Goal: Task Accomplishment & Management: Use online tool/utility

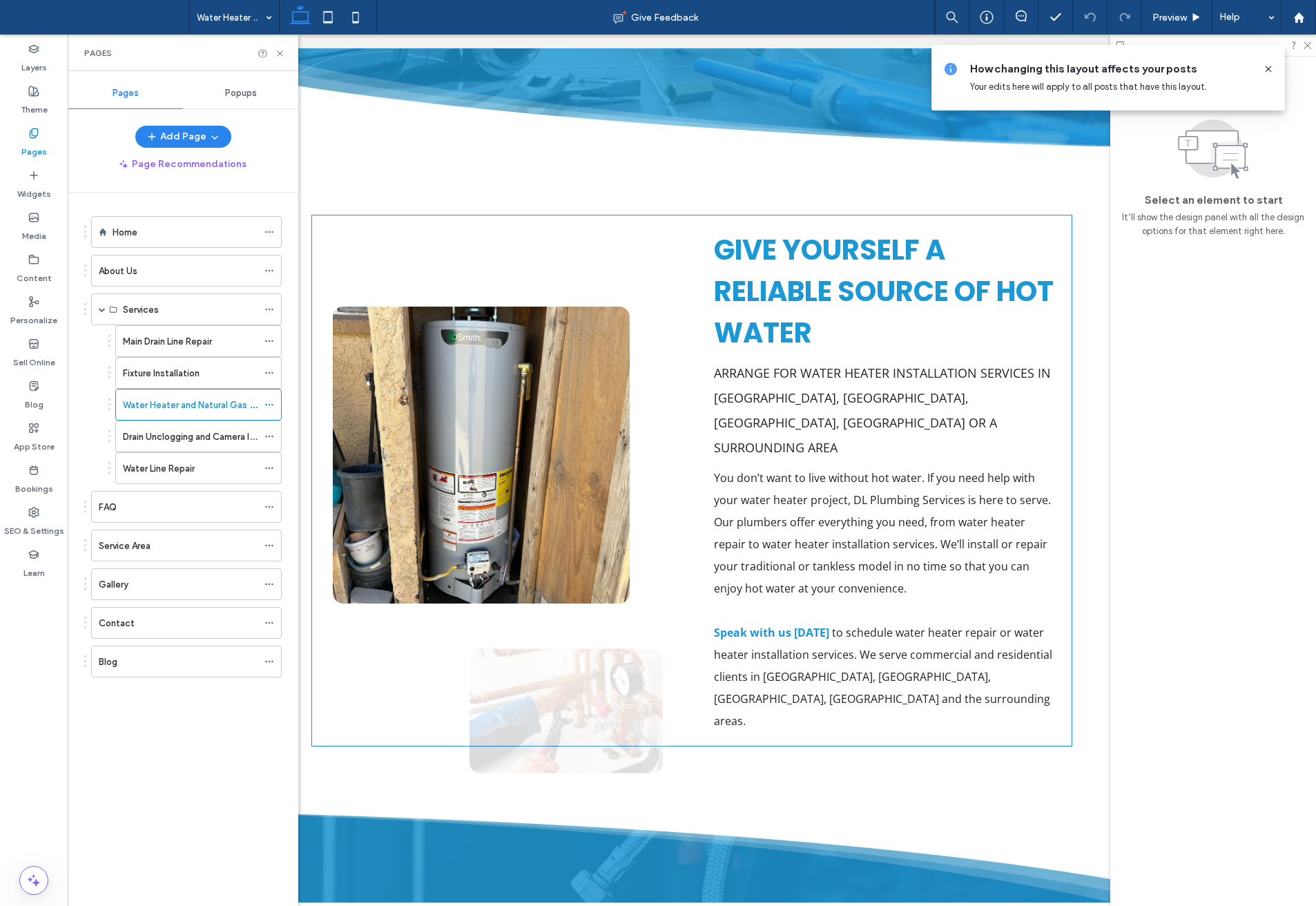
scroll to position [829, 0]
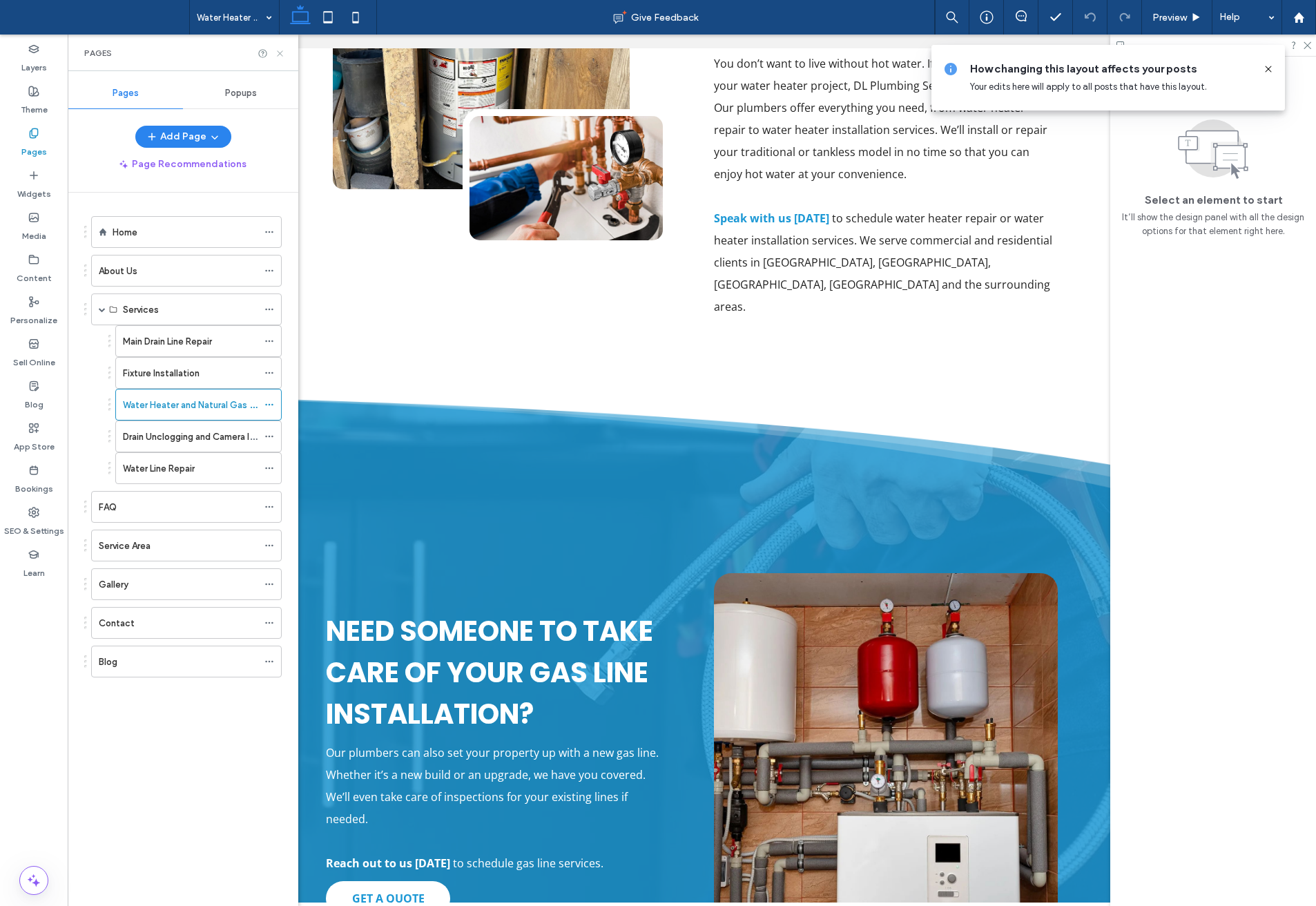
click at [281, 50] on icon at bounding box center [280, 53] width 11 height 11
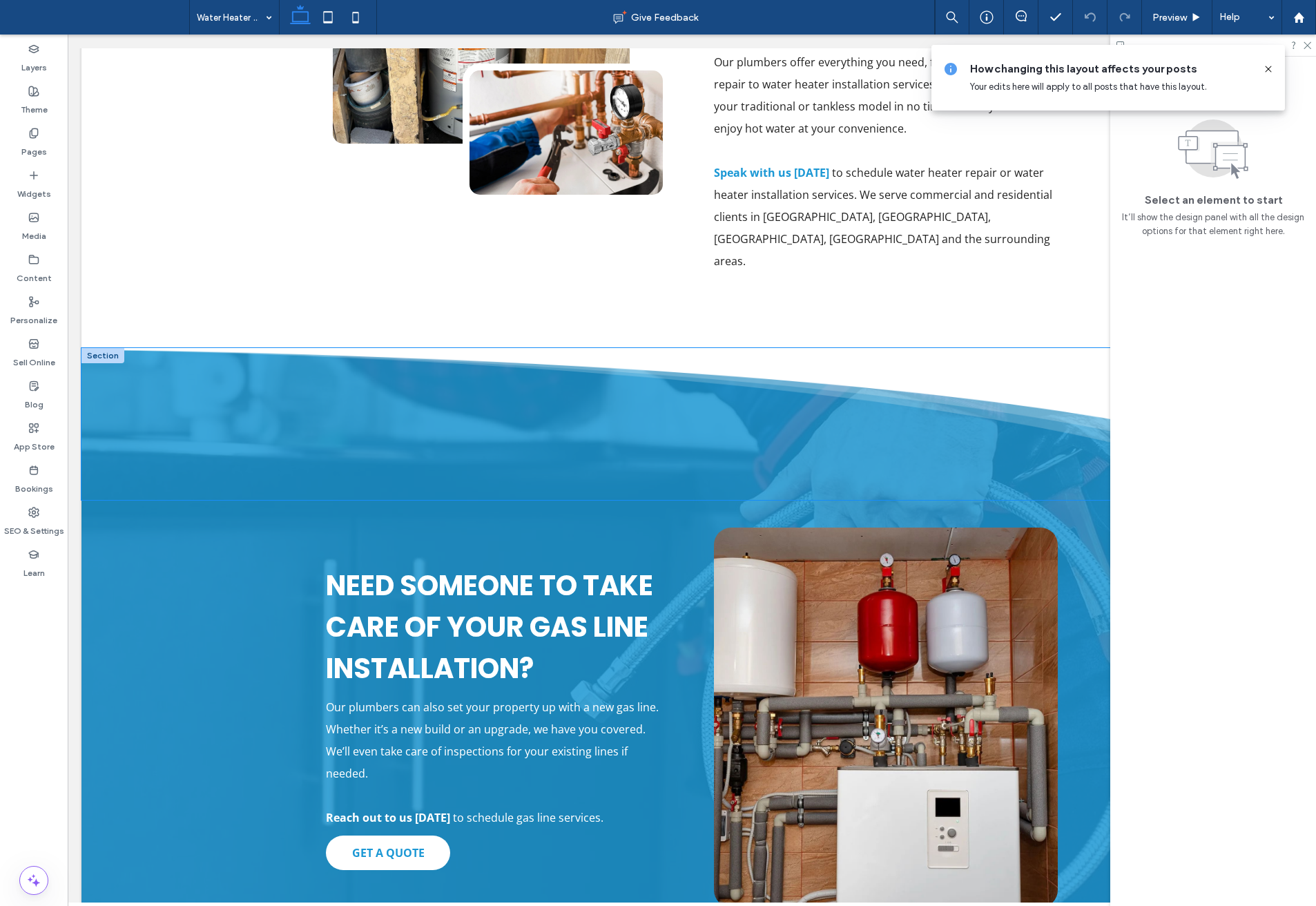
scroll to position [1036, 0]
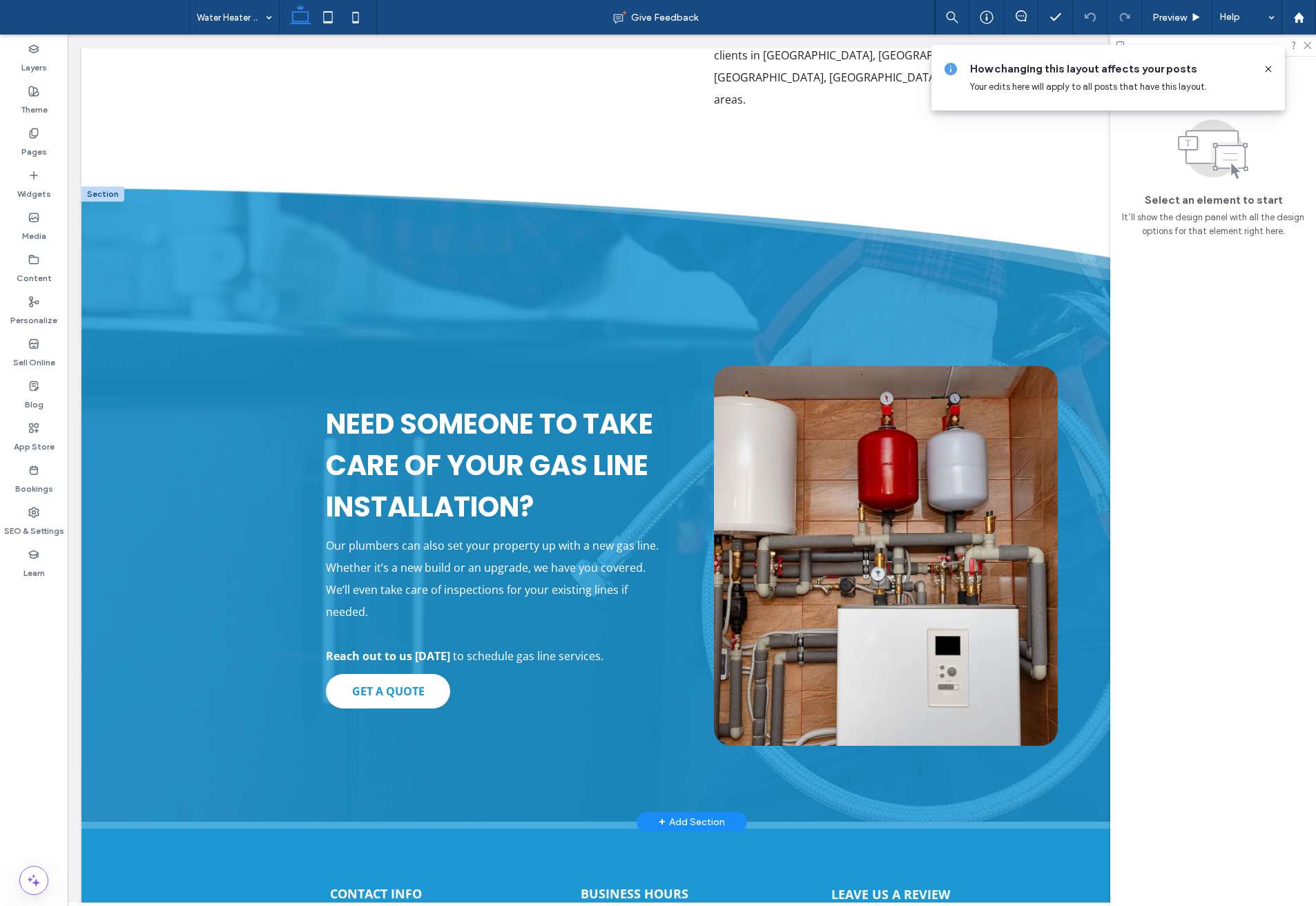
click at [98, 186] on div at bounding box center [102, 194] width 43 height 15
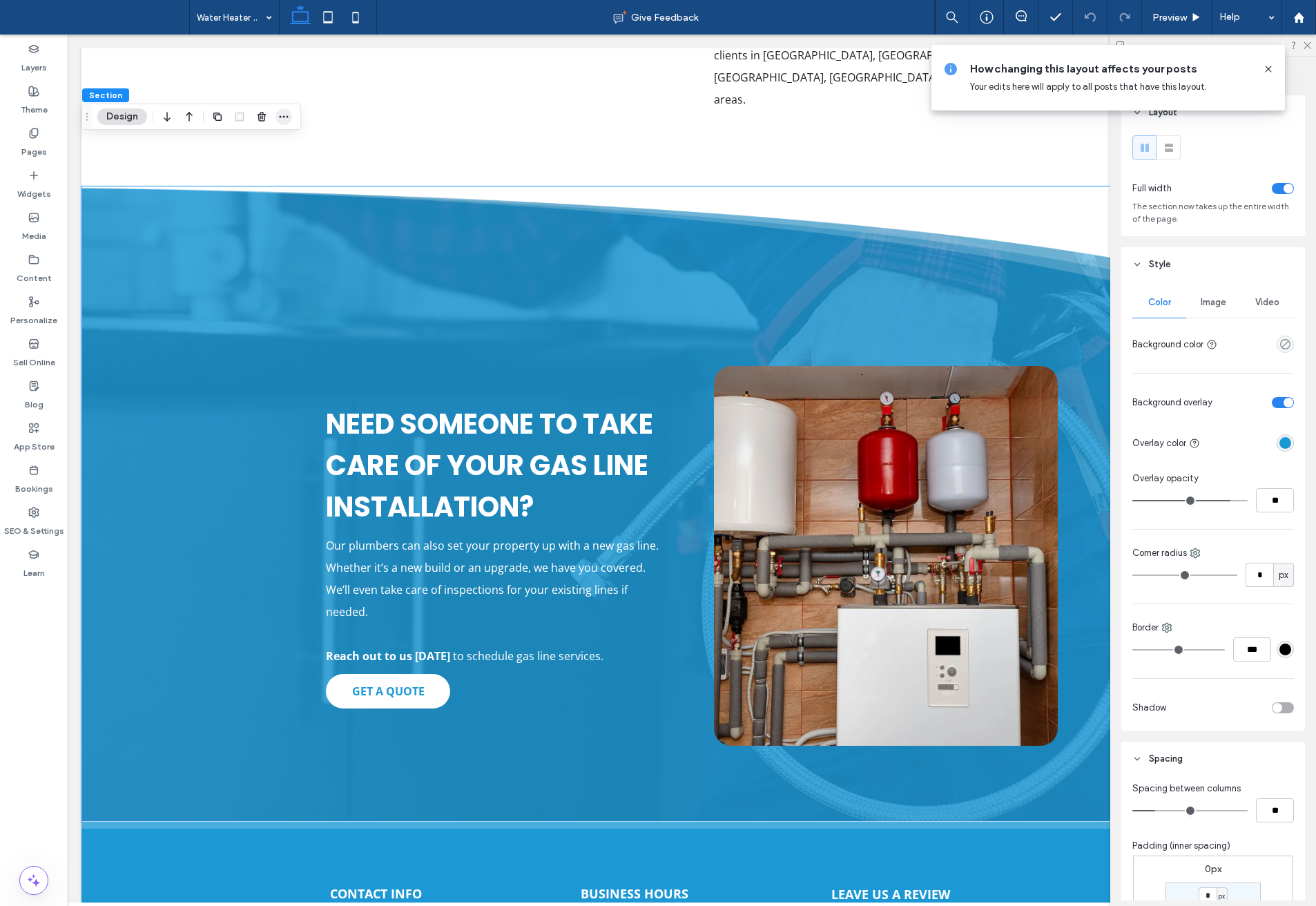
click at [277, 114] on span "button" at bounding box center [284, 116] width 16 height 16
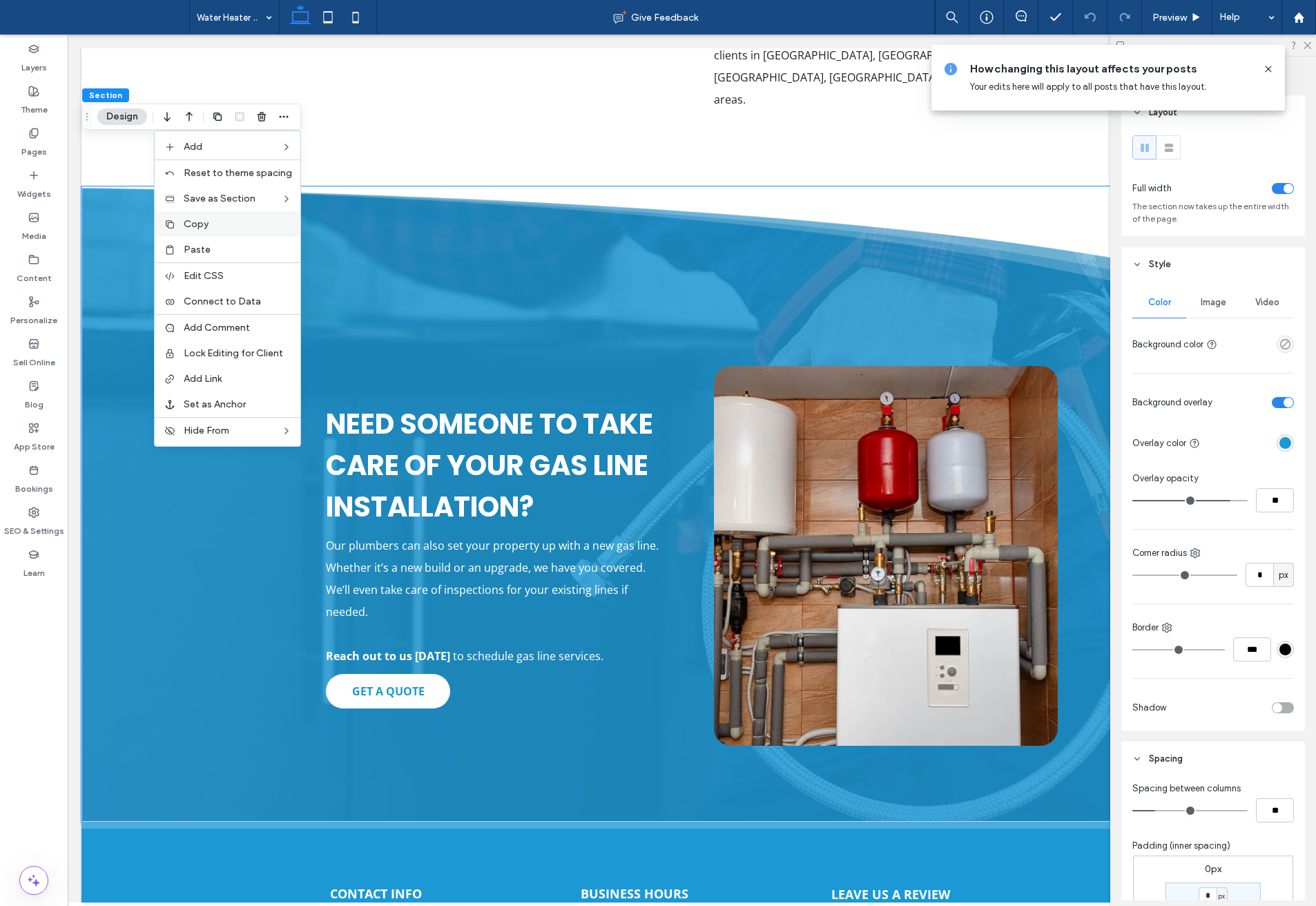
click at [203, 227] on span "Copy" at bounding box center [196, 224] width 25 height 11
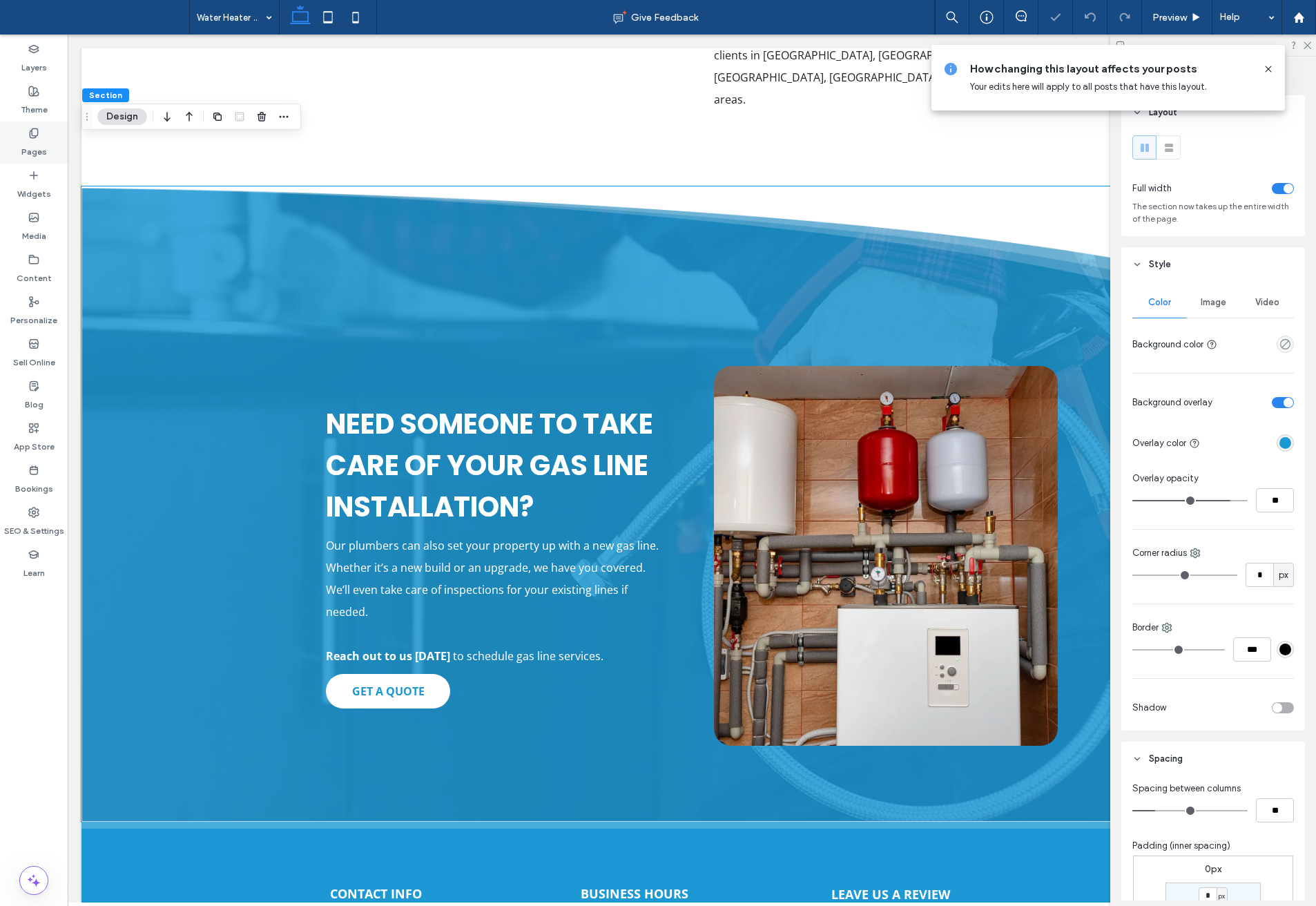
click at [34, 141] on label "Pages" at bounding box center [33, 149] width 25 height 20
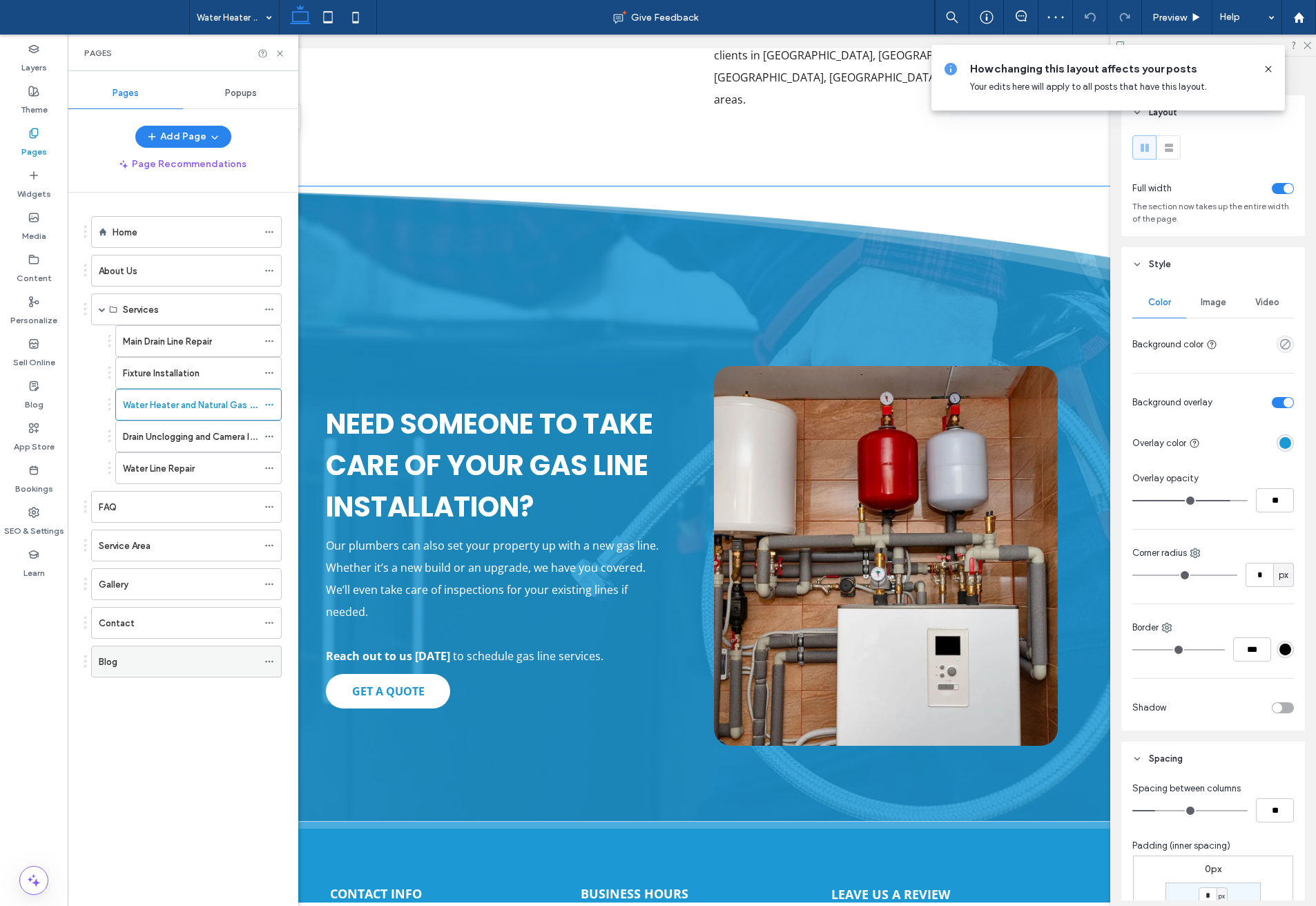
click at [148, 657] on div "Blog" at bounding box center [177, 662] width 159 height 15
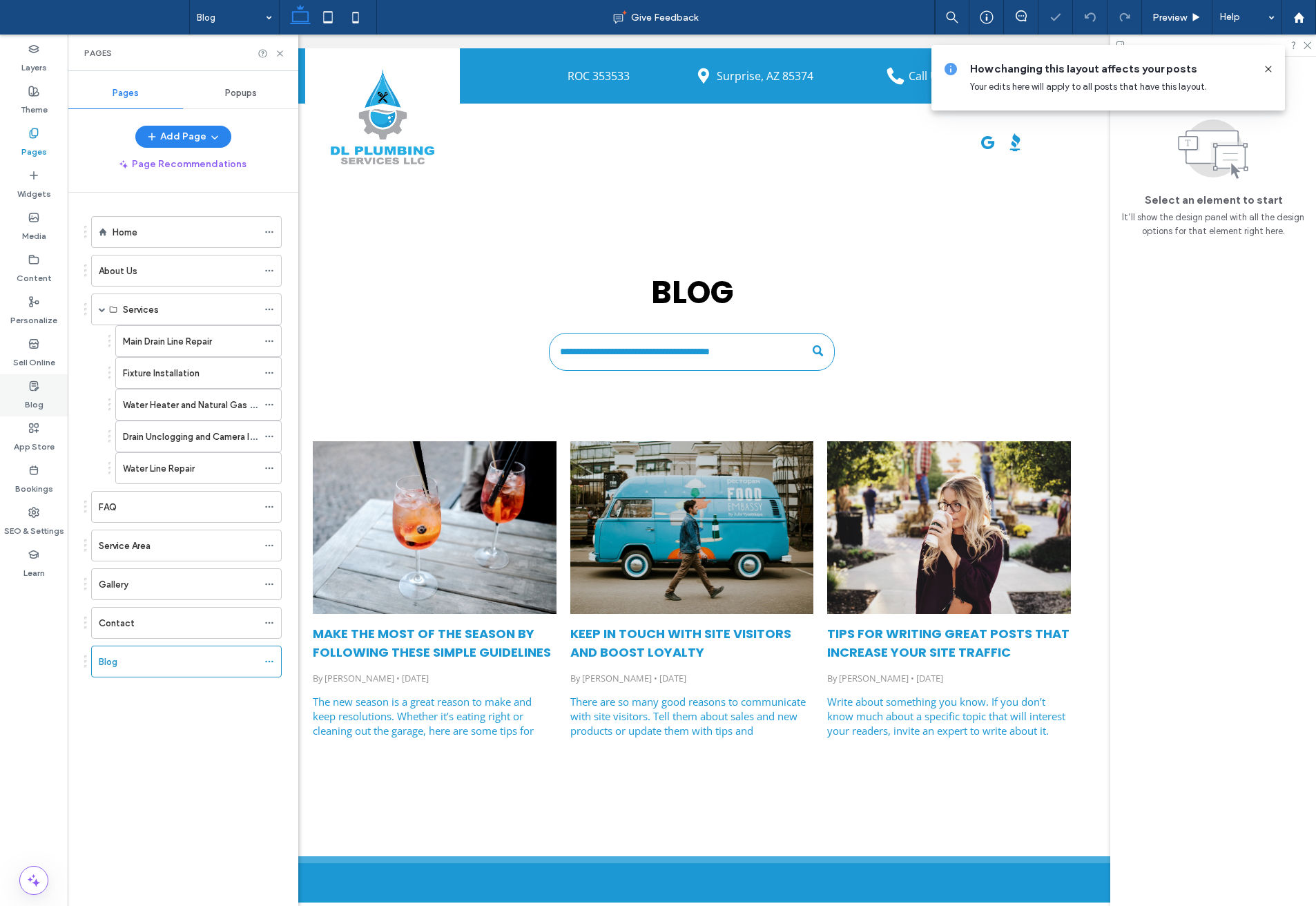
click at [32, 399] on label "Blog" at bounding box center [34, 401] width 19 height 20
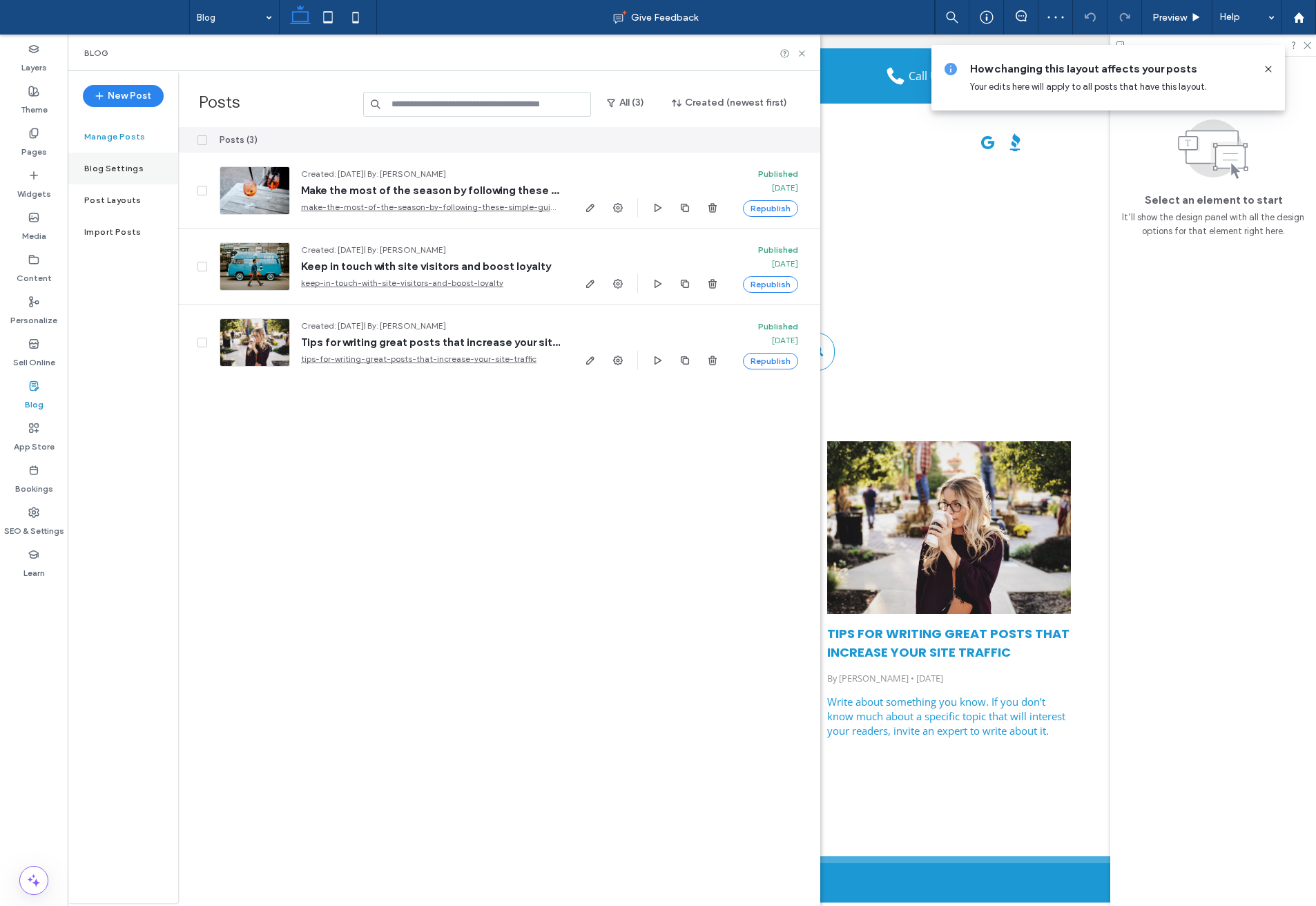
click at [117, 168] on label "Blog Settings" at bounding box center [114, 168] width 59 height 10
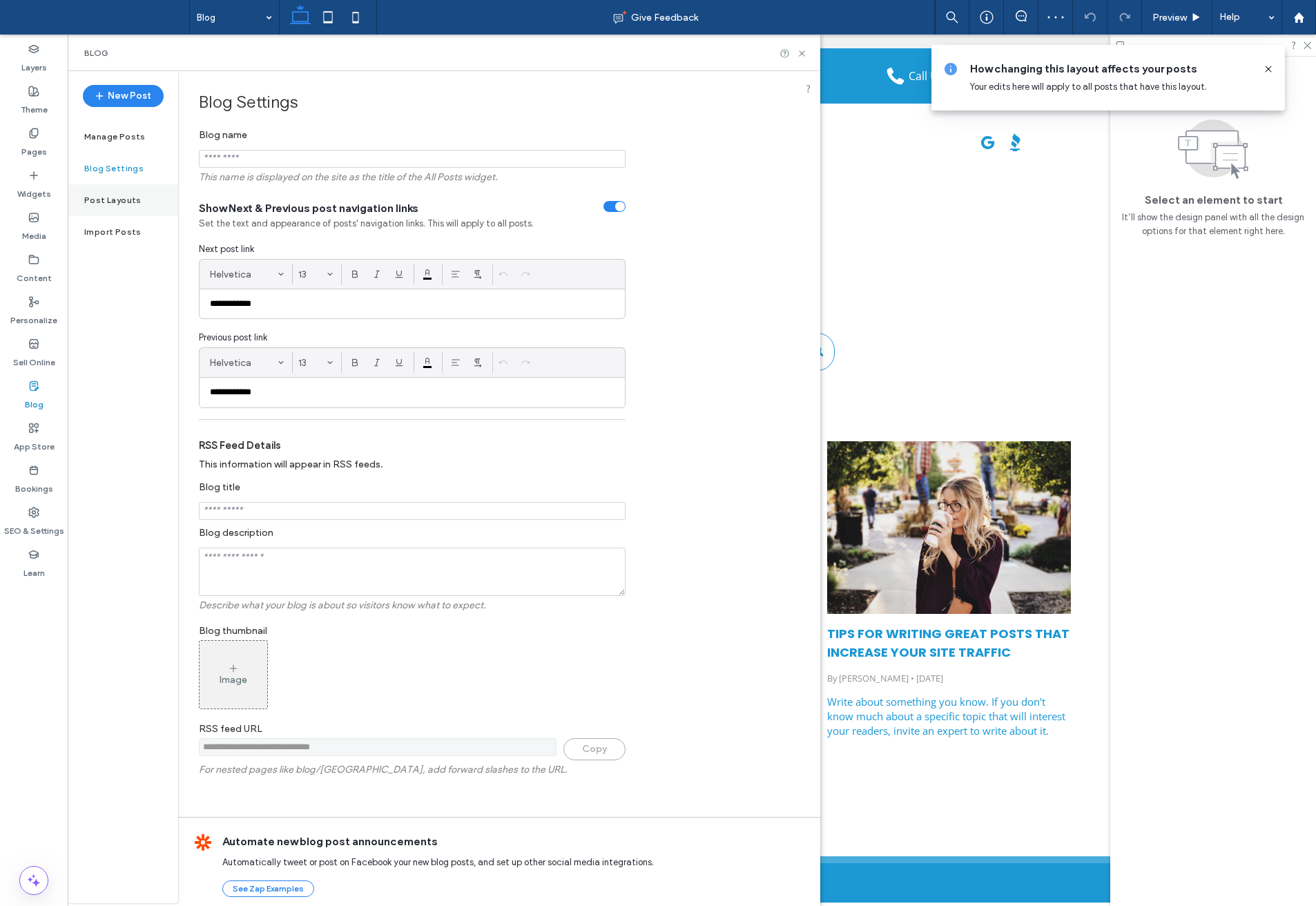
click at [115, 193] on div "Post Layouts" at bounding box center [123, 200] width 111 height 32
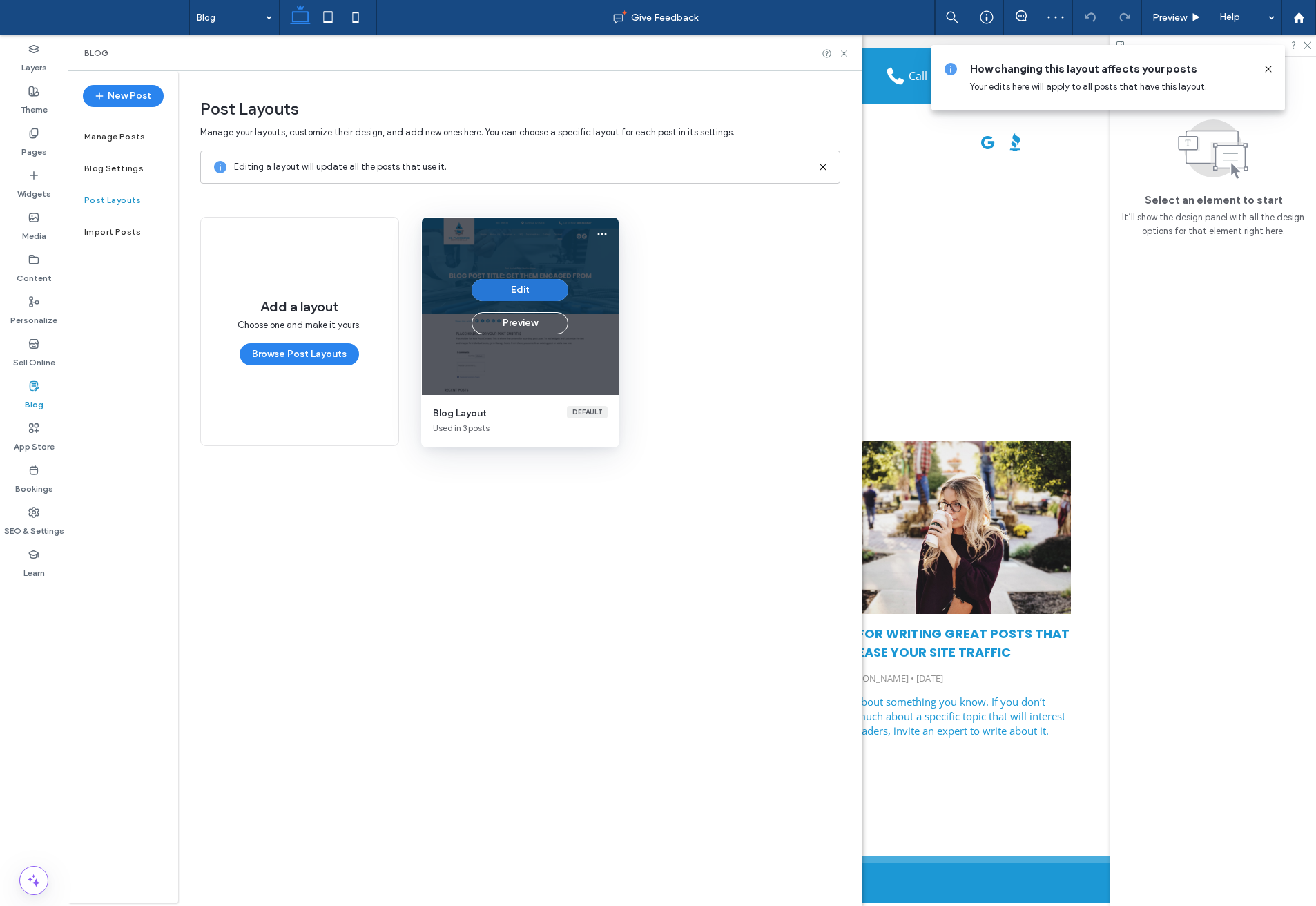
click at [503, 289] on button "Edit" at bounding box center [520, 290] width 97 height 22
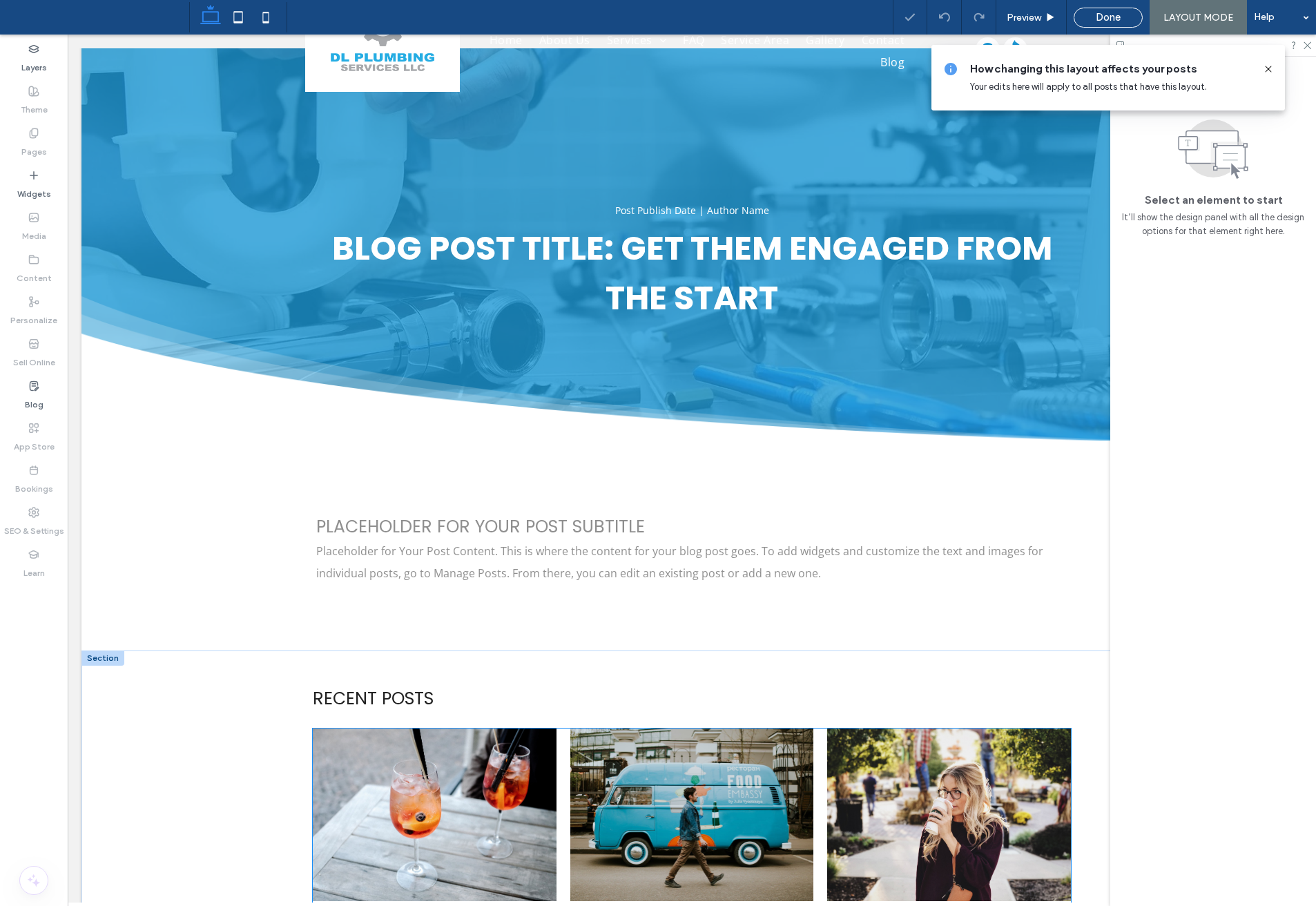
scroll to position [414, 0]
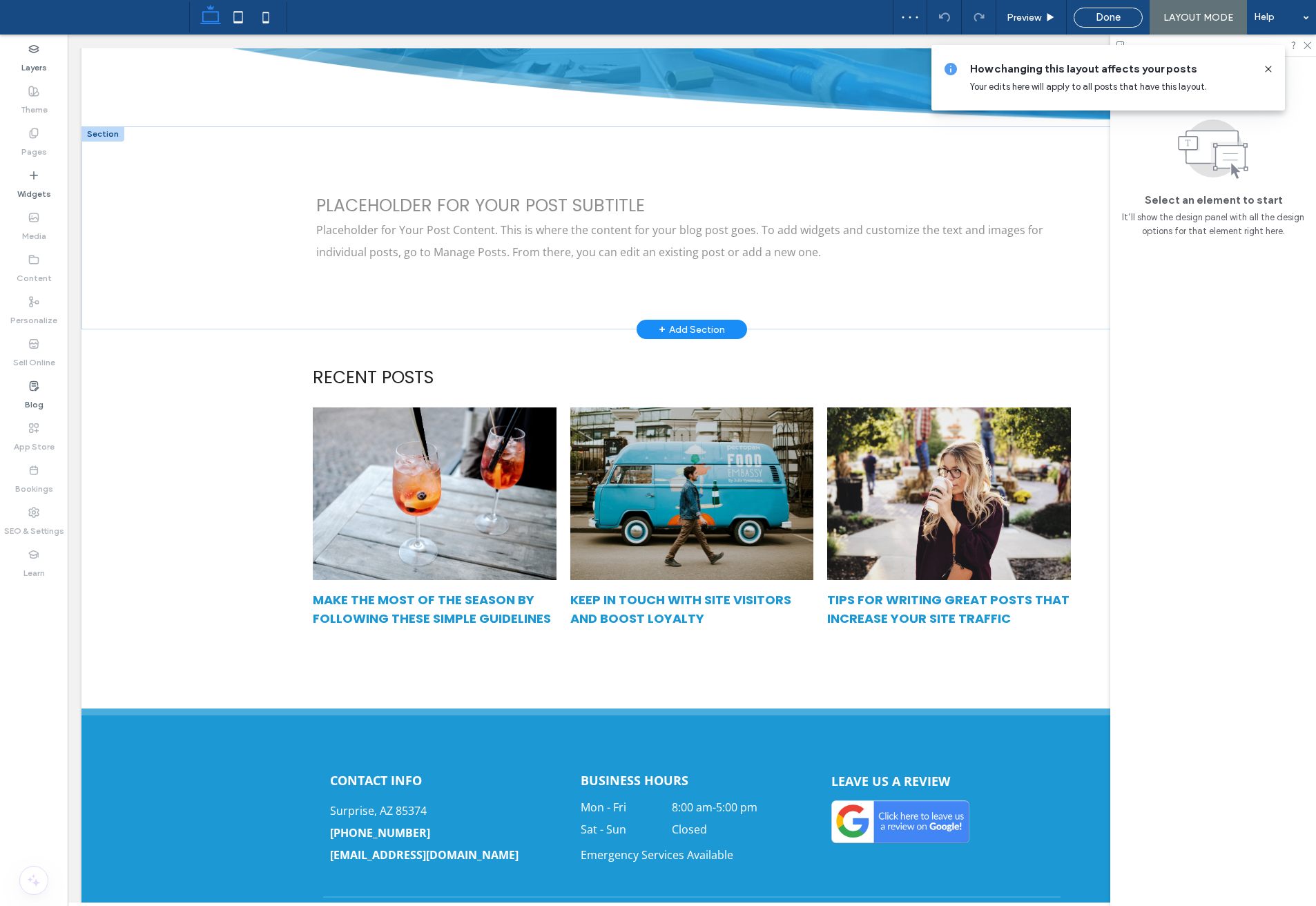
click at [105, 131] on div at bounding box center [102, 133] width 43 height 15
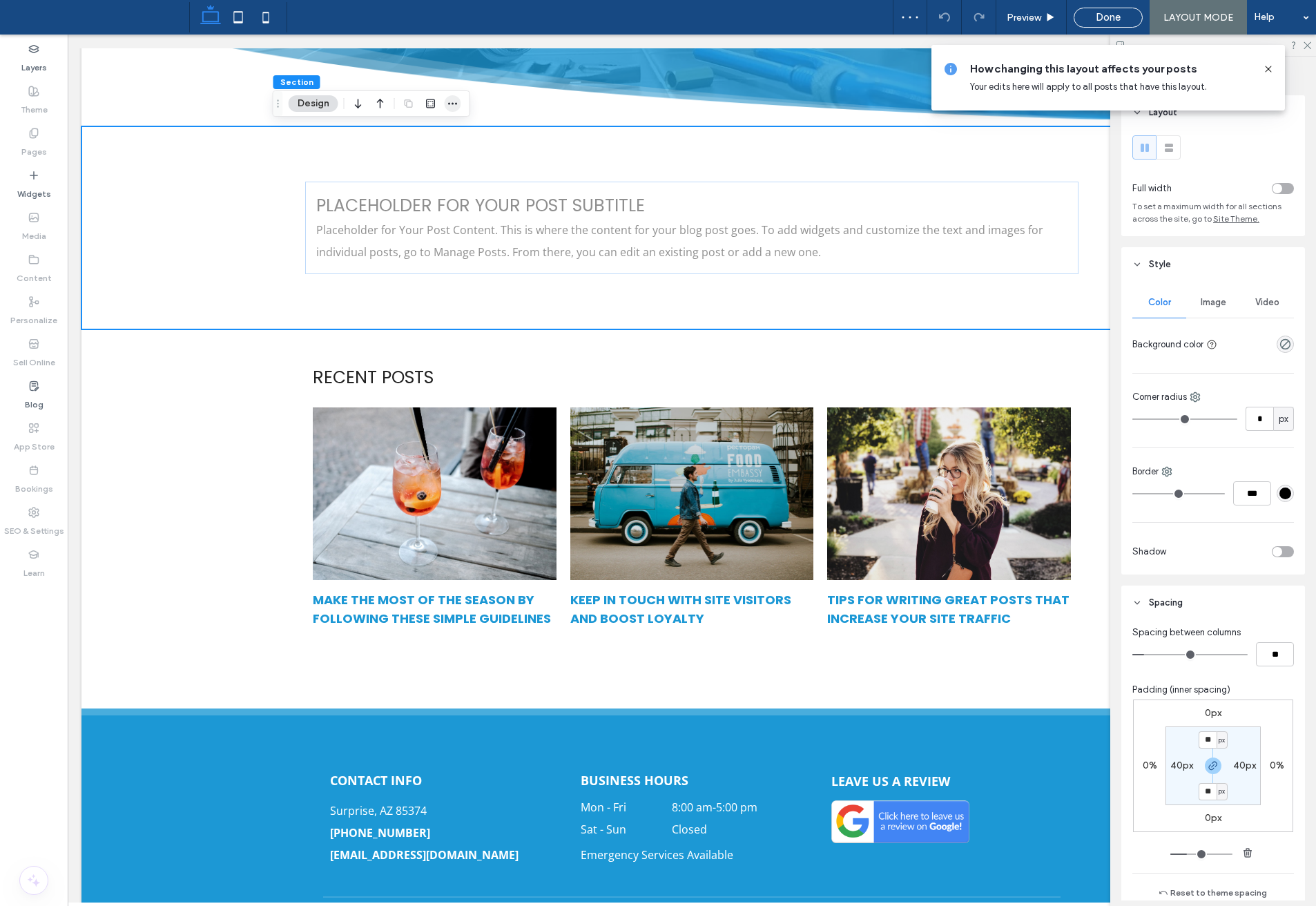
click at [445, 101] on span "button" at bounding box center [453, 103] width 16 height 16
click at [378, 184] on span "Paste" at bounding box center [366, 185] width 27 height 11
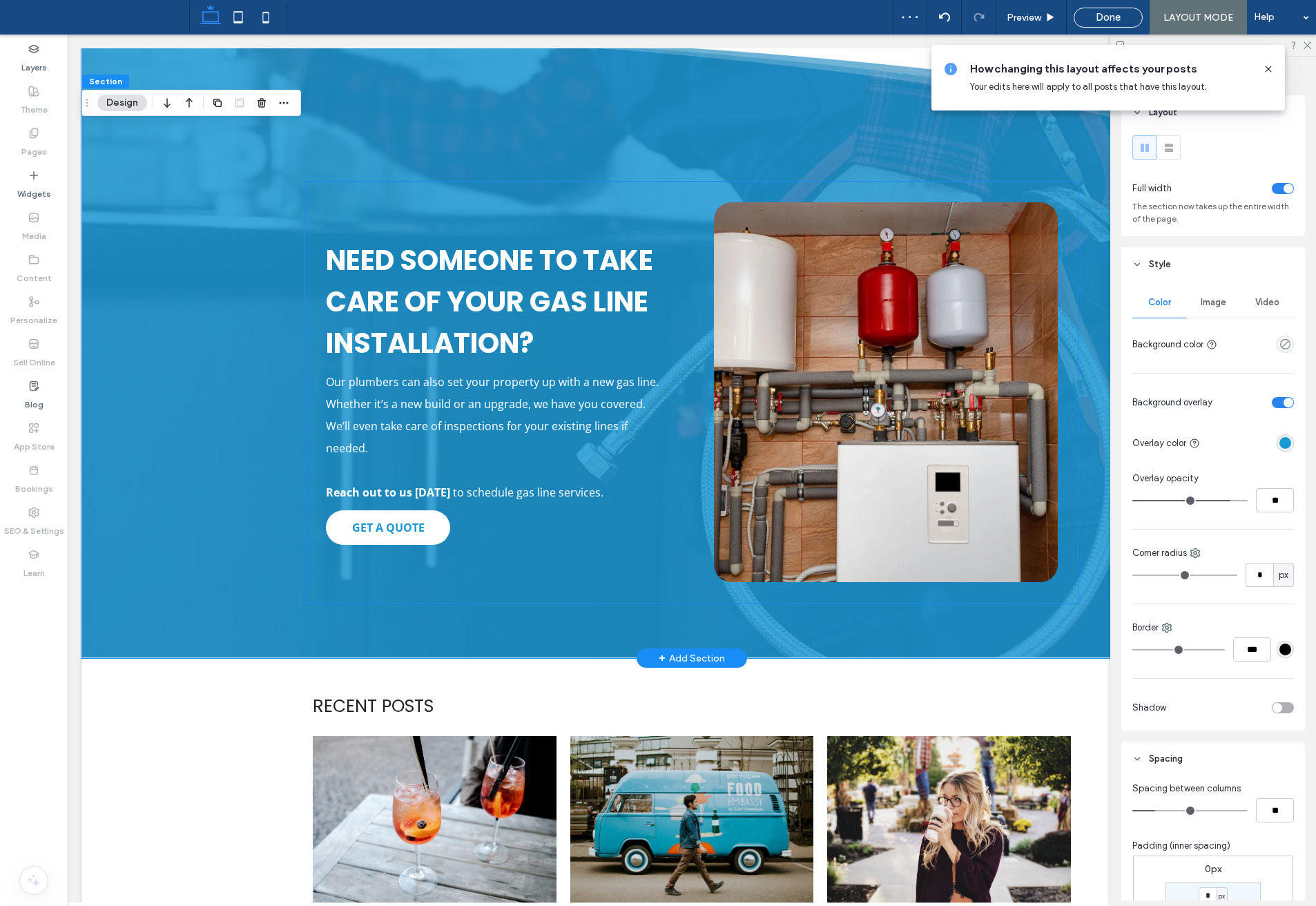
scroll to position [690, 0]
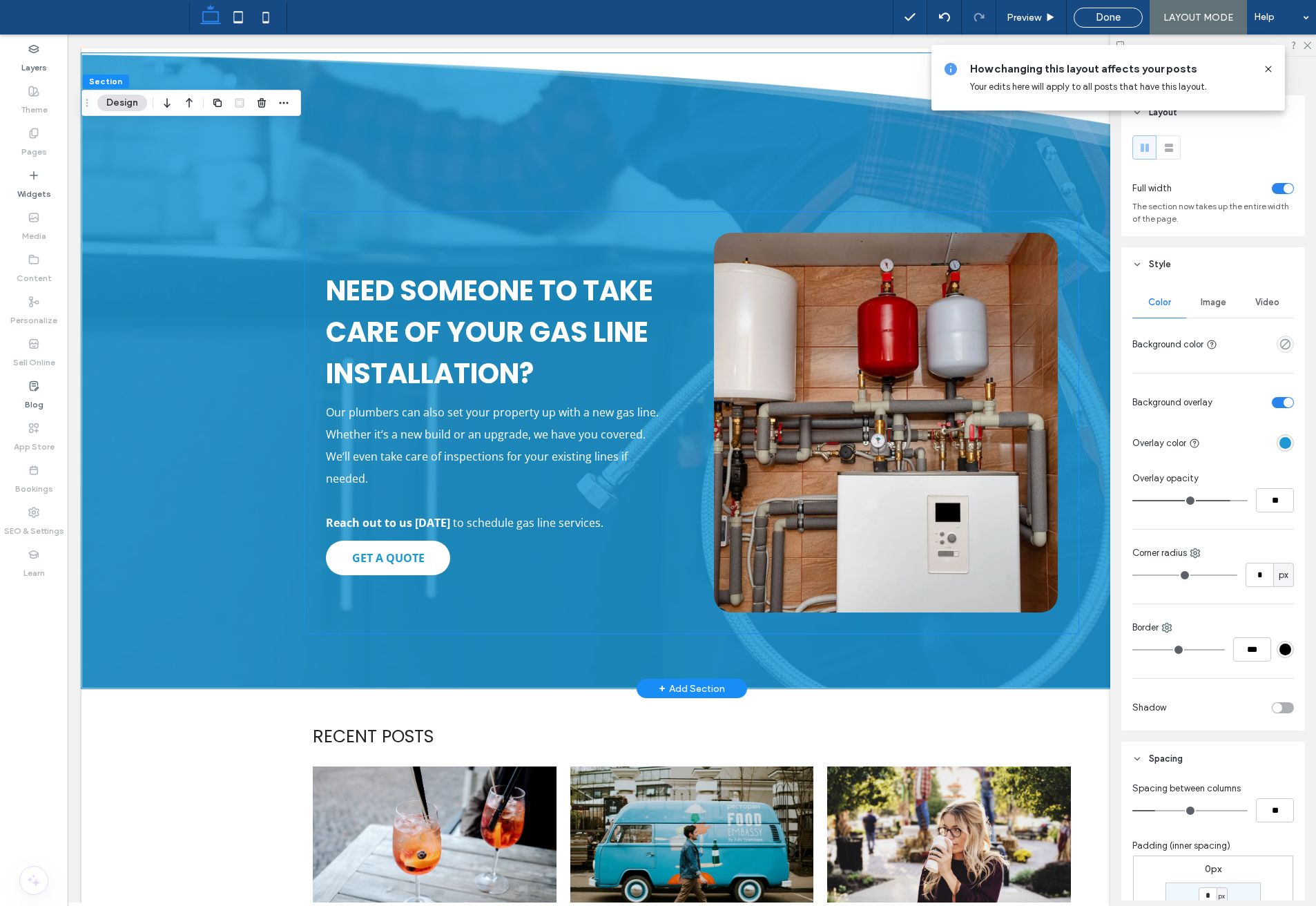
click at [632, 579] on div "Need Someone to Take Care of Your Gas Line Installation? Our plumbers can also …" at bounding box center [692, 422] width 760 height 407
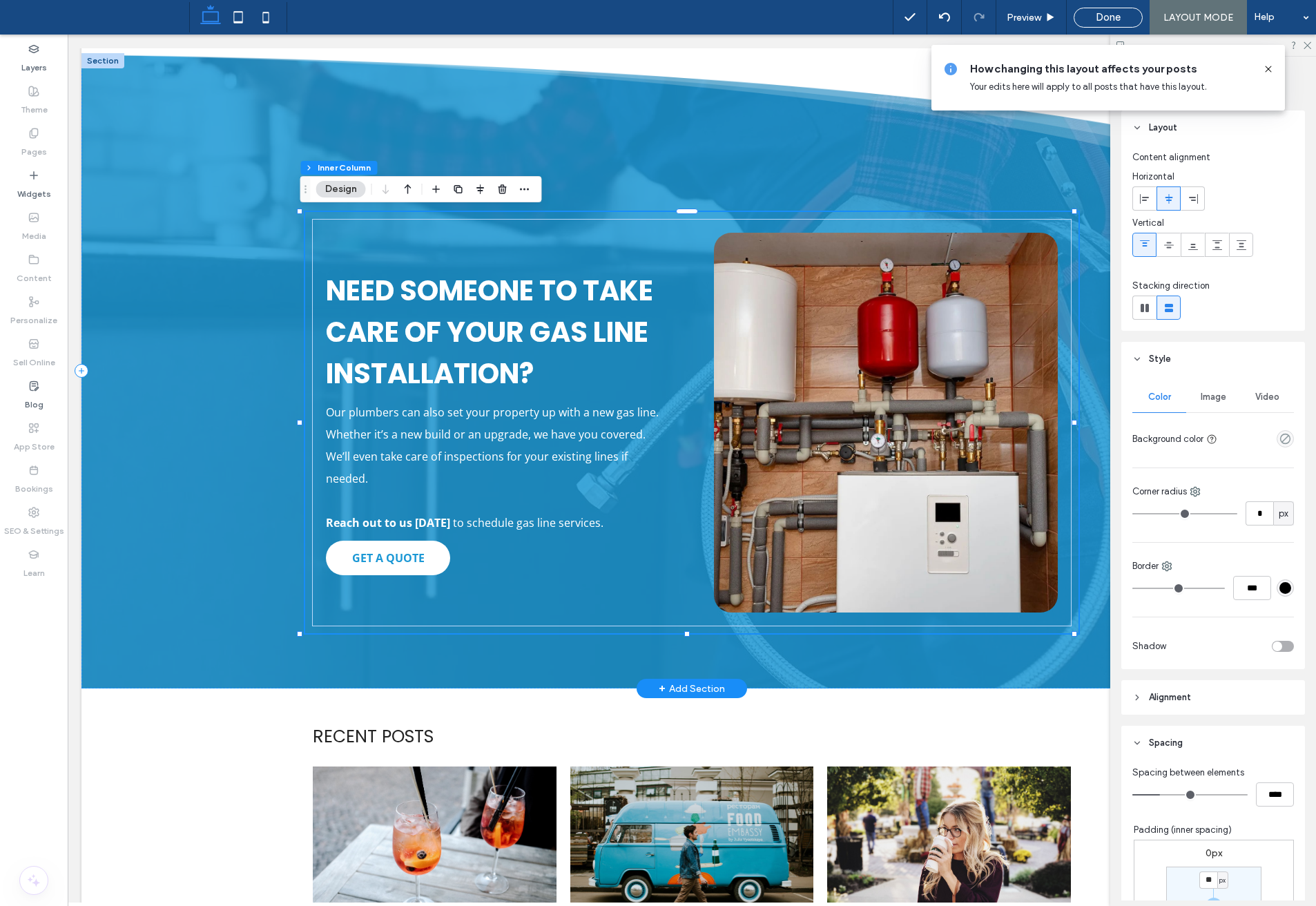
click at [517, 213] on div "Need Someone to Take Care of Your Gas Line Installation? Our plumbers can also …" at bounding box center [691, 423] width 773 height 421
click at [512, 214] on div "Need Someone to Take Care of Your Gas Line Installation? Our plumbers can also …" at bounding box center [691, 423] width 773 height 421
click at [433, 187] on icon "button" at bounding box center [437, 189] width 11 height 11
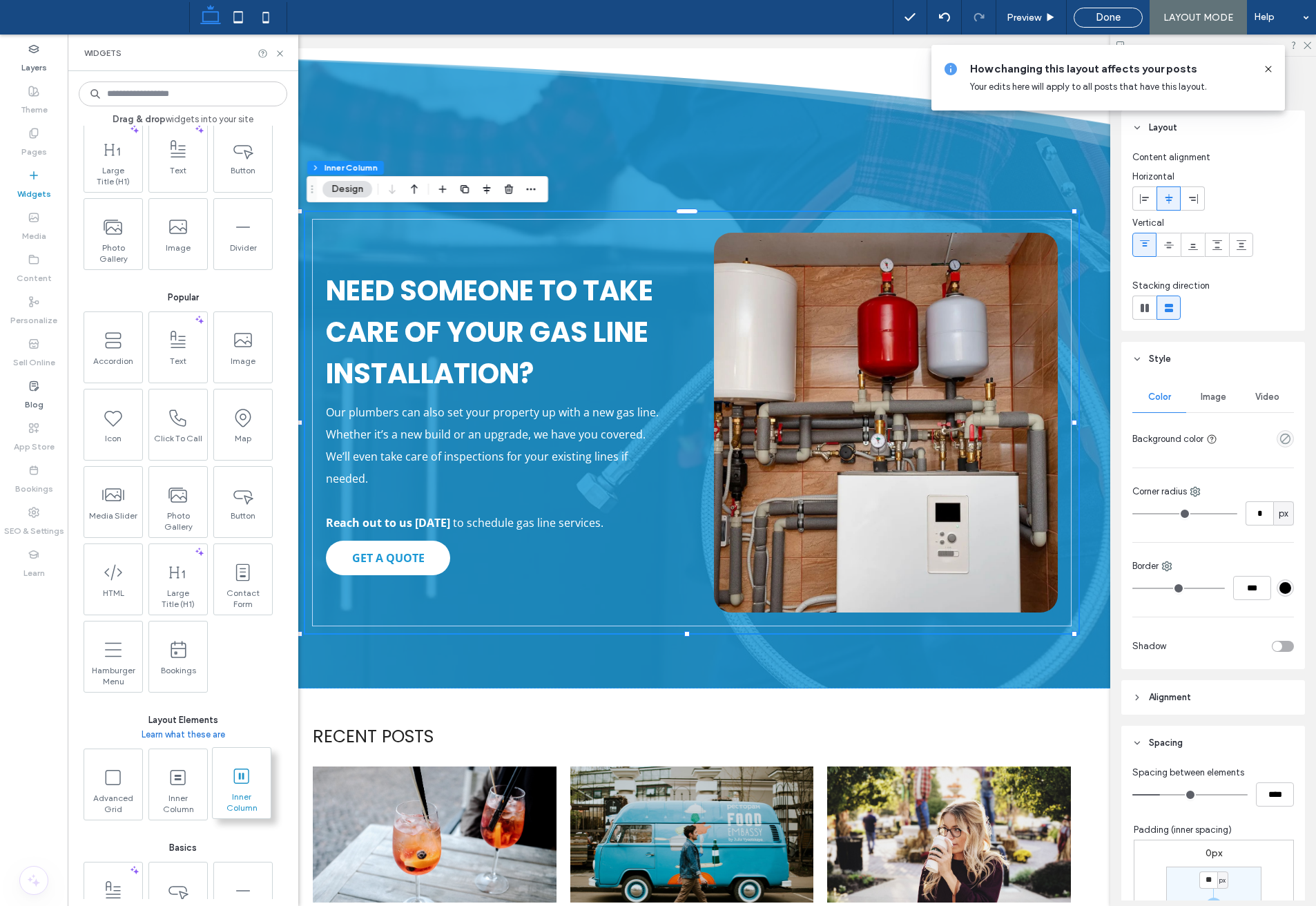
scroll to position [69, 0]
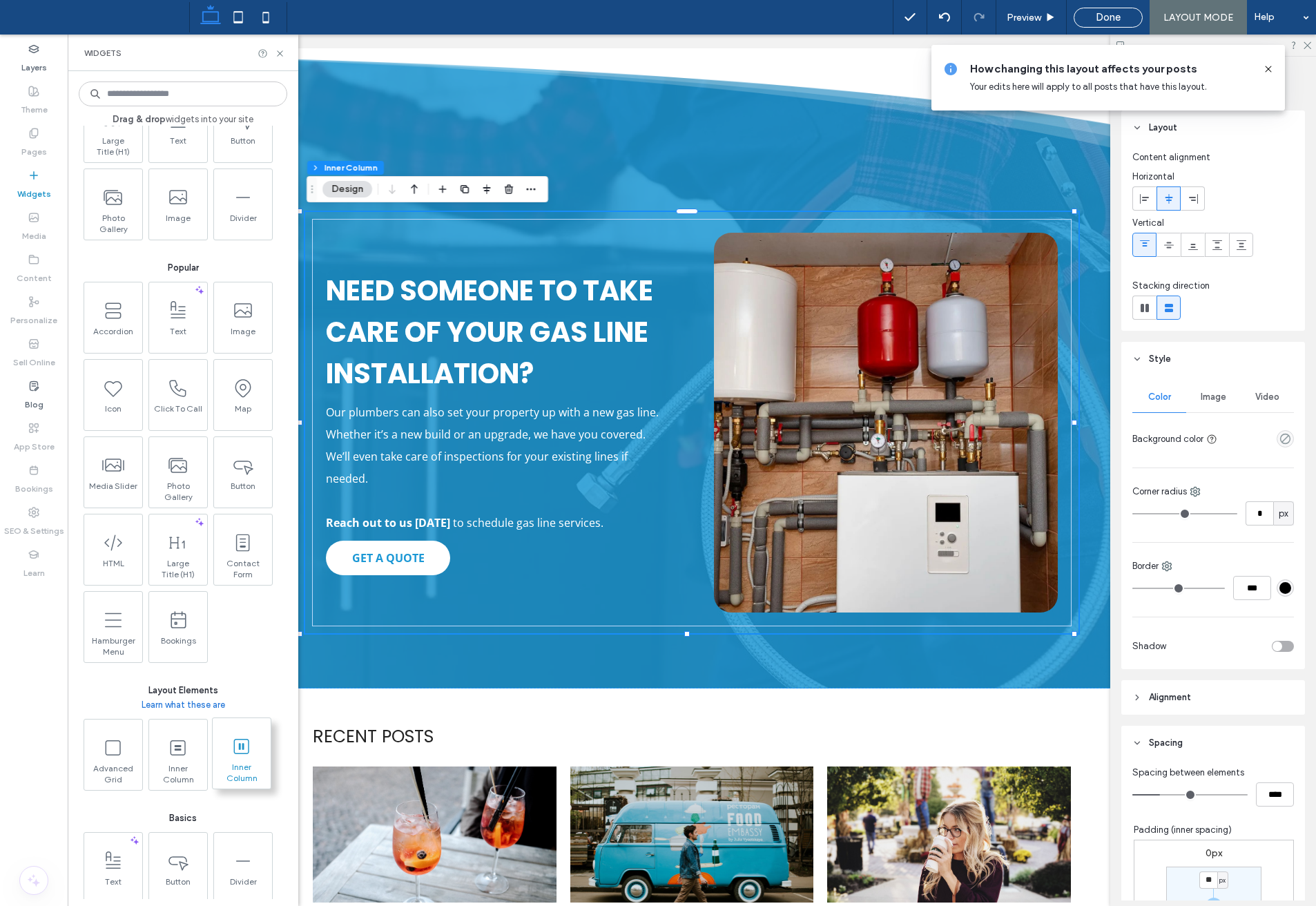
click at [233, 734] on span at bounding box center [242, 746] width 58 height 31
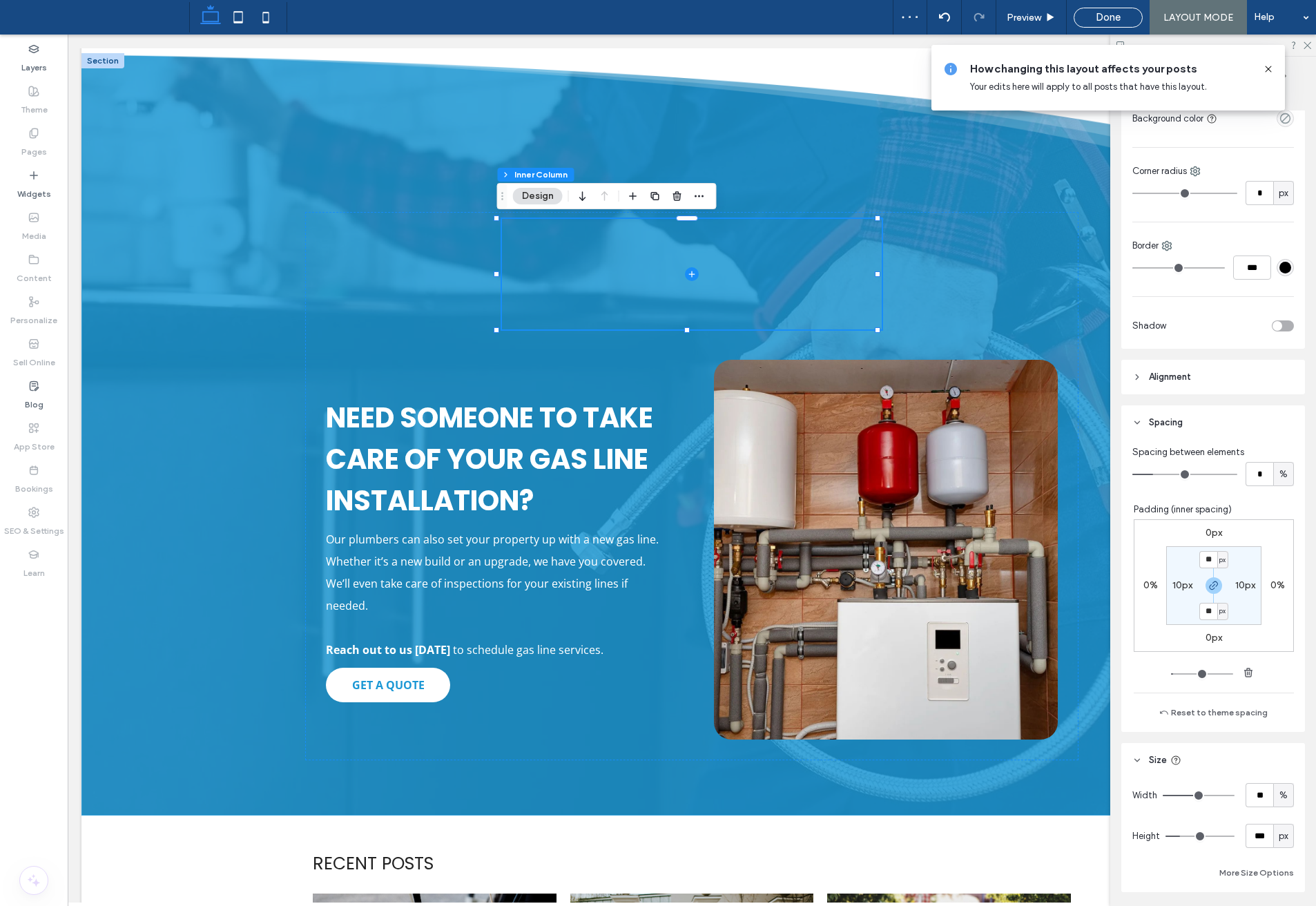
scroll to position [414, 0]
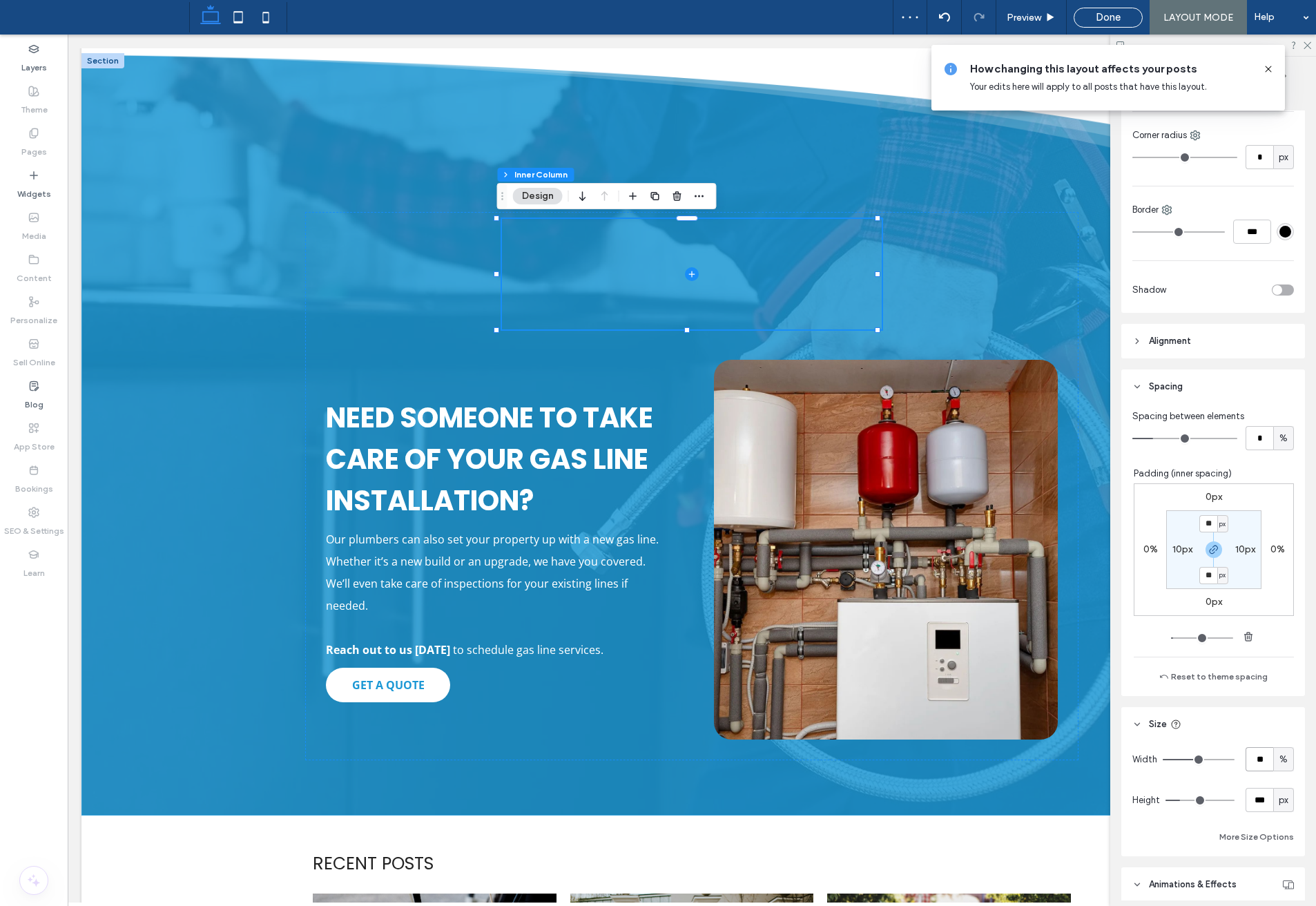
click at [1250, 759] on input "**" at bounding box center [1260, 760] width 28 height 24
type input "***"
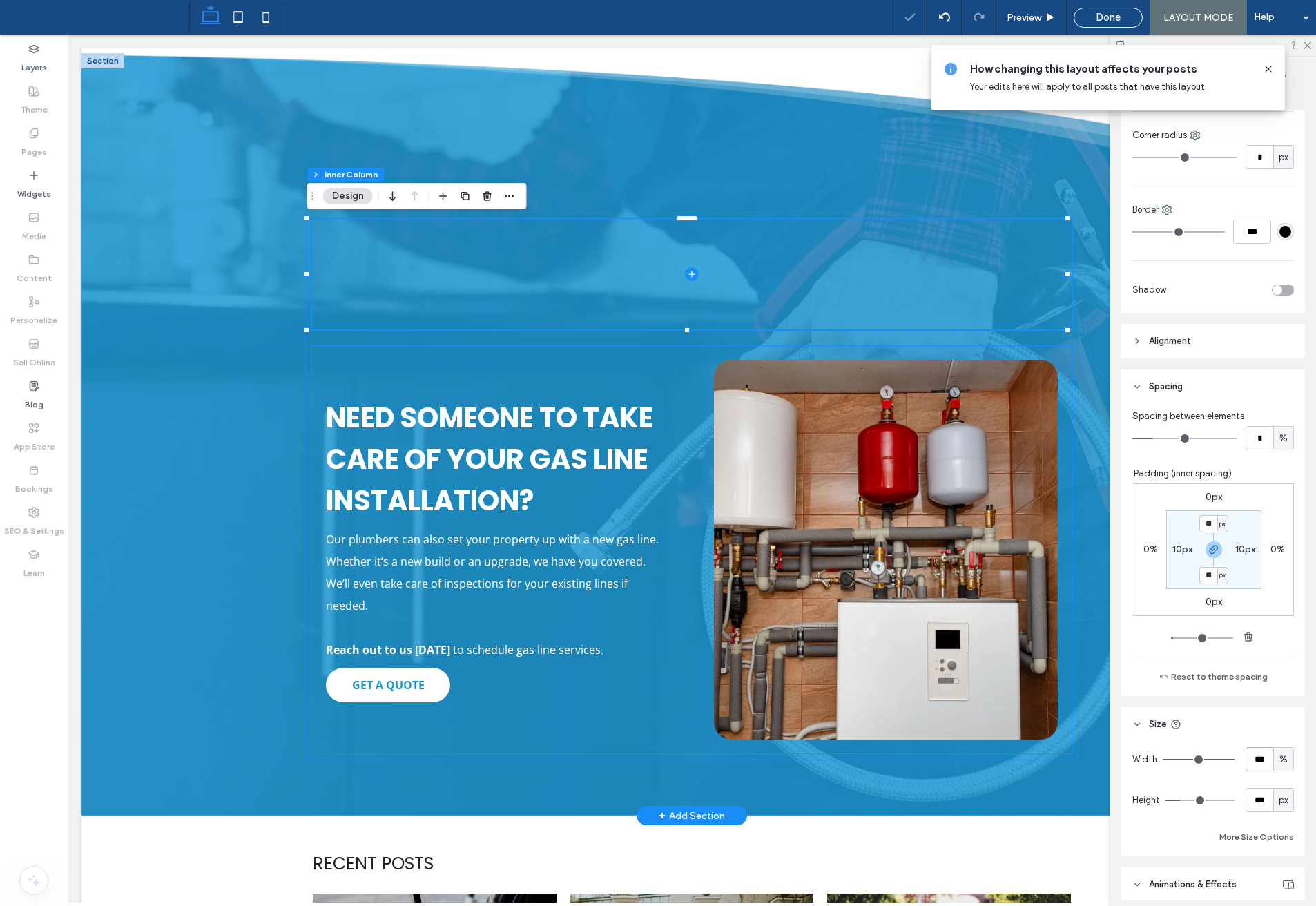
click at [425, 368] on div "Need Someone to Take Care of Your Gas Line Installation? Our plumbers can also …" at bounding box center [692, 549] width 760 height 407
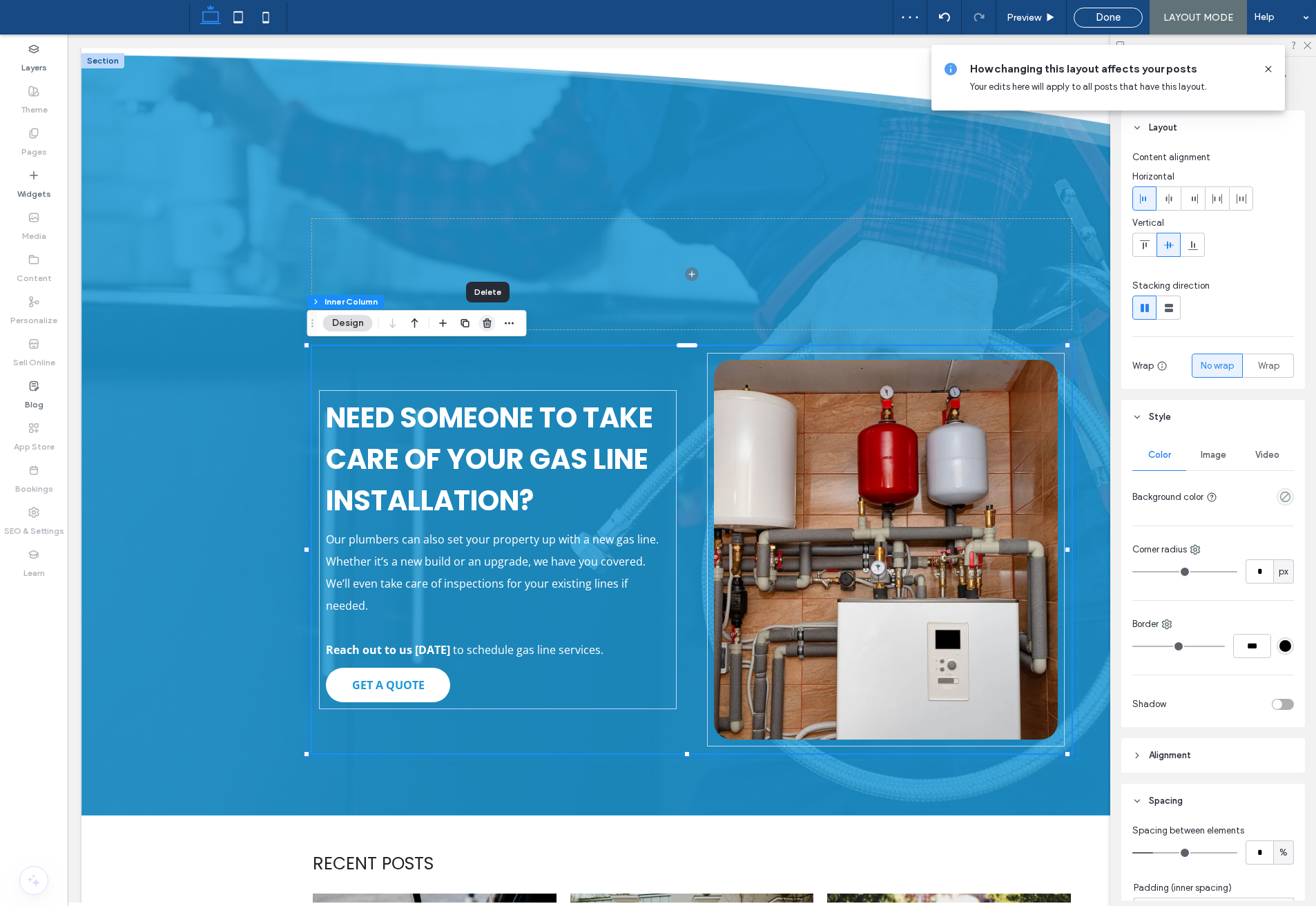
click at [488, 328] on icon "button" at bounding box center [488, 324] width 11 height 11
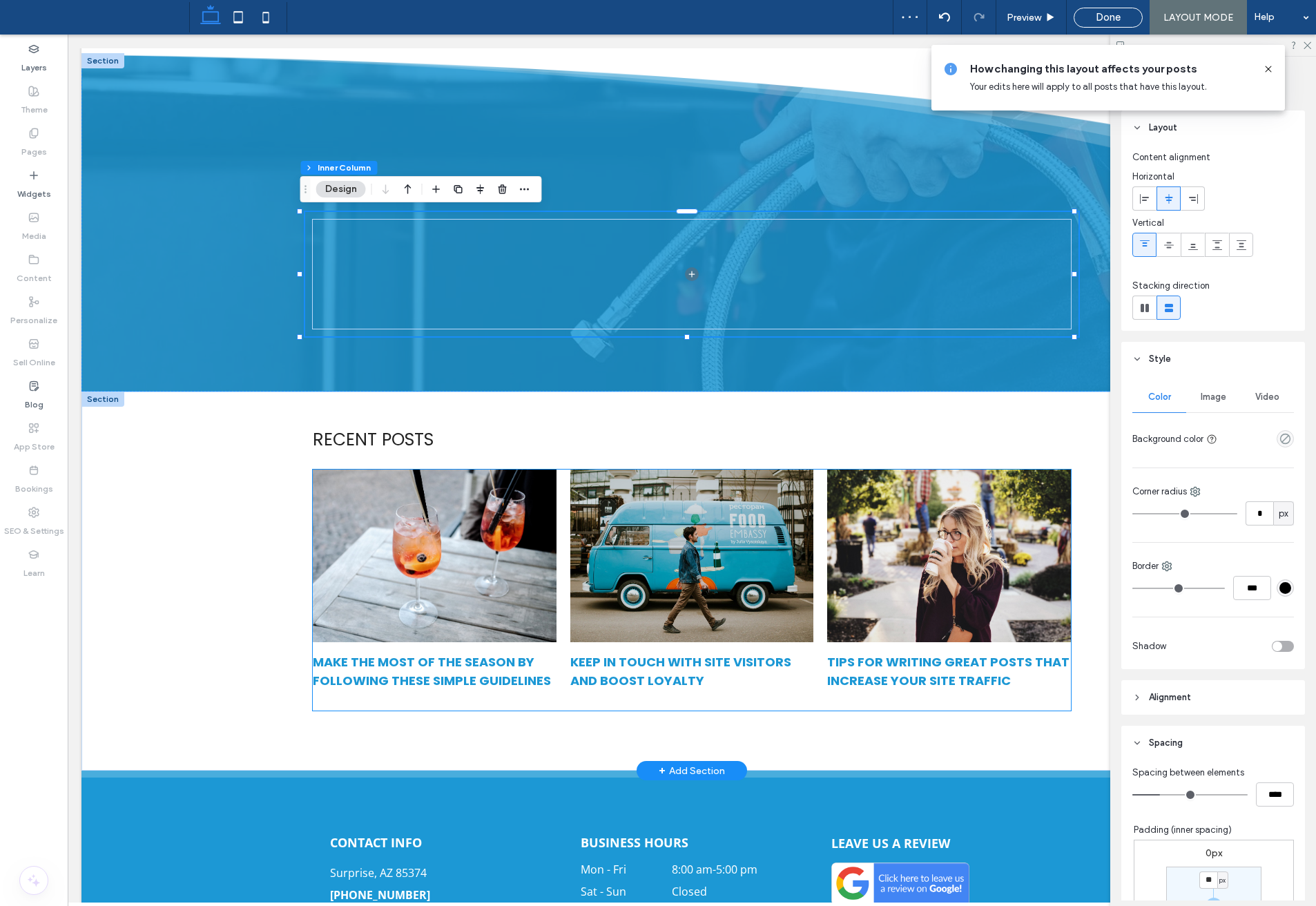
click at [643, 573] on div at bounding box center [692, 555] width 259 height 183
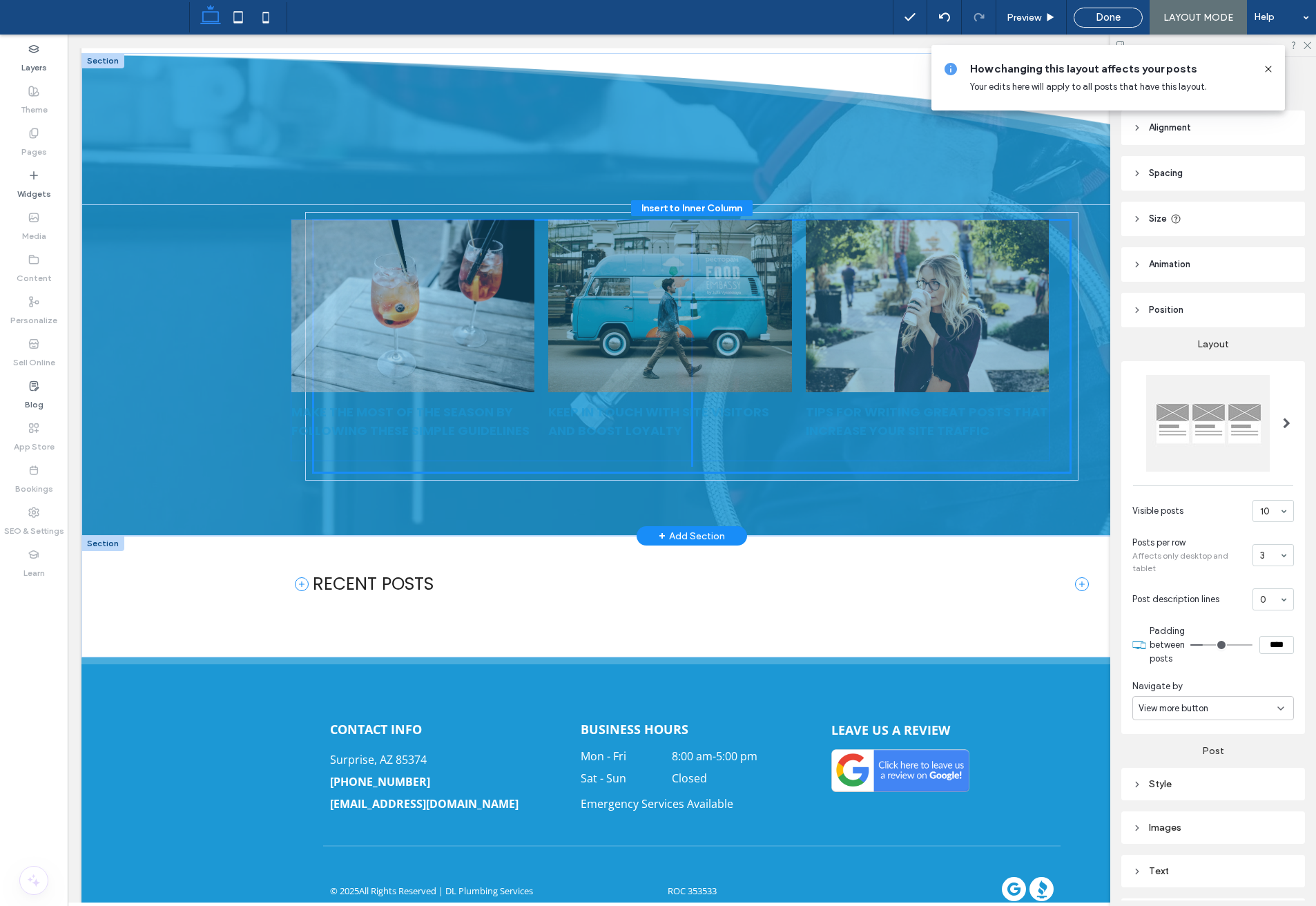
drag, startPoint x: 712, startPoint y: 577, endPoint x: 763, endPoint y: 362, distance: 221.0
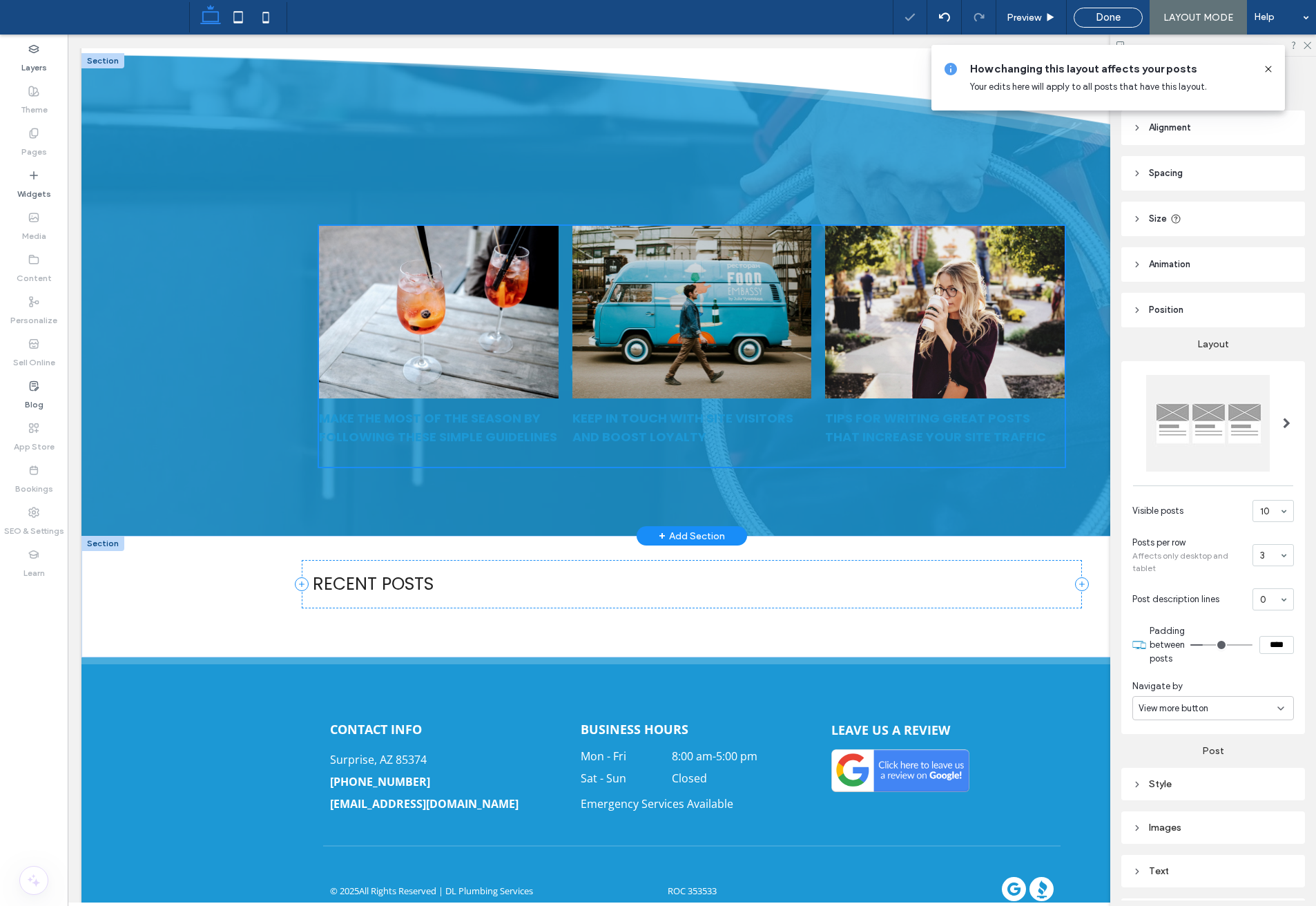
scroll to position [614, 0]
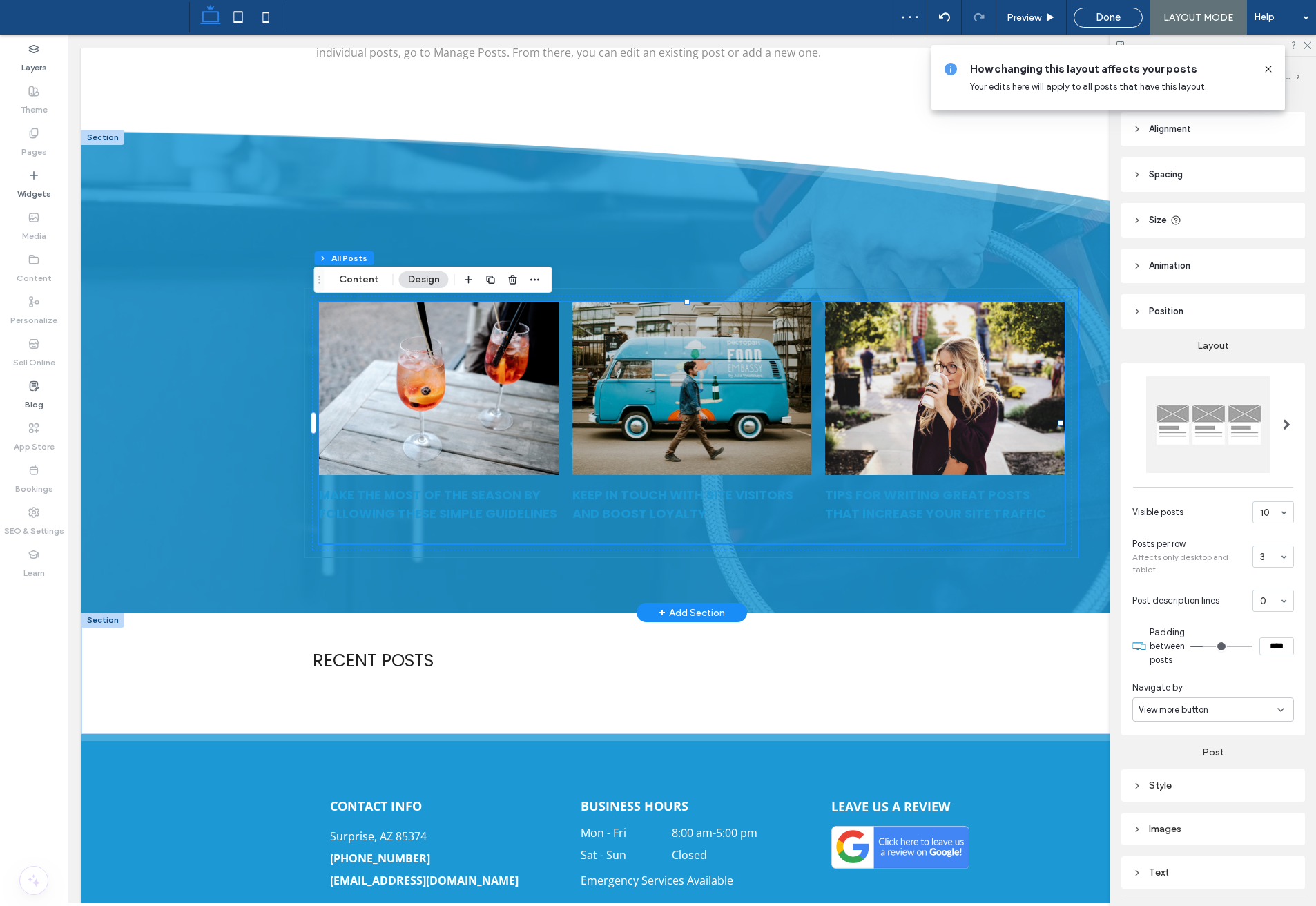
click at [579, 291] on div "Make the most of the season by following these simple guidelines By Zack Powell…" at bounding box center [691, 423] width 773 height 268
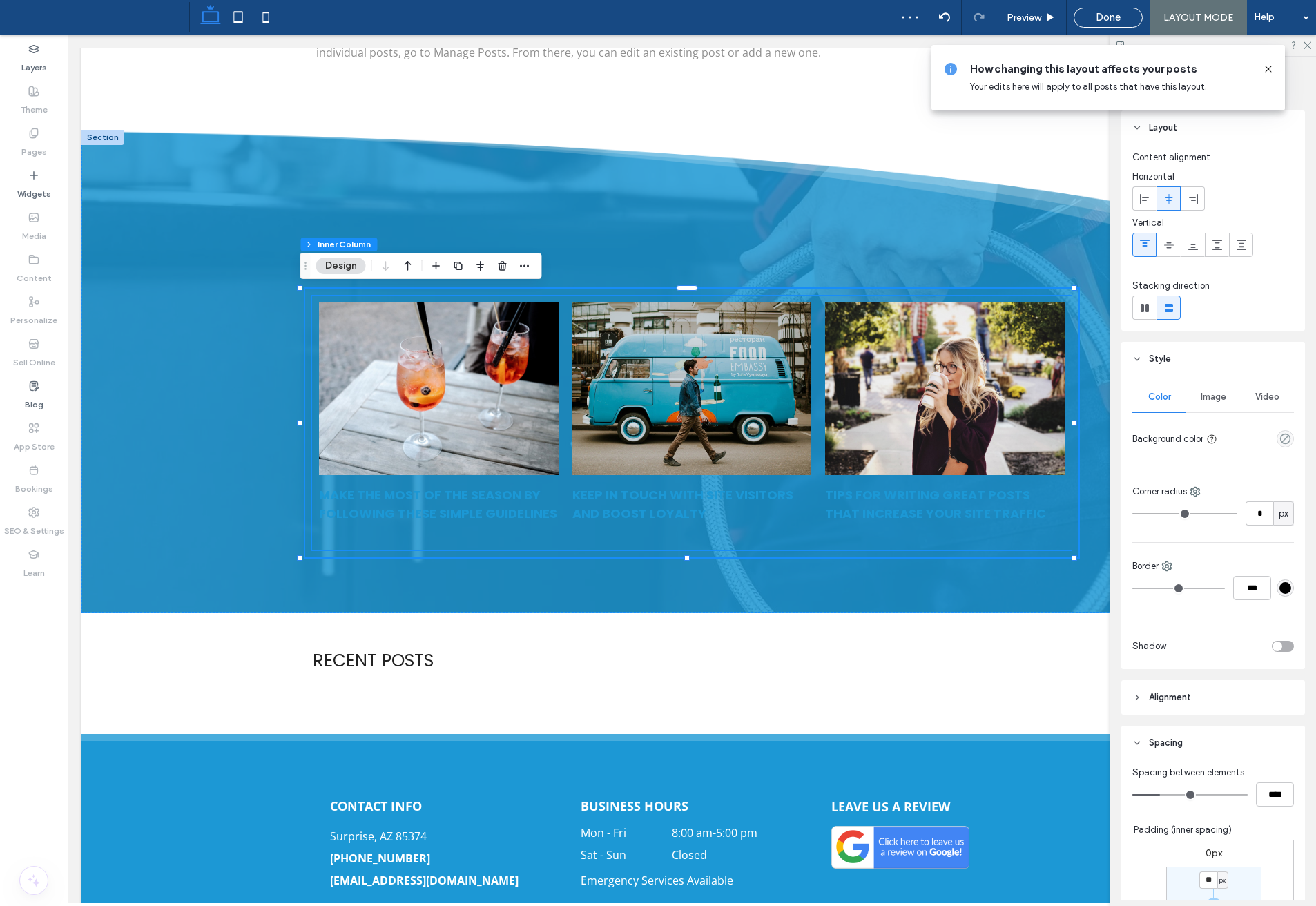
click at [592, 376] on div at bounding box center [692, 389] width 254 height 183
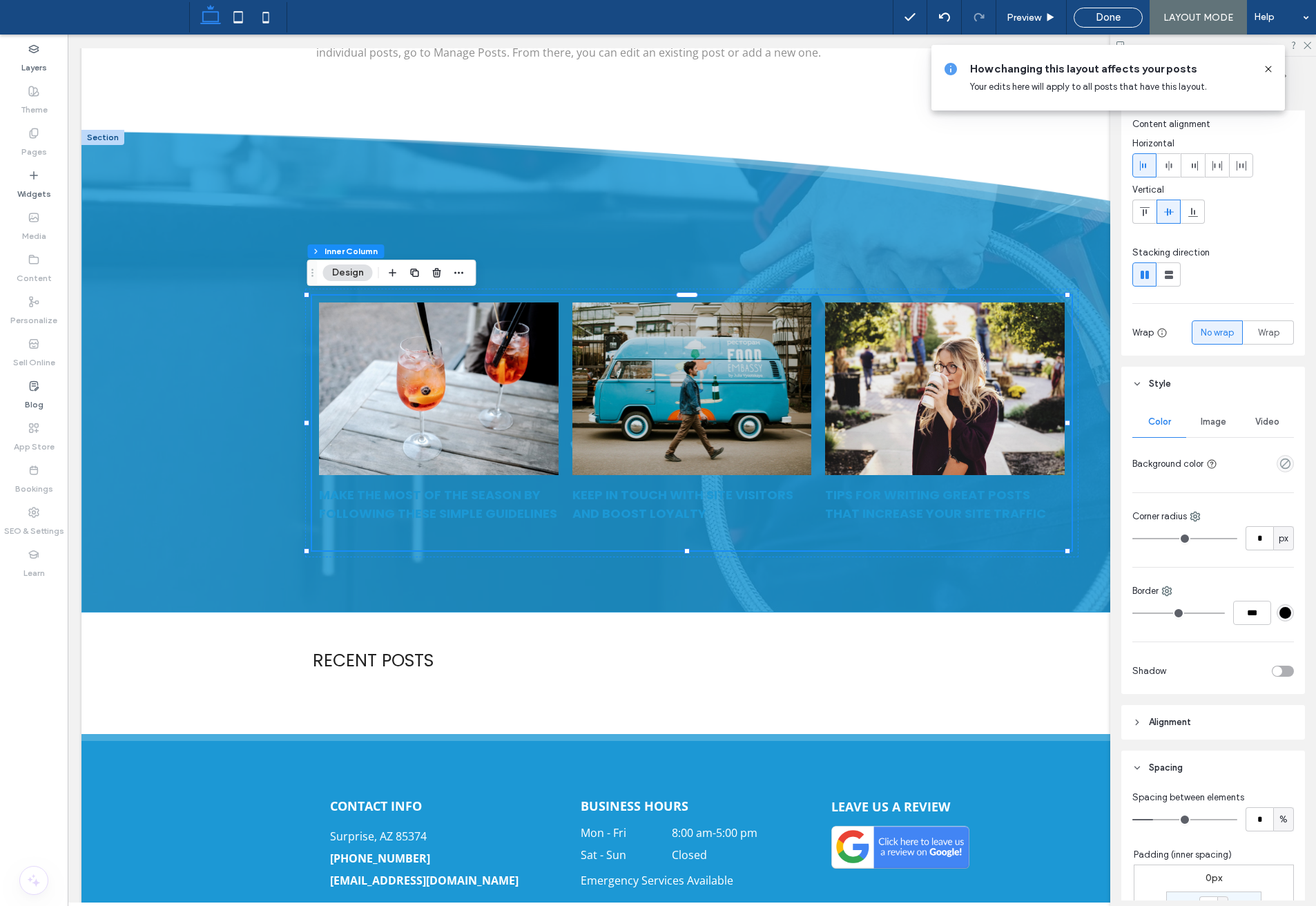
scroll to position [69, 0]
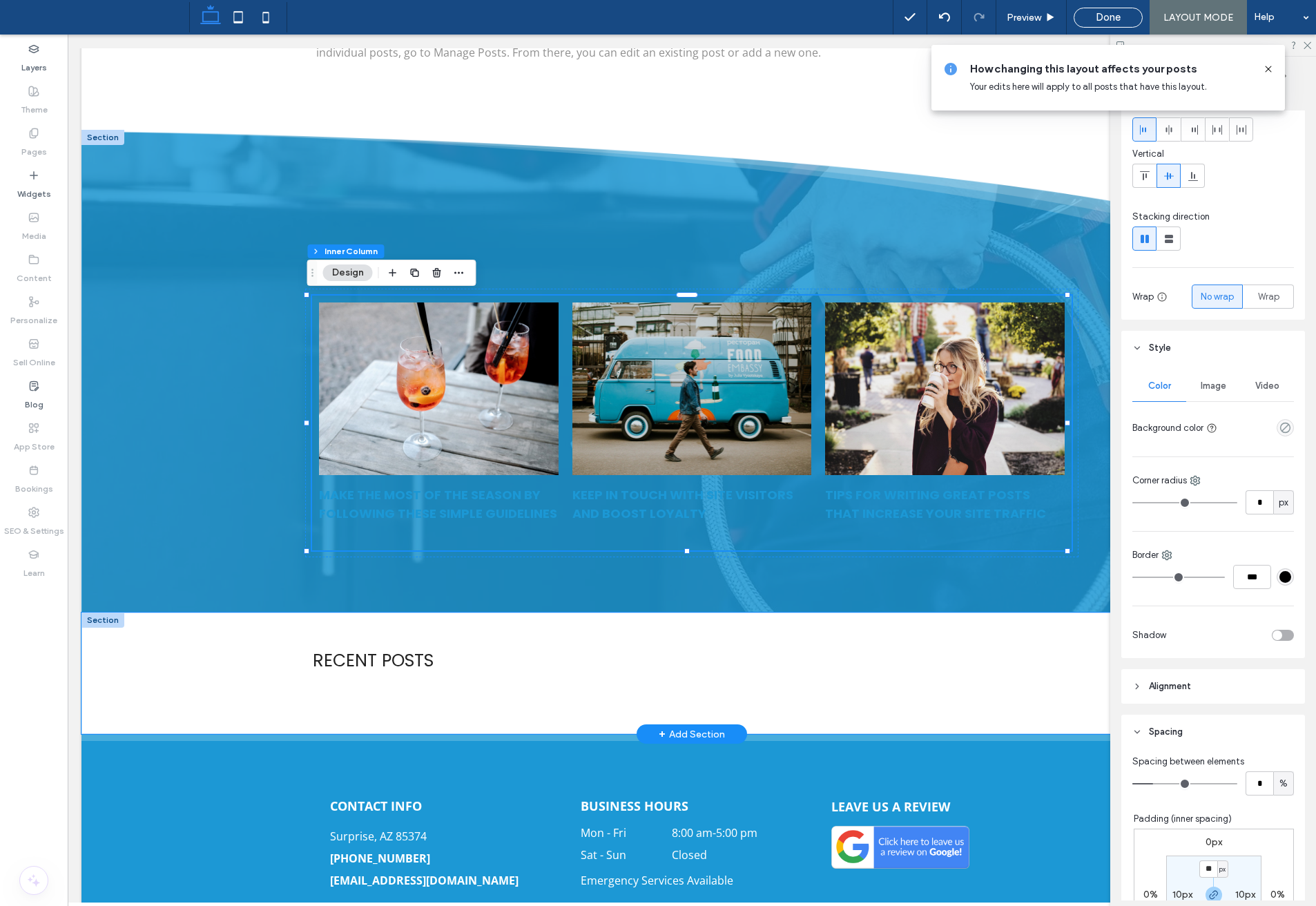
click at [181, 643] on div "Recent Posts" at bounding box center [691, 673] width 1221 height 121
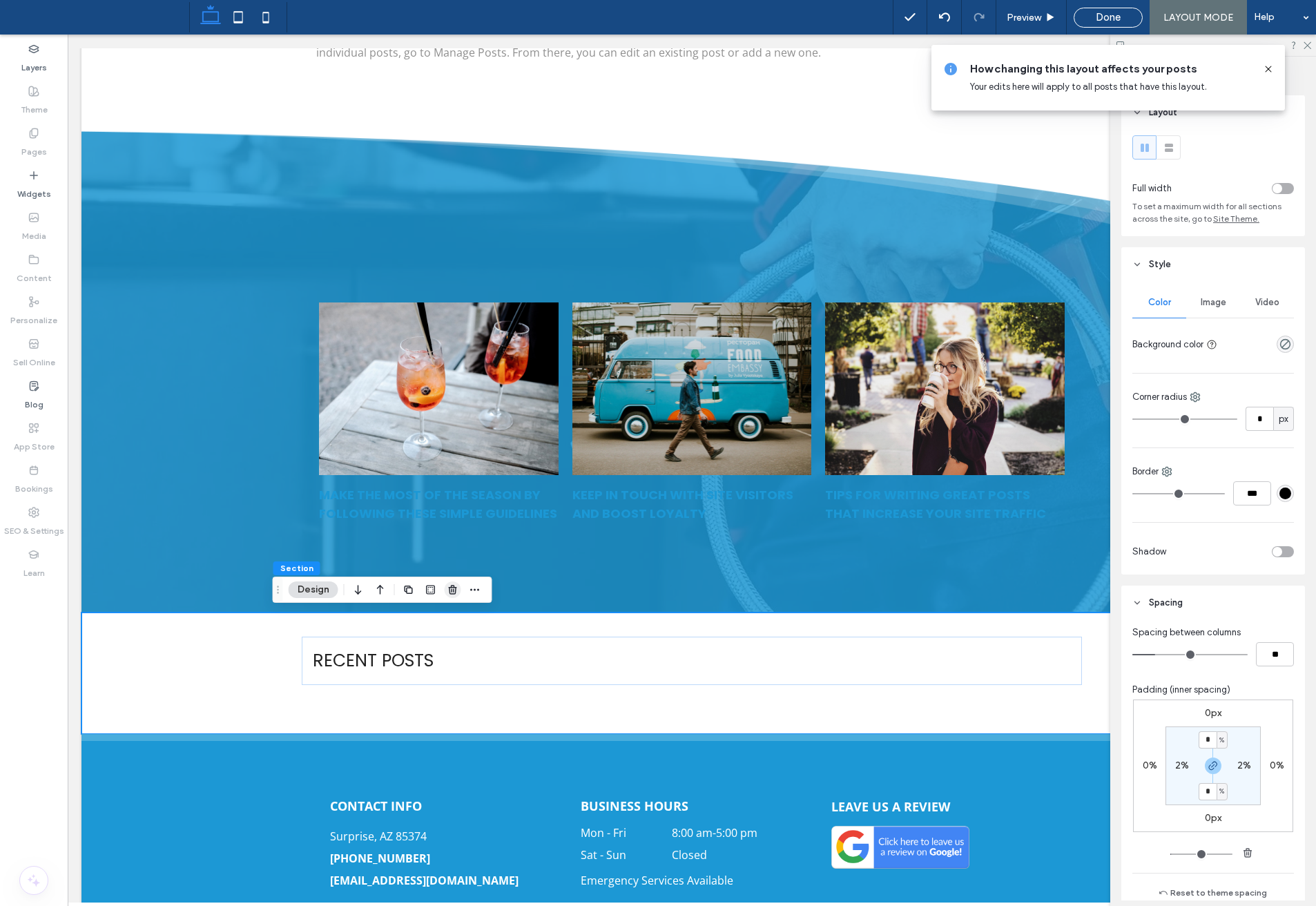
click at [451, 589] on icon "button" at bounding box center [453, 590] width 11 height 11
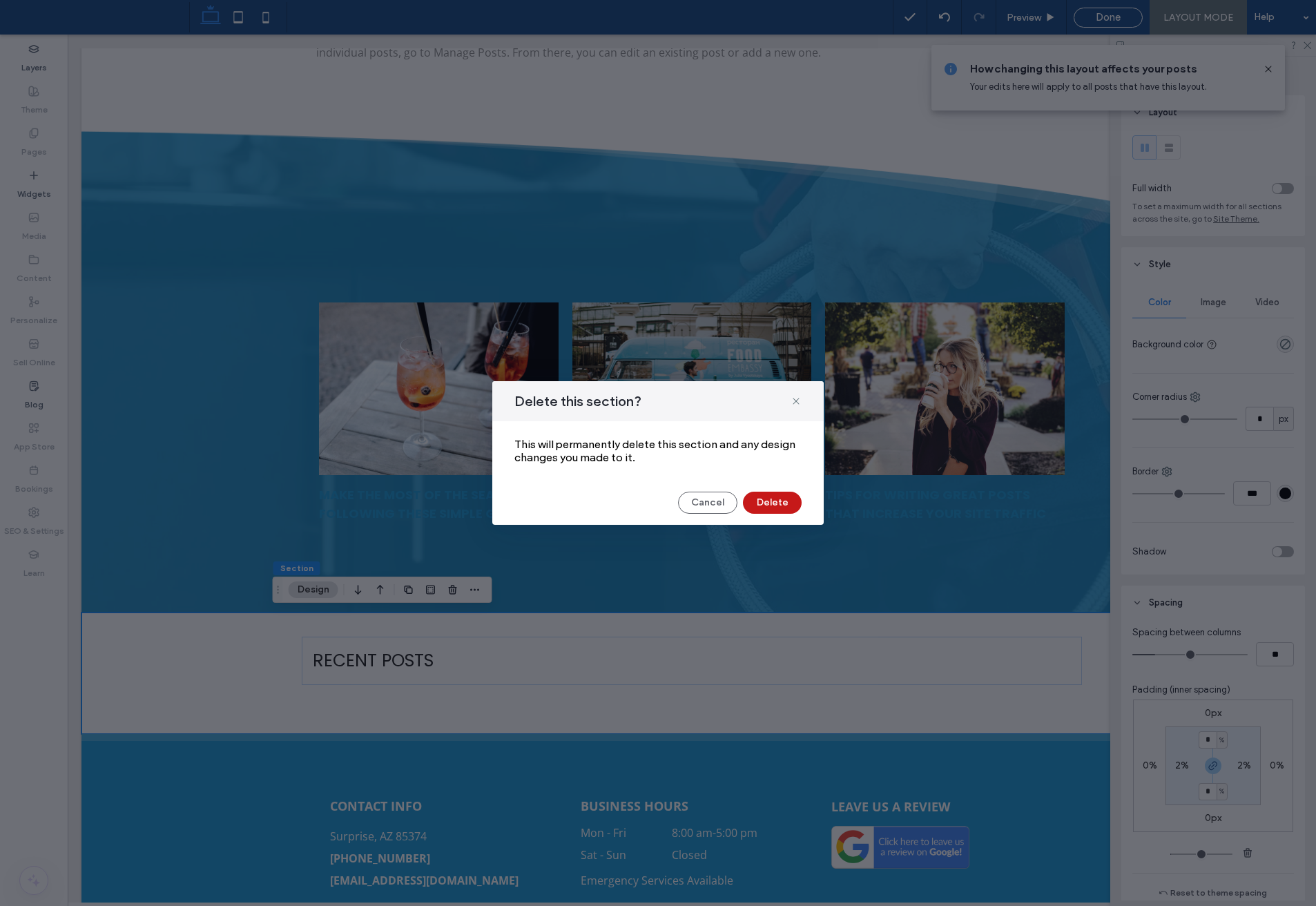
click at [781, 509] on button "Delete" at bounding box center [773, 503] width 59 height 22
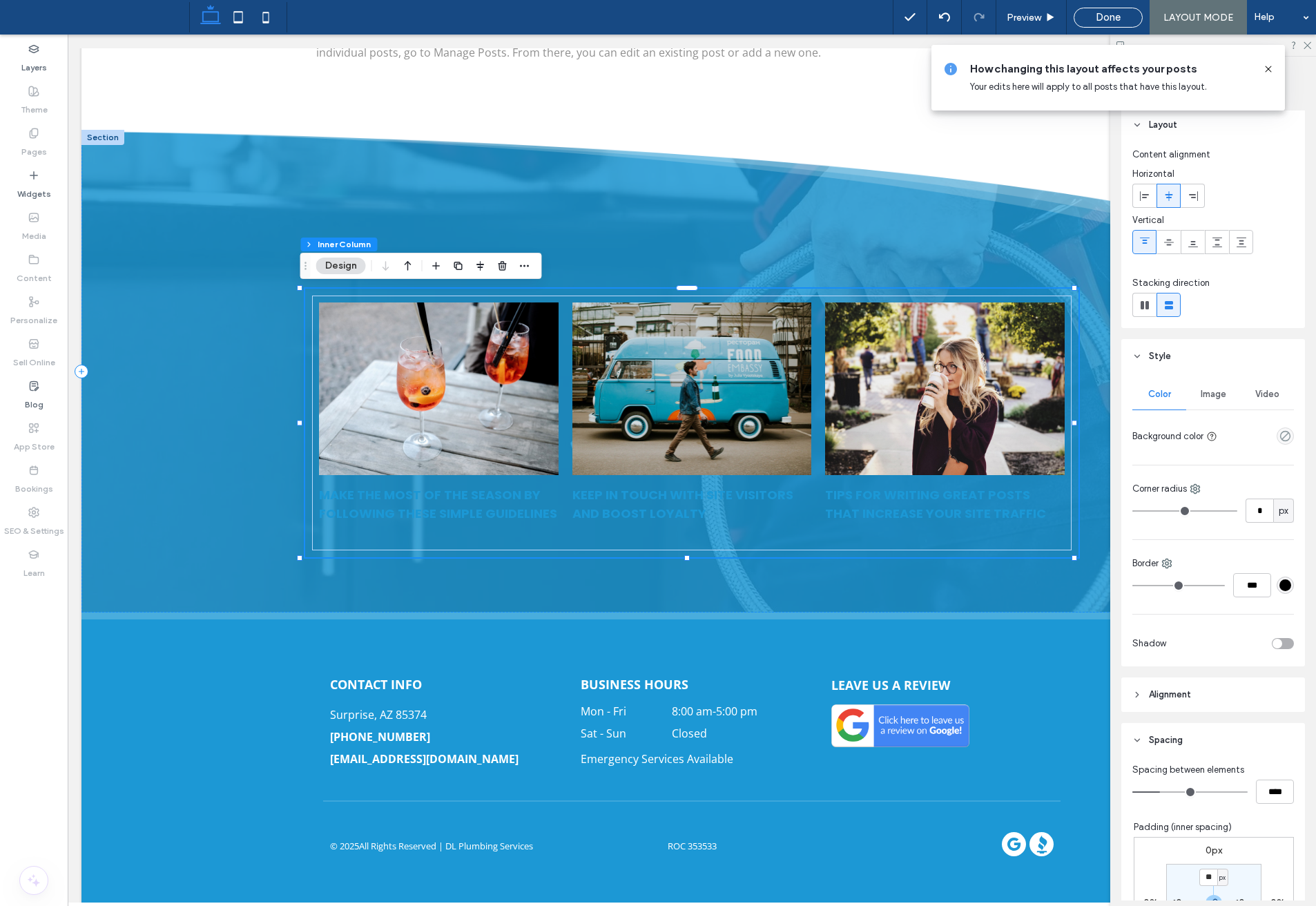
scroll to position [0, 0]
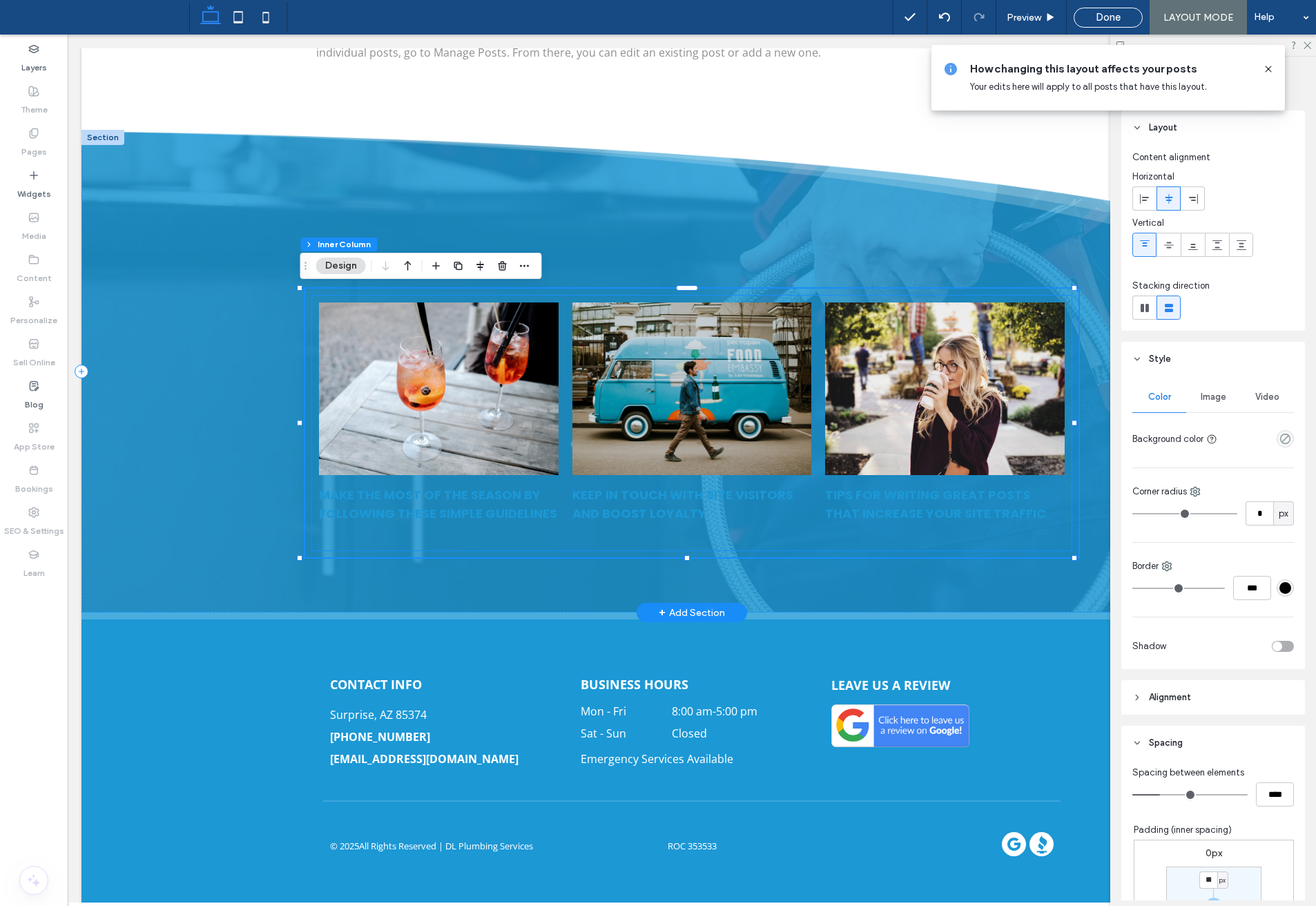
click at [822, 429] on div at bounding box center [945, 389] width 254 height 183
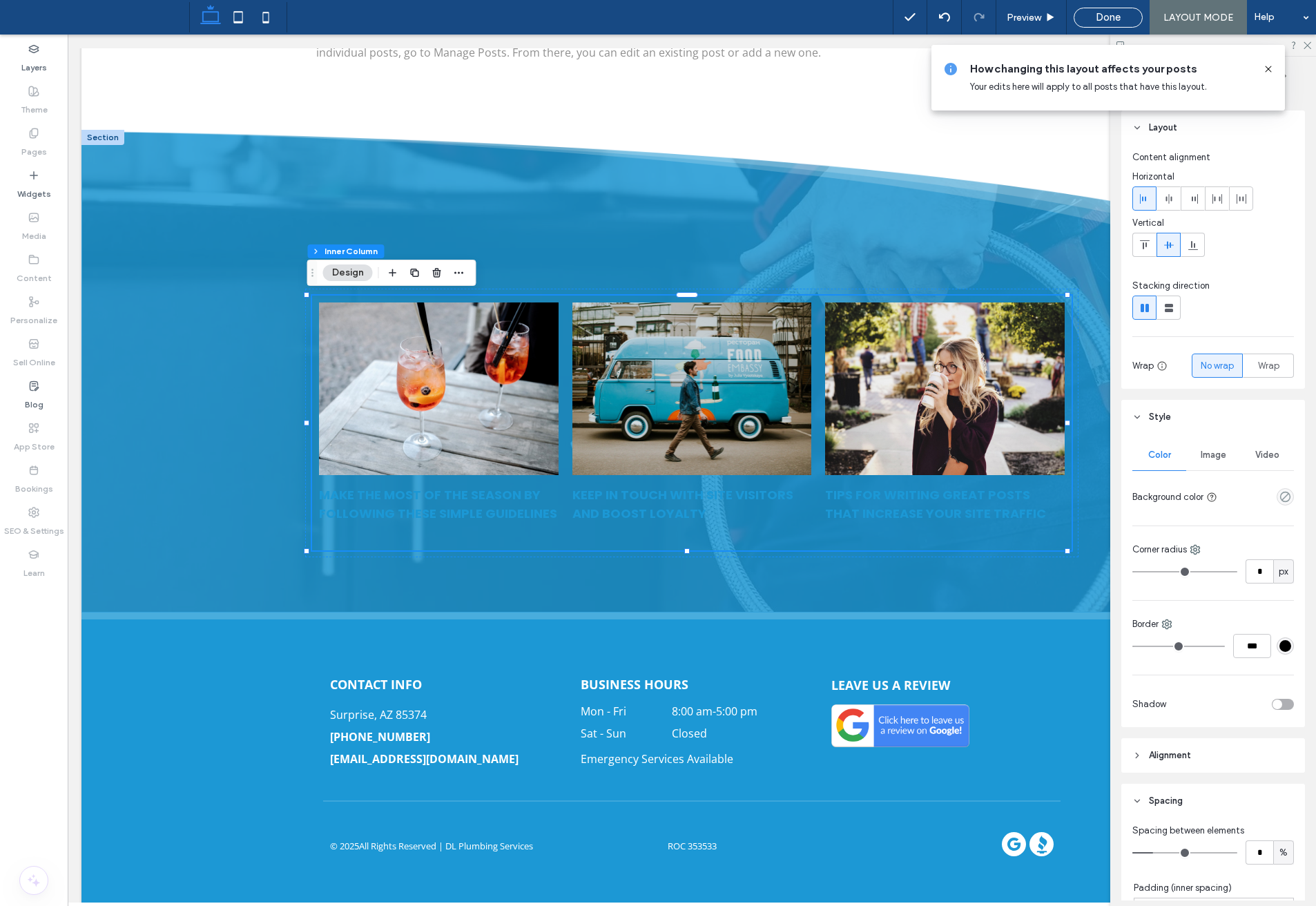
click at [1270, 68] on icon at bounding box center [1269, 69] width 11 height 11
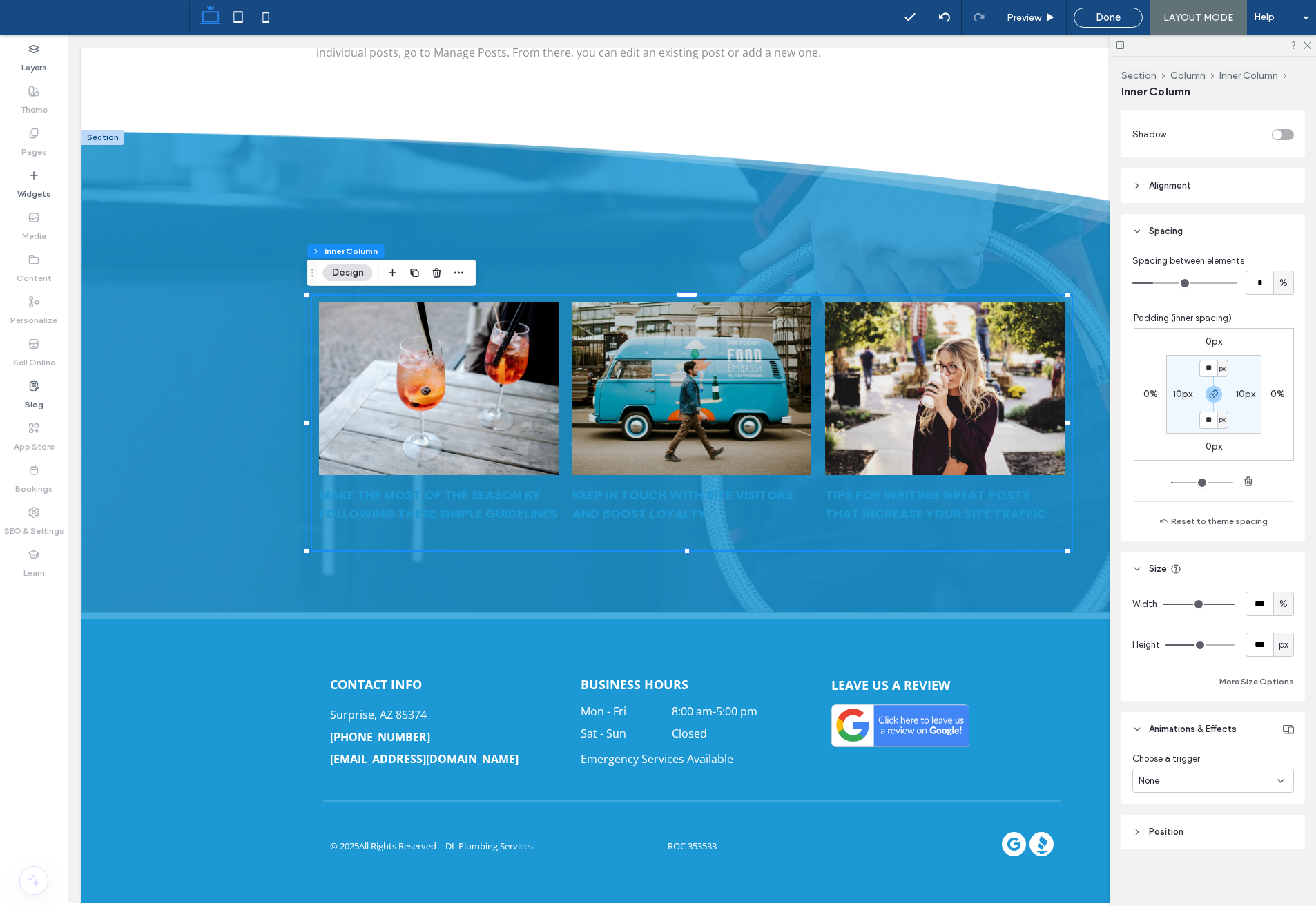
scroll to position [574, 0]
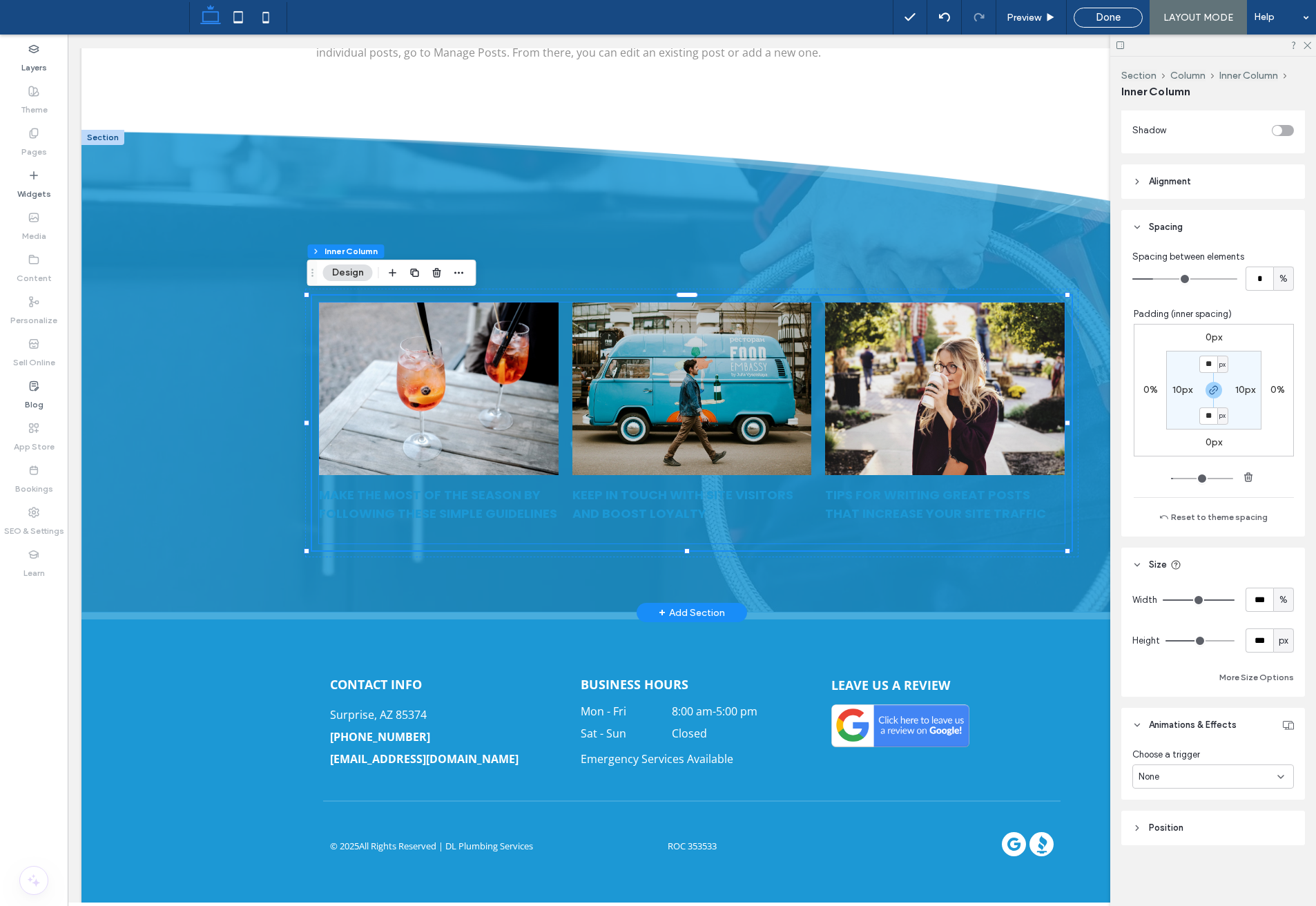
click at [773, 377] on div at bounding box center [692, 389] width 254 height 183
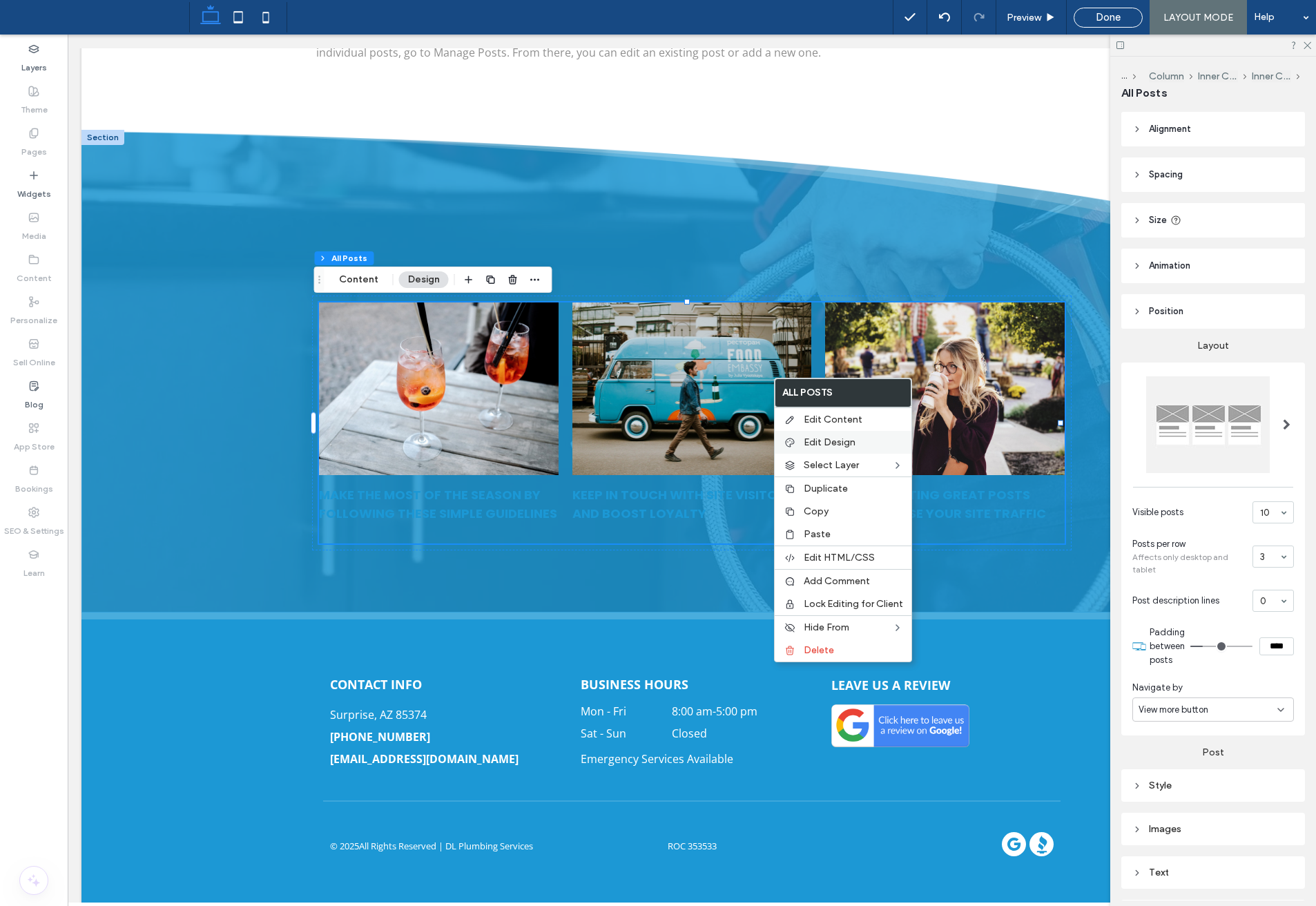
click at [831, 438] on span "Edit Design" at bounding box center [830, 442] width 52 height 11
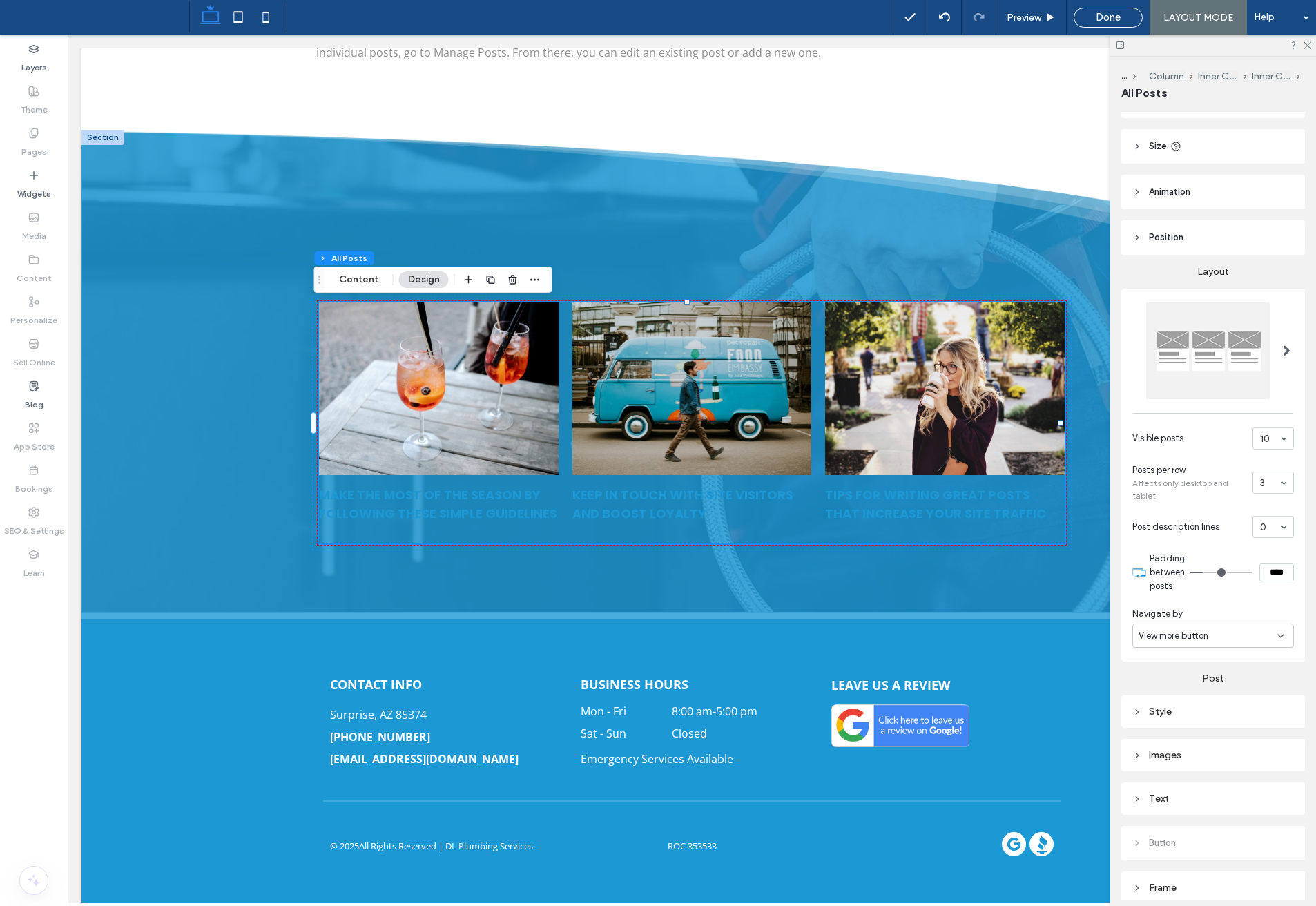
scroll to position [133, 0]
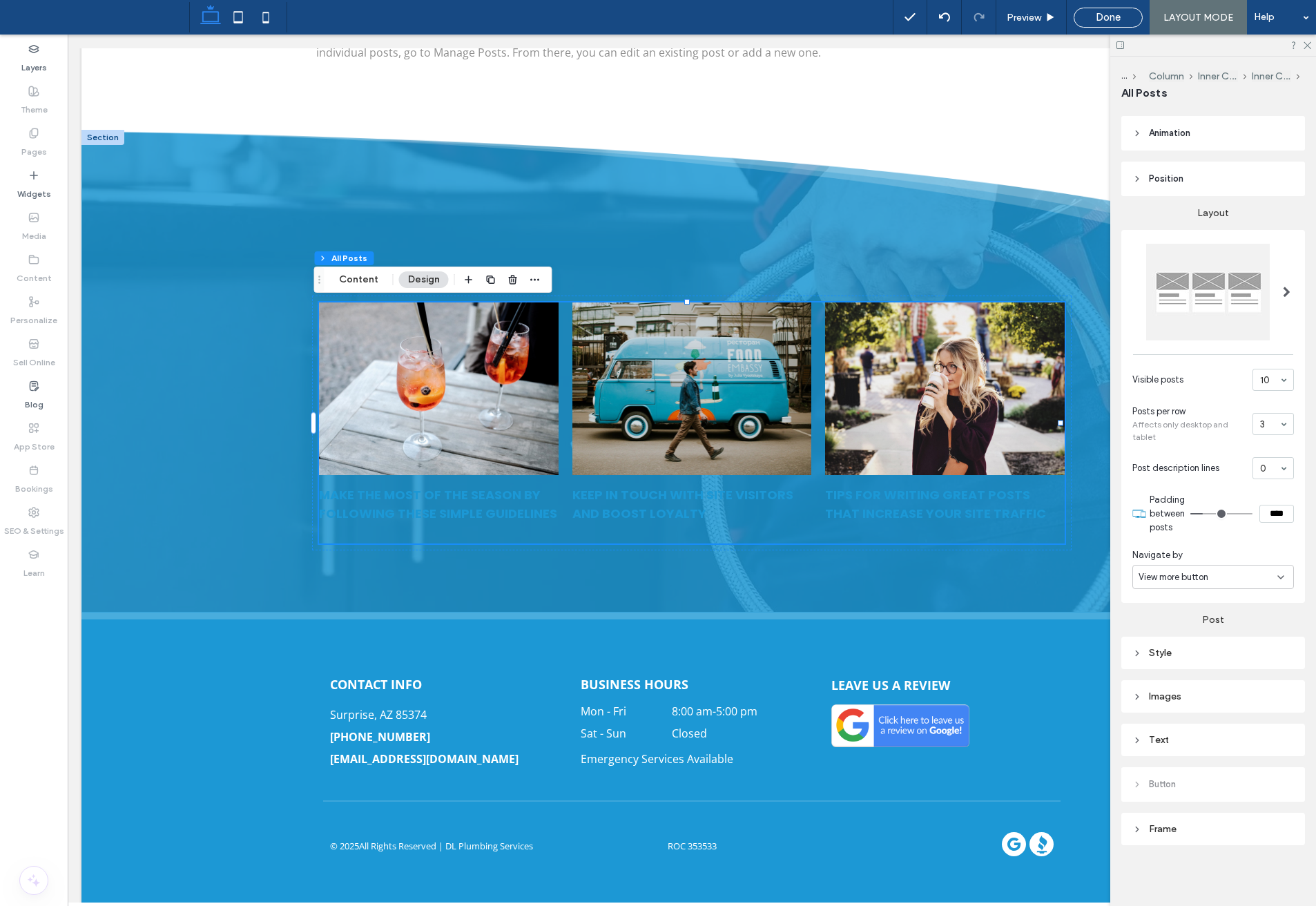
click at [1195, 664] on div "Style" at bounding box center [1214, 653] width 184 height 33
click at [1202, 744] on div "Text" at bounding box center [1214, 740] width 162 height 11
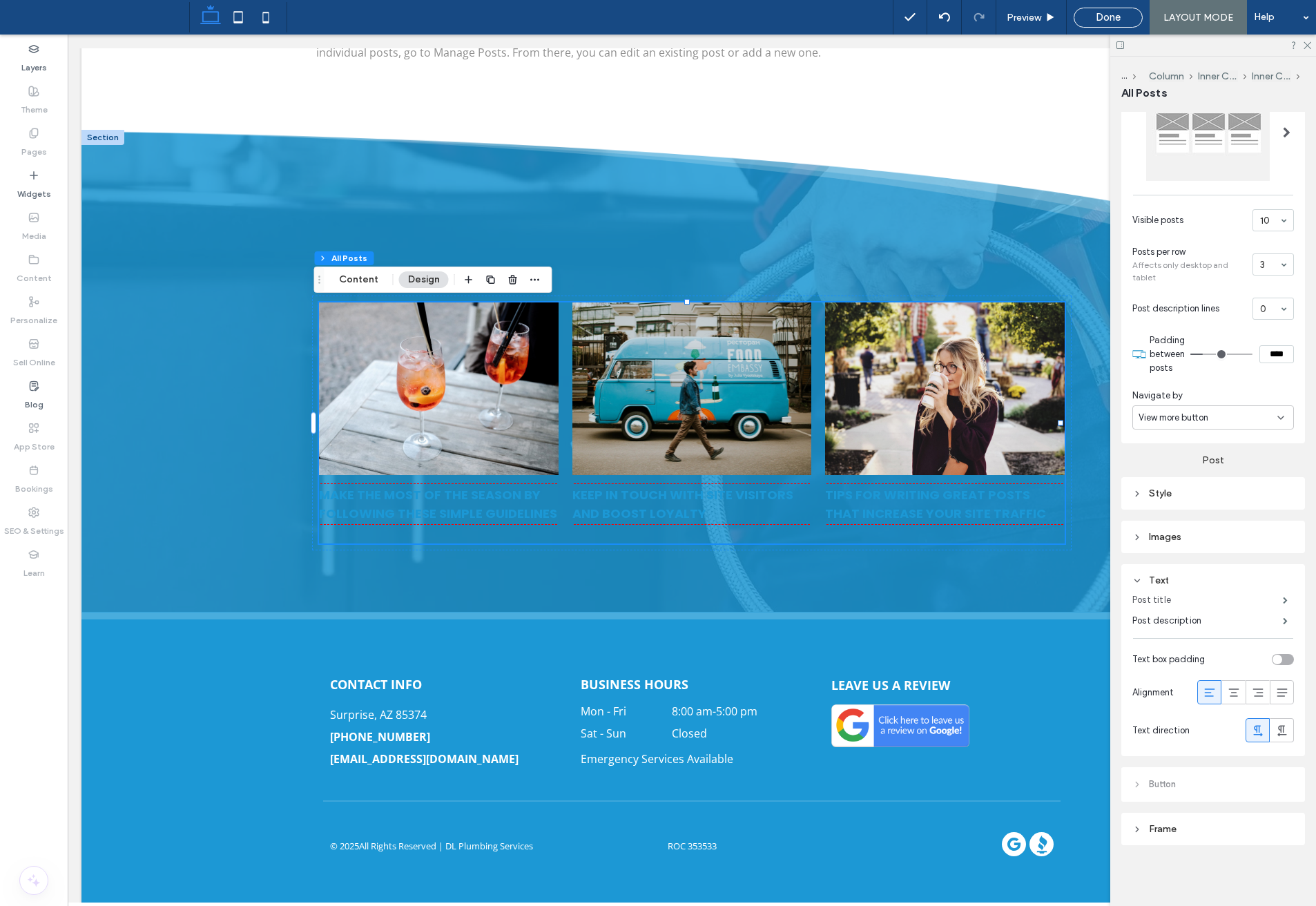
click at [1255, 604] on label "Post title" at bounding box center [1208, 600] width 150 height 28
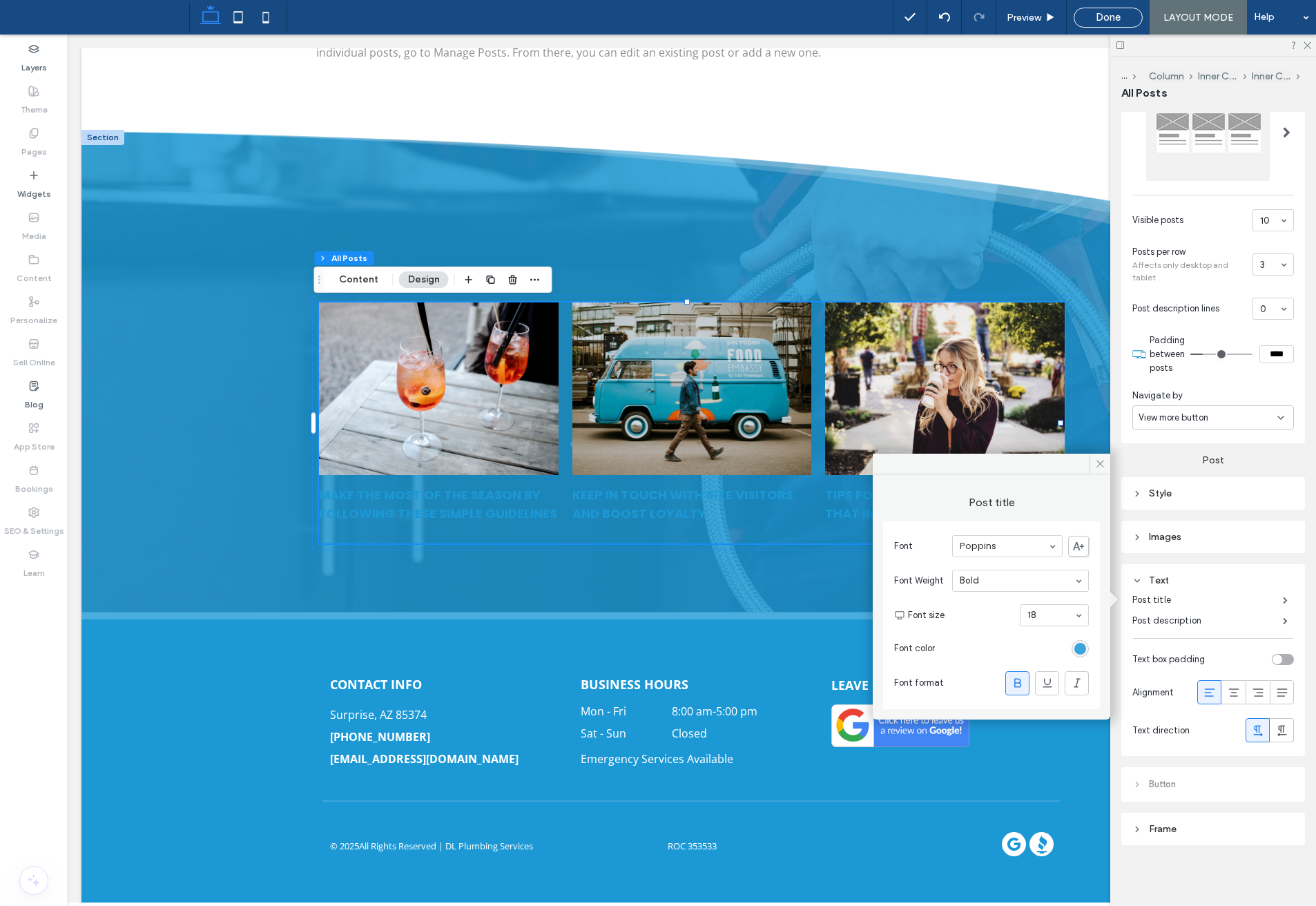
click at [1082, 645] on div "rgb(28, 152, 213)" at bounding box center [1080, 649] width 11 height 11
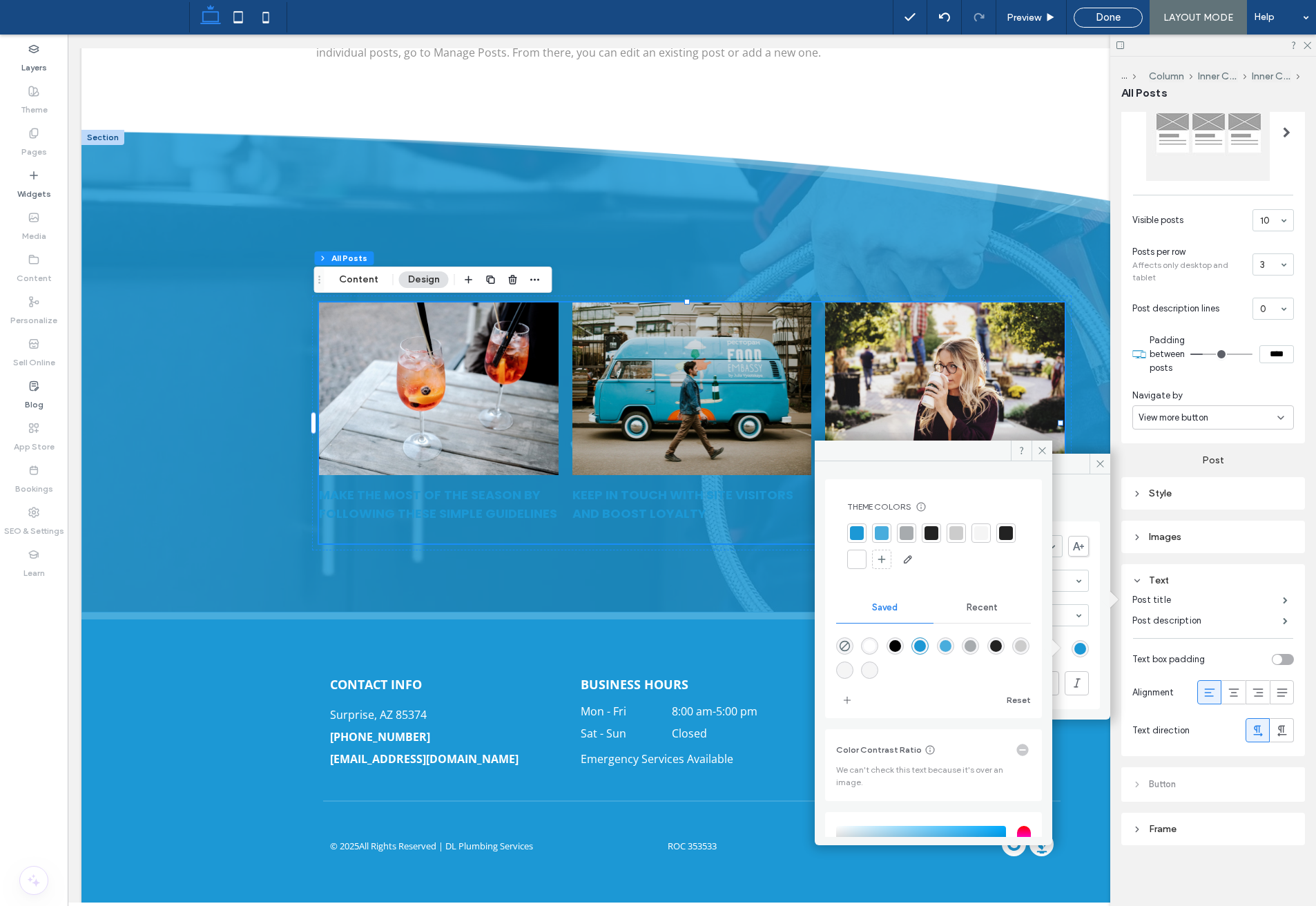
click at [869, 648] on div "rgba(255,255,255,1)" at bounding box center [869, 646] width 11 height 11
type input "*******"
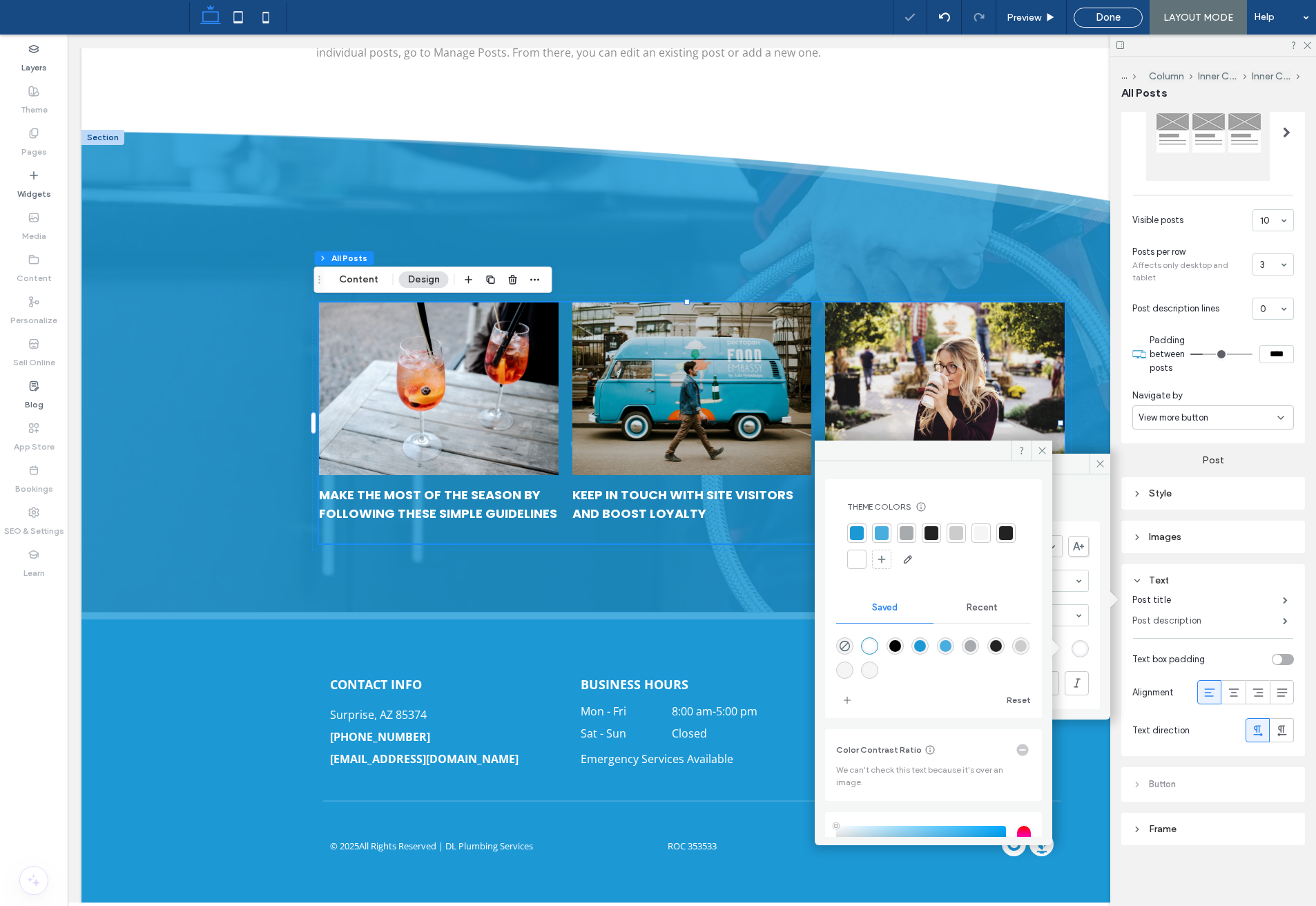
click at [1244, 618] on label "Post description" at bounding box center [1208, 621] width 150 height 28
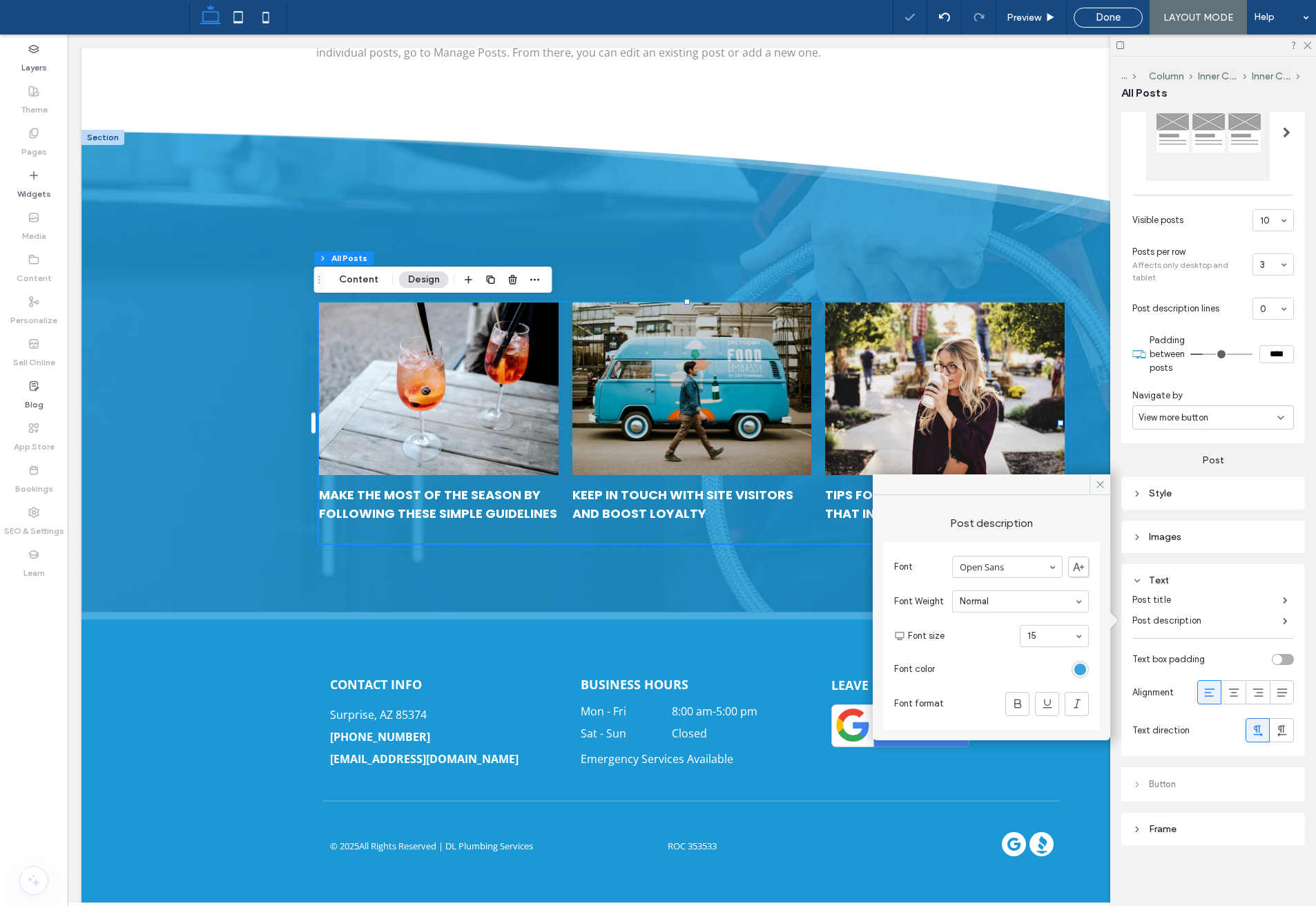
click at [1083, 671] on div "rgb(28, 152, 213)" at bounding box center [1080, 669] width 11 height 11
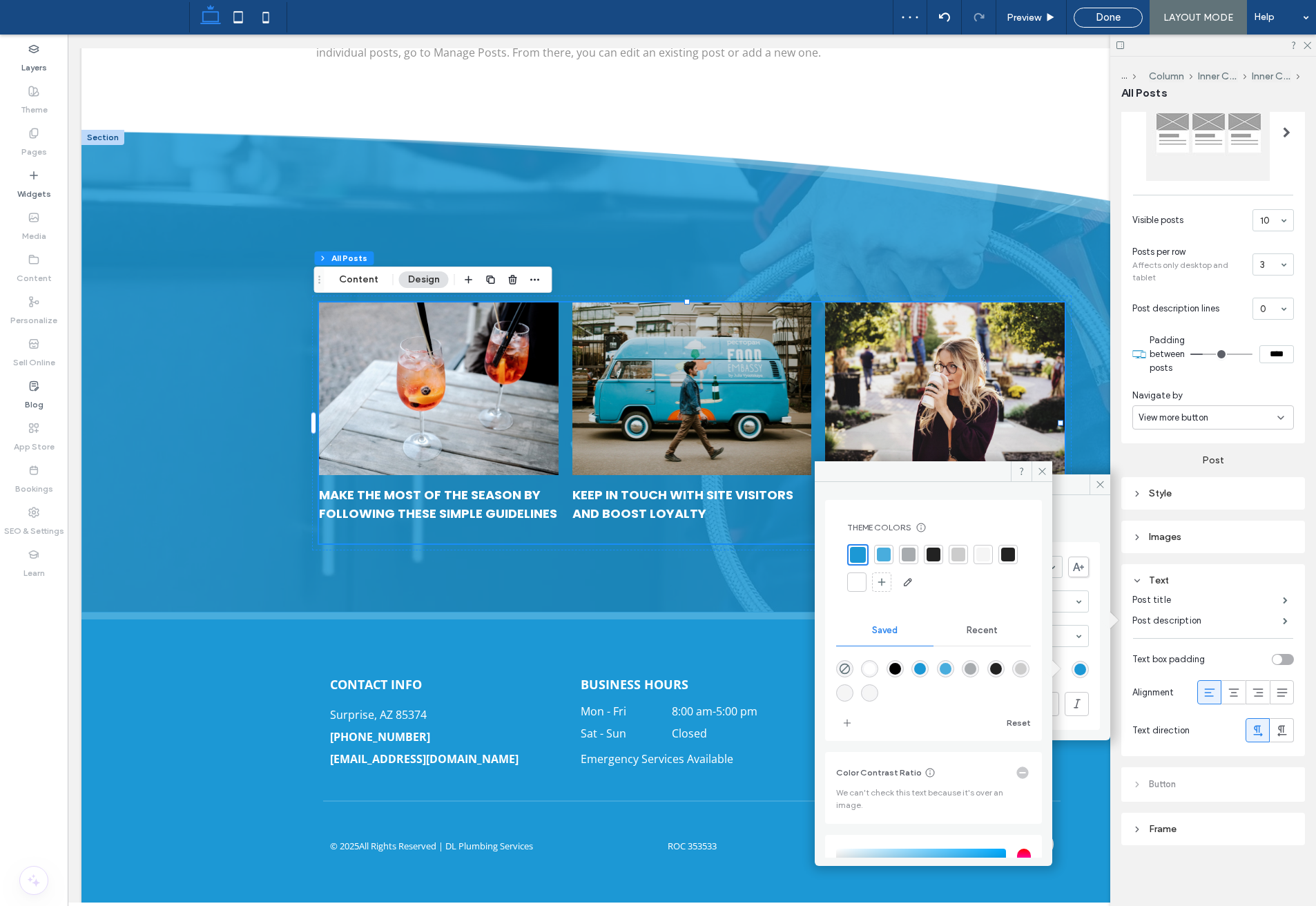
click at [876, 665] on div "rgba(255,255,255,1)" at bounding box center [869, 669] width 11 height 11
type input "*******"
click at [871, 670] on div "rgba(255,255,255,1)" at bounding box center [869, 667] width 11 height 11
click at [1039, 469] on icon at bounding box center [1042, 471] width 11 height 11
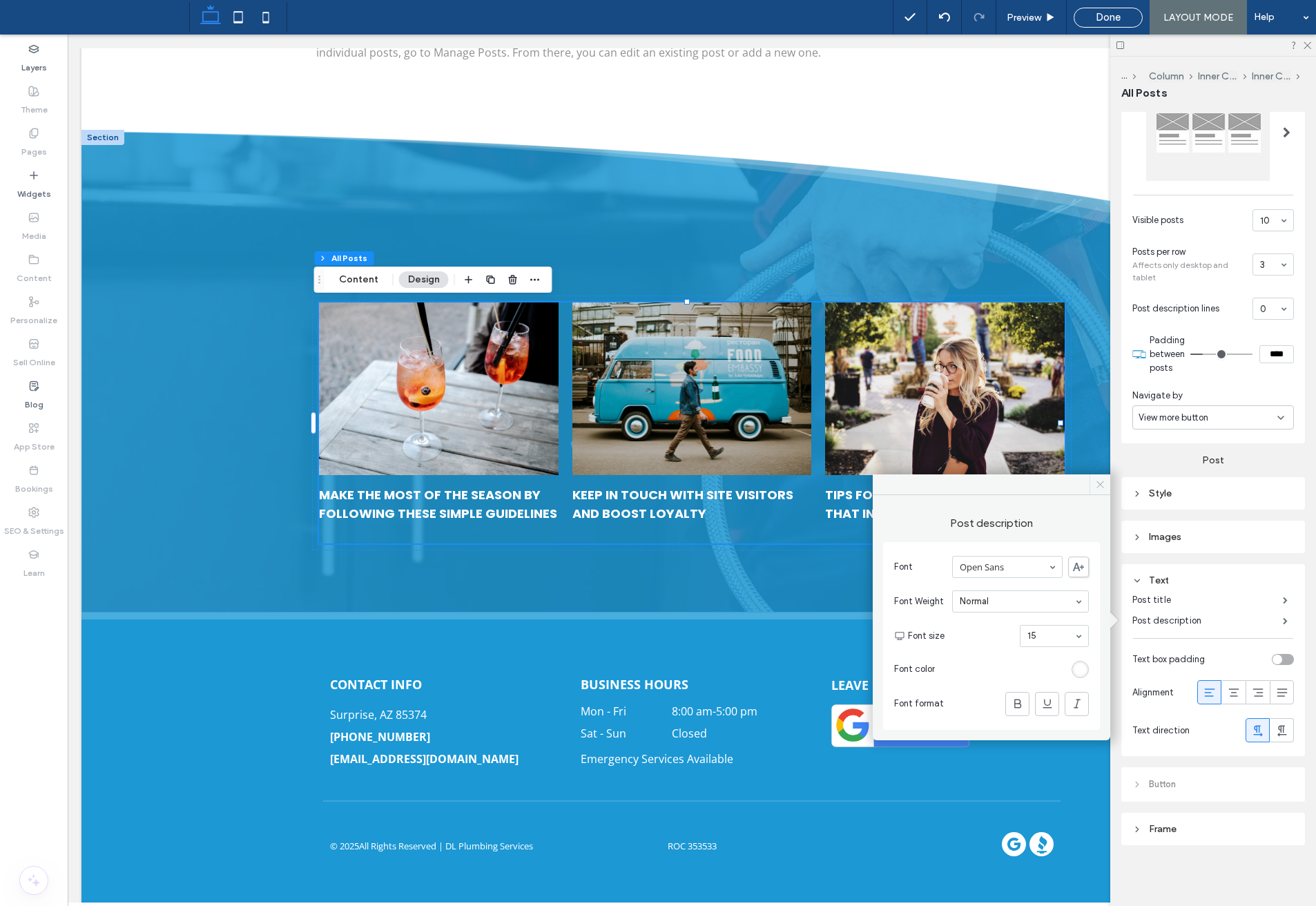
click at [1094, 488] on span at bounding box center [1100, 484] width 20 height 20
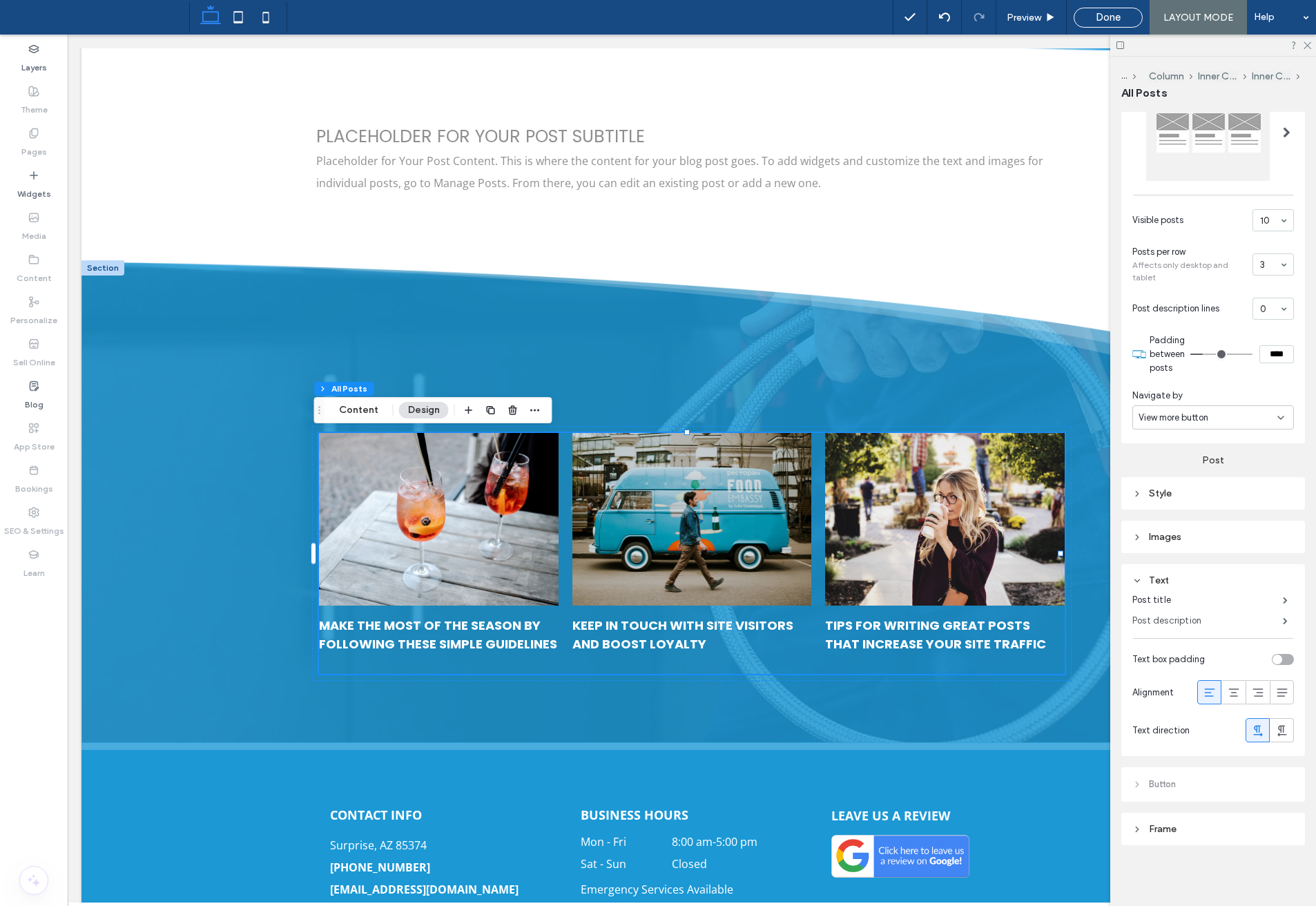
click at [1257, 621] on label "Post description" at bounding box center [1208, 621] width 150 height 28
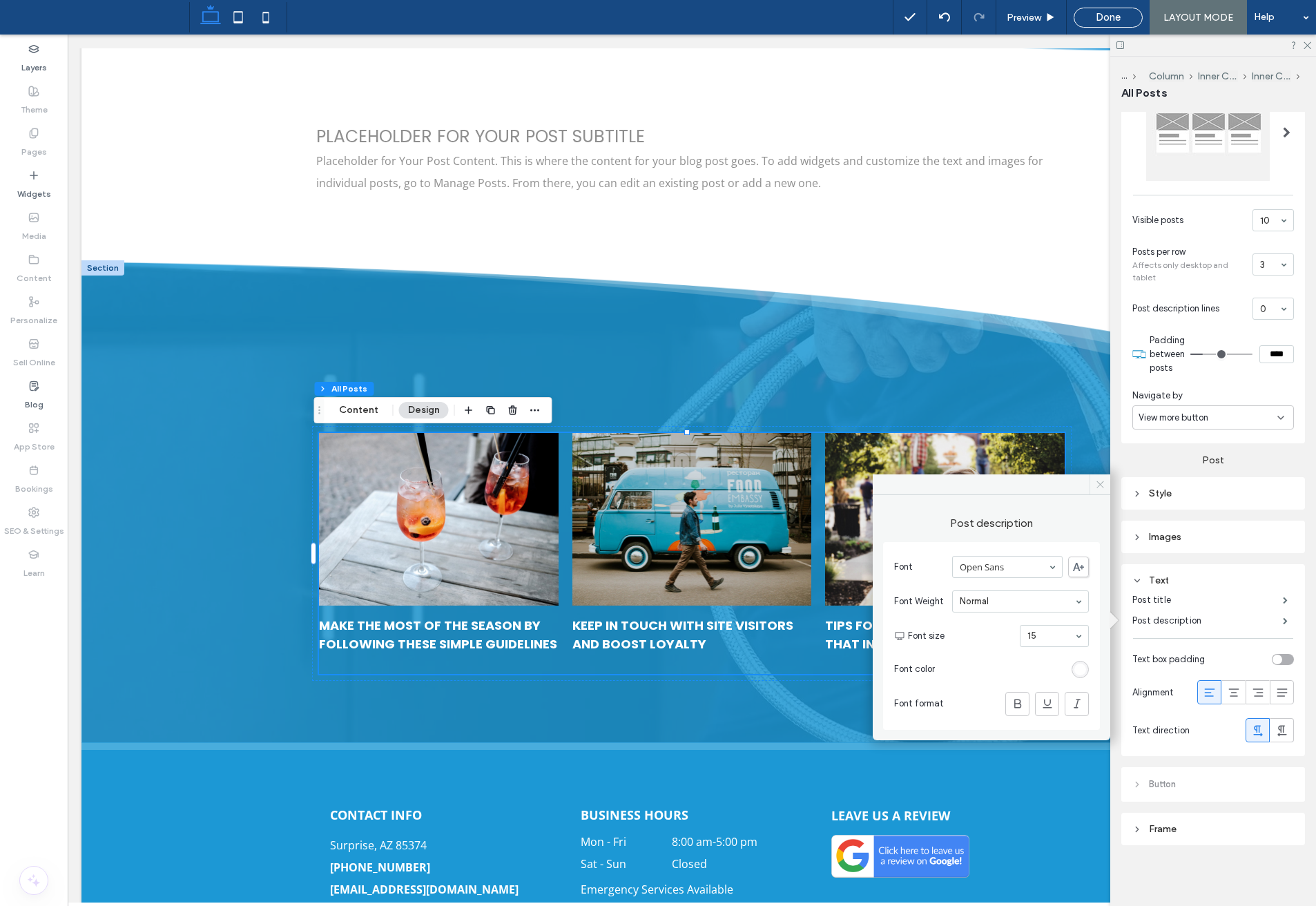
click at [1098, 484] on icon at bounding box center [1100, 484] width 11 height 11
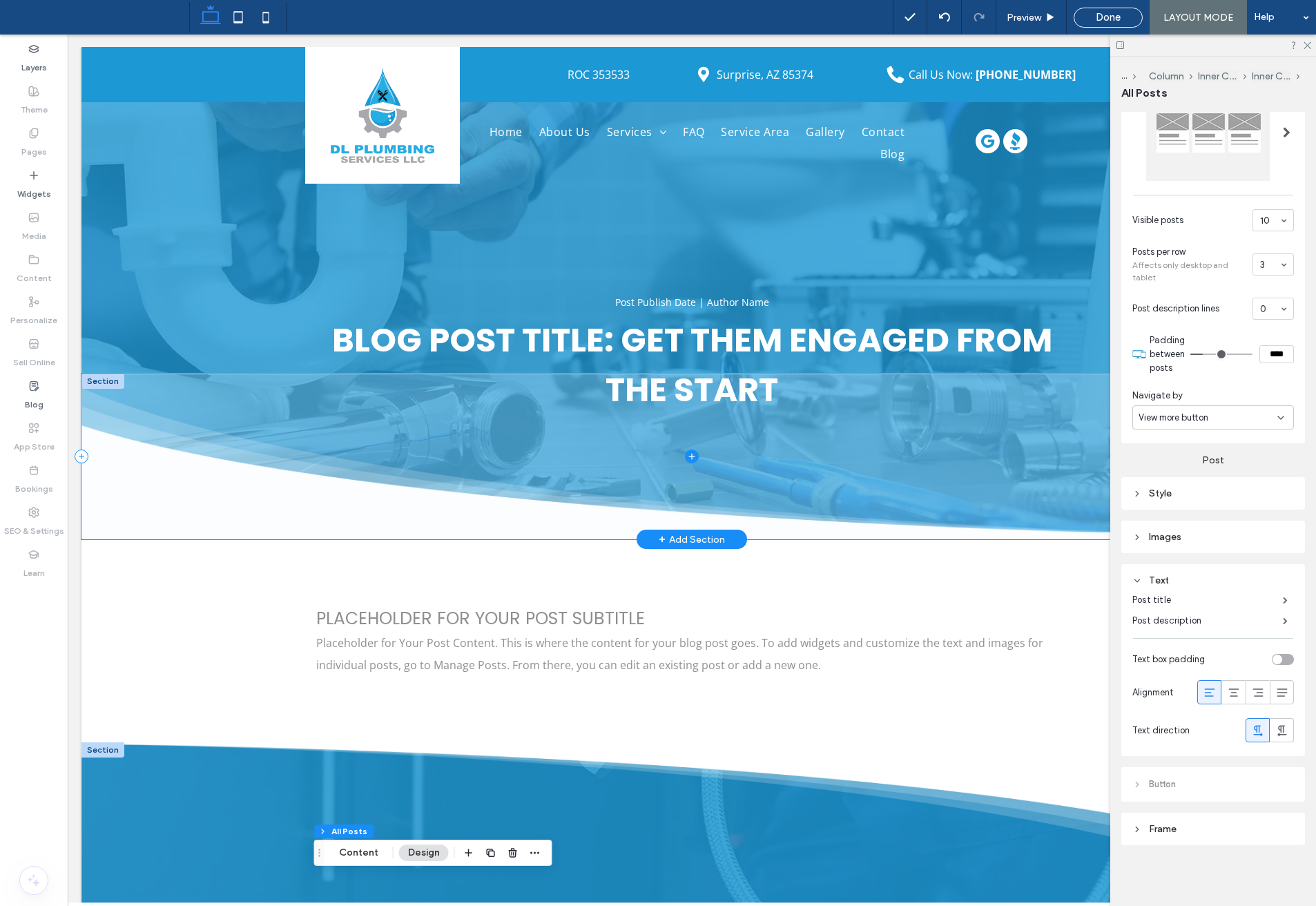
scroll to position [0, 0]
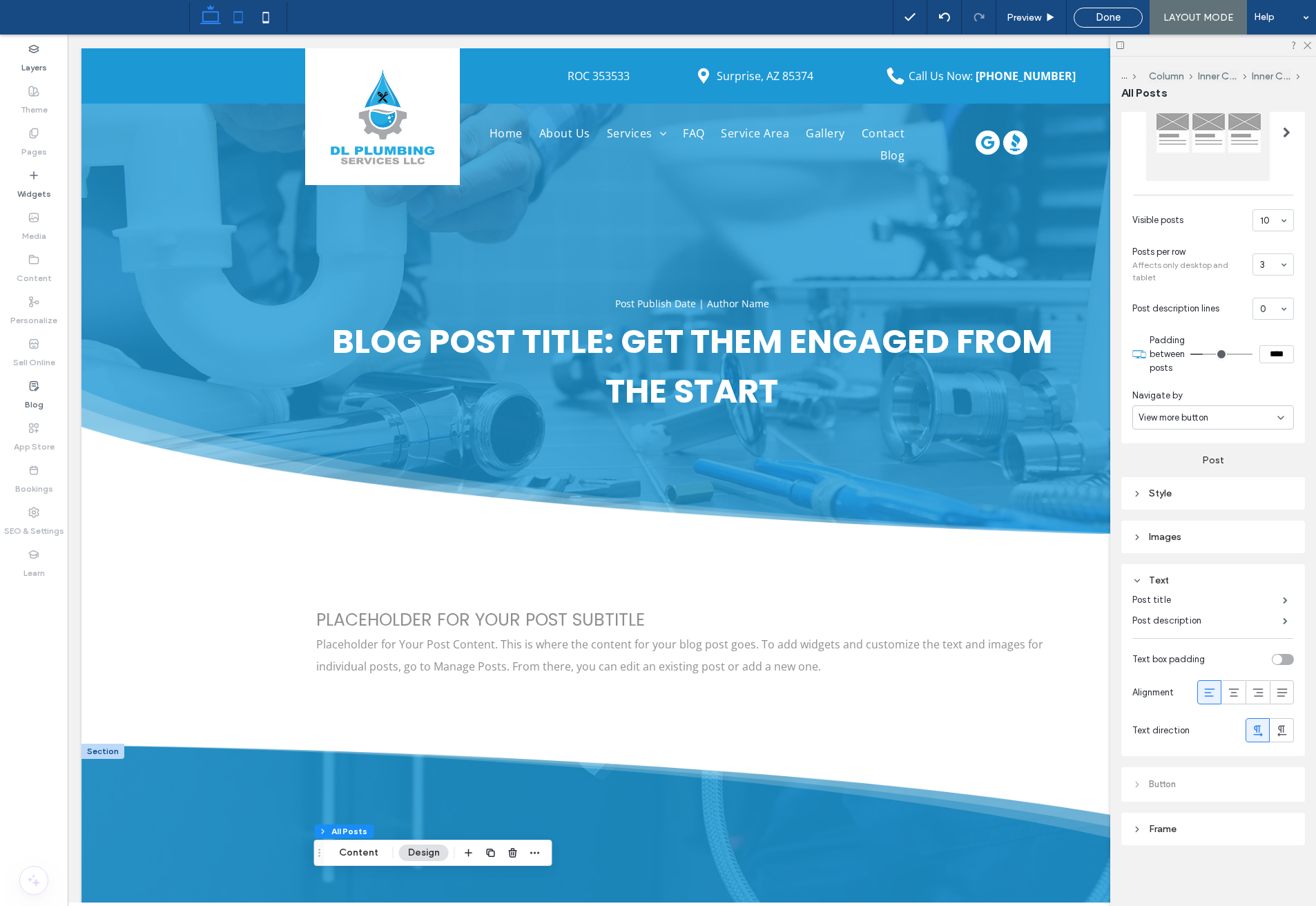
click at [239, 16] on icon at bounding box center [238, 17] width 28 height 28
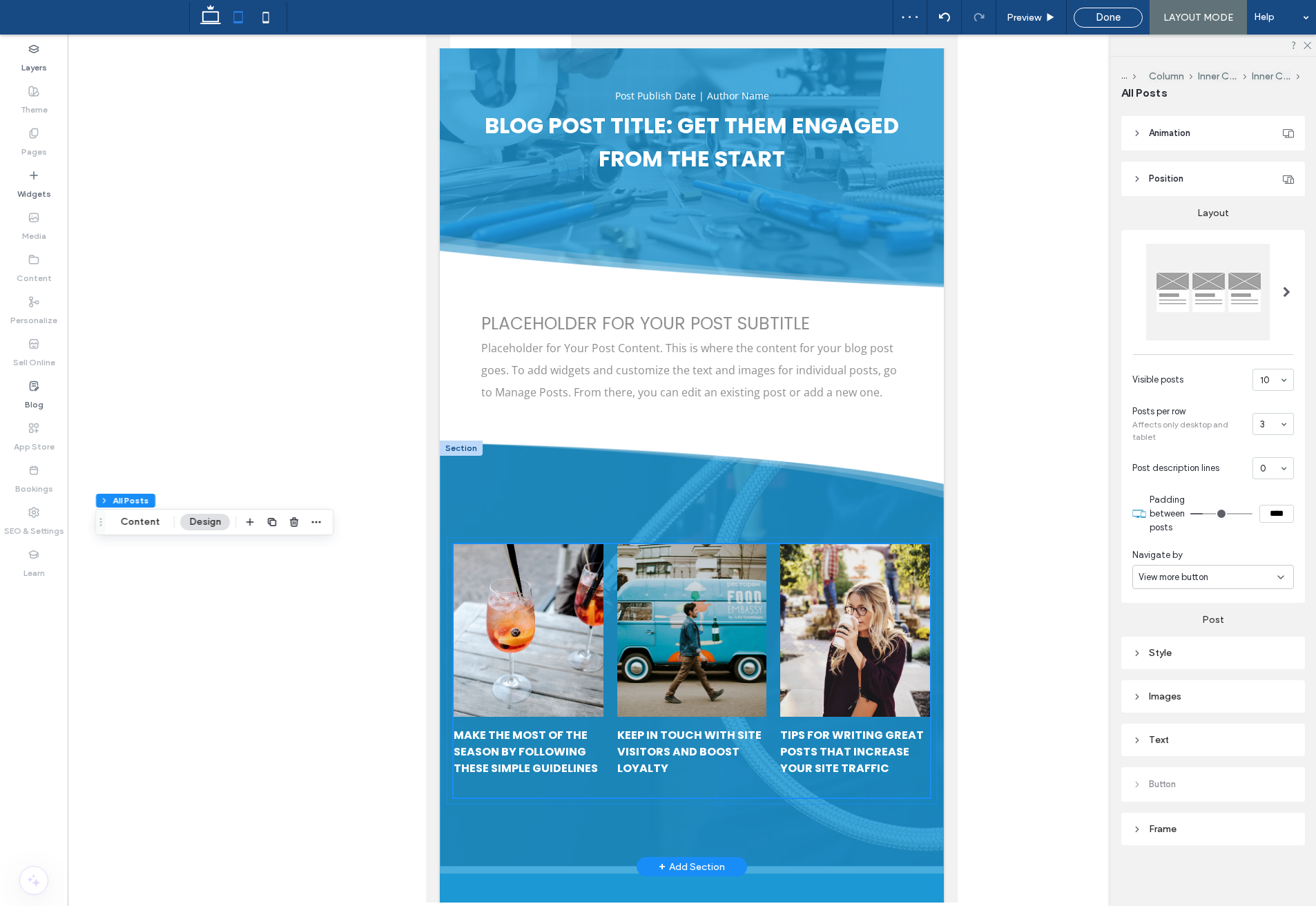
scroll to position [138, 0]
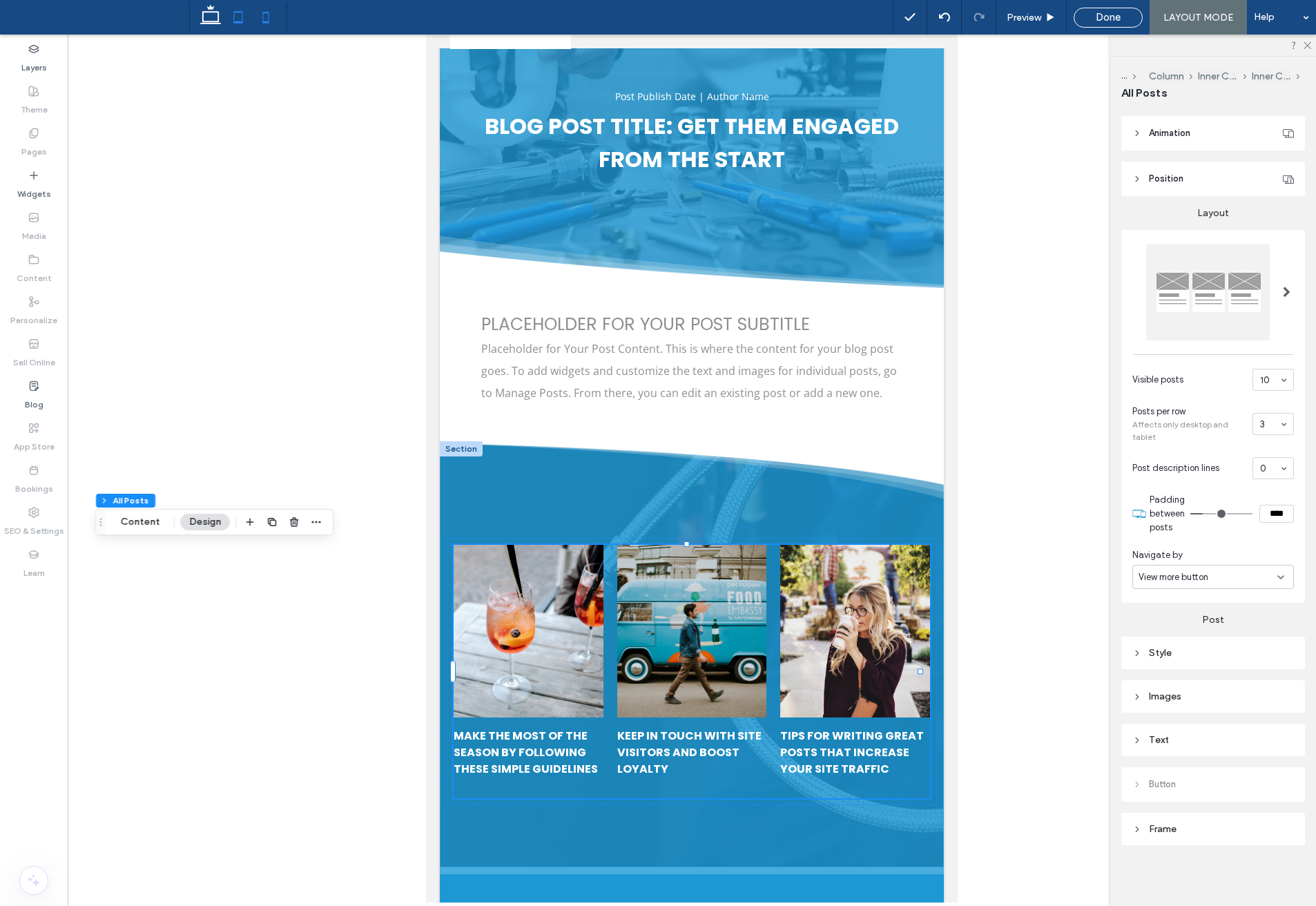
click at [262, 18] on icon at bounding box center [266, 17] width 28 height 28
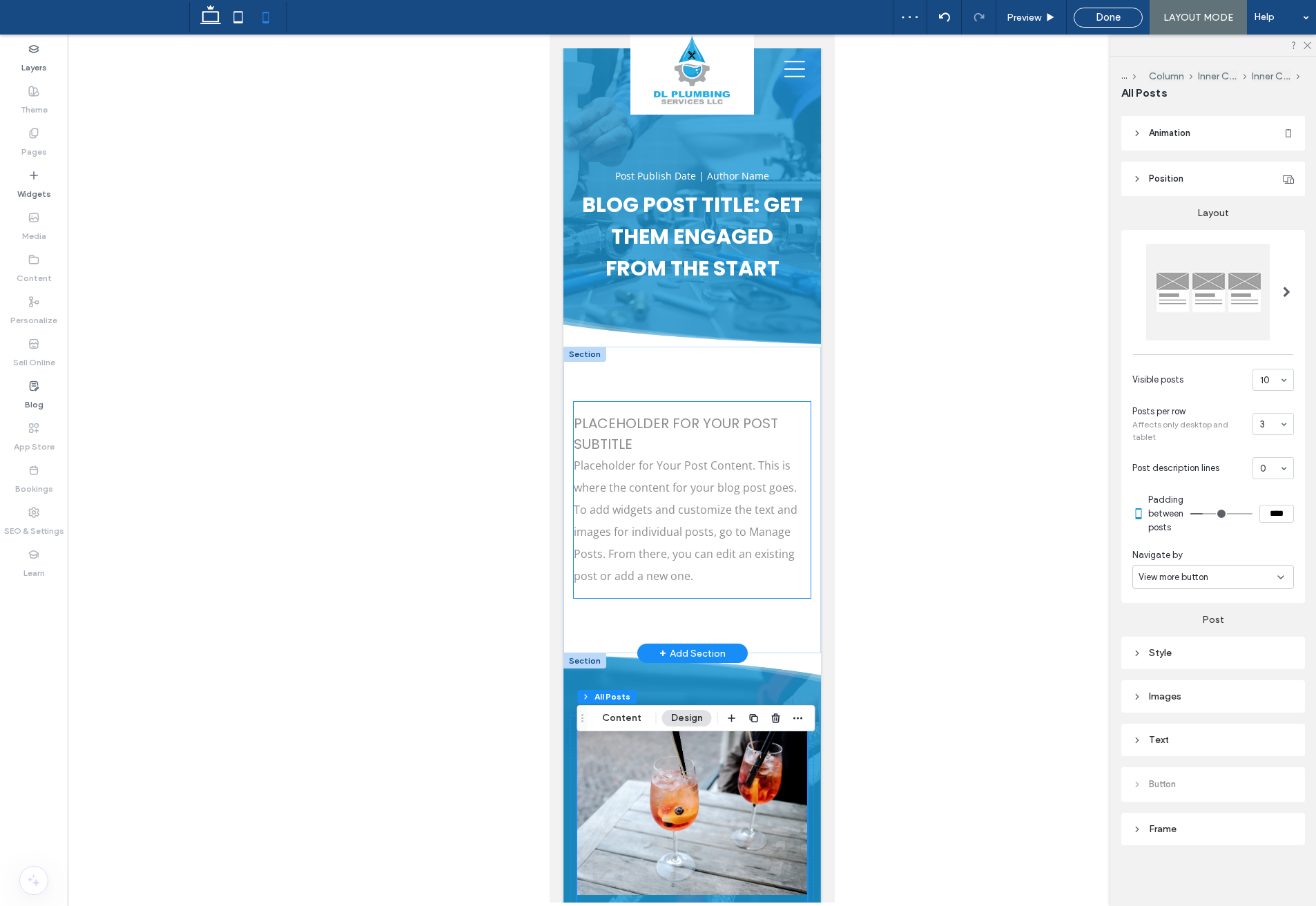
scroll to position [0, 0]
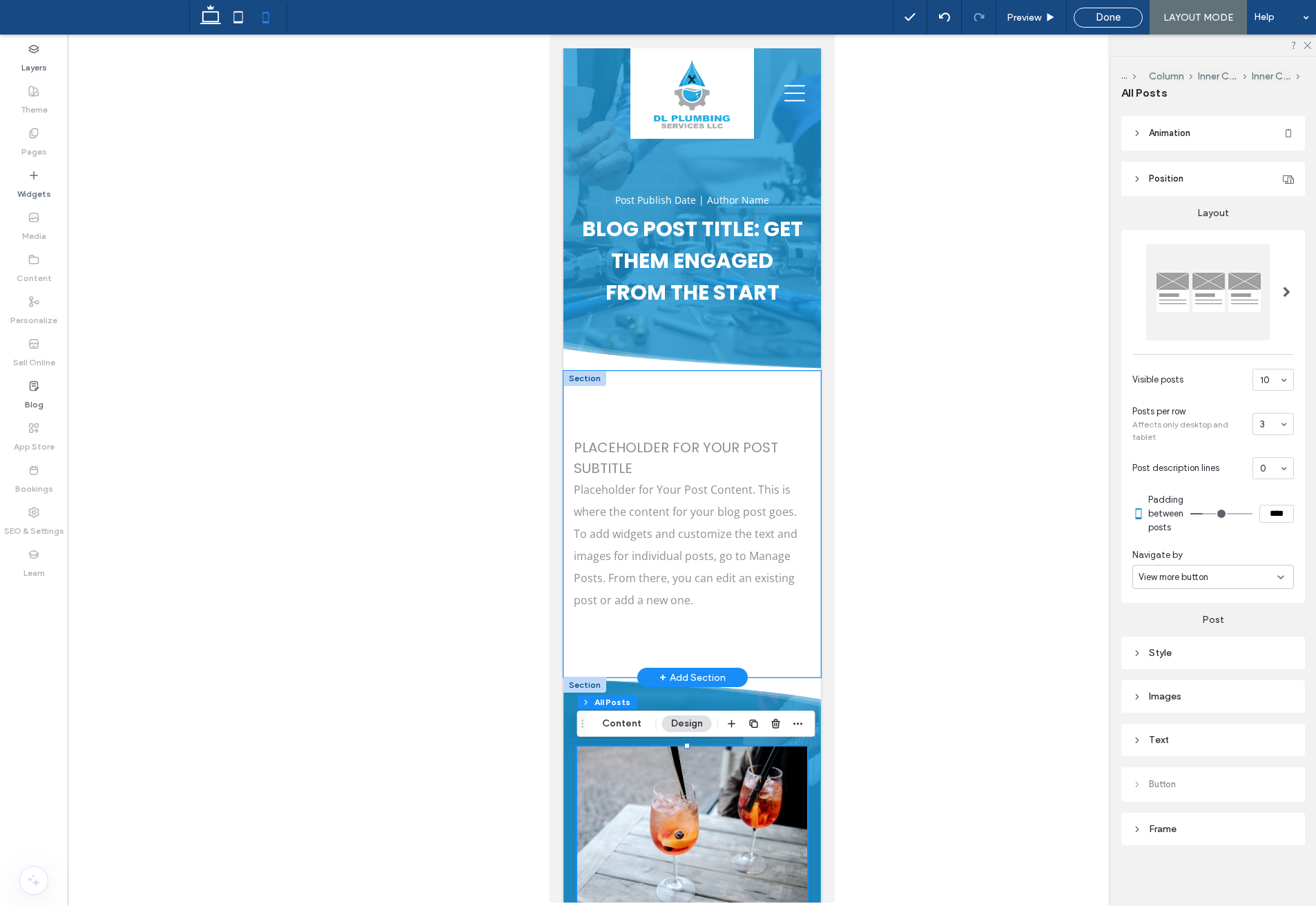
click at [676, 391] on div "Placeholder for Your Post Subtitle Placeholder for Your Post Content. This is w…" at bounding box center [691, 524] width 258 height 307
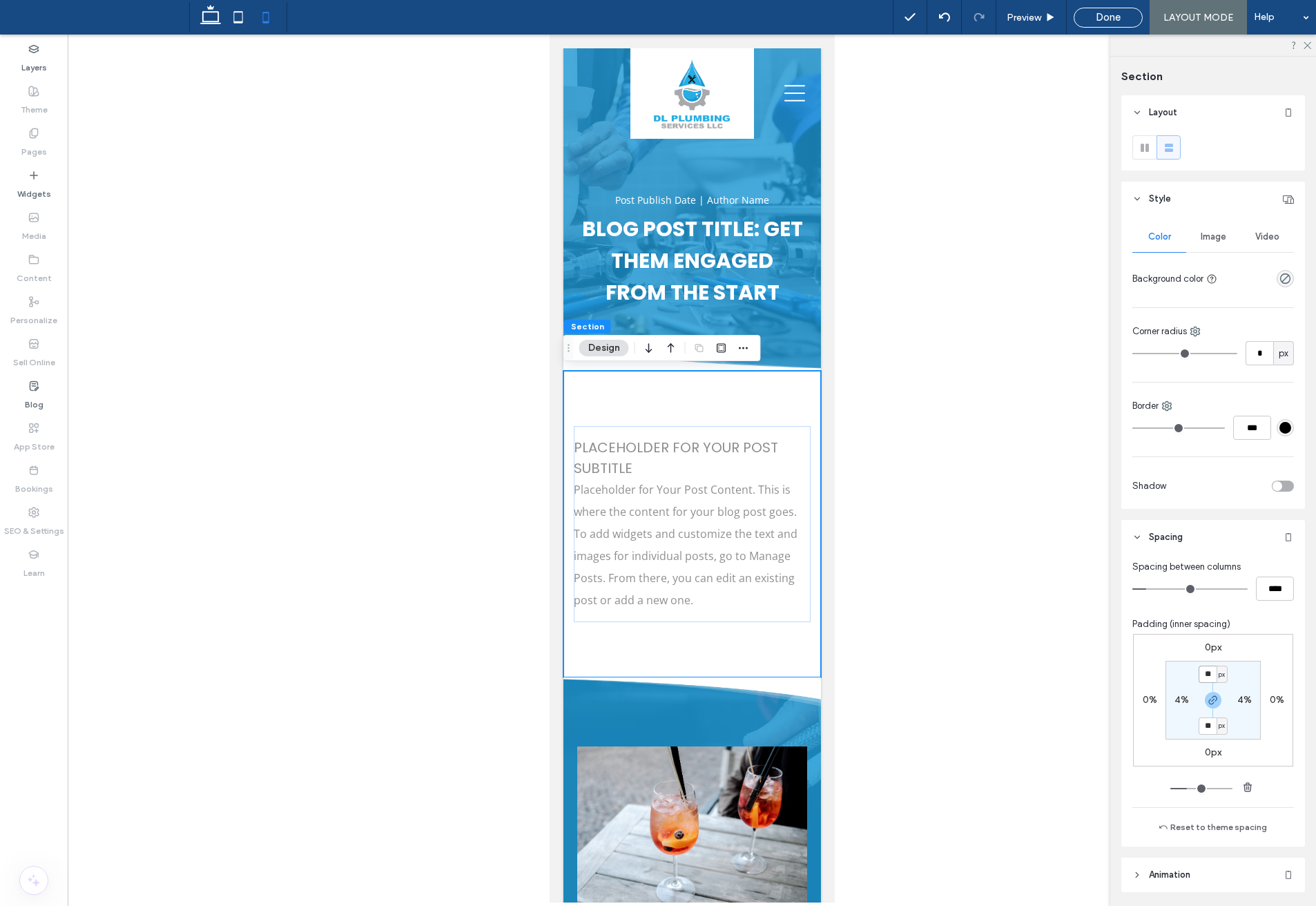
click at [1206, 678] on input "**" at bounding box center [1208, 674] width 18 height 17
type input "**"
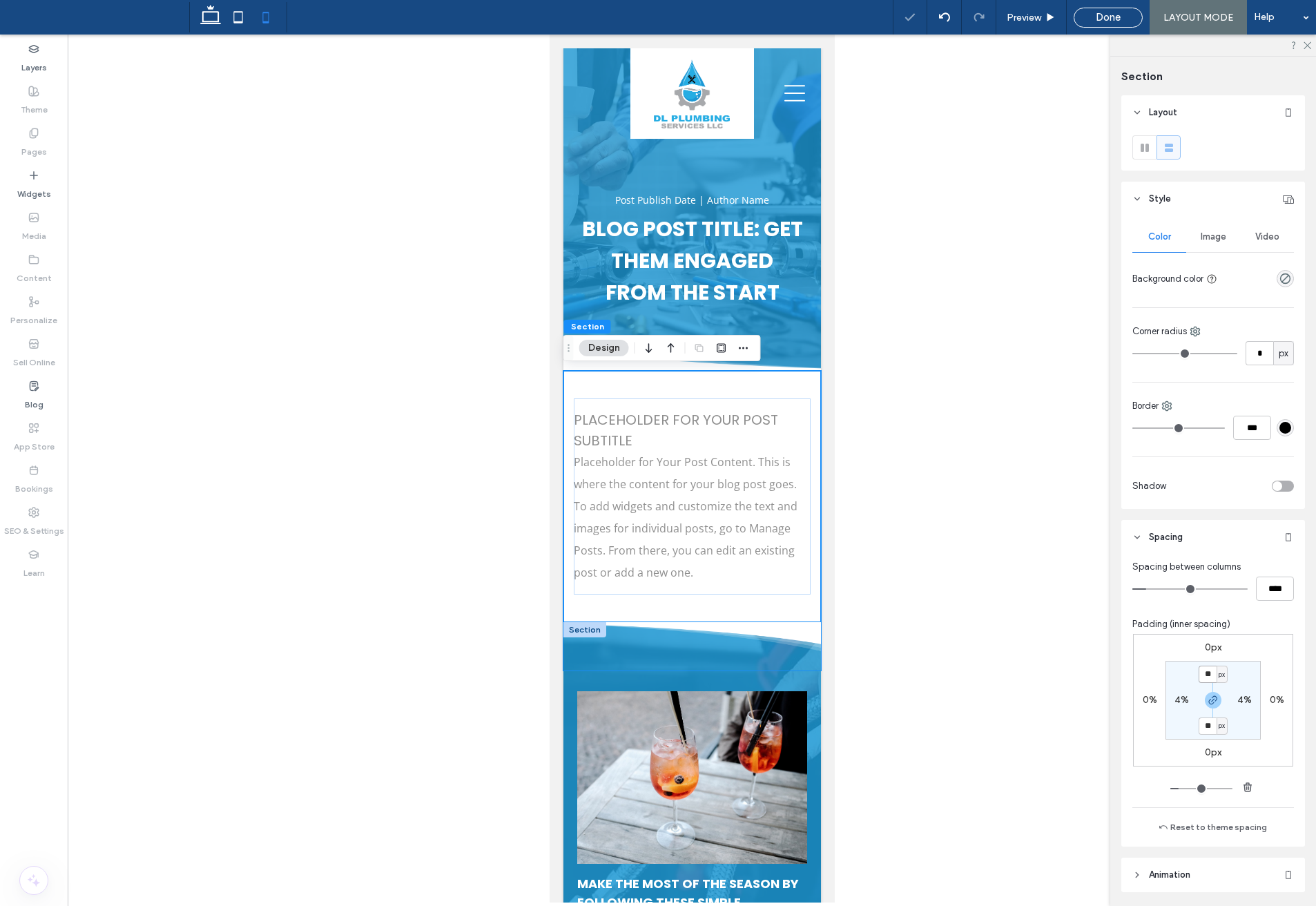
click at [700, 655] on div at bounding box center [692, 647] width 244 height 34
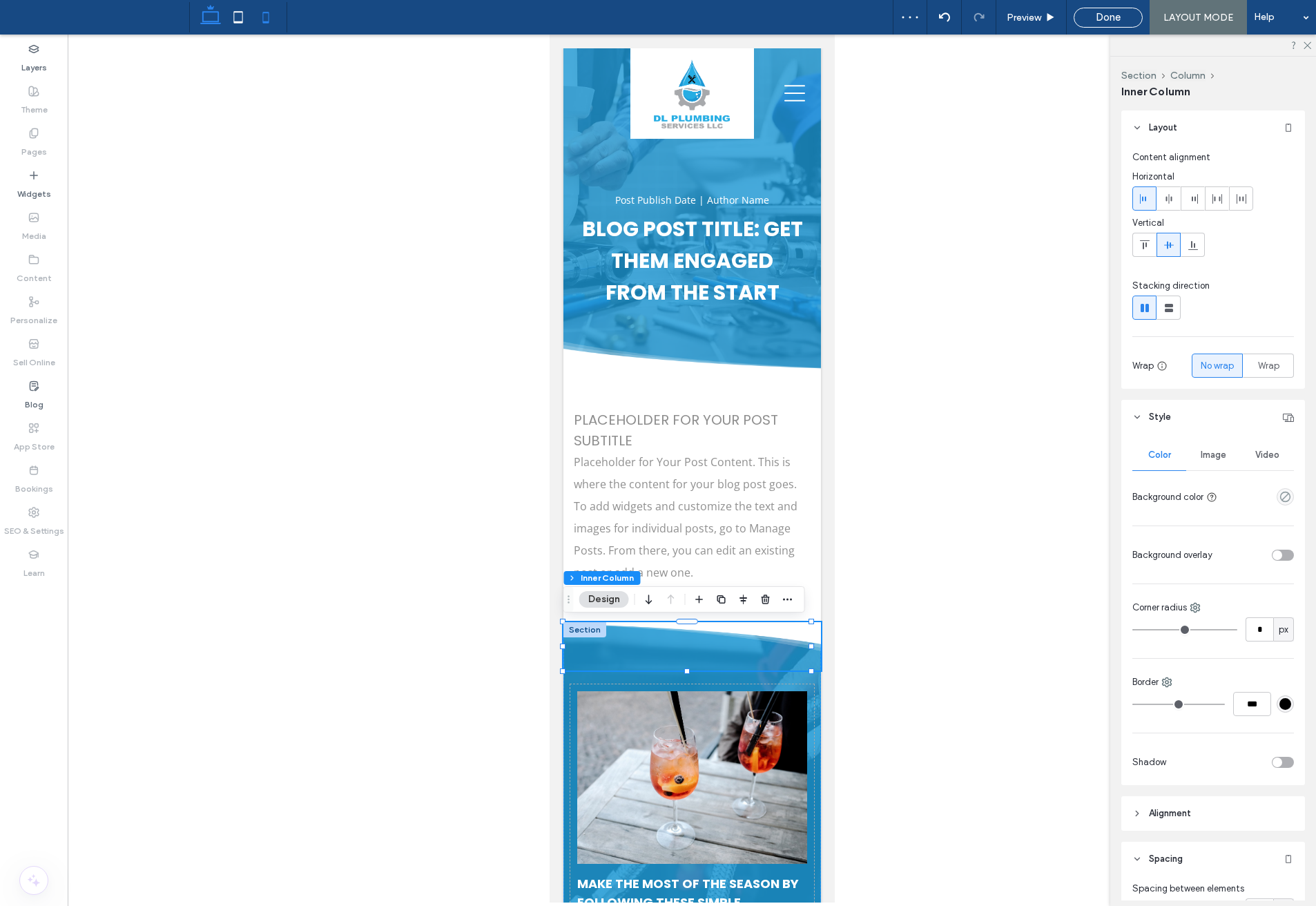
click at [211, 22] on use at bounding box center [210, 15] width 20 height 20
type input "***"
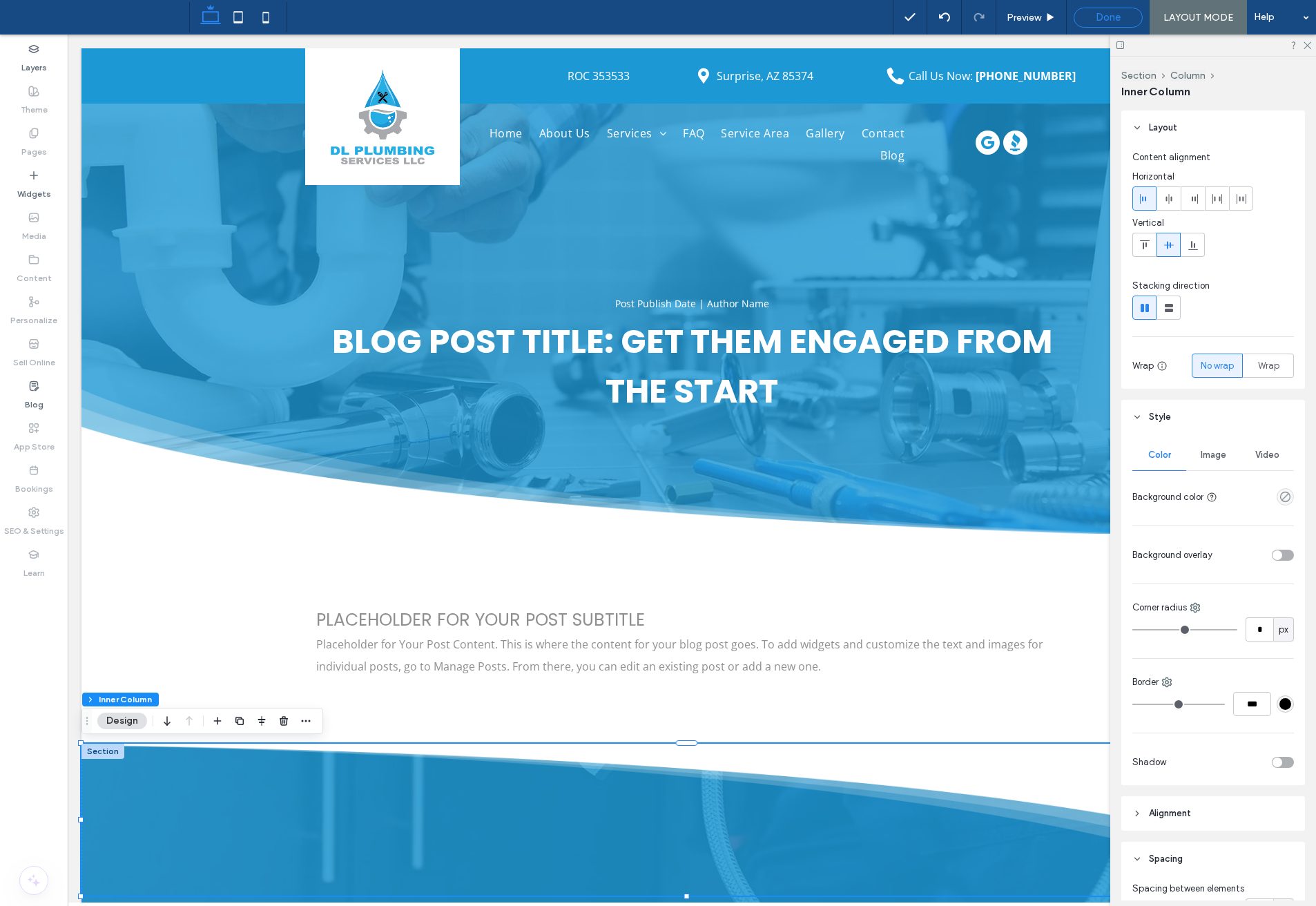
click at [1097, 14] on span "Done" at bounding box center [1109, 17] width 25 height 12
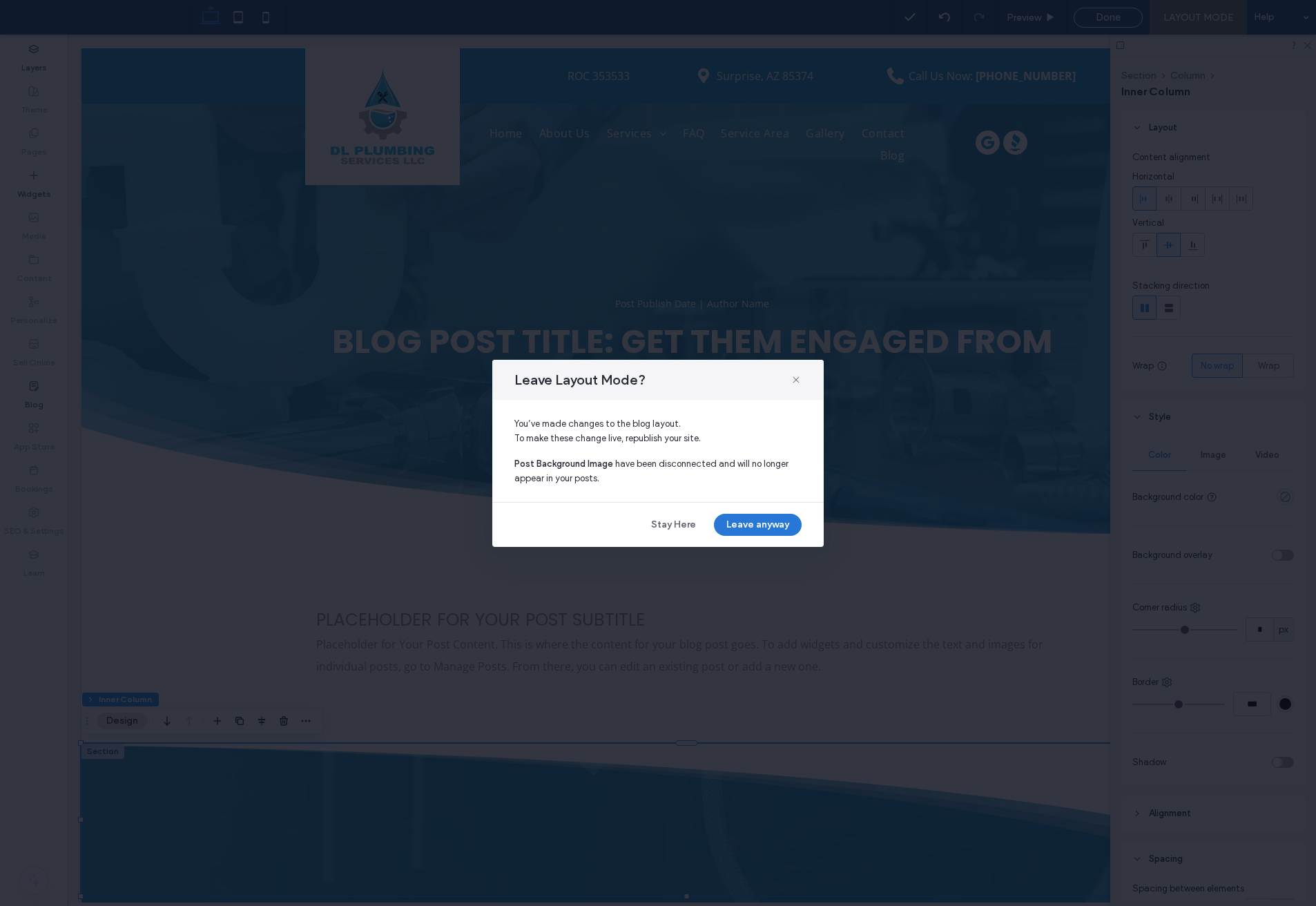
click at [762, 526] on button "Leave anyway" at bounding box center [758, 525] width 88 height 22
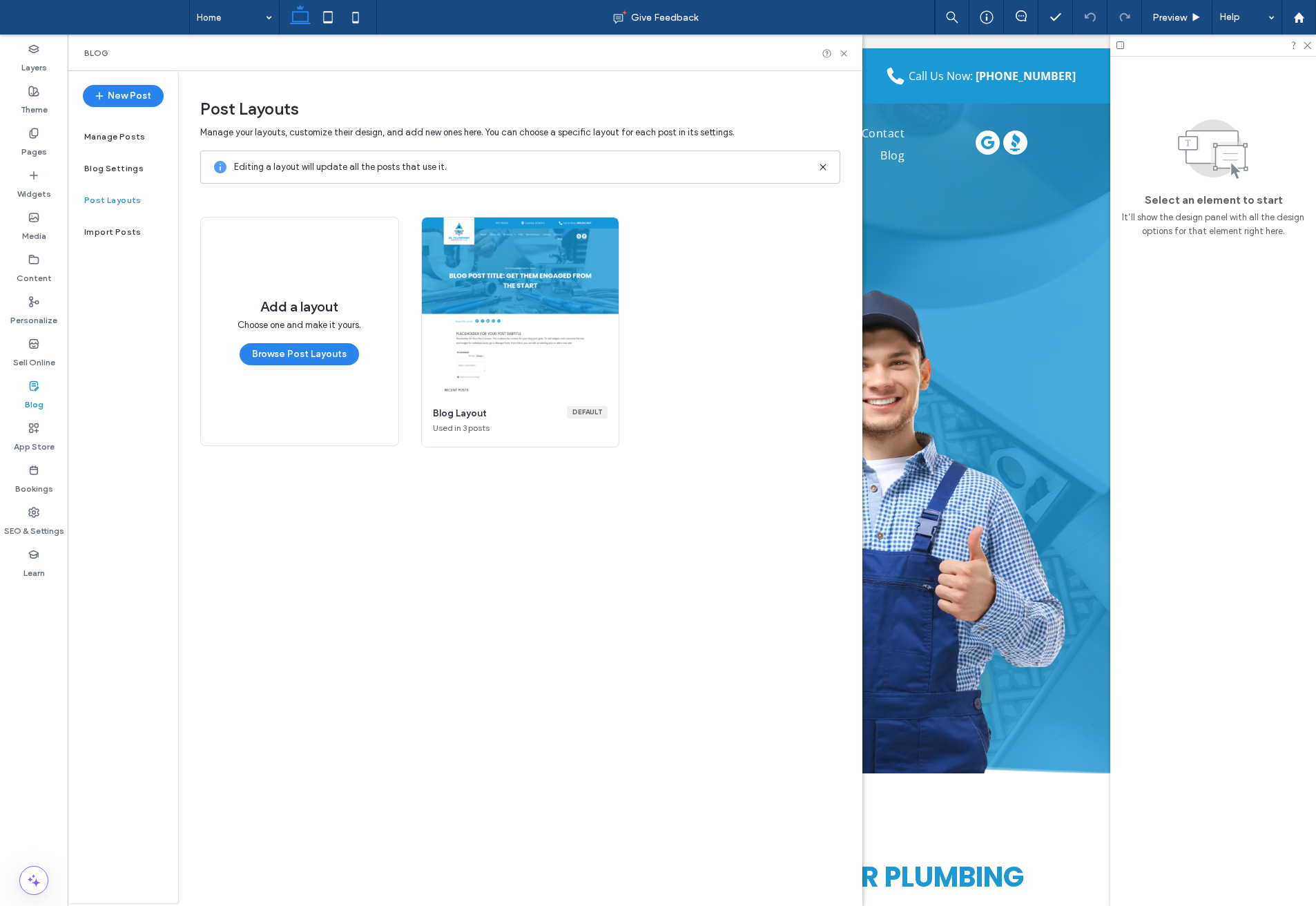
click at [542, 577] on main "Manage your layouts, customize their design, and add new ones here. You can cho…" at bounding box center [520, 500] width 640 height 751
click at [476, 638] on main "Manage your layouts, customize their design, and add new ones here. You can cho…" at bounding box center [520, 500] width 640 height 751
click at [30, 95] on use at bounding box center [34, 91] width 10 height 10
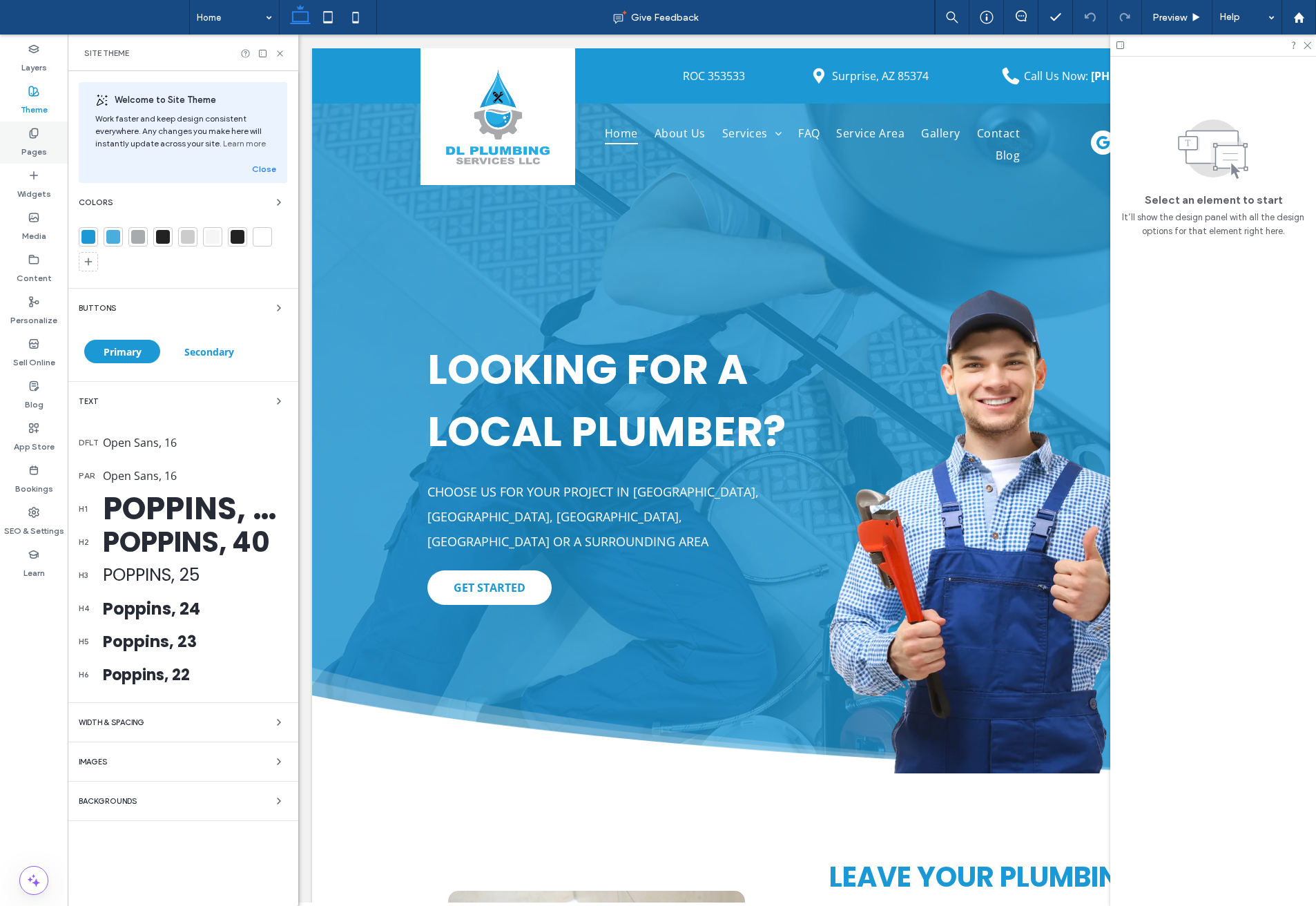
click at [31, 139] on label "Pages" at bounding box center [33, 149] width 25 height 20
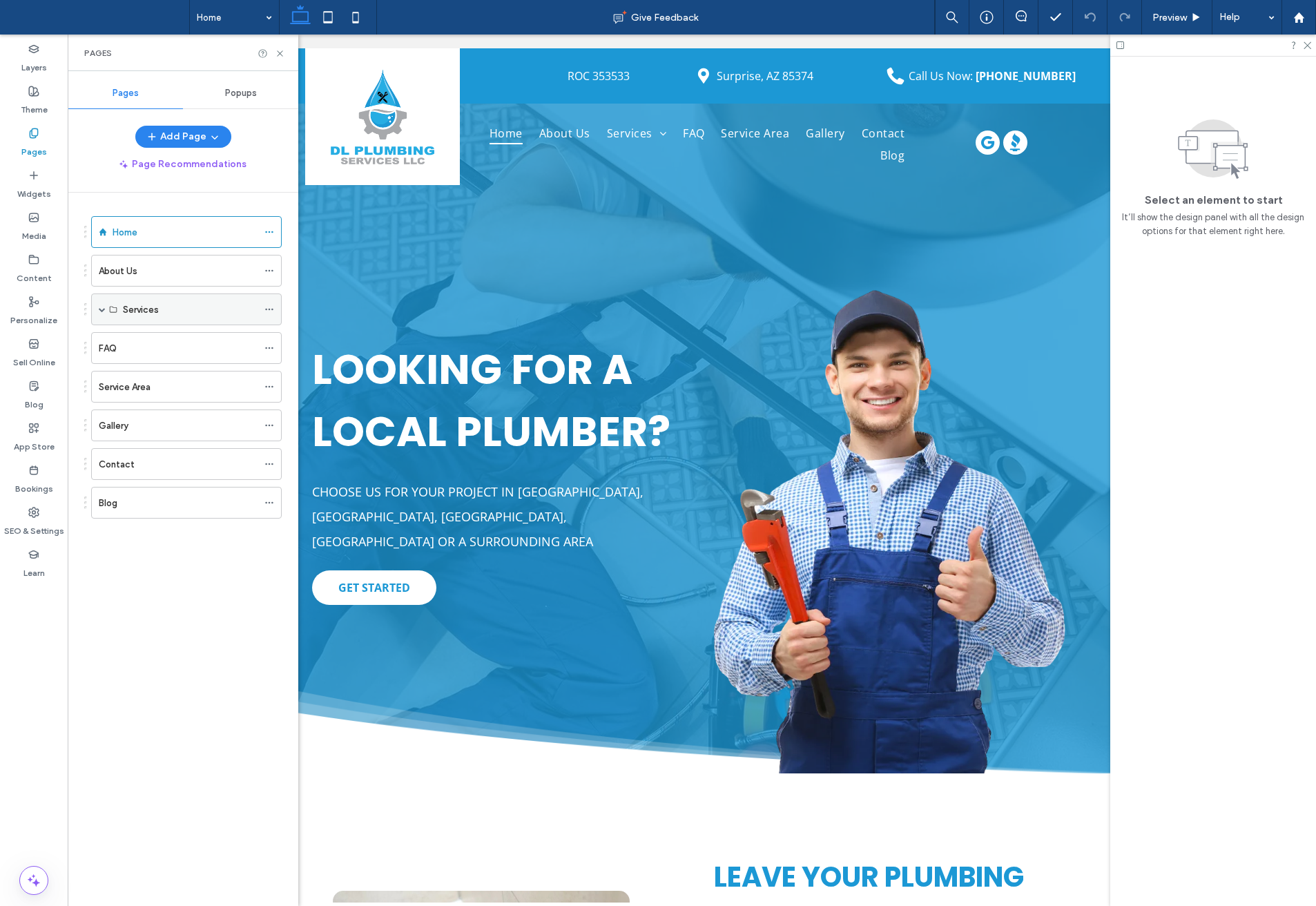
click at [103, 307] on span at bounding box center [102, 309] width 7 height 7
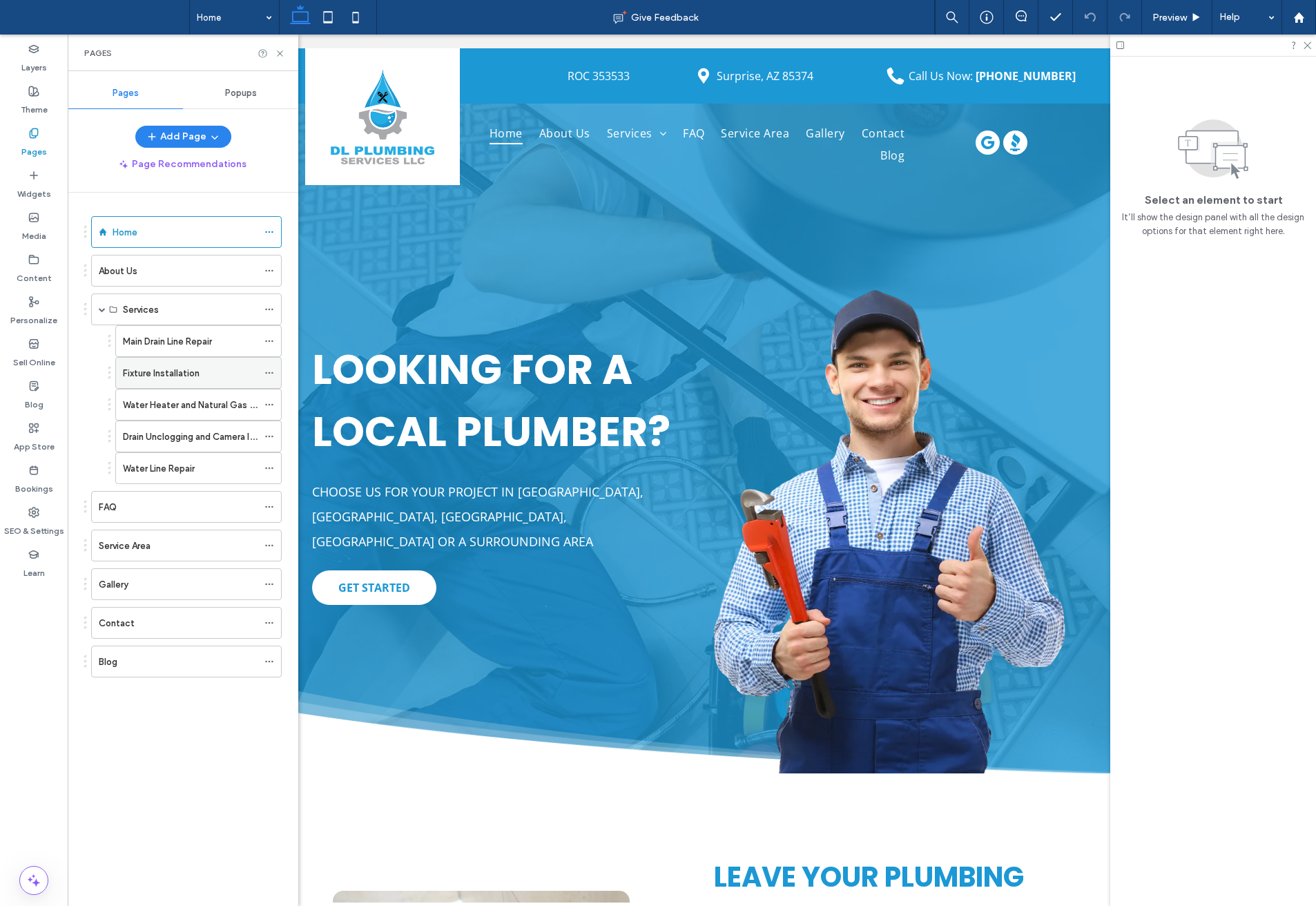
click at [168, 375] on label "Fixture Installation" at bounding box center [161, 373] width 76 height 24
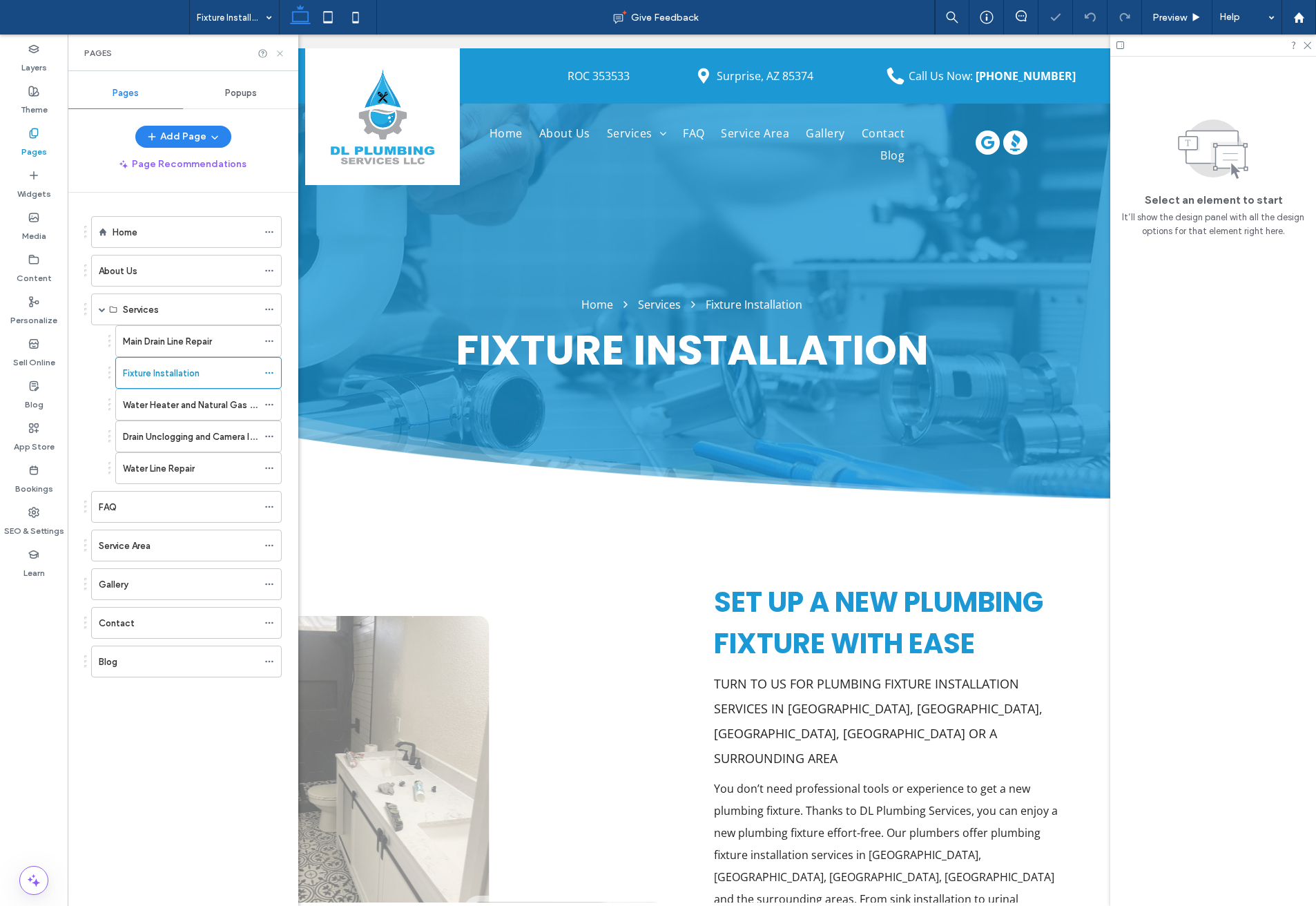
click at [278, 50] on icon at bounding box center [280, 53] width 11 height 11
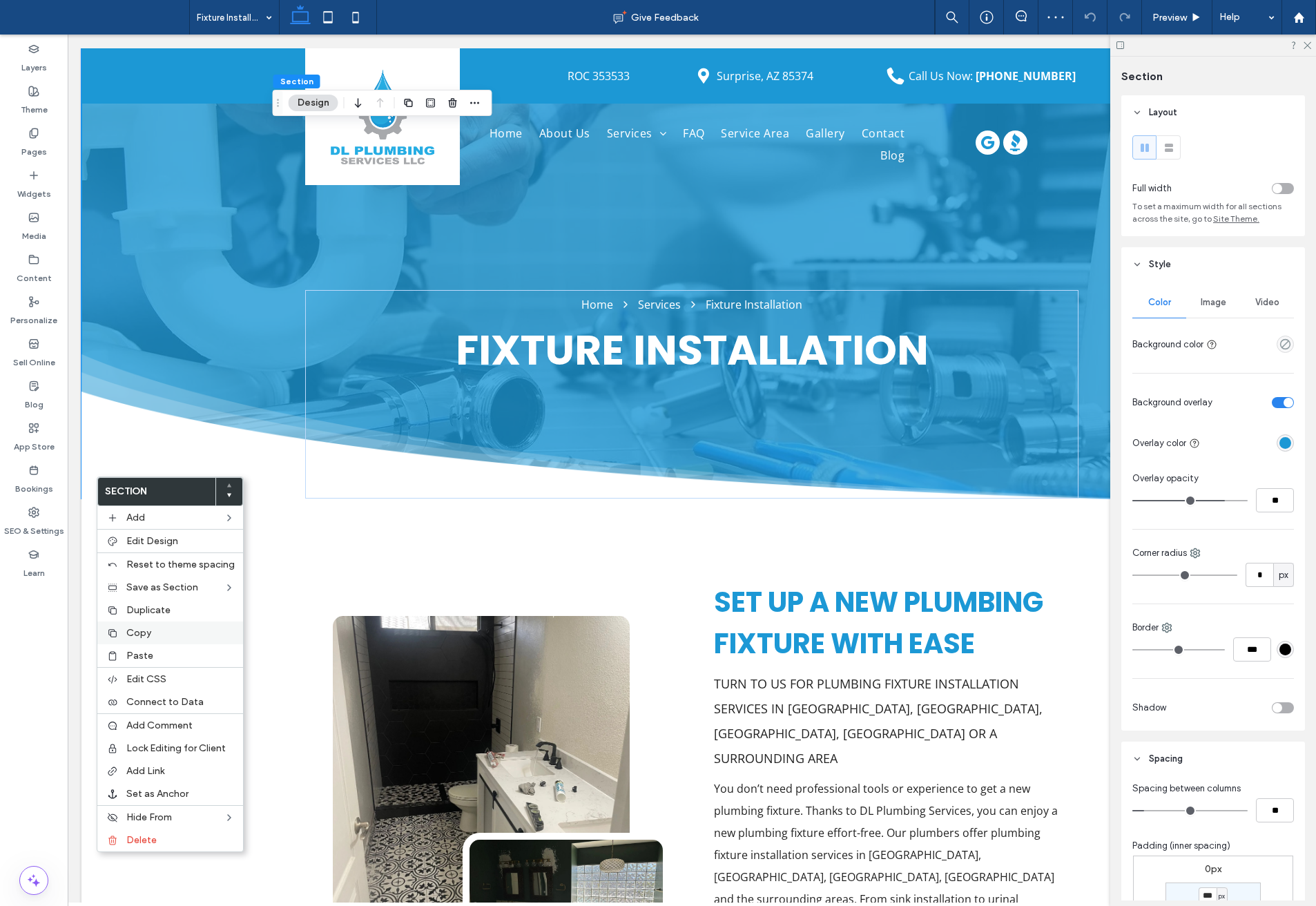
click at [146, 631] on span "Copy" at bounding box center [138, 633] width 25 height 11
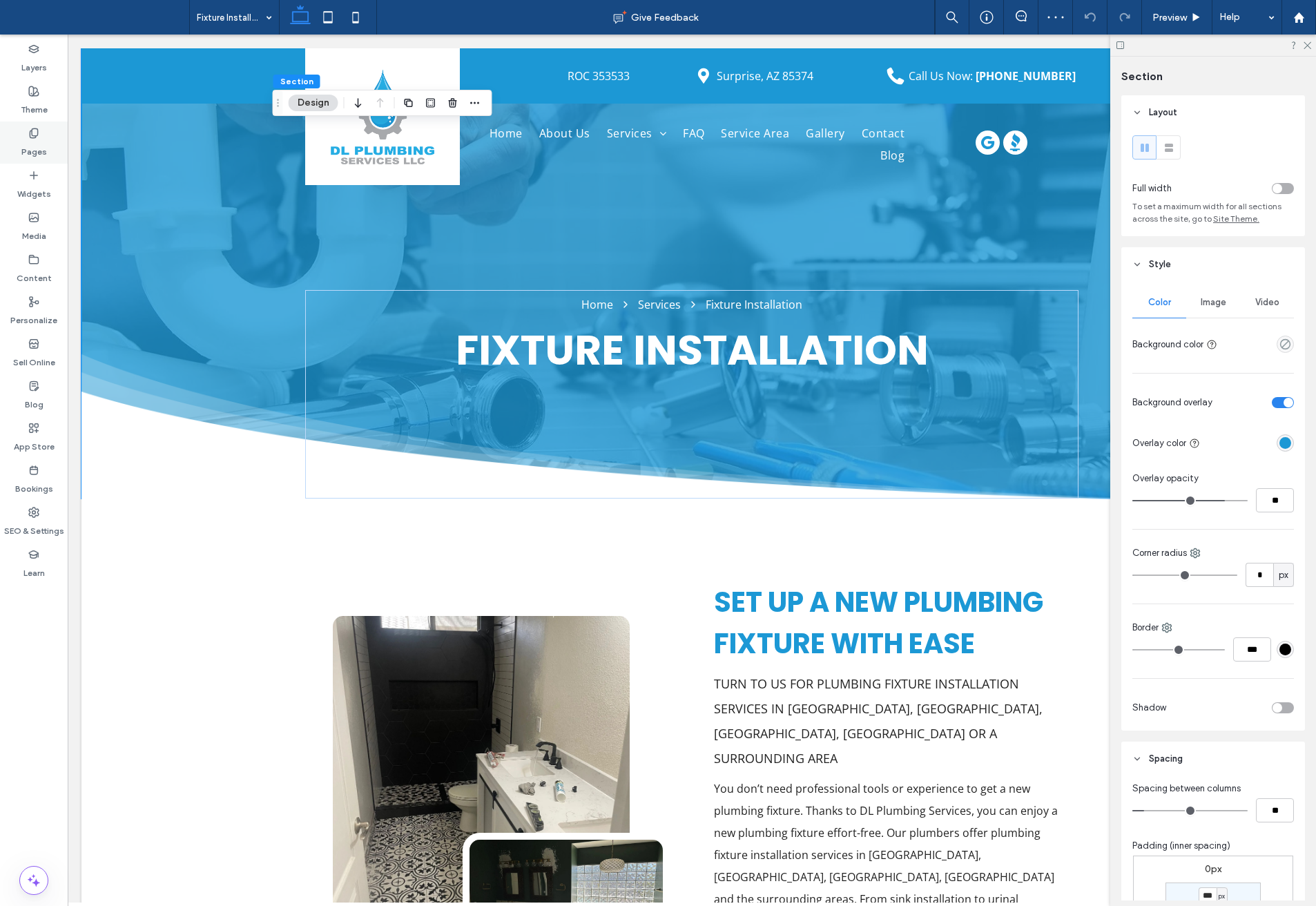
click at [35, 144] on label "Pages" at bounding box center [33, 149] width 25 height 20
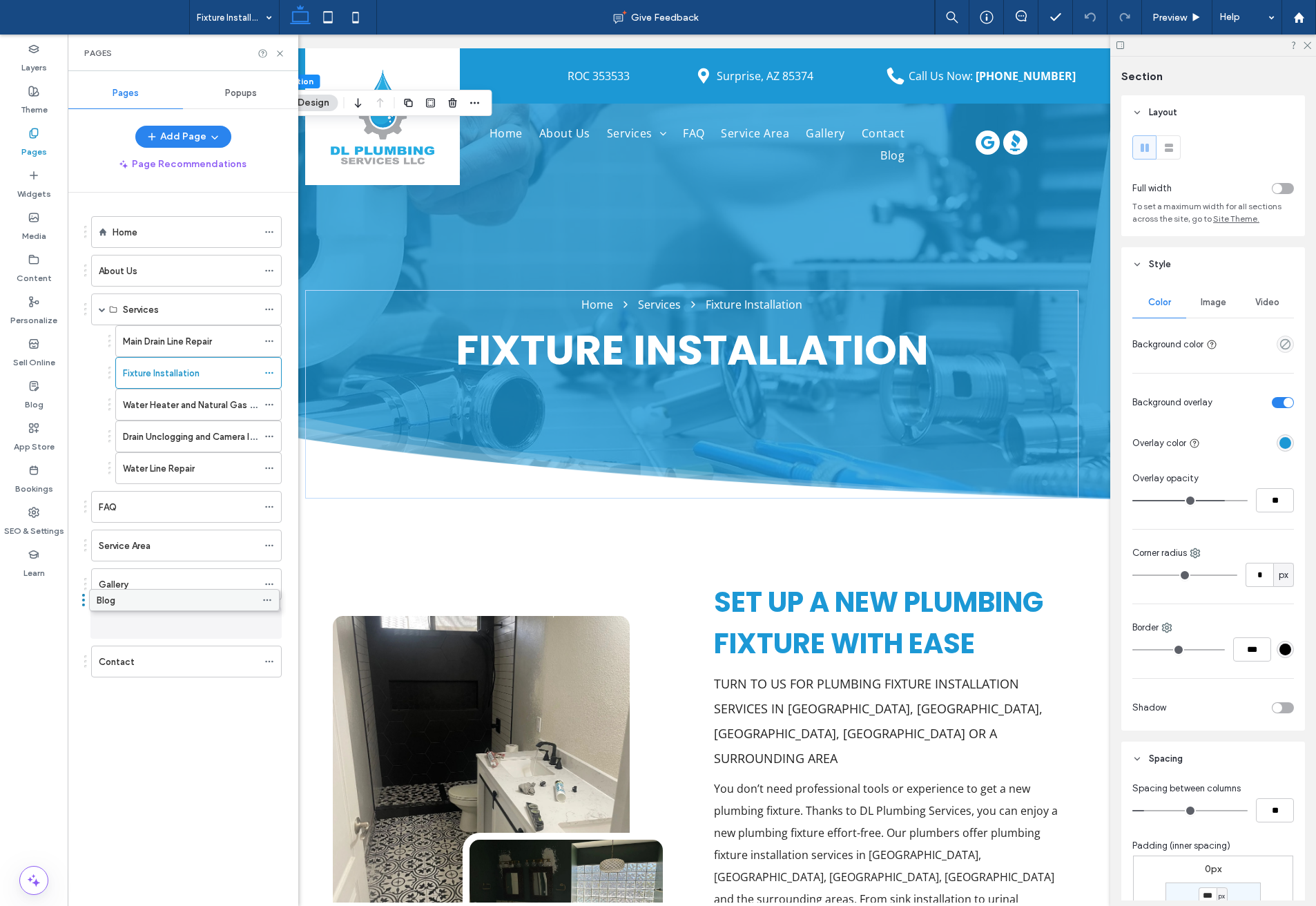
drag, startPoint x: 140, startPoint y: 664, endPoint x: 137, endPoint y: 608, distance: 56.1
click at [137, 616] on div "Blog" at bounding box center [177, 623] width 159 height 15
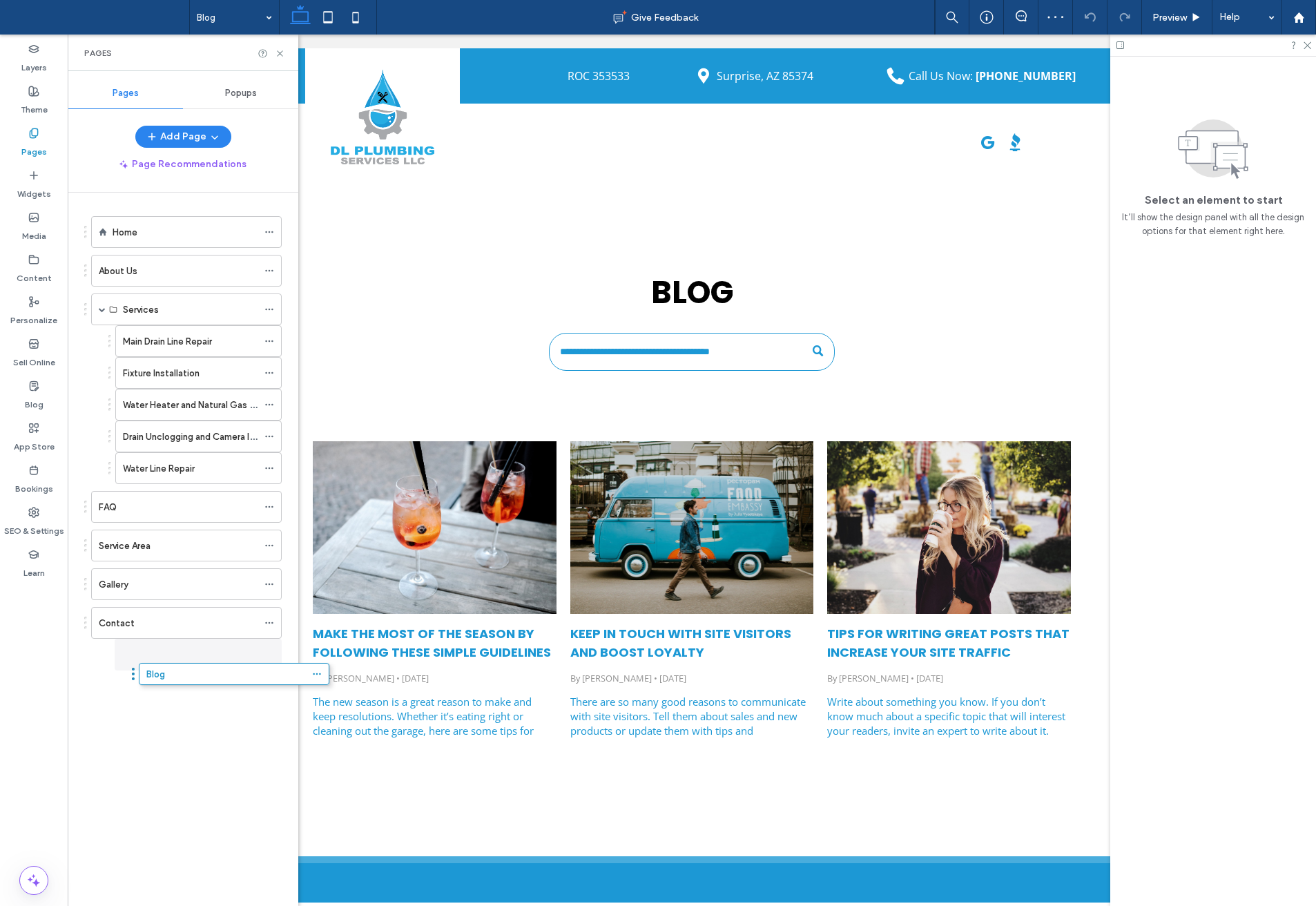
drag, startPoint x: 125, startPoint y: 621, endPoint x: 172, endPoint y: 675, distance: 71.6
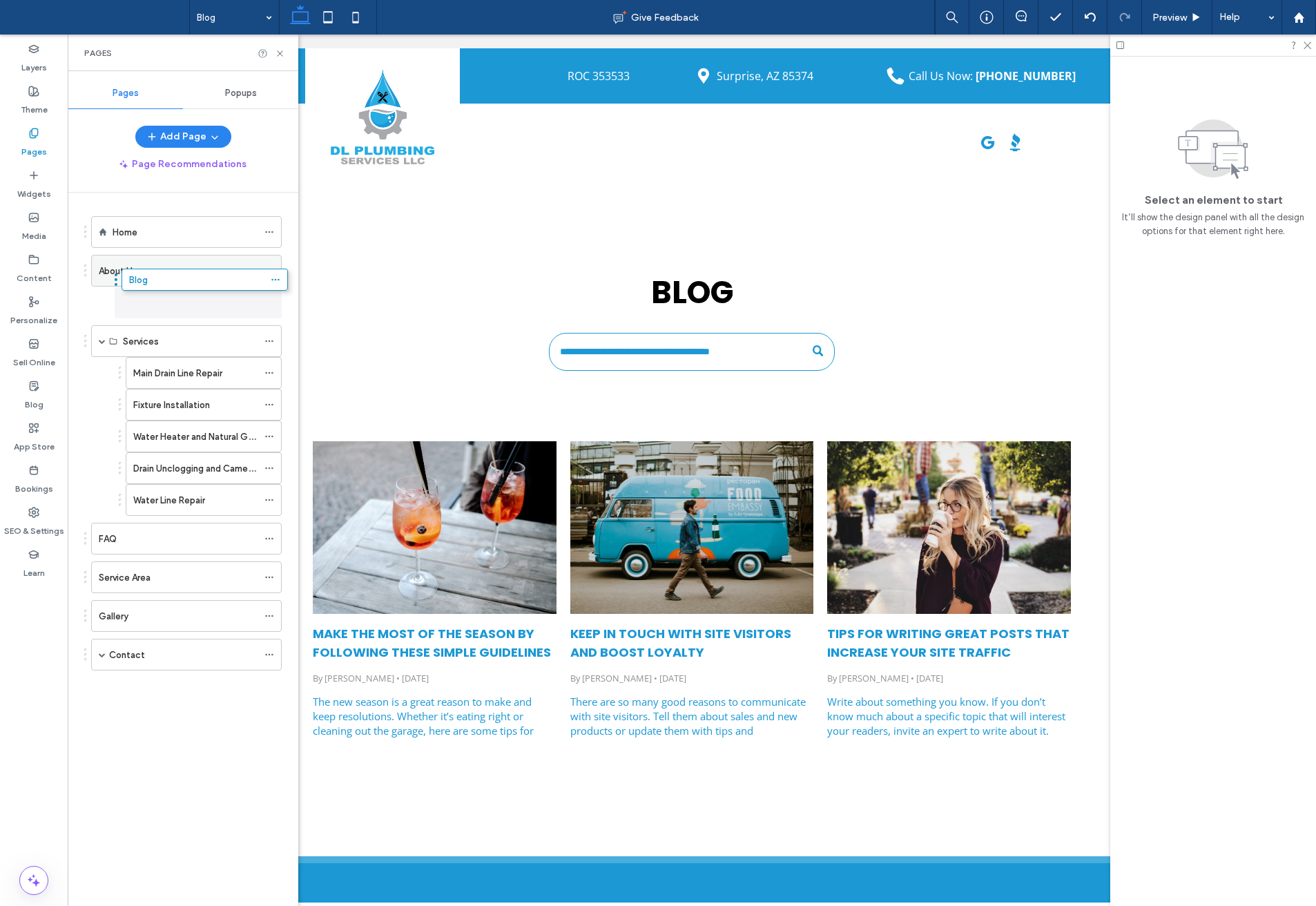
drag, startPoint x: 143, startPoint y: 516, endPoint x: 155, endPoint y: 285, distance: 231.3
drag, startPoint x: 277, startPoint y: 48, endPoint x: 210, endPoint y: 15, distance: 74.7
click at [277, 48] on icon at bounding box center [280, 53] width 11 height 11
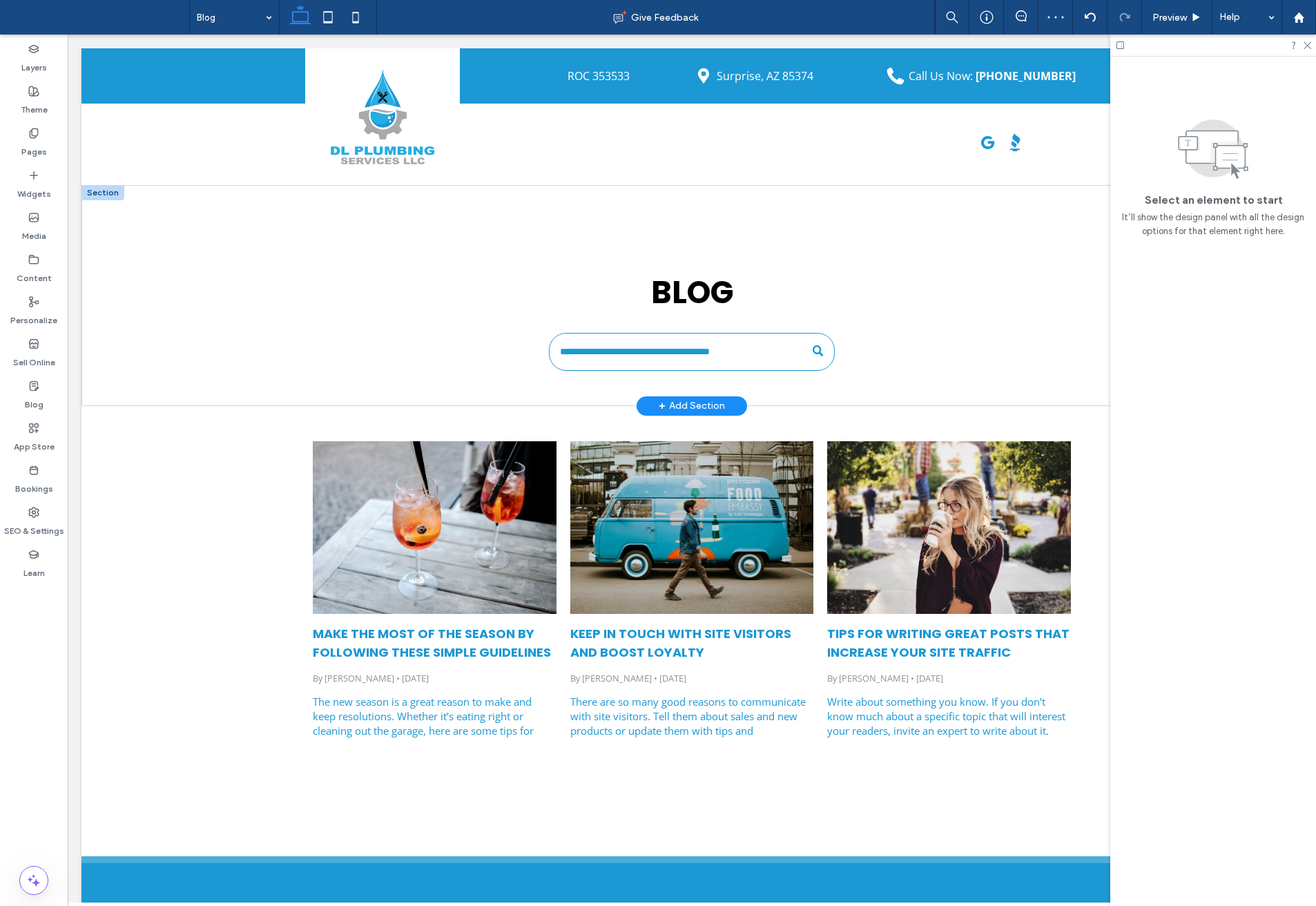
click at [103, 198] on div at bounding box center [102, 193] width 43 height 15
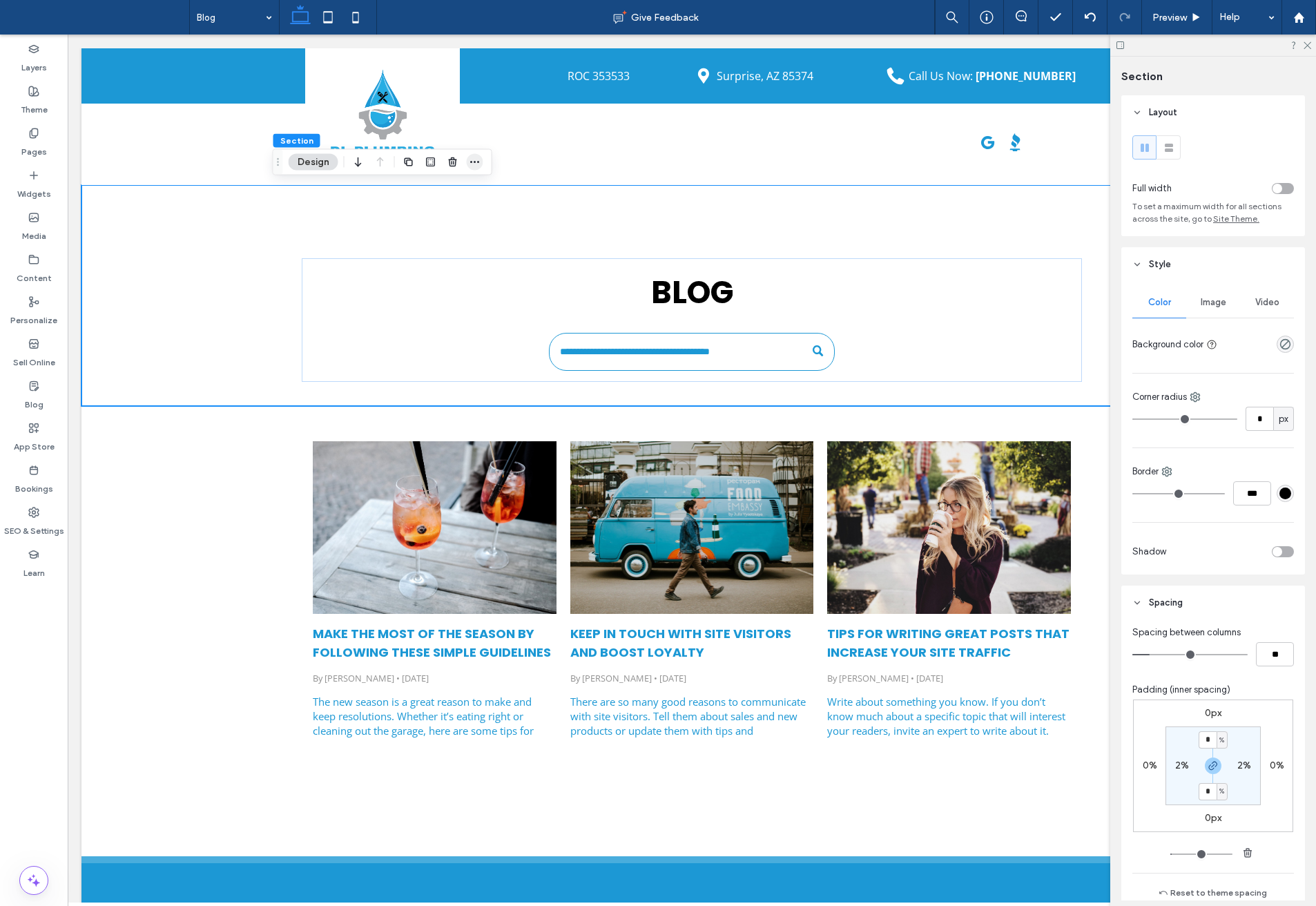
click at [474, 157] on icon "button" at bounding box center [475, 163] width 11 height 11
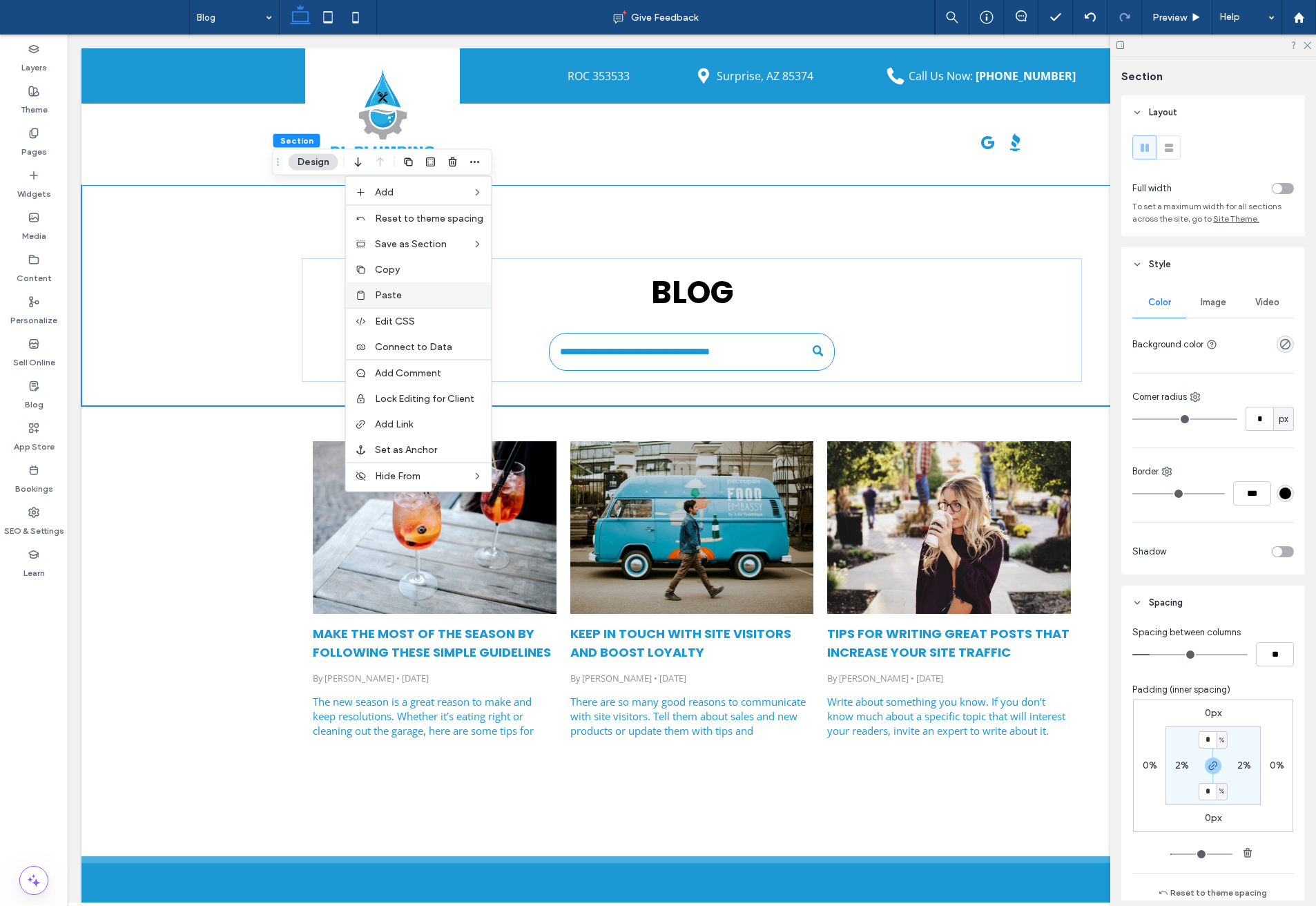
click at [406, 293] on label "Paste" at bounding box center [429, 295] width 108 height 11
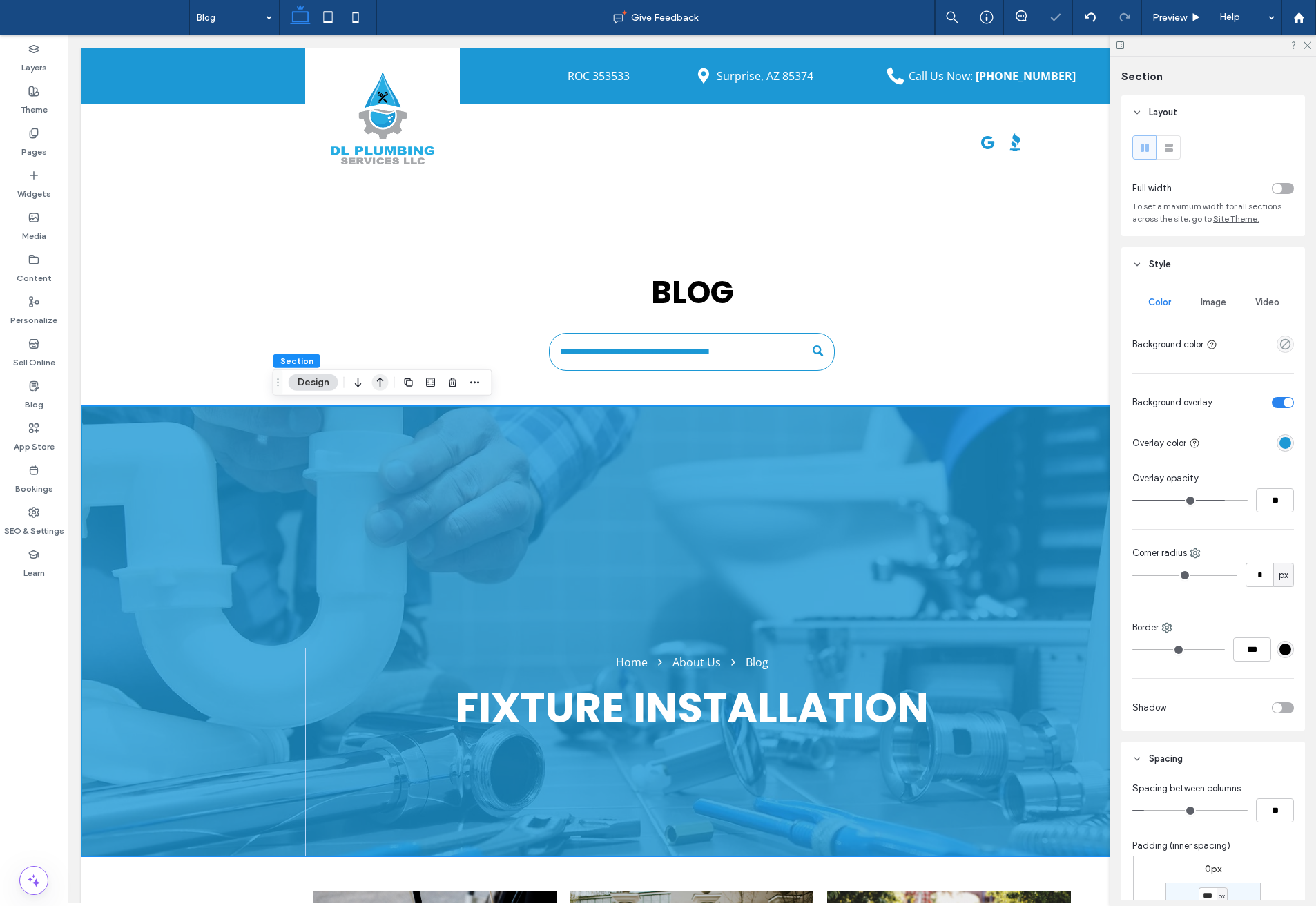
click at [379, 382] on icon "button" at bounding box center [381, 382] width 16 height 25
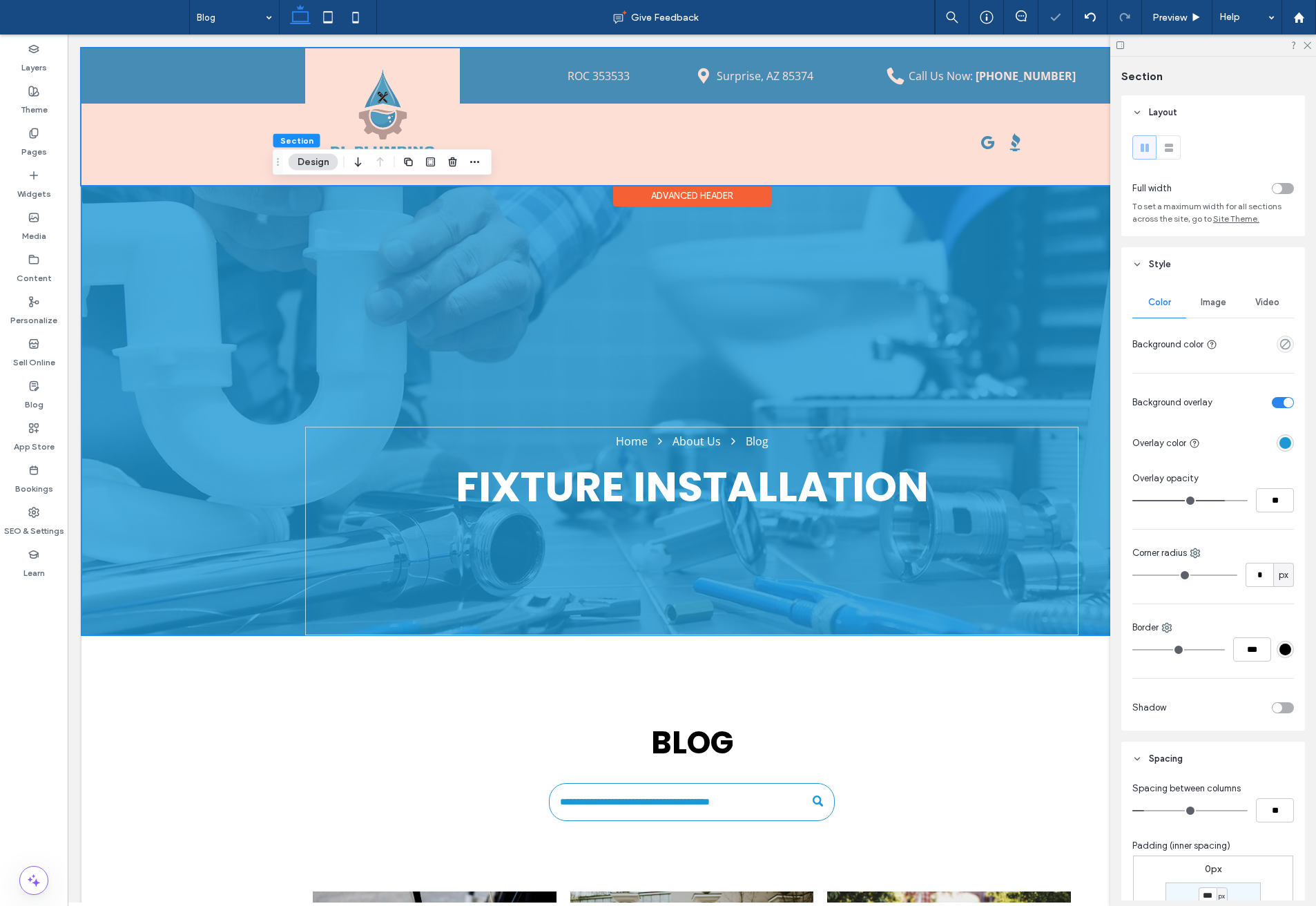
click at [661, 196] on div "Advanced Header" at bounding box center [692, 196] width 158 height 21
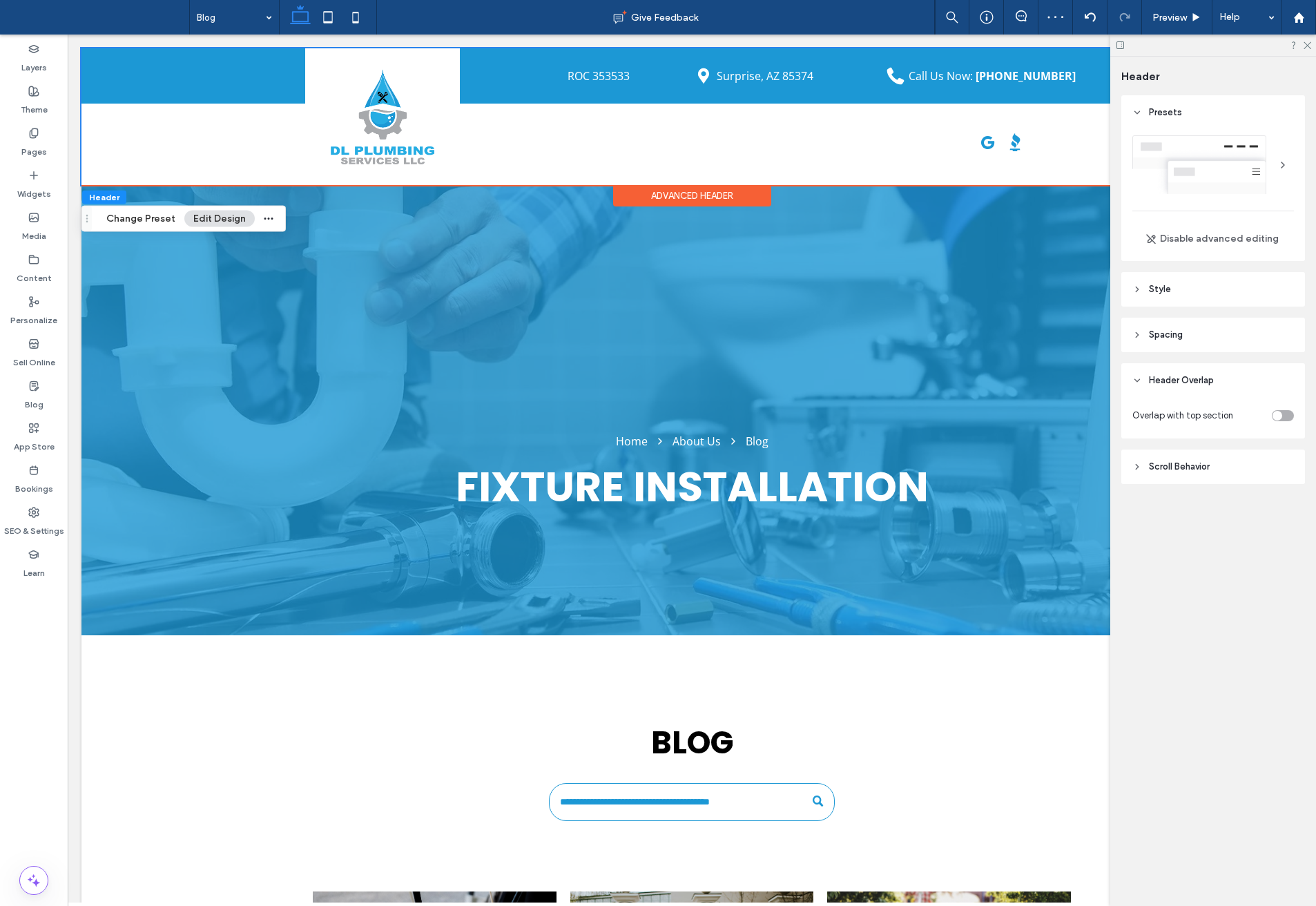
click at [1280, 422] on div at bounding box center [1266, 416] width 55 height 24
click at [1283, 409] on div at bounding box center [1266, 416] width 55 height 24
click at [1283, 416] on div "toggle" at bounding box center [1283, 416] width 22 height 11
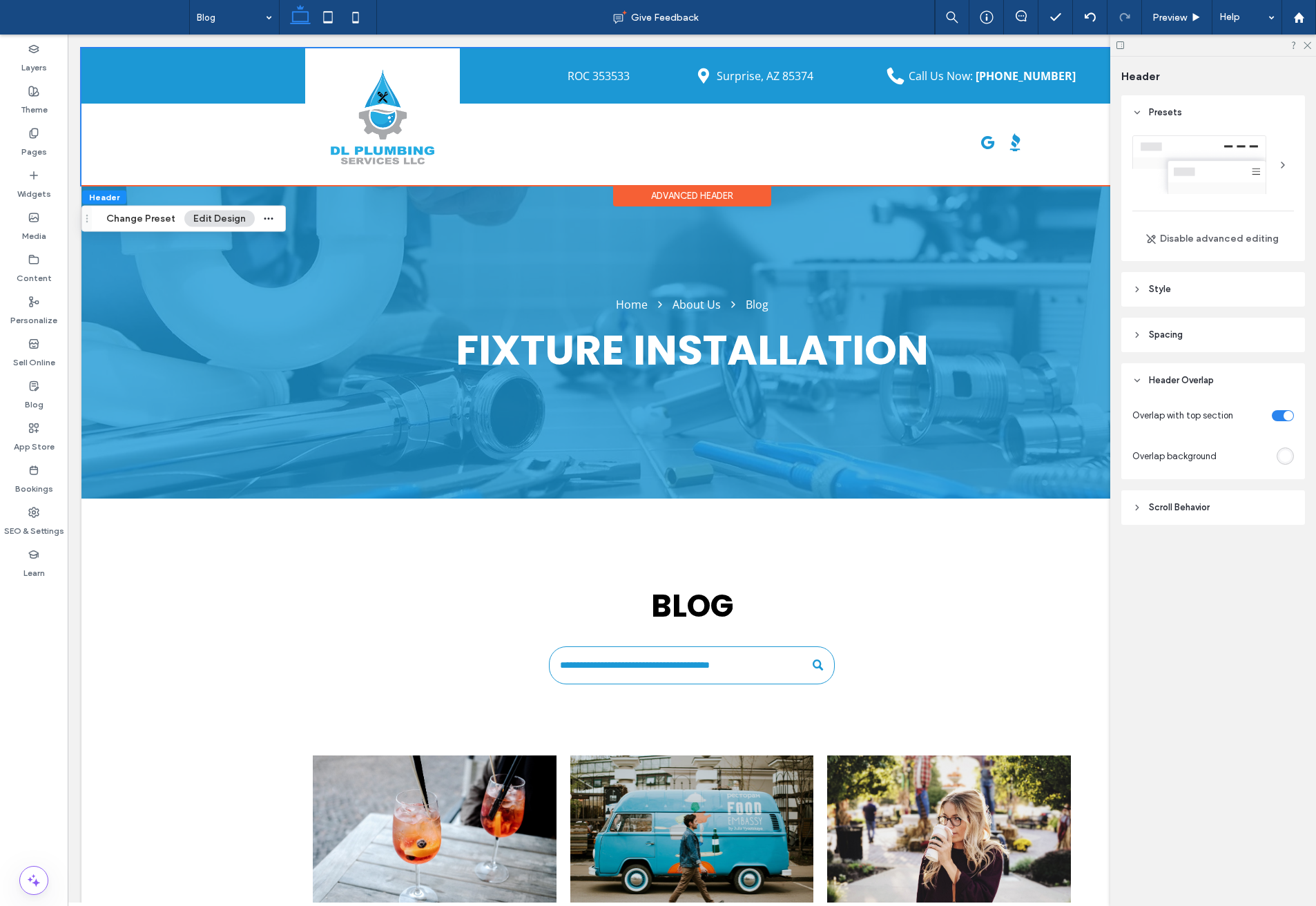
click at [1290, 450] on div "rgba(255, 255, 255, 1)" at bounding box center [1285, 455] width 17 height 17
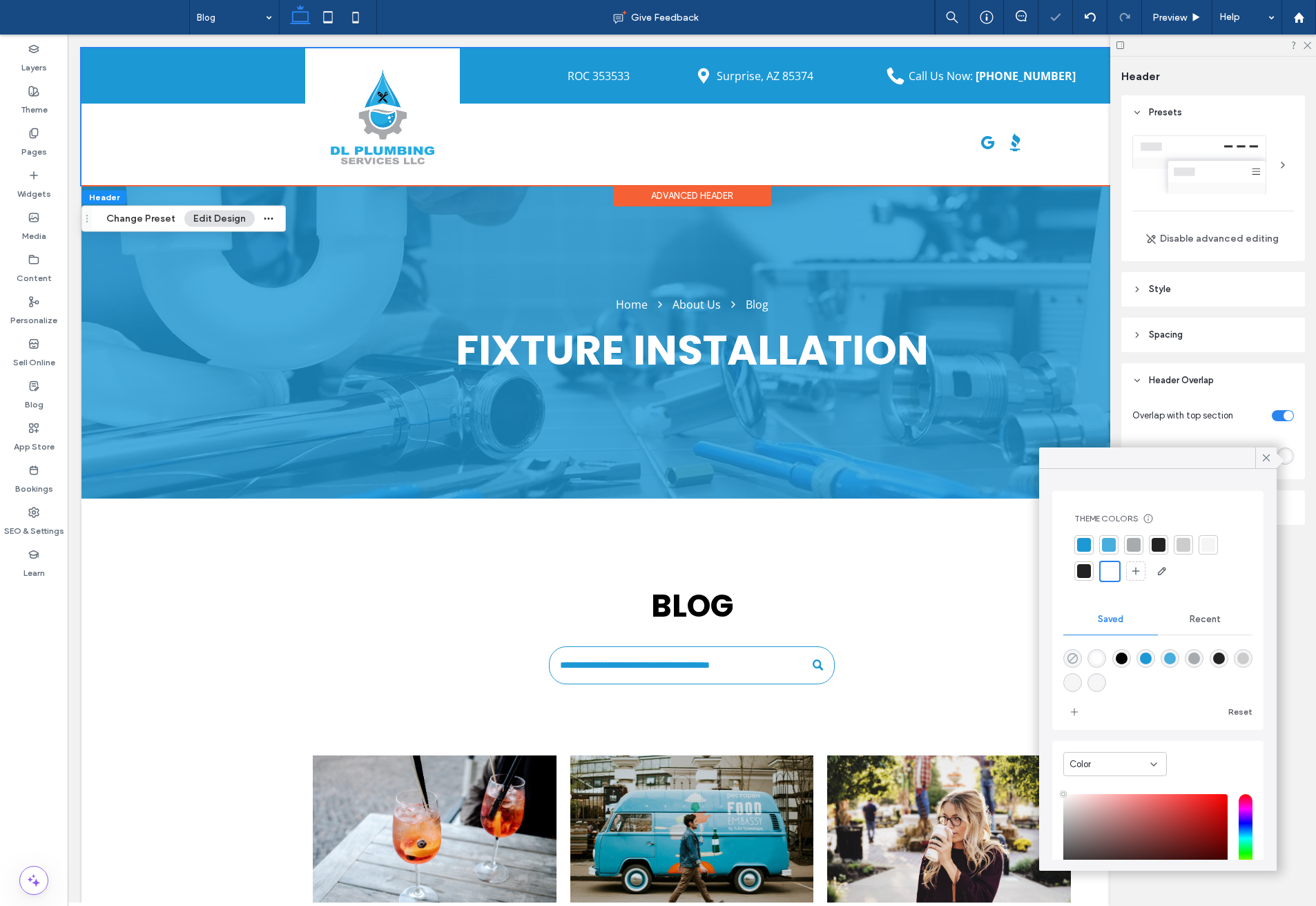
click at [1072, 654] on icon "rgba(0,0,0,0)" at bounding box center [1073, 658] width 11 height 11
type input "*******"
type input "*"
type input "**"
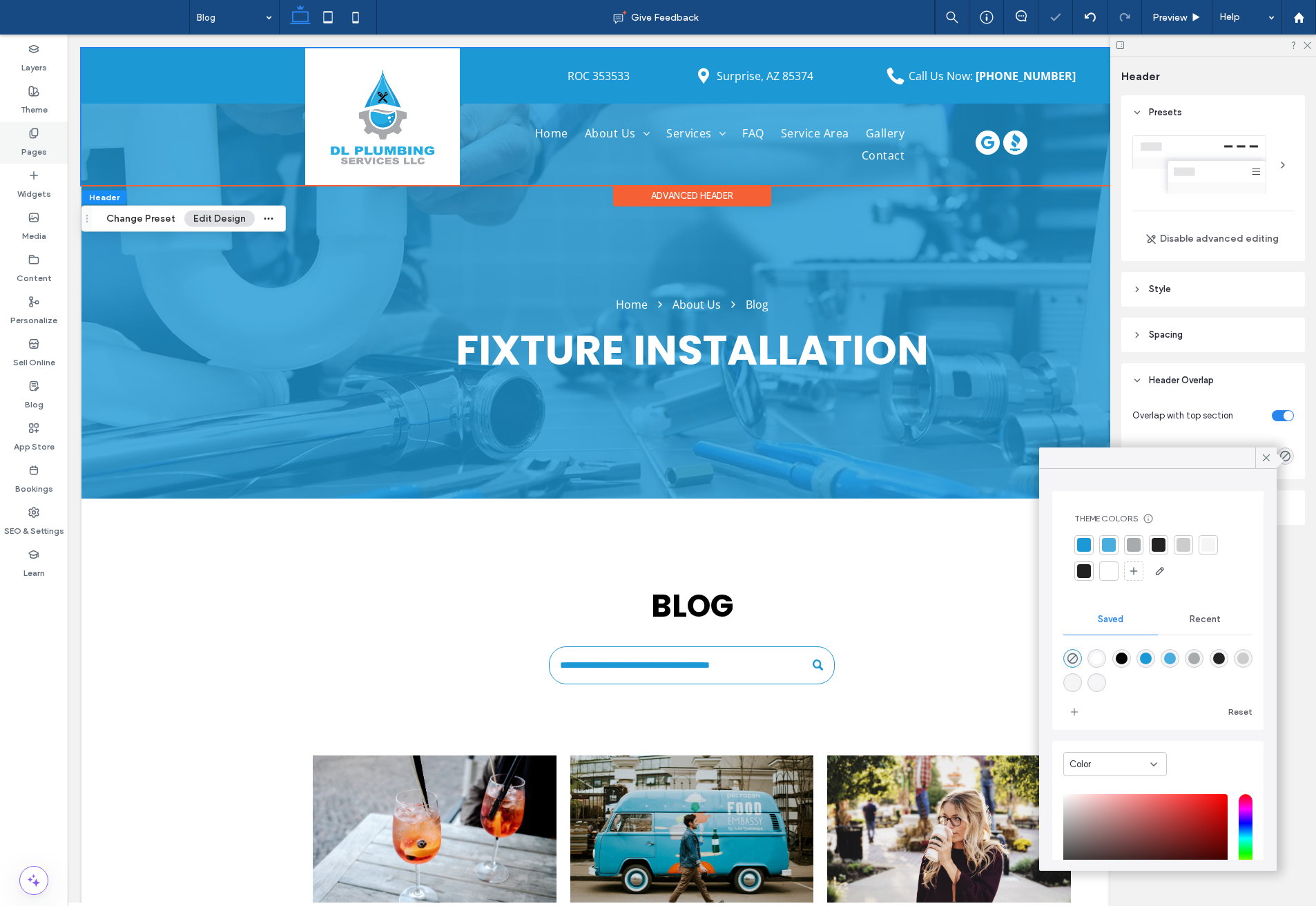
click at [40, 150] on label "Pages" at bounding box center [33, 149] width 25 height 20
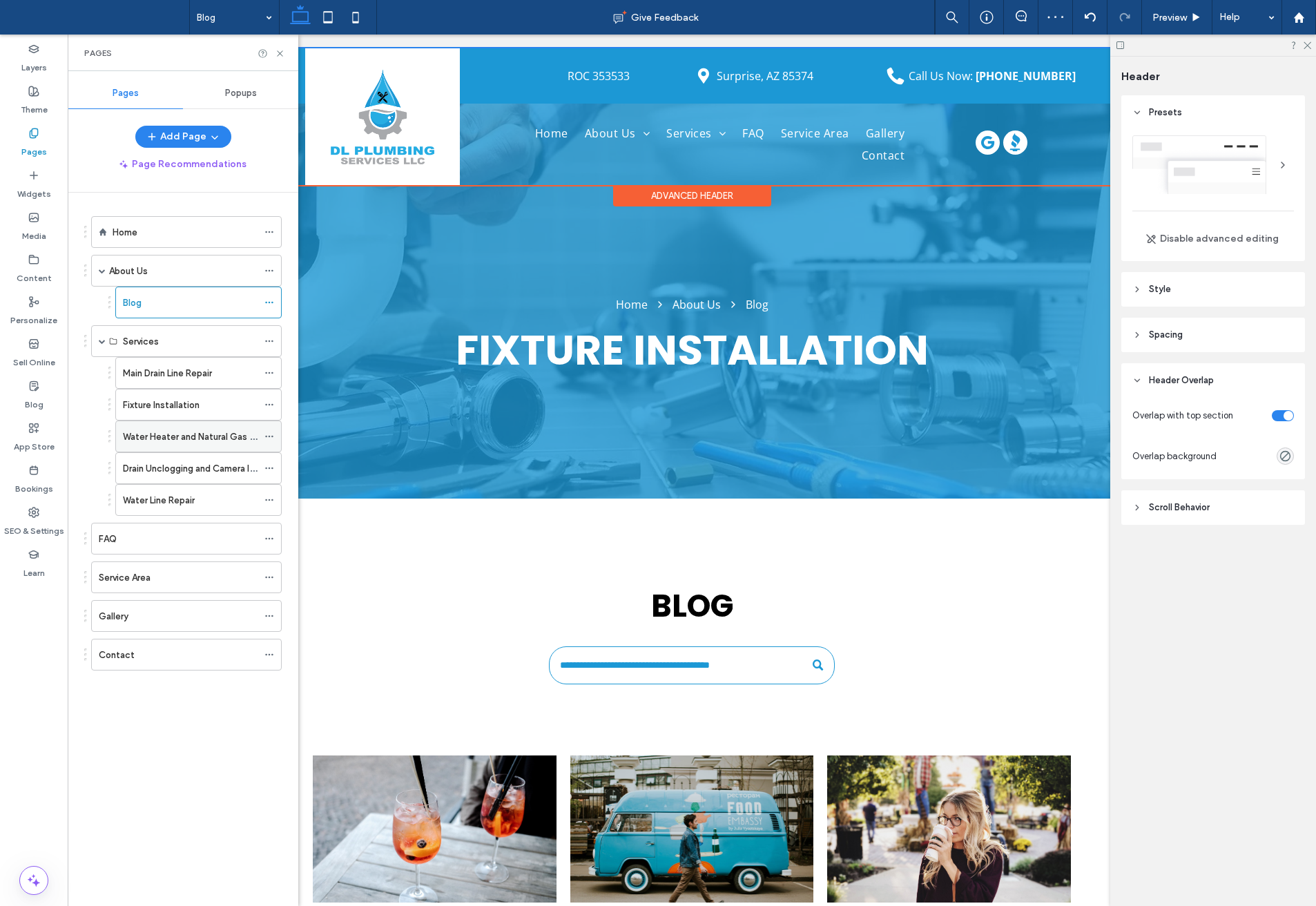
click at [144, 442] on label "Water Heater and Natural Gas Installation" at bounding box center [209, 437] width 172 height 24
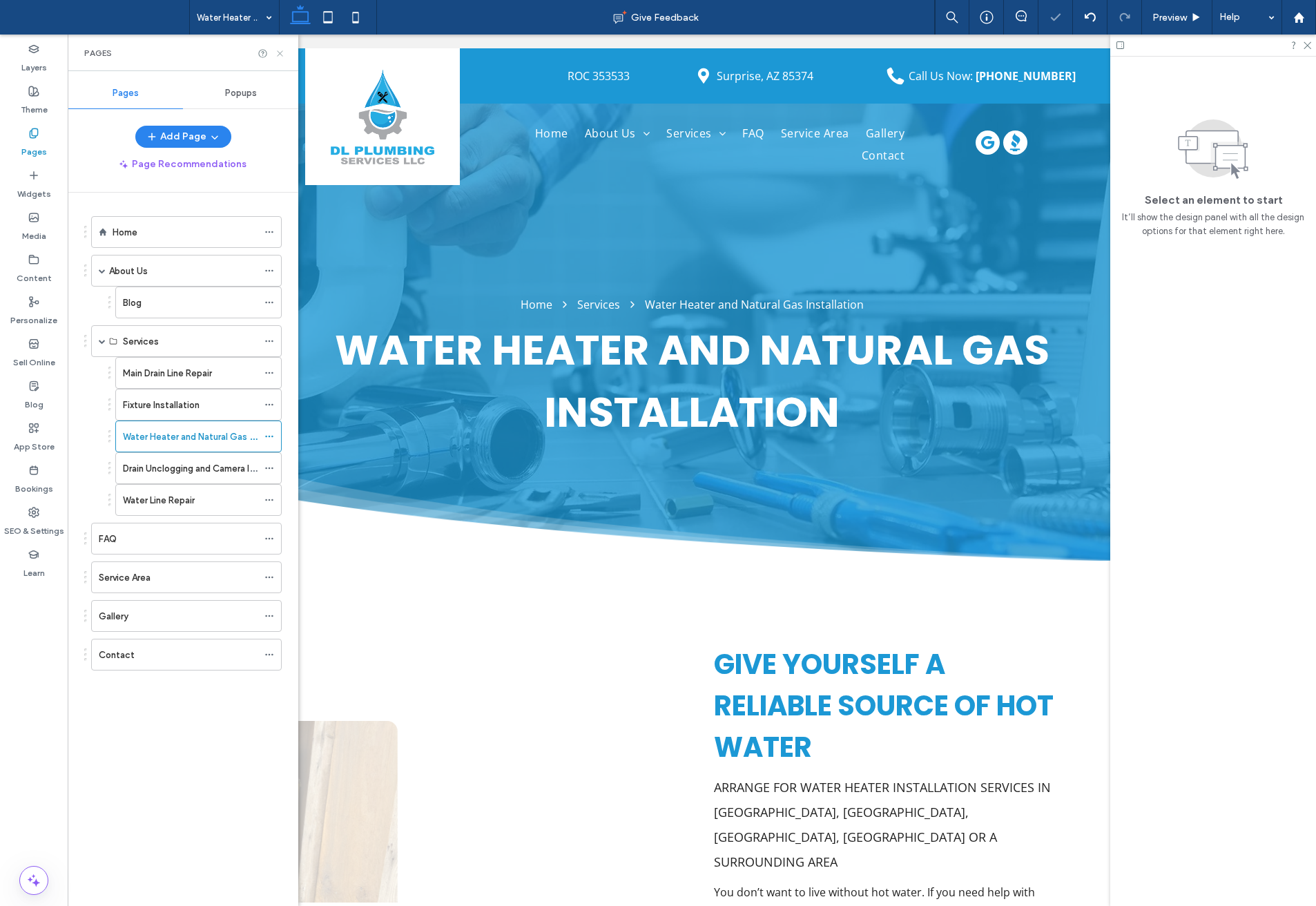
drag, startPoint x: 281, startPoint y: 53, endPoint x: 109, endPoint y: 364, distance: 355.4
click at [281, 53] on icon at bounding box center [280, 53] width 11 height 11
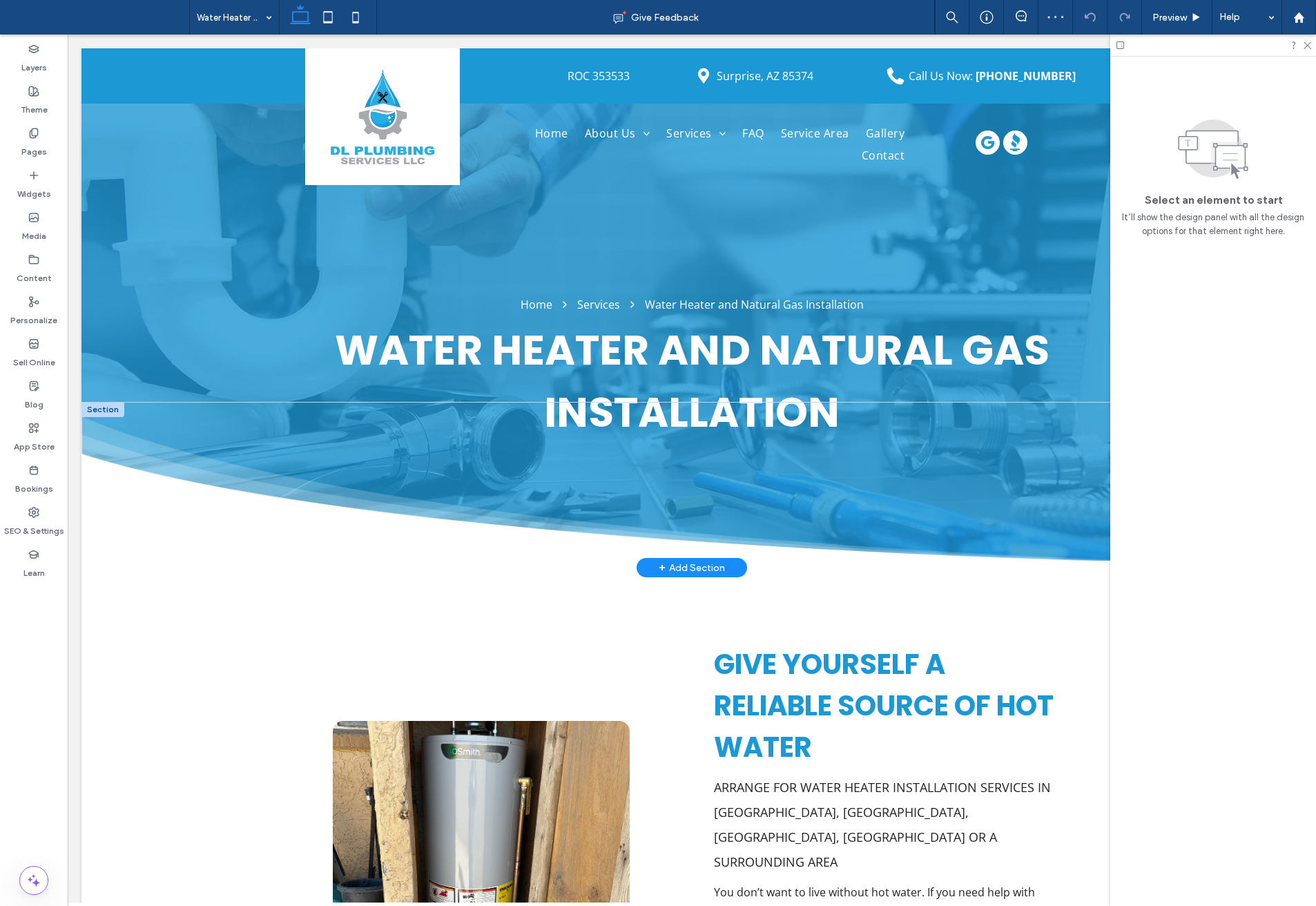
click at [106, 407] on div at bounding box center [102, 409] width 43 height 15
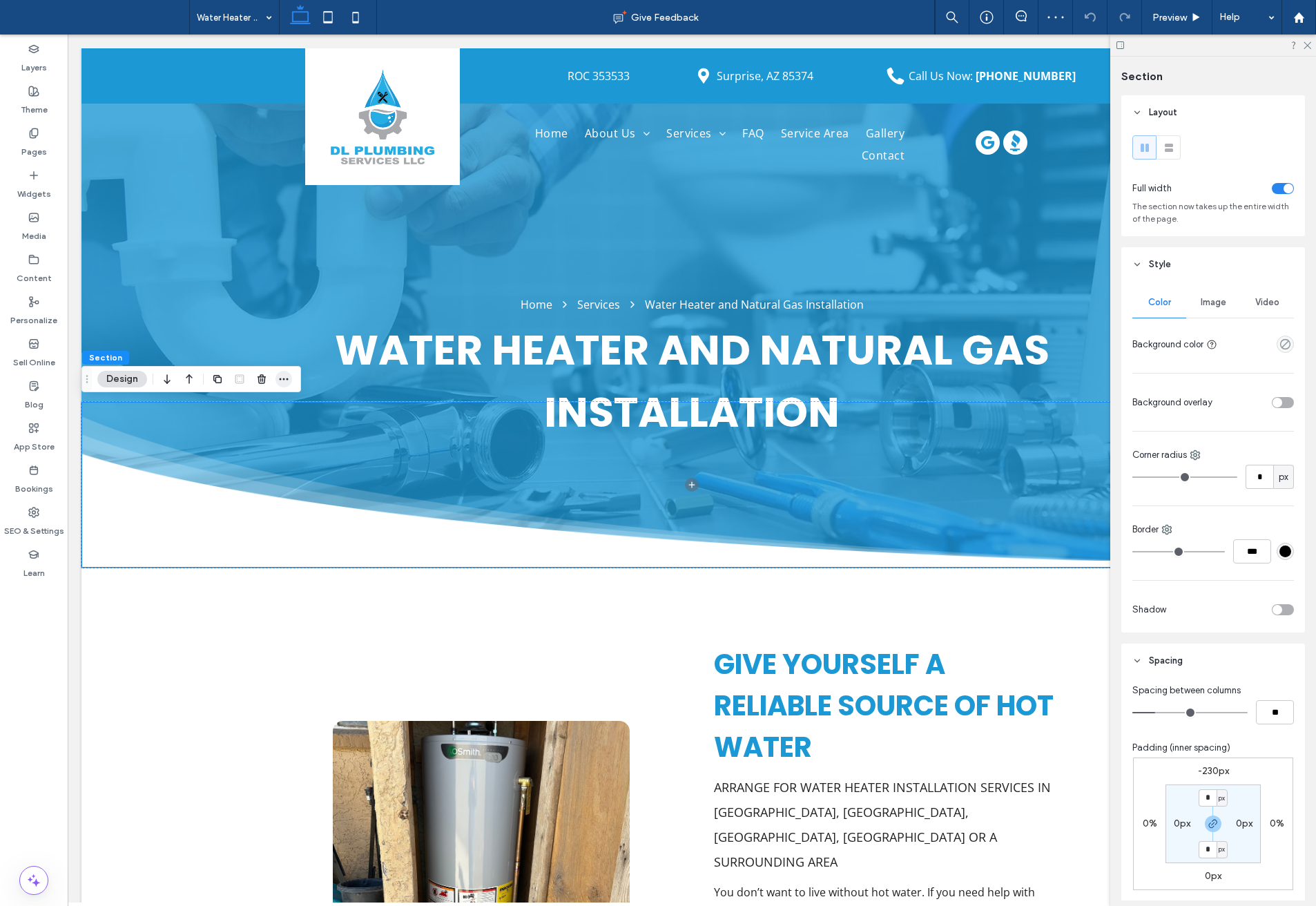
click at [283, 377] on icon "button" at bounding box center [284, 379] width 11 height 11
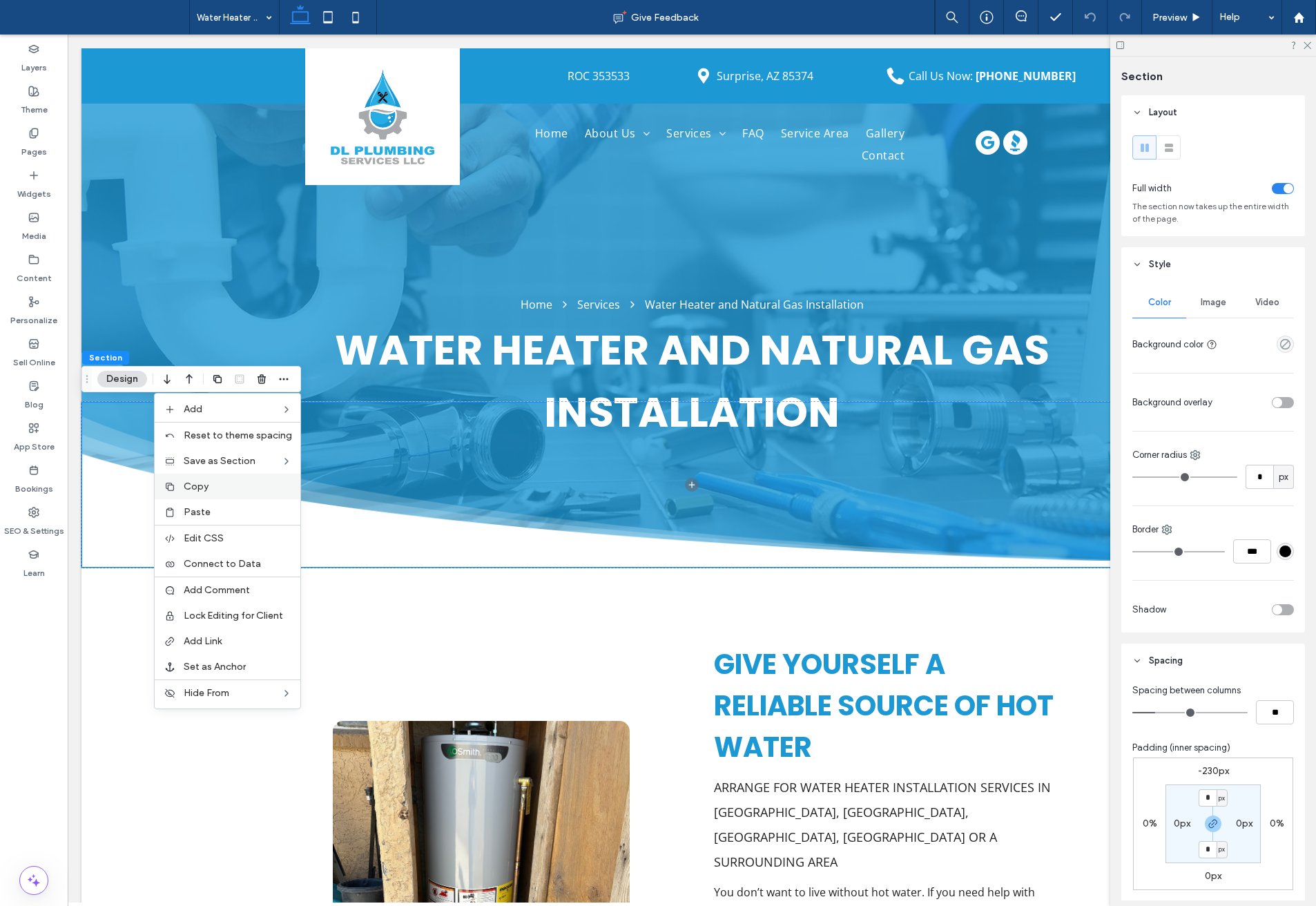
click at [208, 490] on span "Copy" at bounding box center [196, 486] width 25 height 11
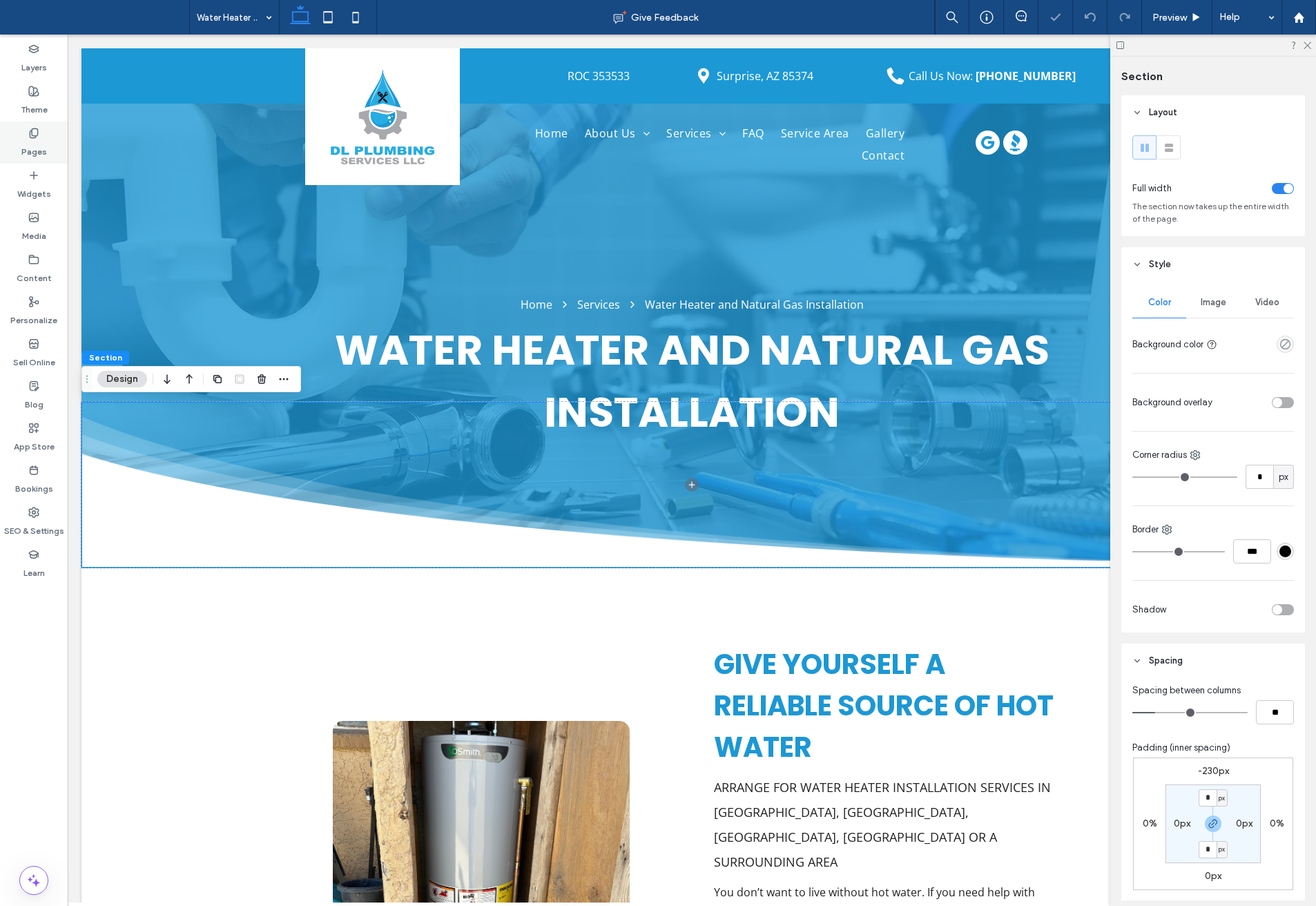
click at [34, 135] on icon at bounding box center [34, 133] width 11 height 11
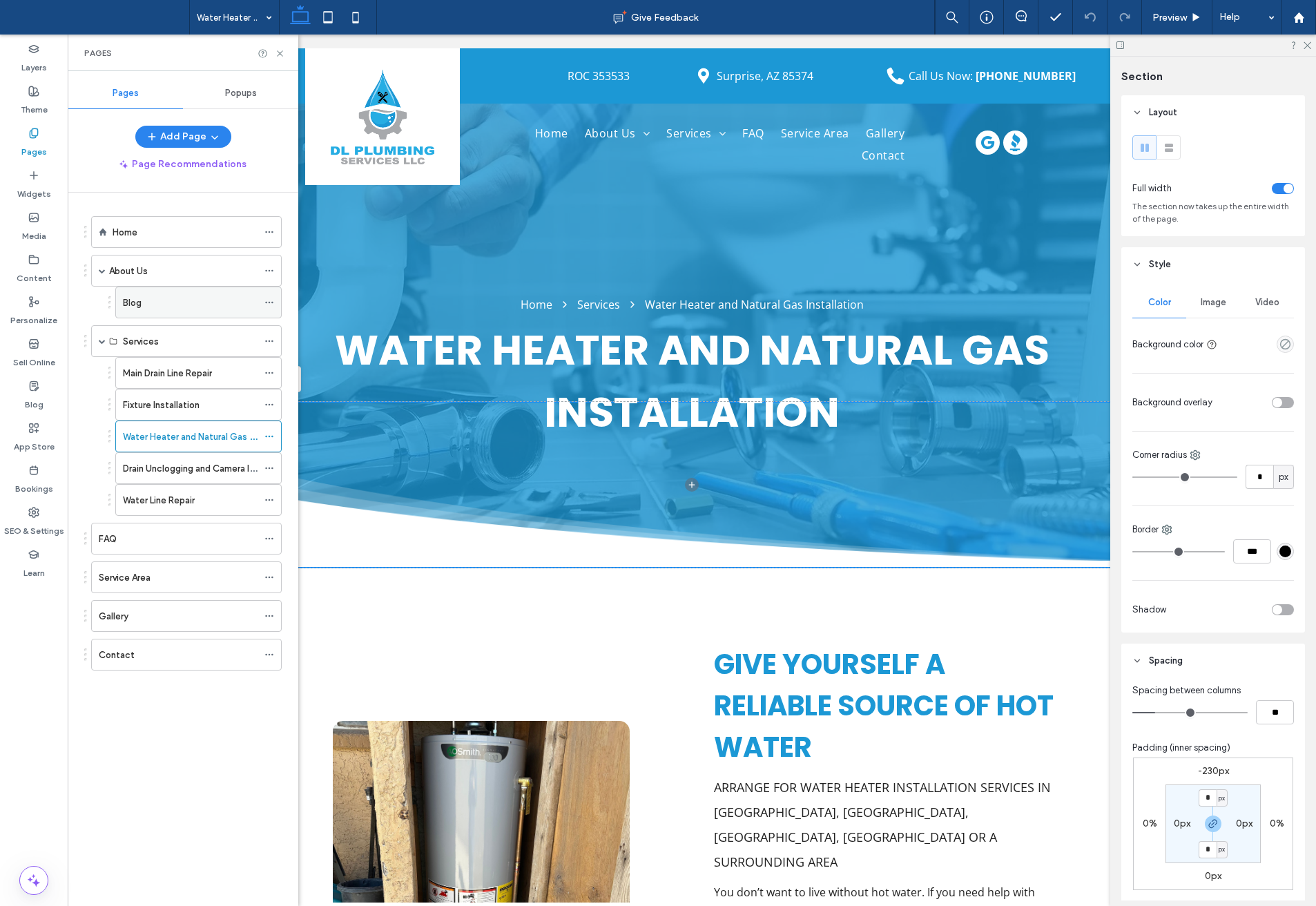
click at [150, 303] on div "Blog" at bounding box center [190, 303] width 135 height 15
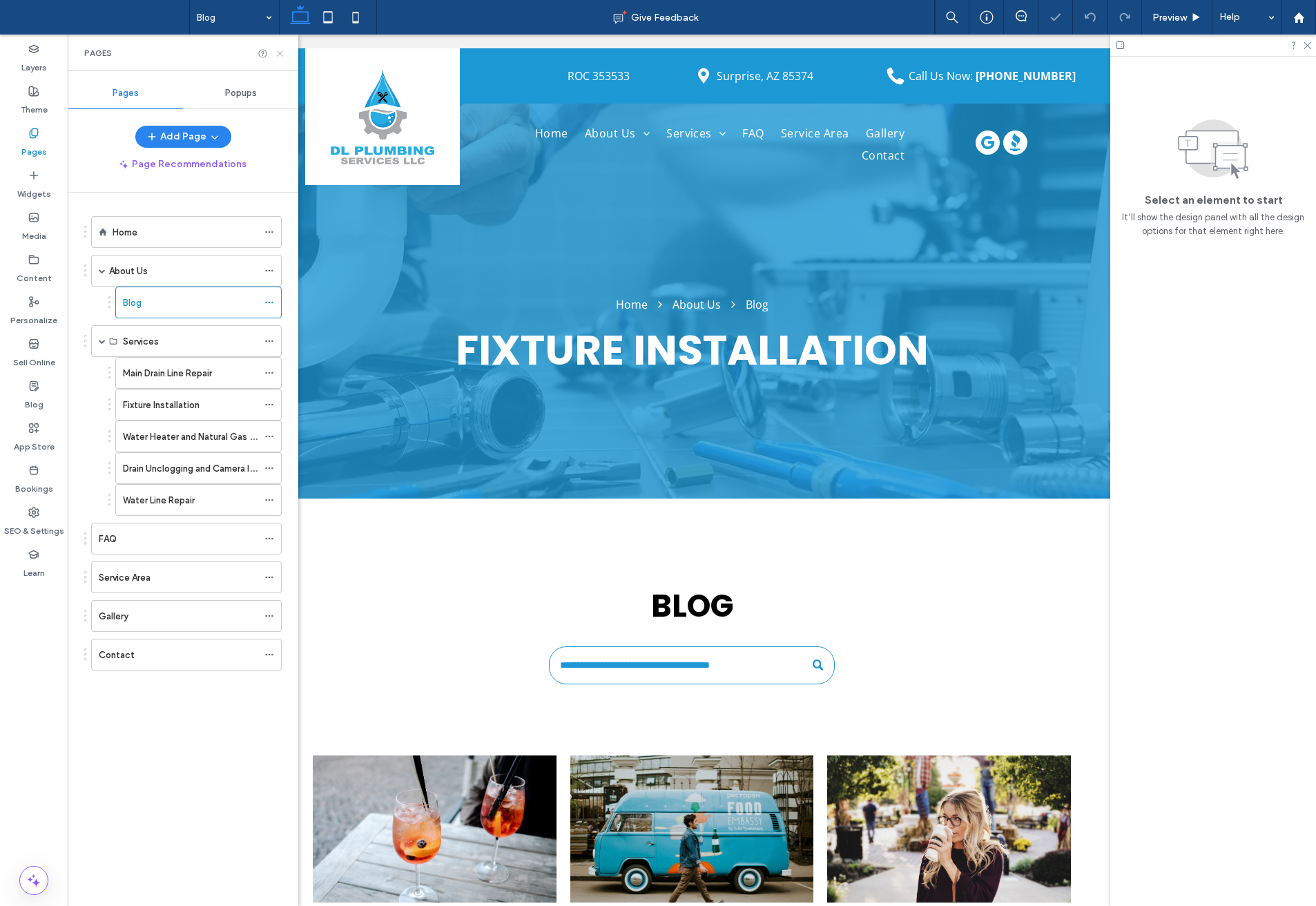
click at [282, 55] on use at bounding box center [280, 53] width 6 height 6
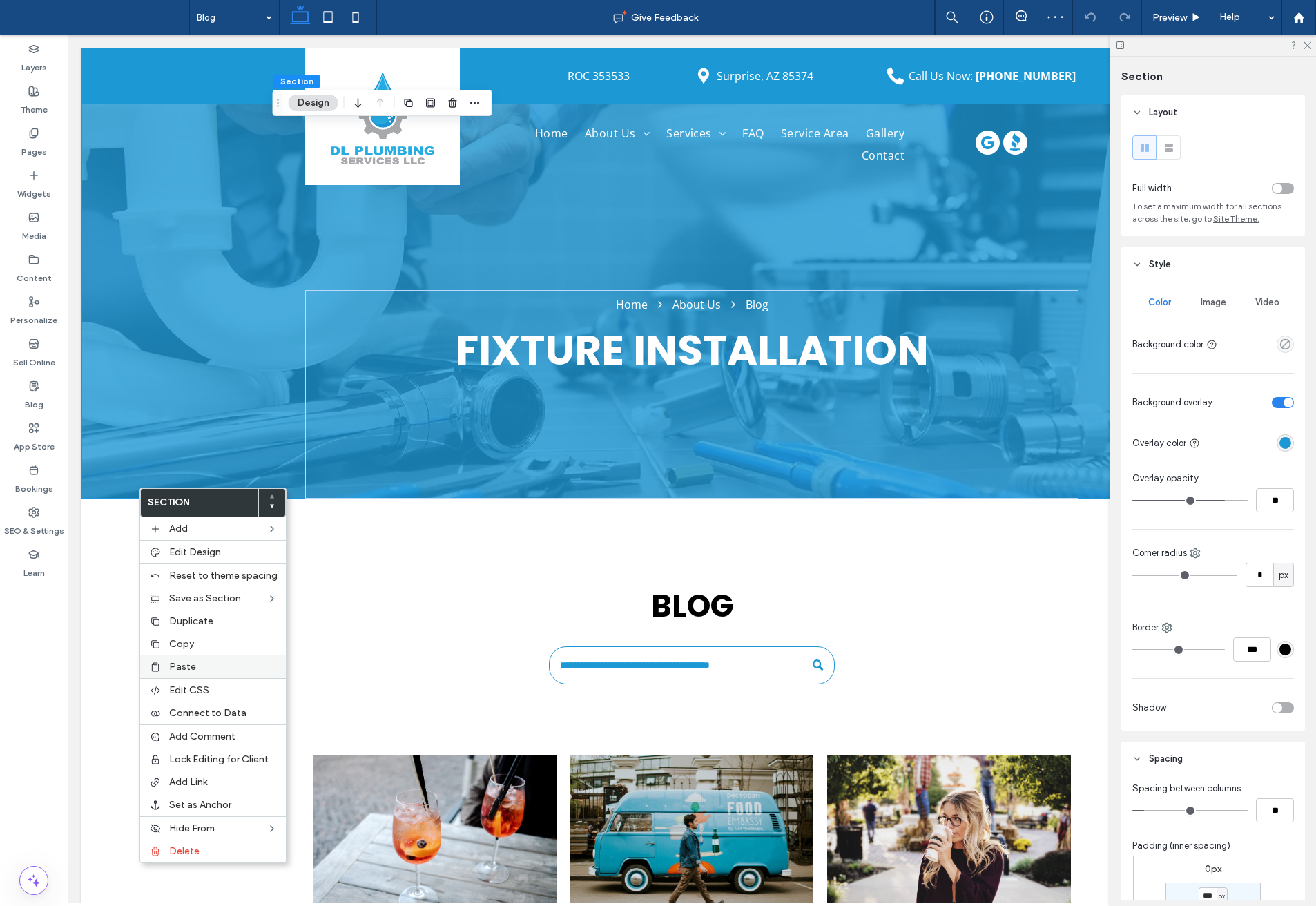
click at [185, 662] on span "Paste" at bounding box center [182, 667] width 27 height 11
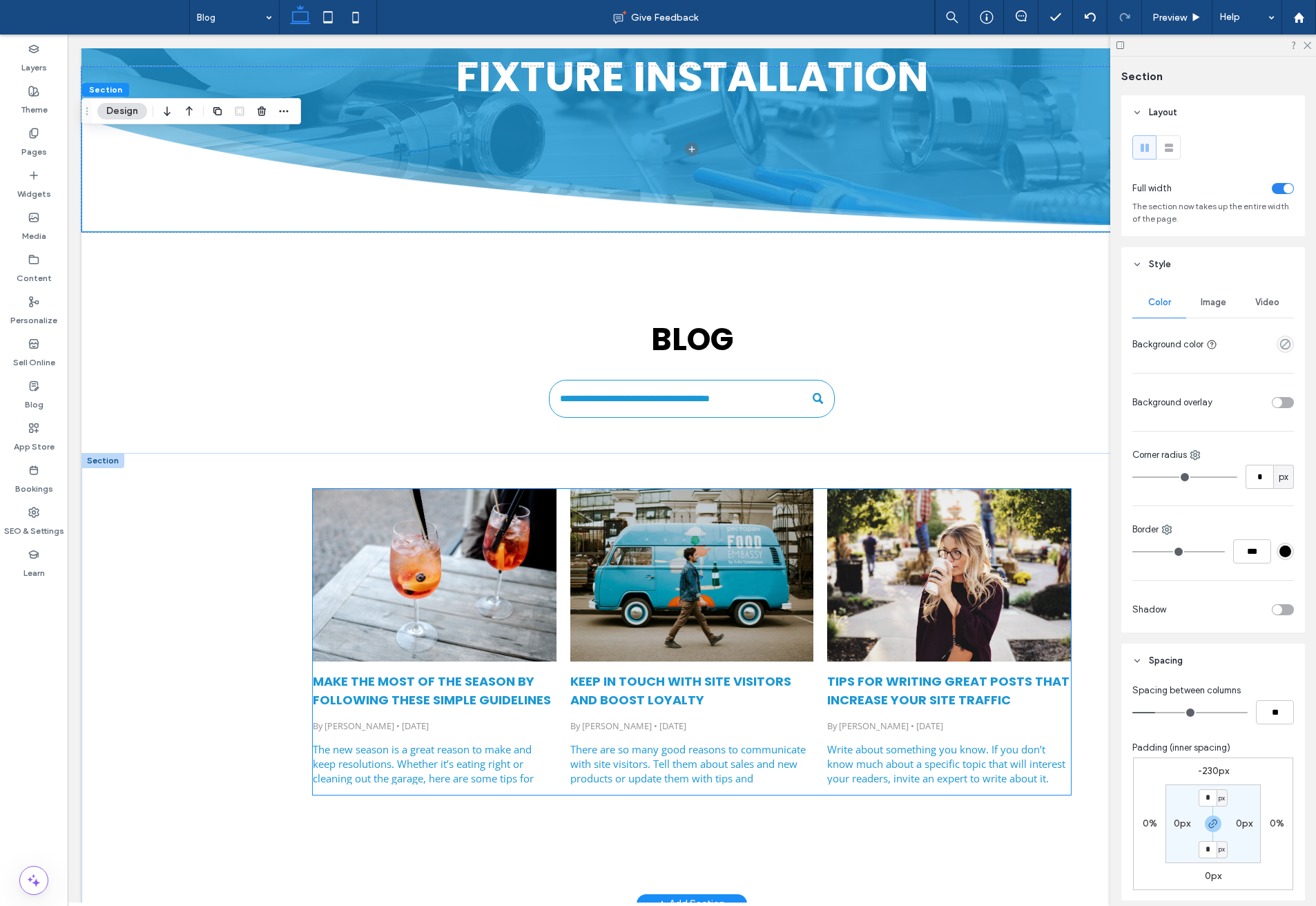
scroll to position [277, 0]
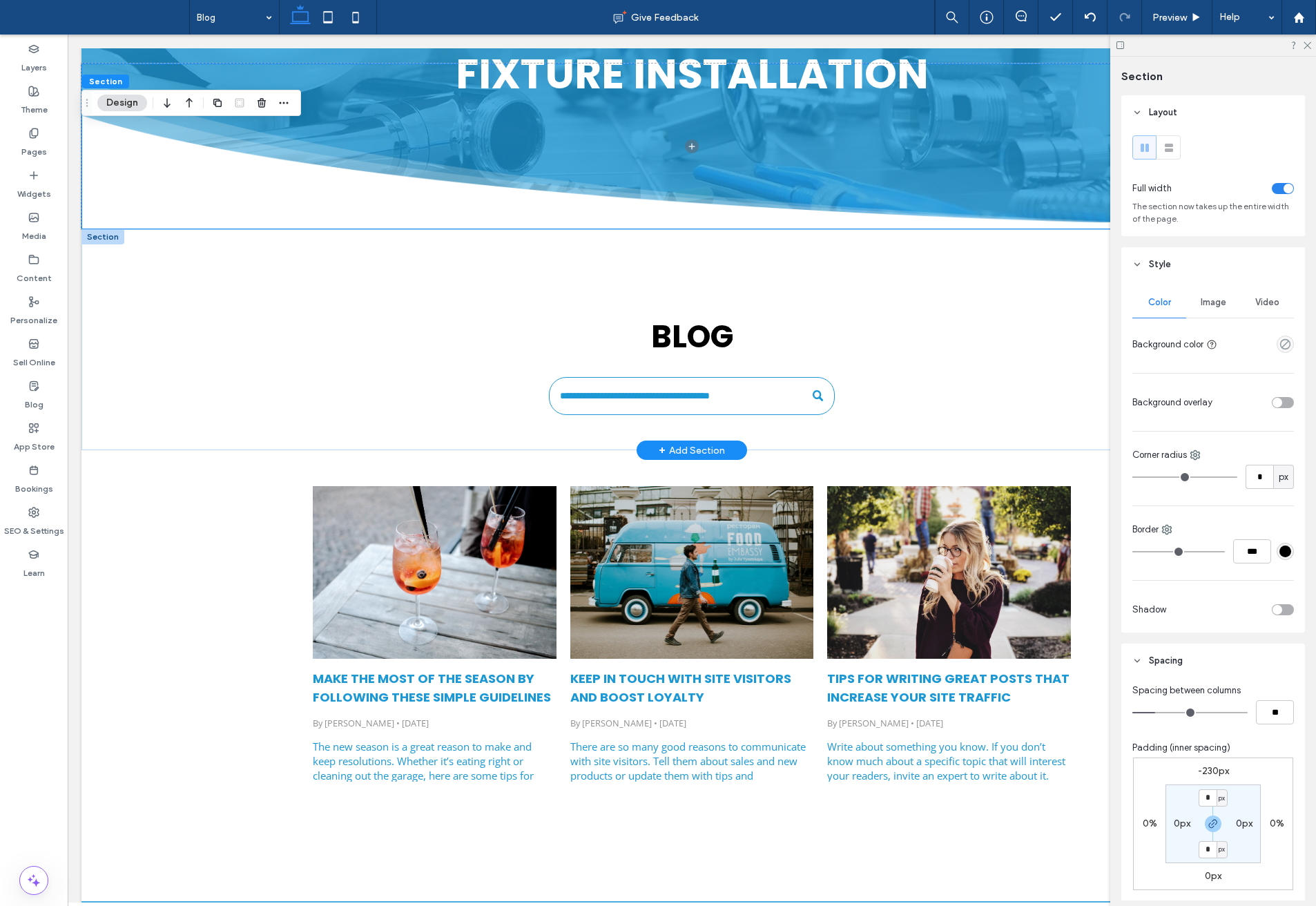
click at [102, 237] on div at bounding box center [102, 237] width 43 height 15
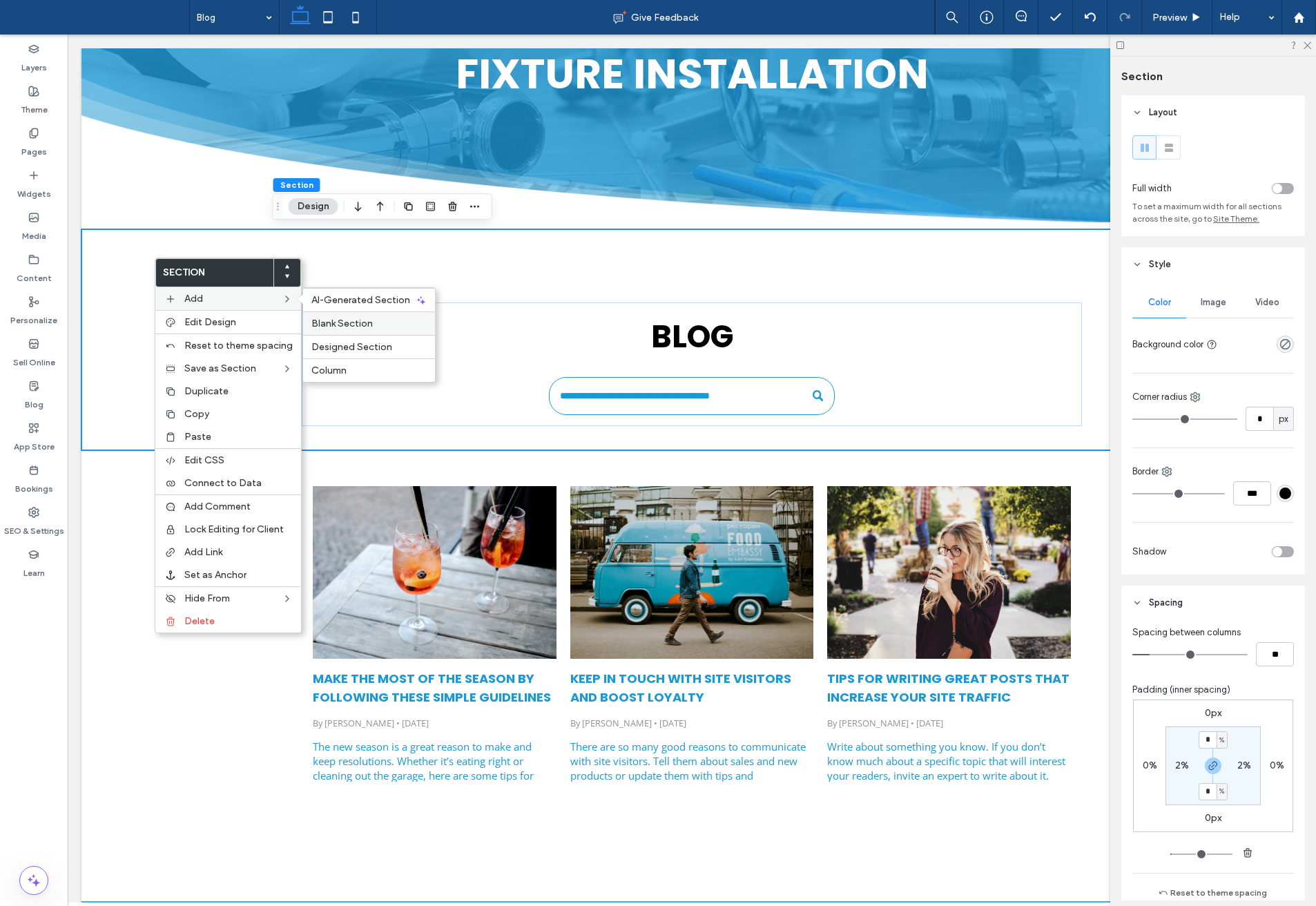
click at [351, 320] on span "Blank Section" at bounding box center [342, 324] width 62 height 11
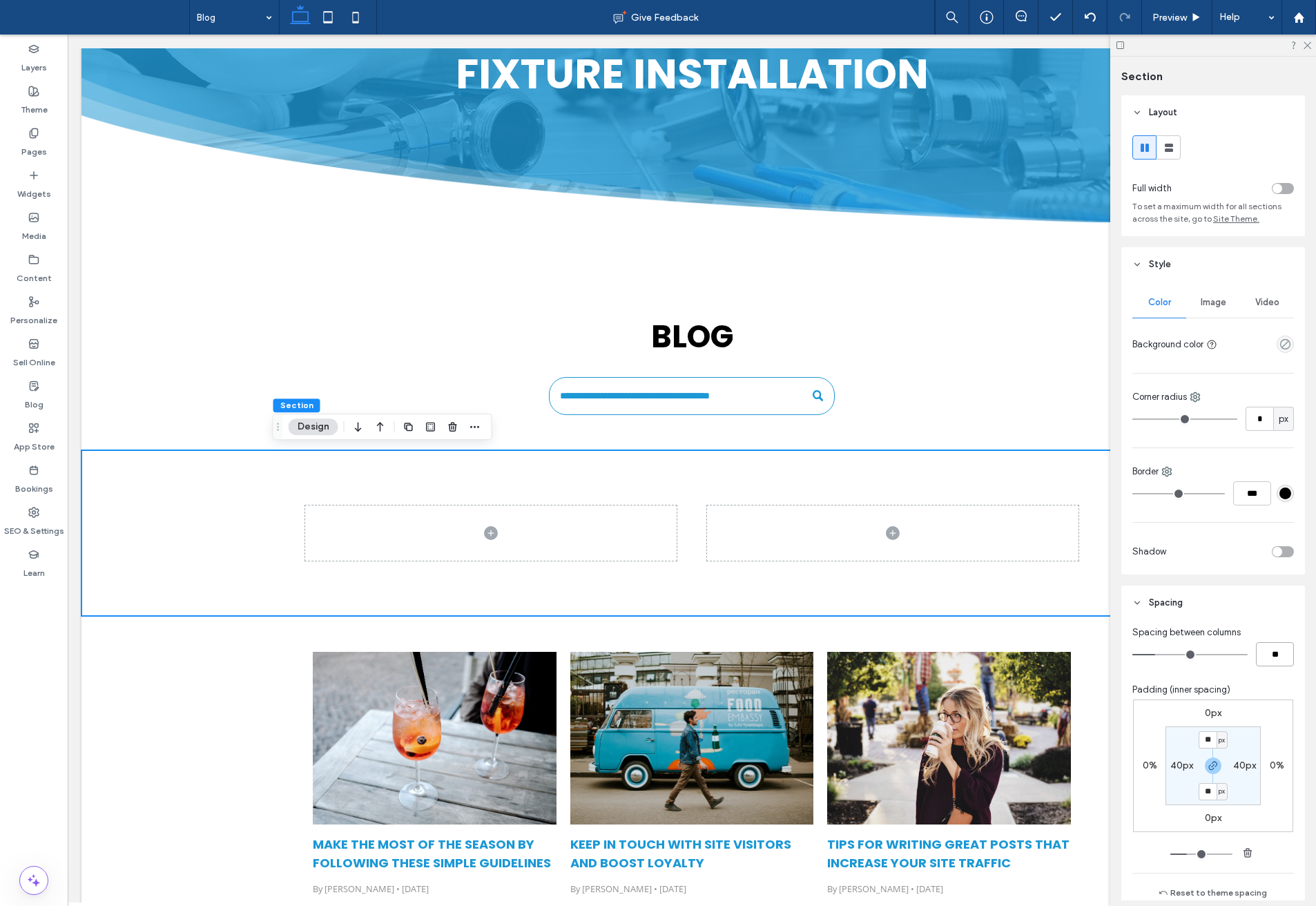
click at [1262, 655] on input "**" at bounding box center [1275, 655] width 38 height 24
type input "*"
type input "**"
click at [752, 537] on span at bounding box center [889, 534] width 379 height 55
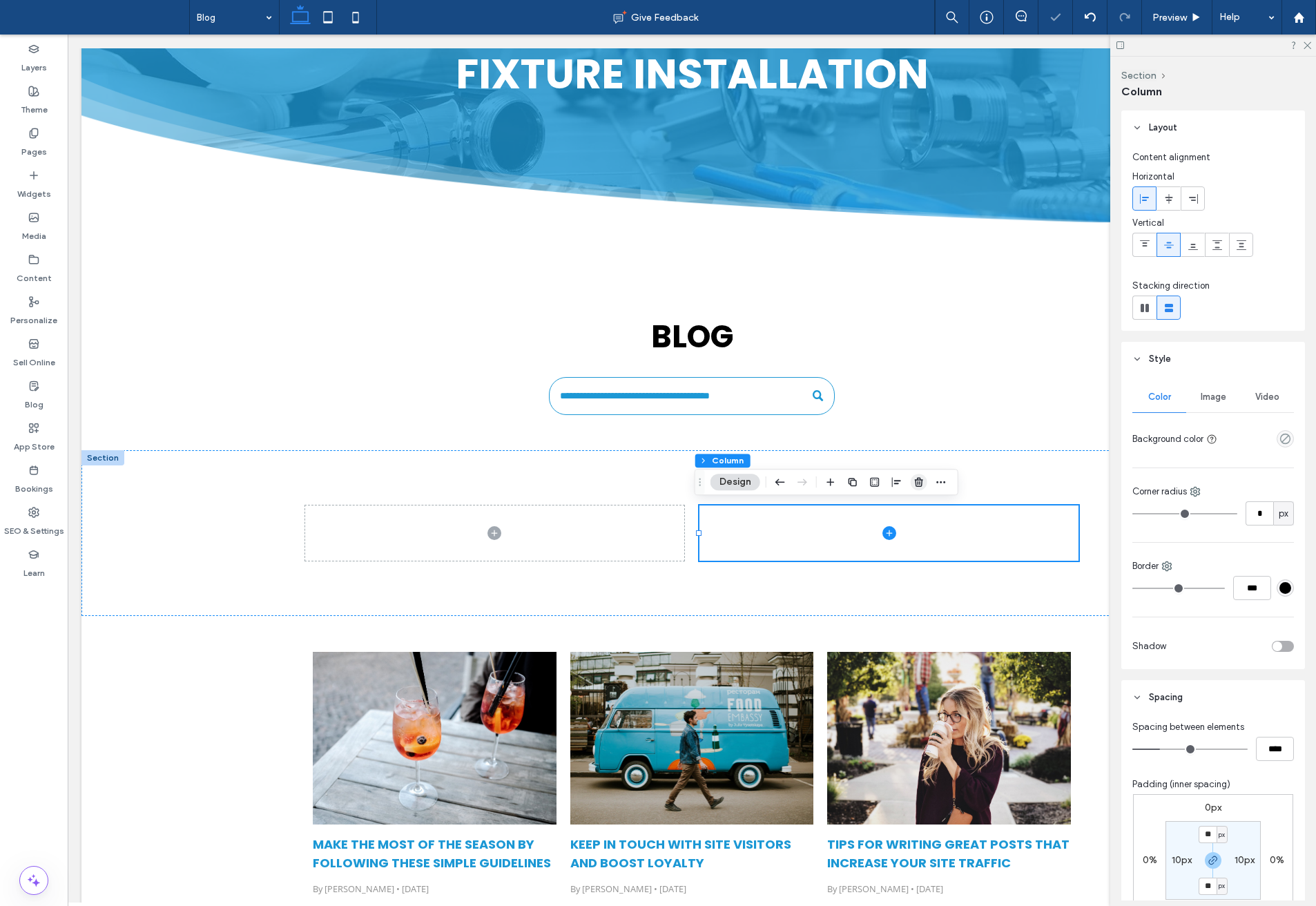
click at [922, 479] on icon "button" at bounding box center [919, 482] width 11 height 11
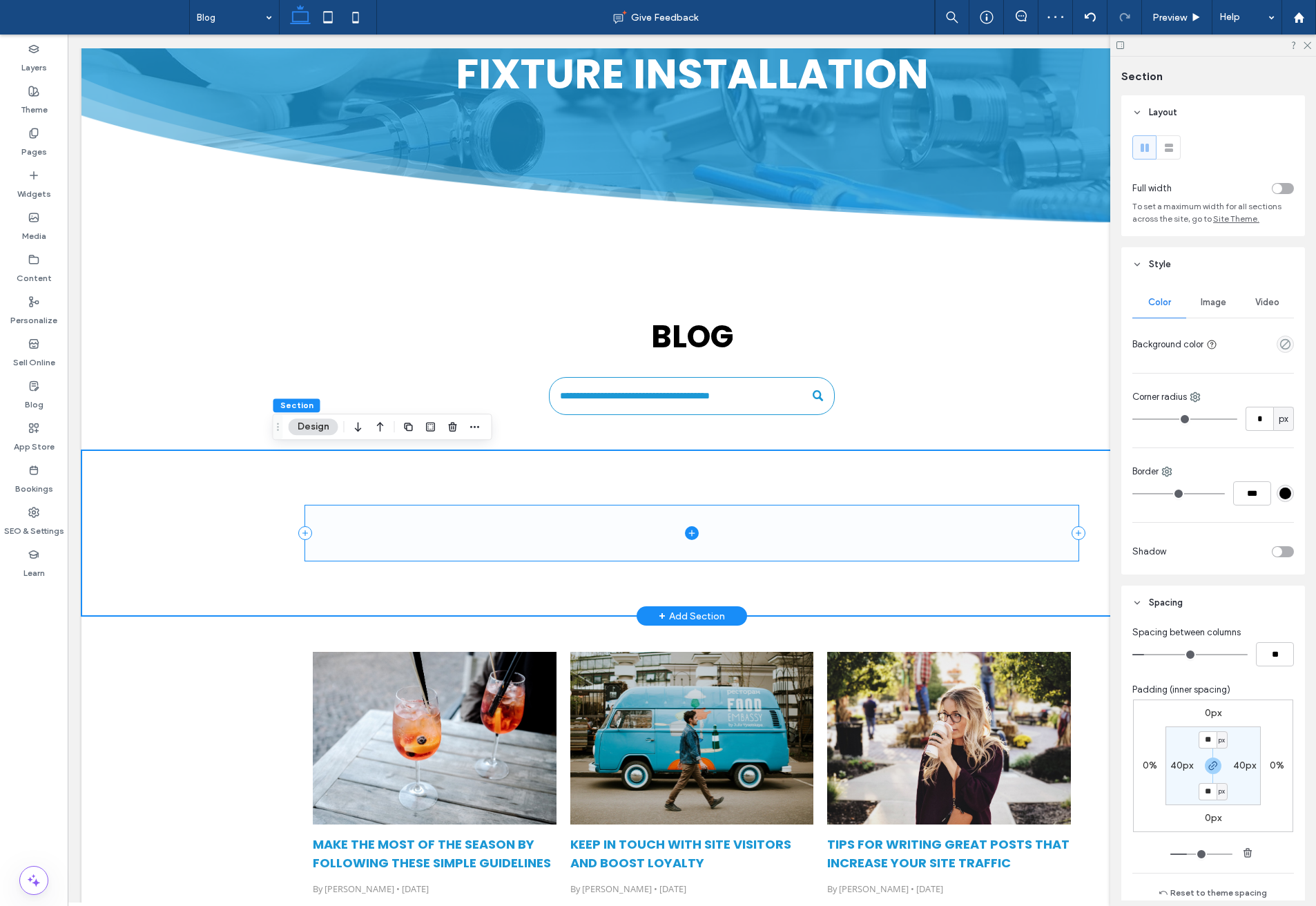
click at [685, 528] on icon at bounding box center [691, 533] width 14 height 14
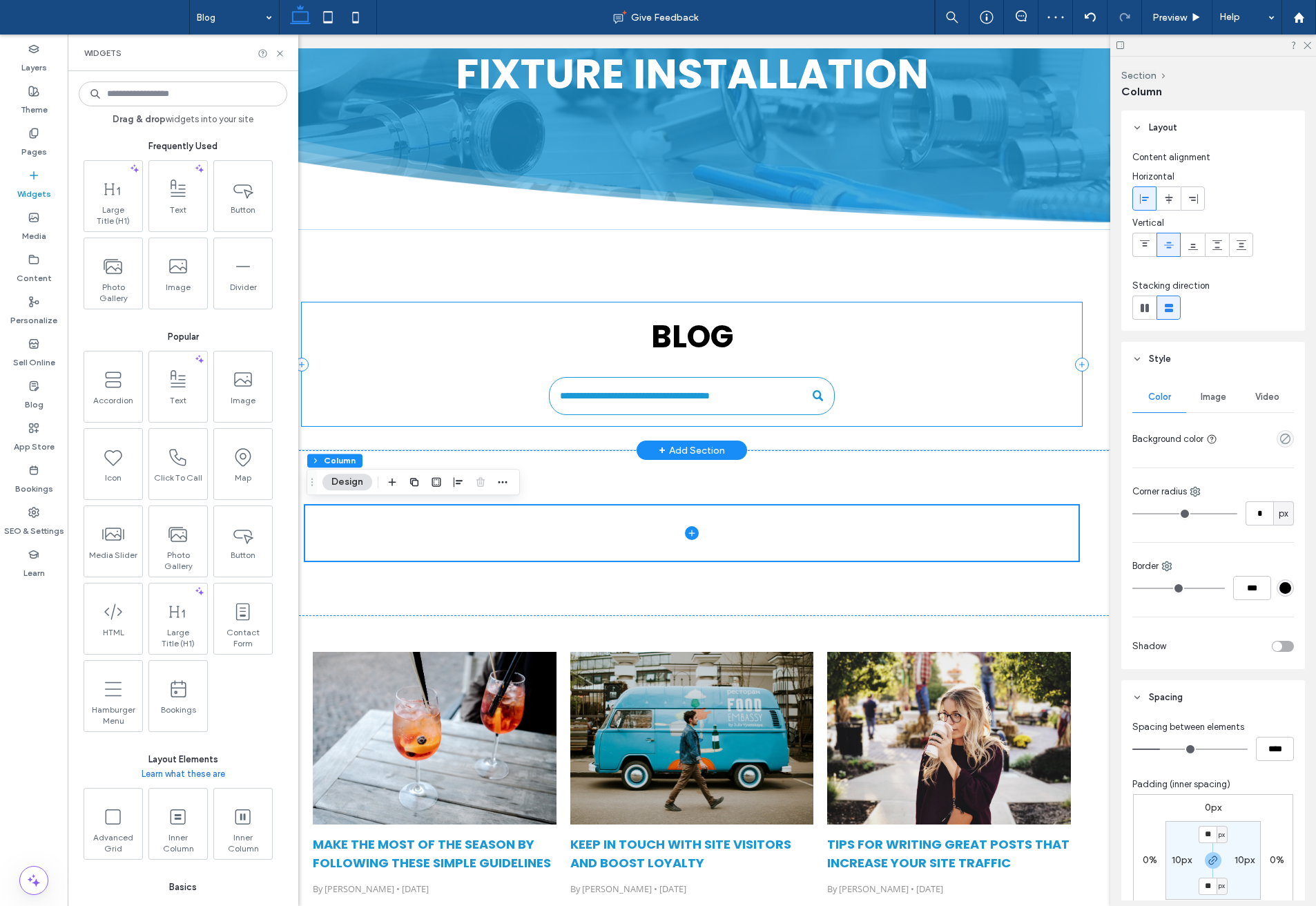
click at [406, 381] on div "Blog" at bounding box center [691, 364] width 780 height 124
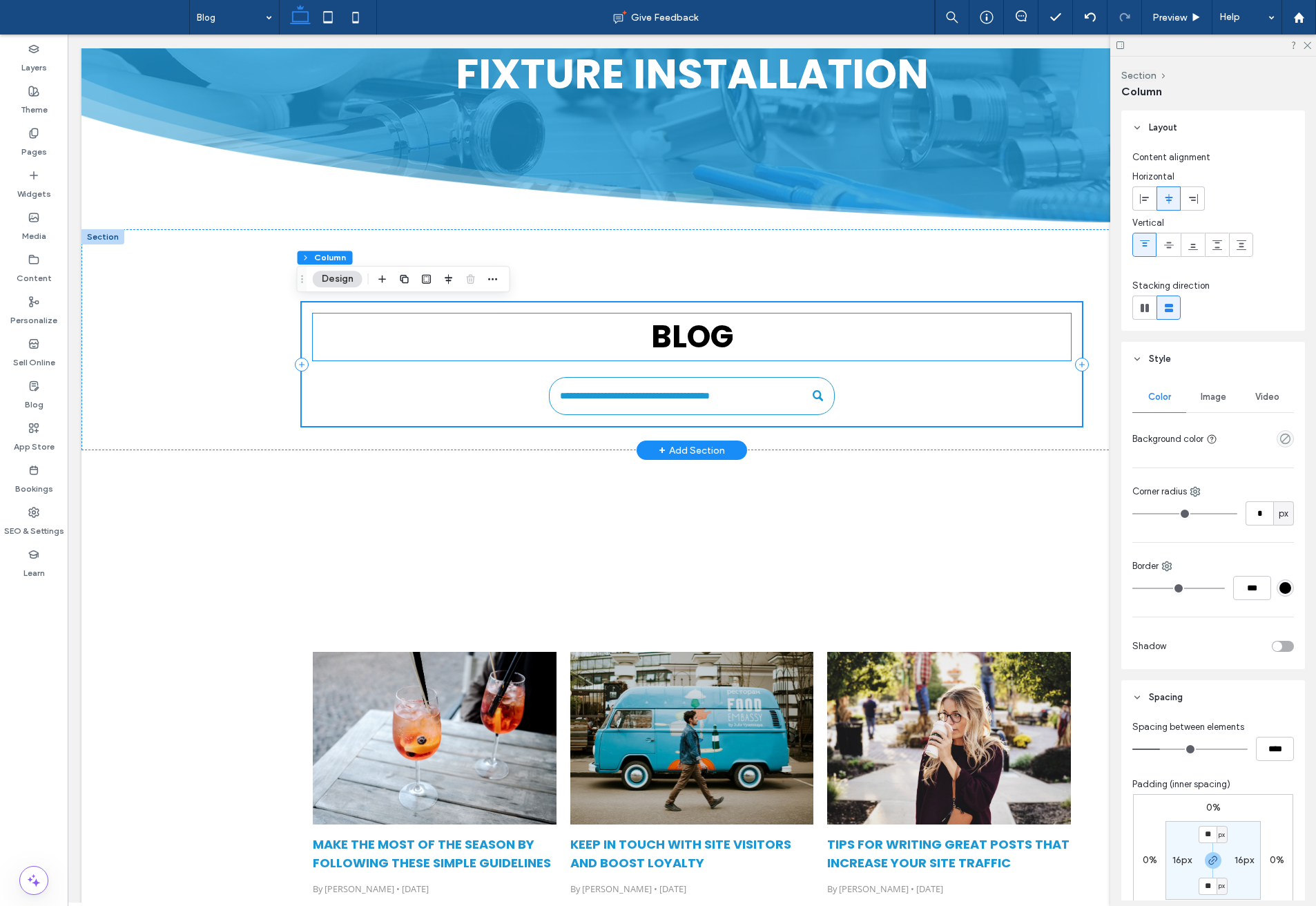
click at [701, 338] on span "Blog" at bounding box center [692, 336] width 82 height 43
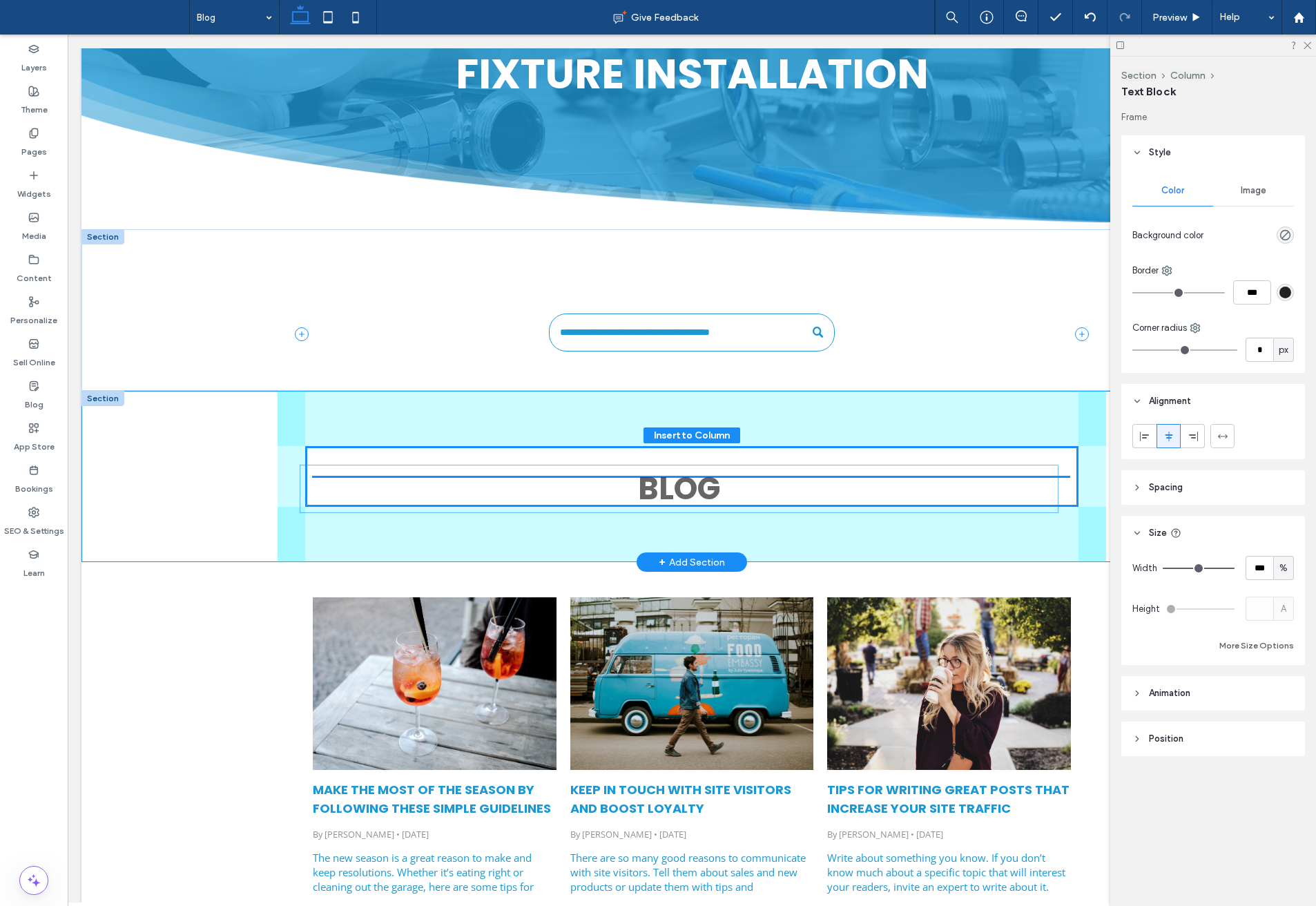
drag, startPoint x: 698, startPoint y: 341, endPoint x: 691, endPoint y: 490, distance: 149.2
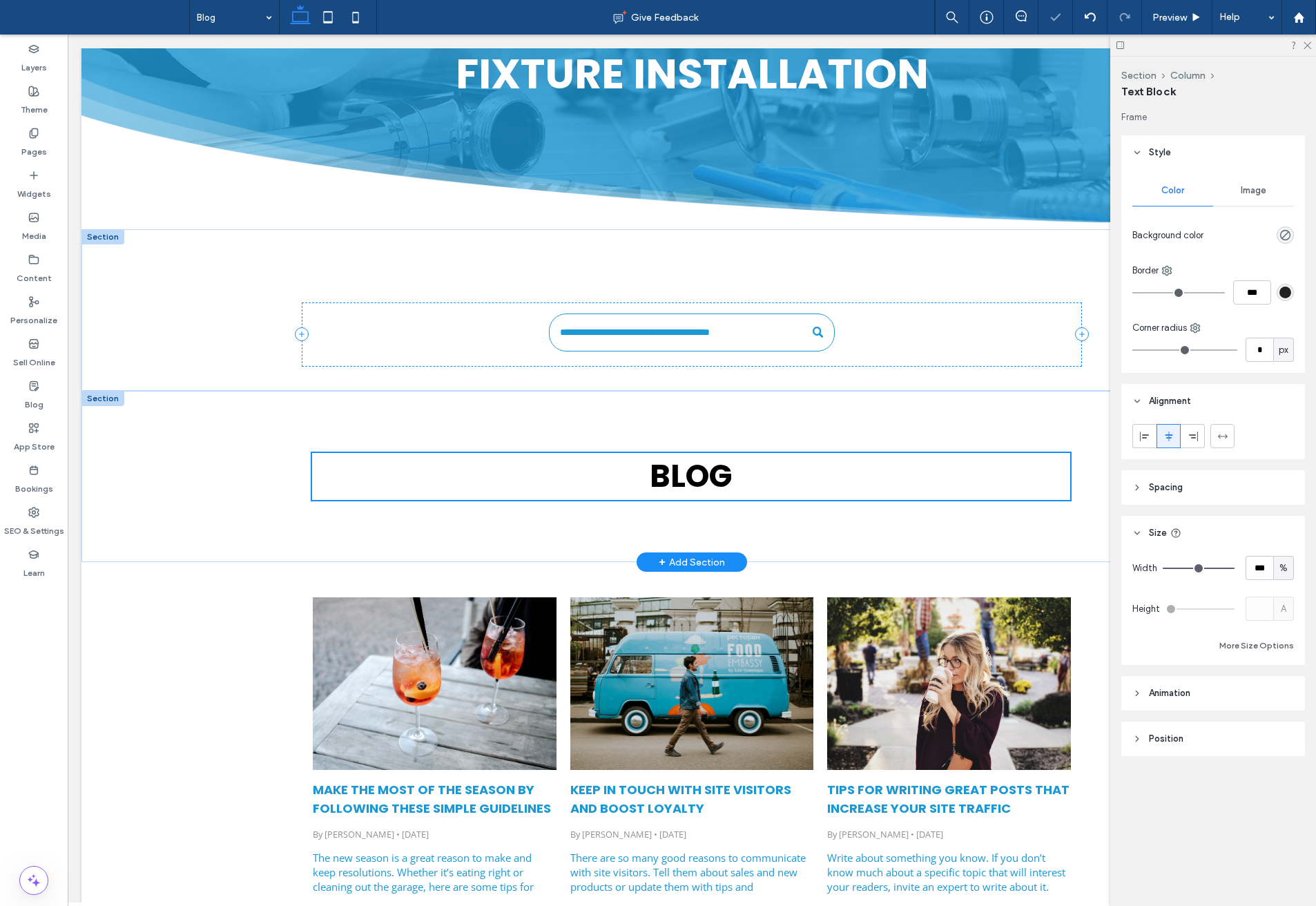
type input "****"
click at [690, 479] on span "Blog" at bounding box center [691, 476] width 82 height 43
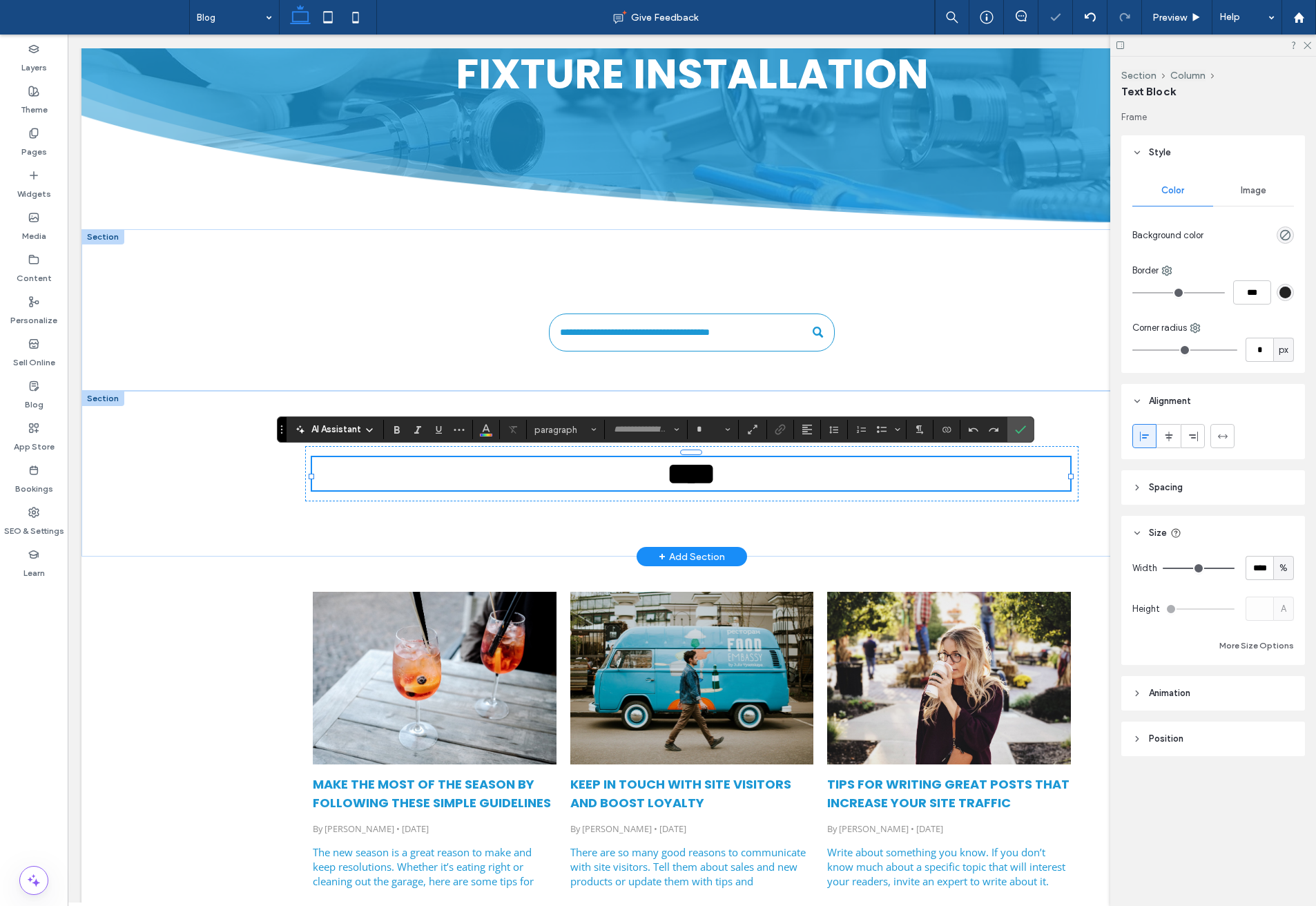
type input "*******"
click at [564, 432] on span "Heading 1*" at bounding box center [561, 429] width 54 height 11
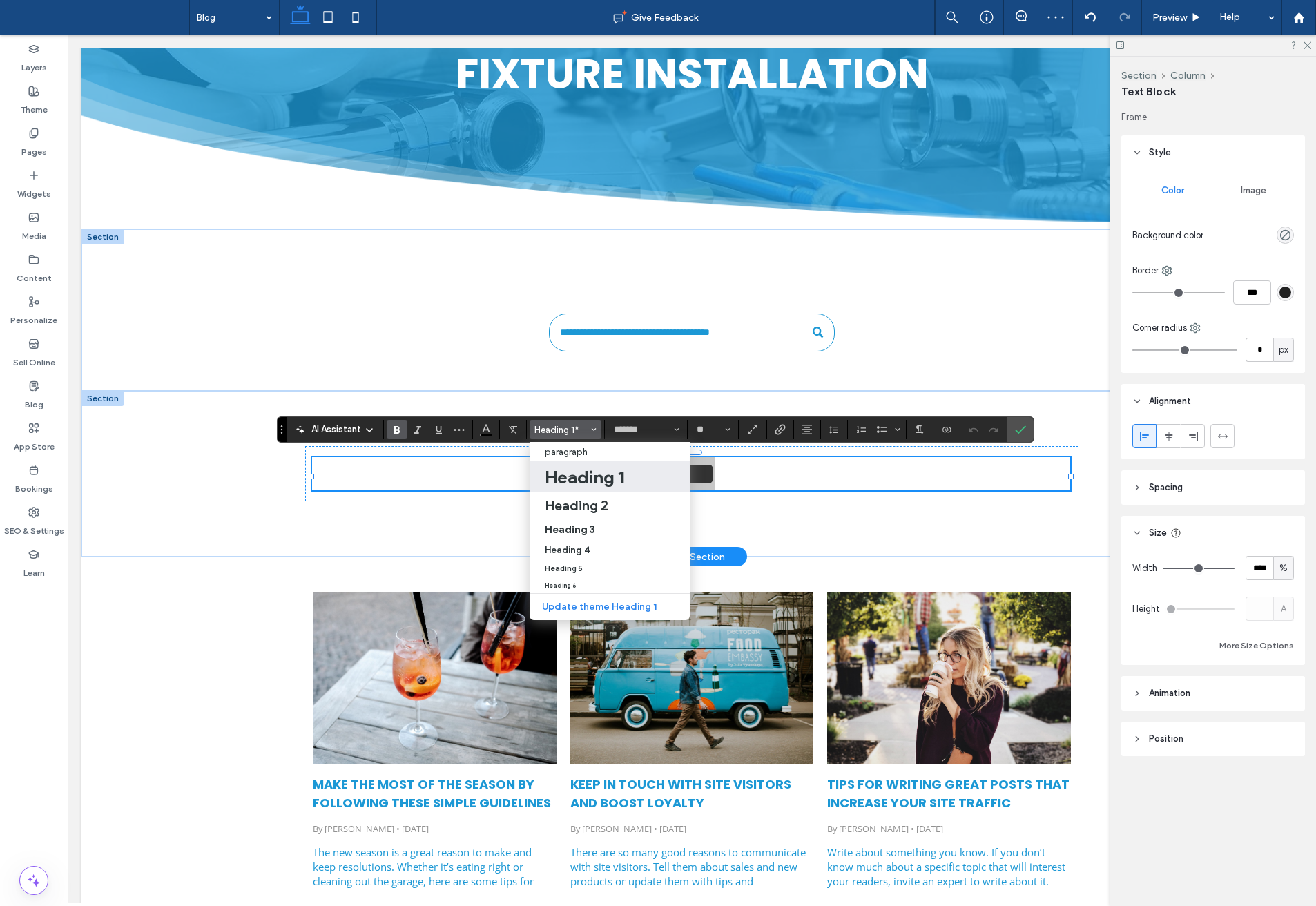
click at [584, 478] on h1 "Heading 1" at bounding box center [585, 477] width 80 height 22
type input "**"
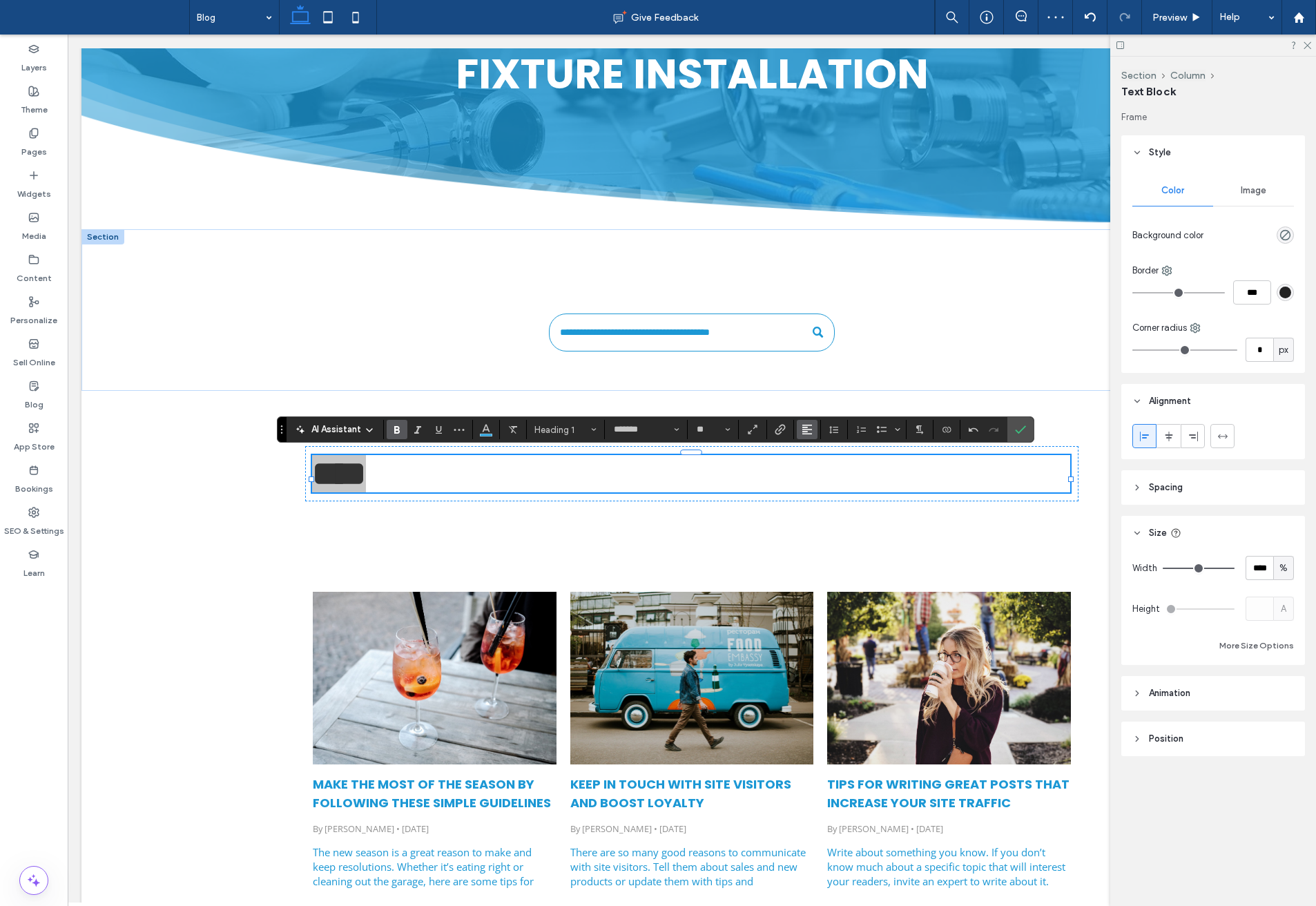
click at [807, 428] on icon "Alignment" at bounding box center [808, 429] width 11 height 11
click at [818, 464] on label "ui.textEditor.alignment.center" at bounding box center [821, 472] width 48 height 20
click at [1015, 426] on icon "Confirm" at bounding box center [1021, 429] width 11 height 11
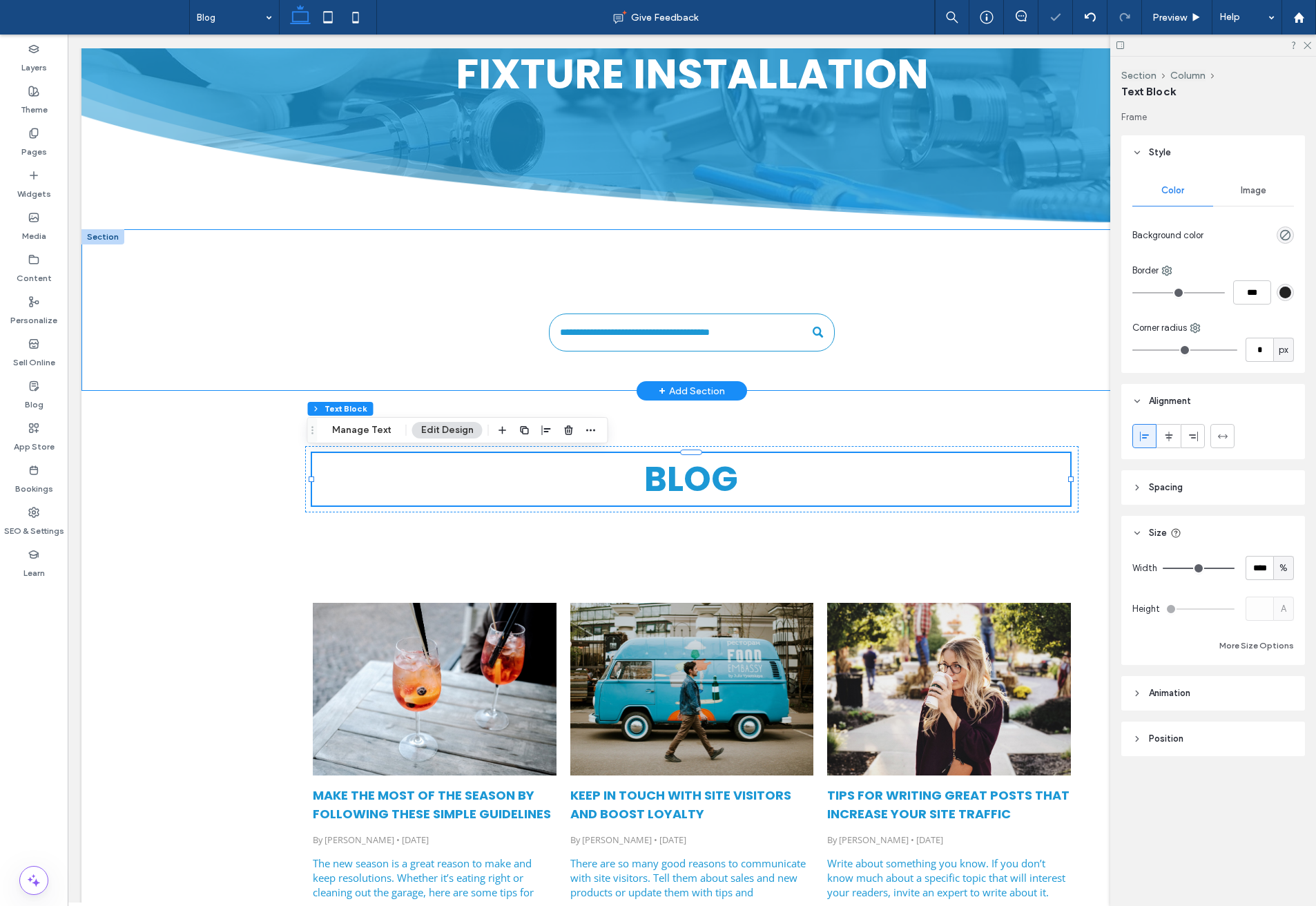
click at [869, 378] on div at bounding box center [691, 310] width 829 height 162
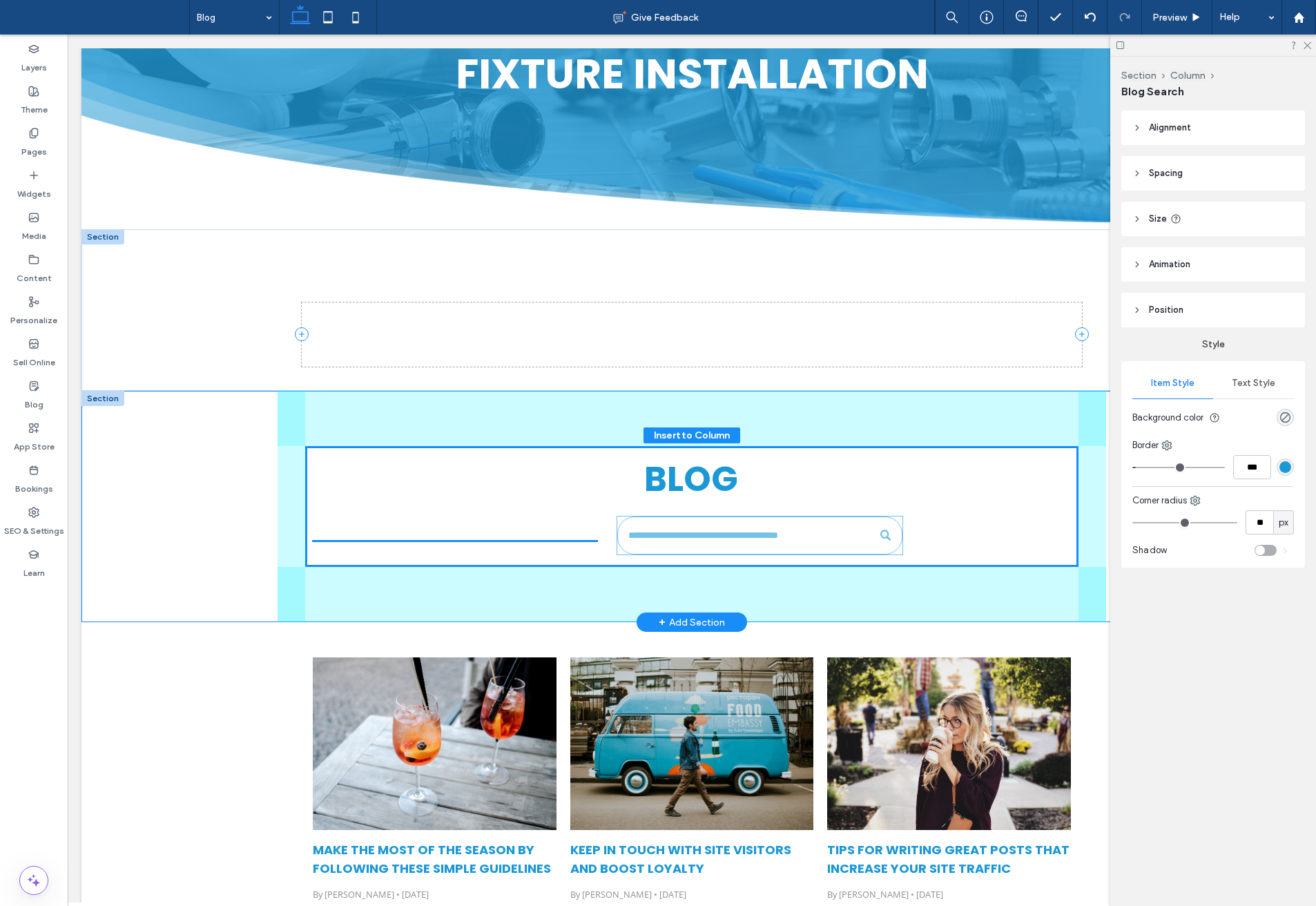
drag, startPoint x: 699, startPoint y: 337, endPoint x: 773, endPoint y: 540, distance: 216.1
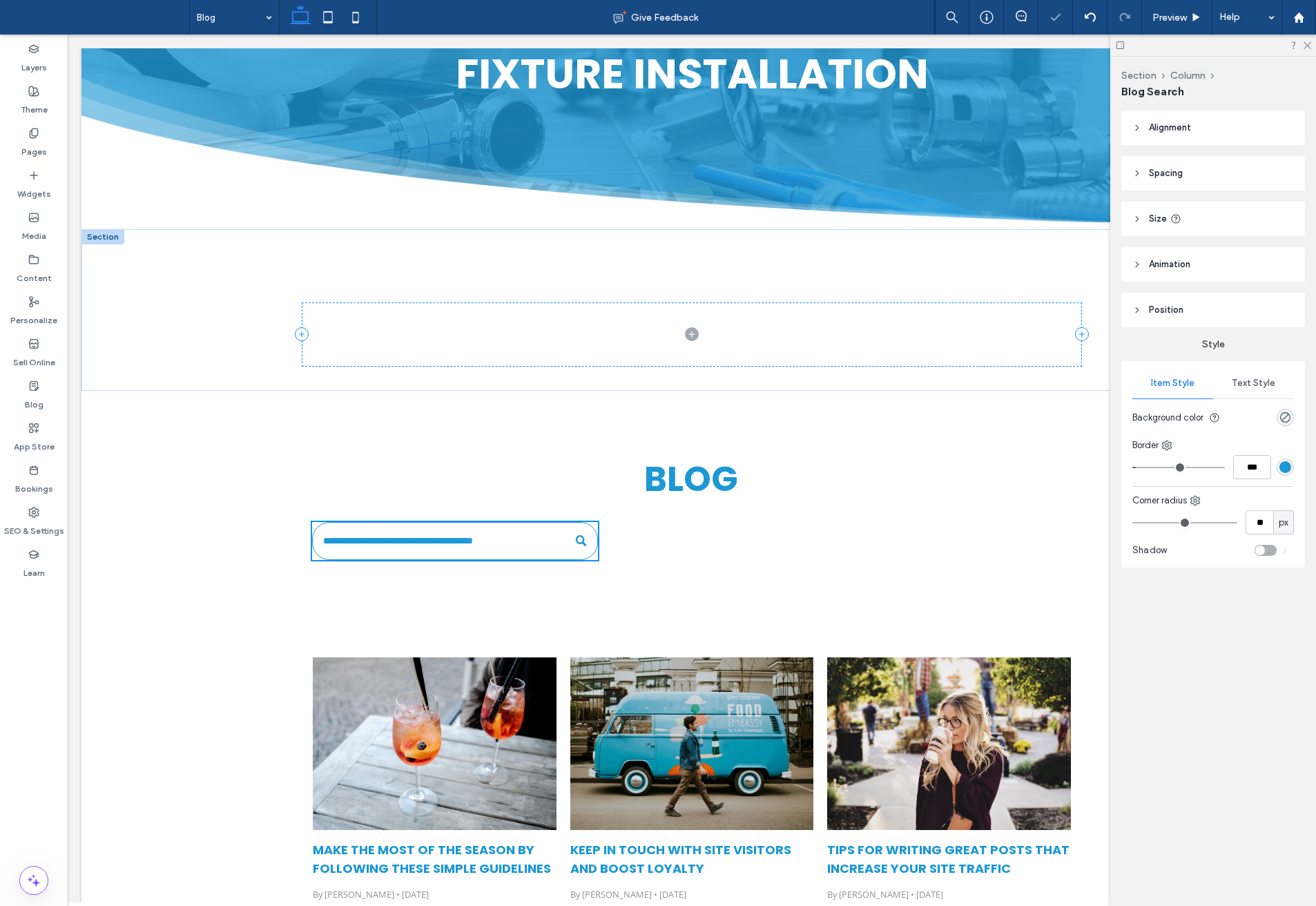
type input "****"
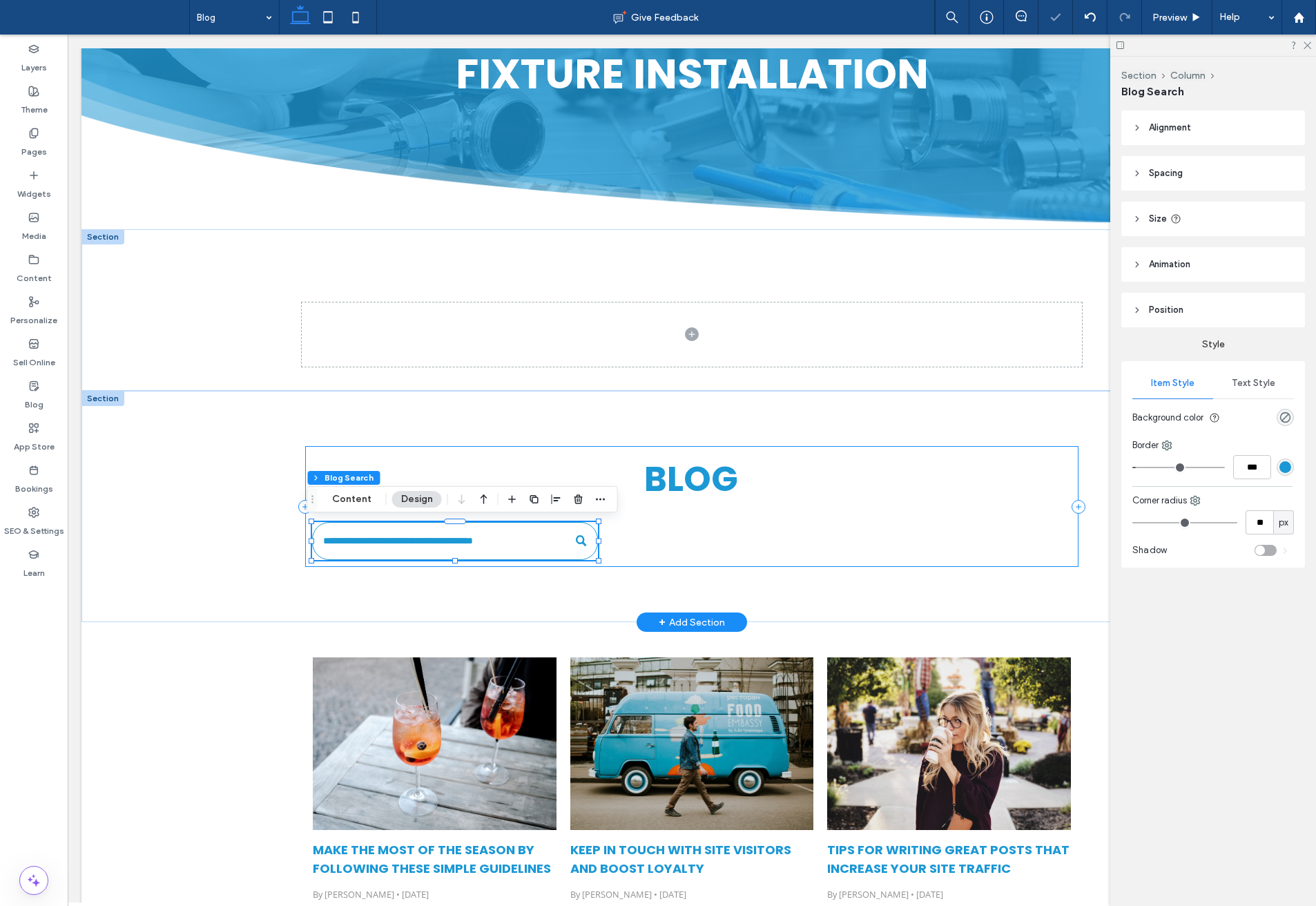
click at [998, 538] on div "Blog" at bounding box center [691, 507] width 773 height 121
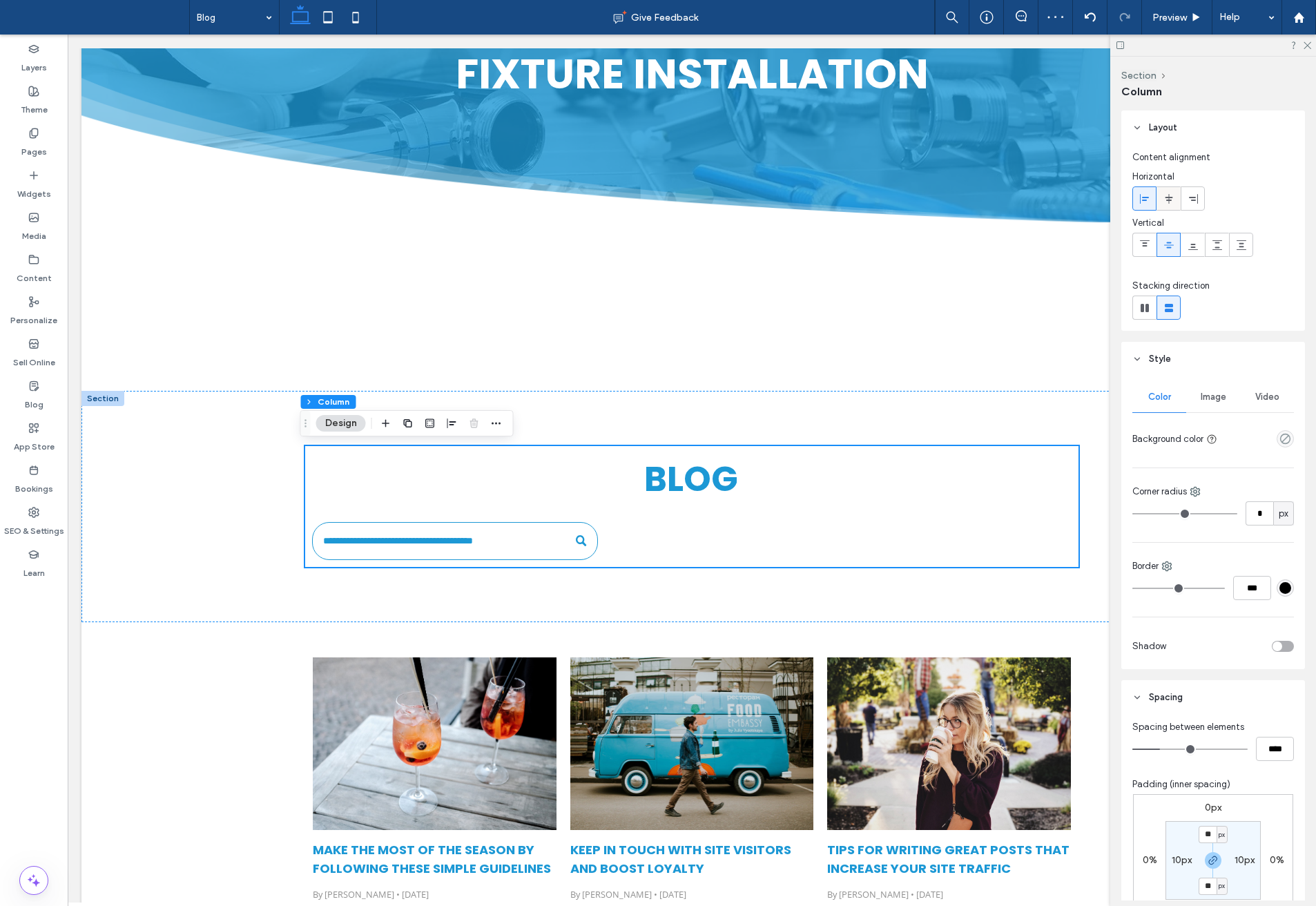
click at [1169, 197] on use at bounding box center [1169, 198] width 7 height 10
click at [1266, 749] on input "****" at bounding box center [1275, 749] width 38 height 24
type input "**"
type input "****"
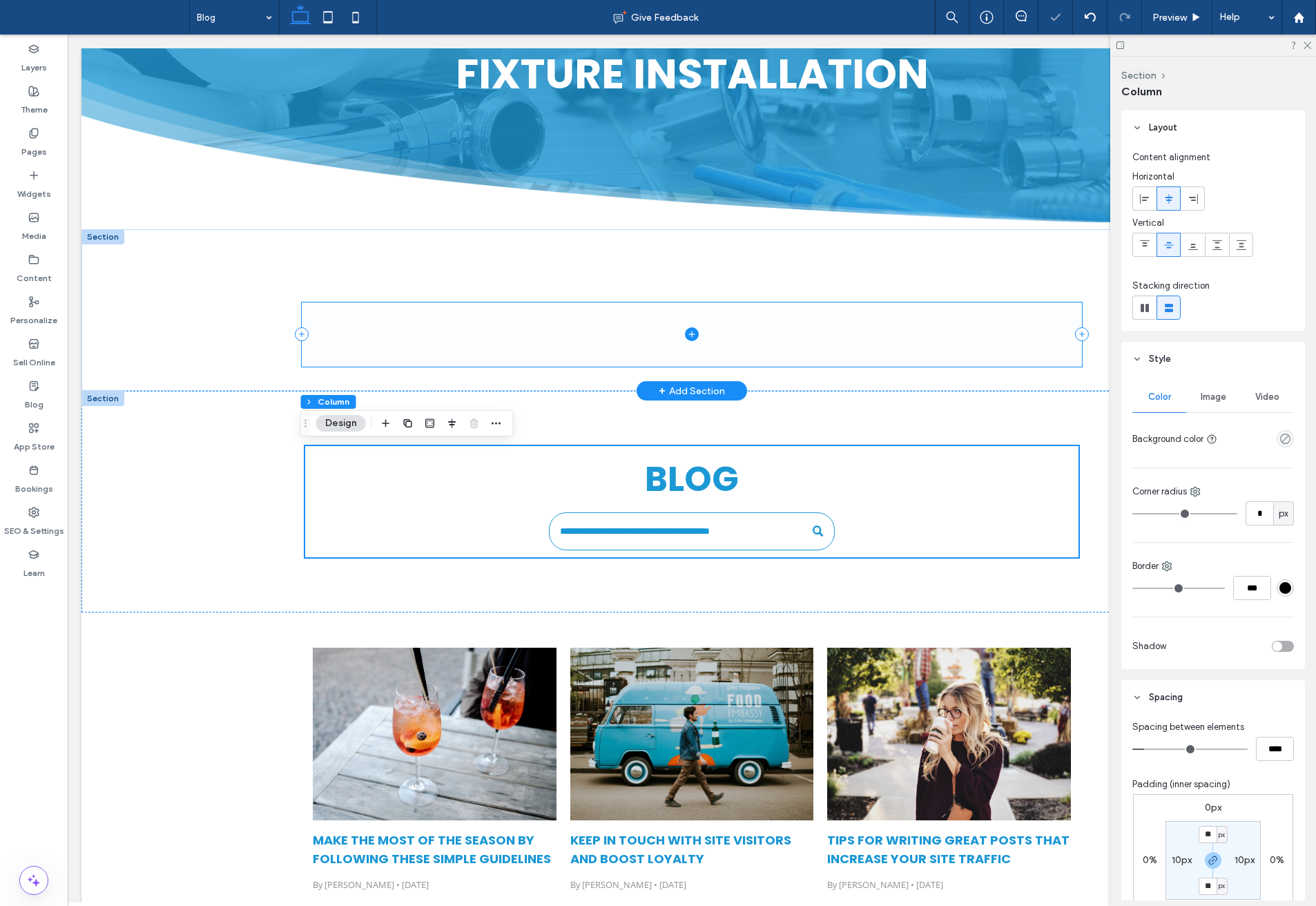
click at [303, 330] on icon at bounding box center [302, 334] width 14 height 14
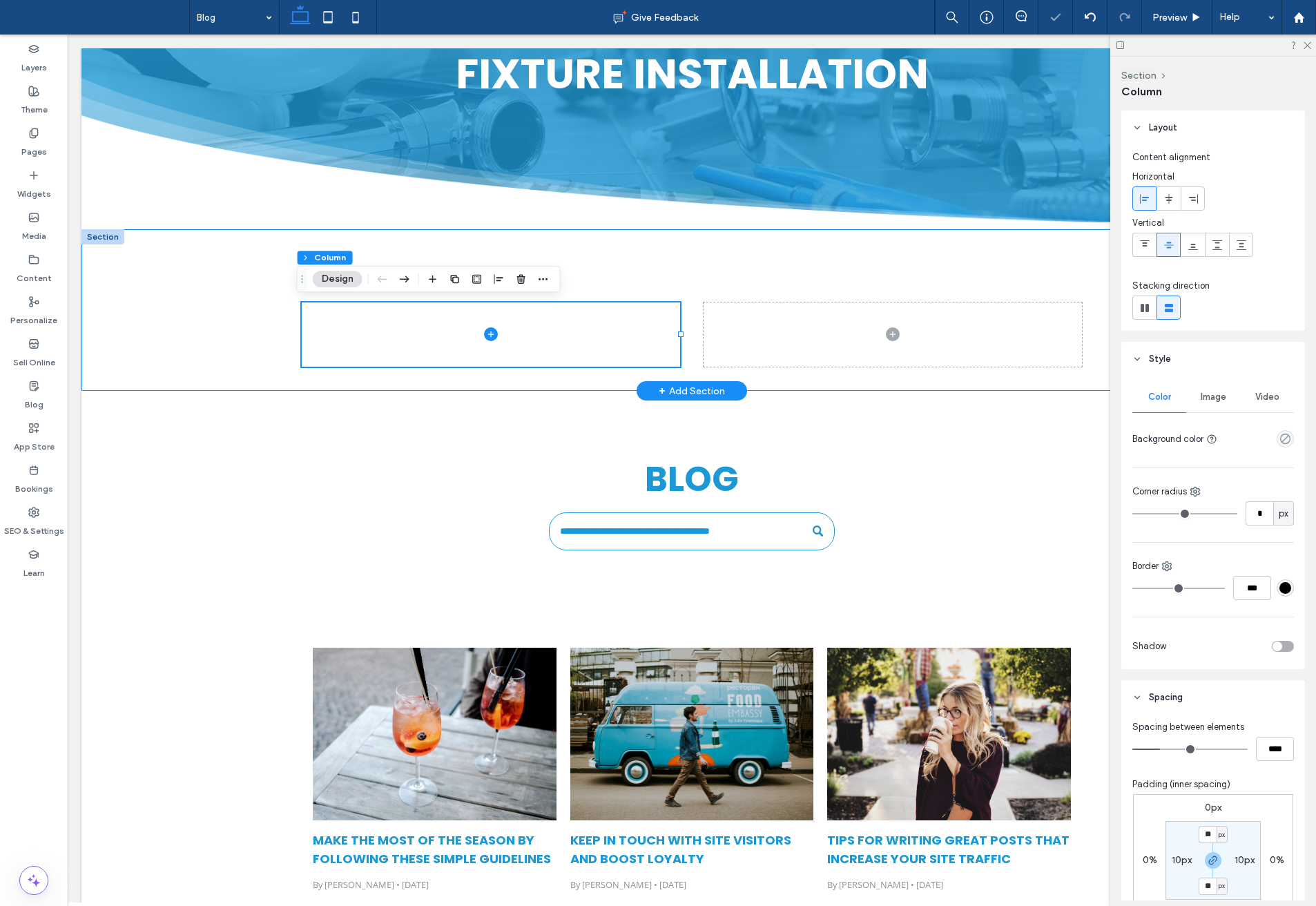
click at [189, 279] on div at bounding box center [691, 310] width 1221 height 162
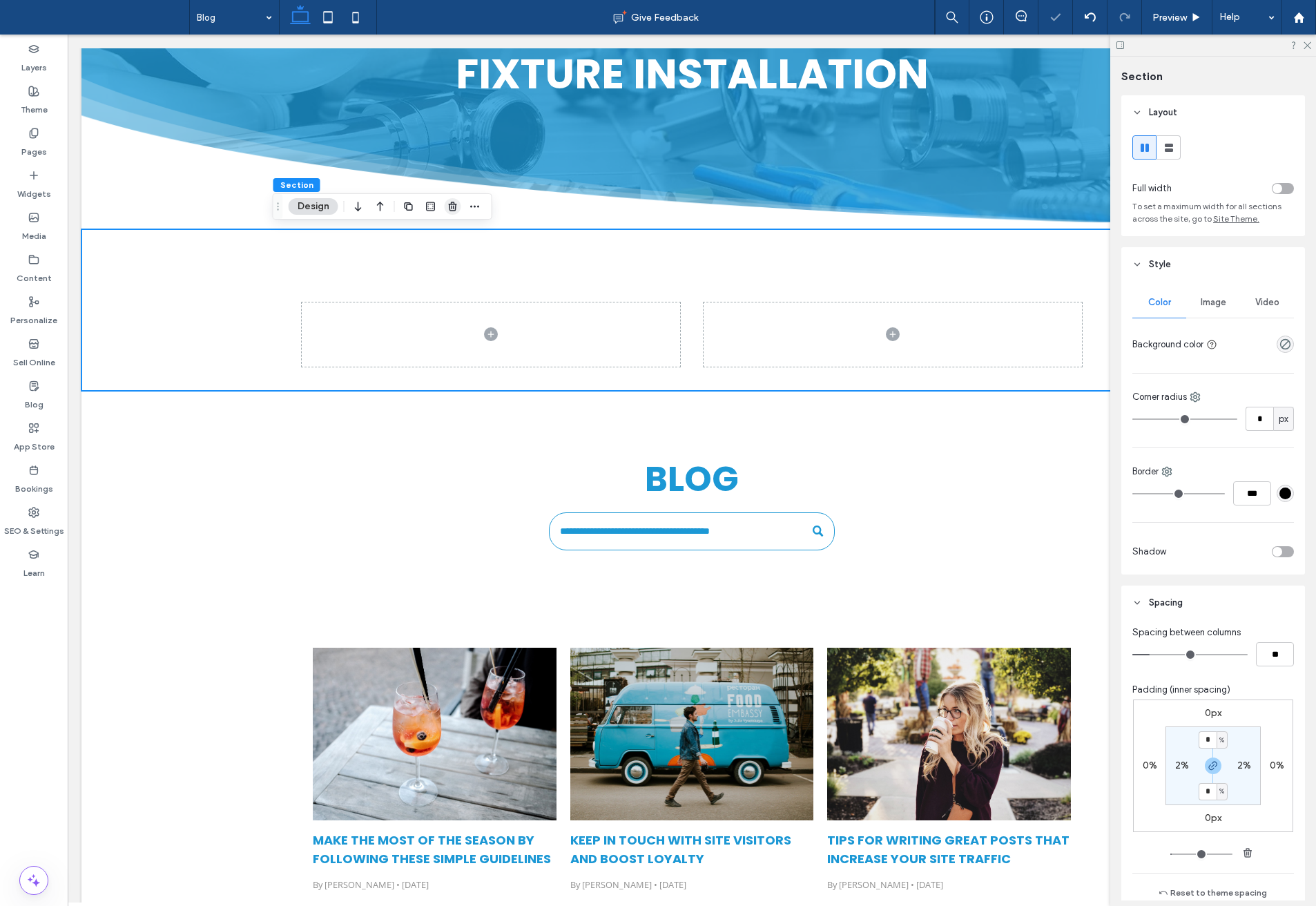
click at [454, 199] on span "button" at bounding box center [453, 207] width 16 height 16
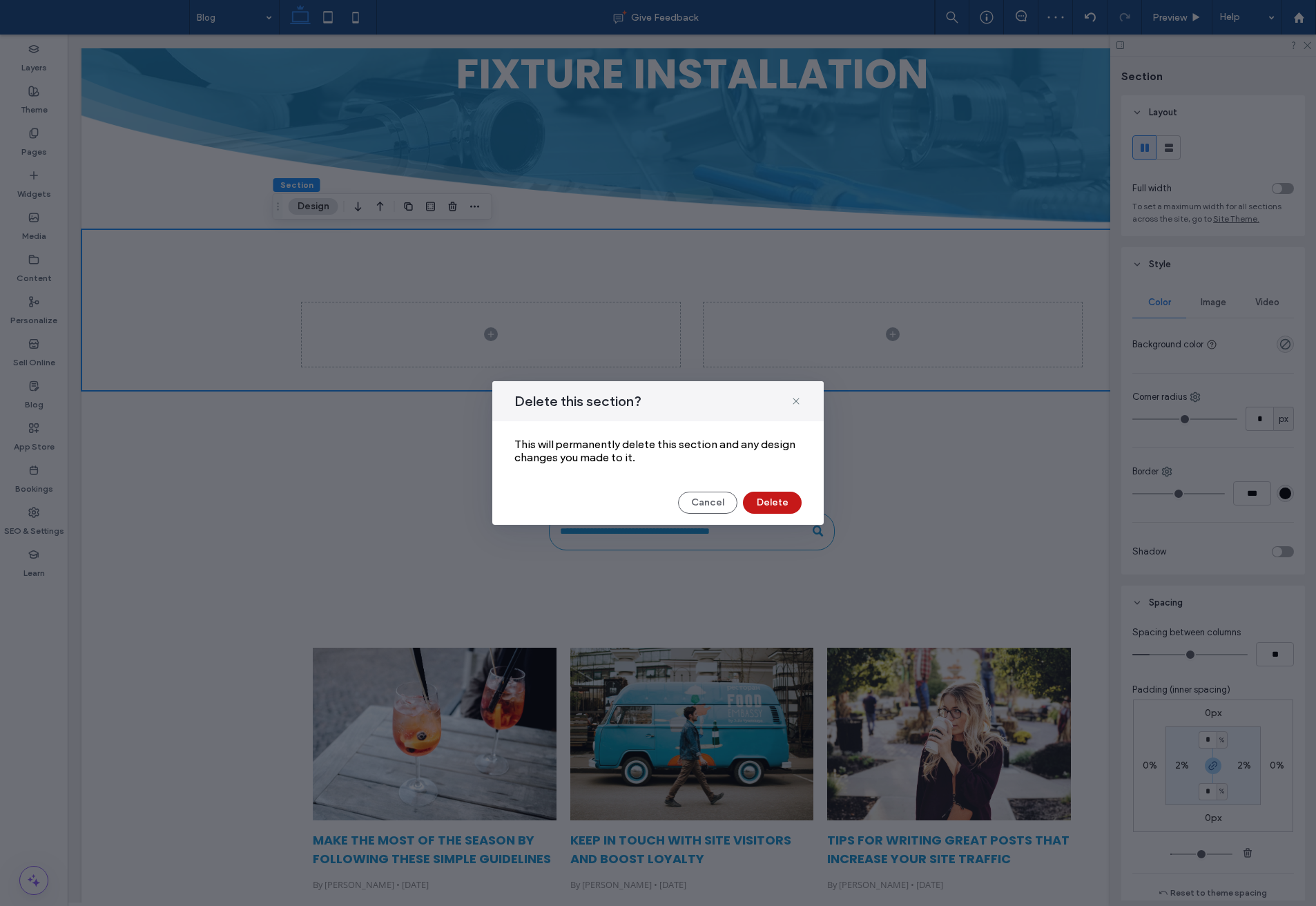
click at [778, 501] on button "Delete" at bounding box center [773, 503] width 59 height 22
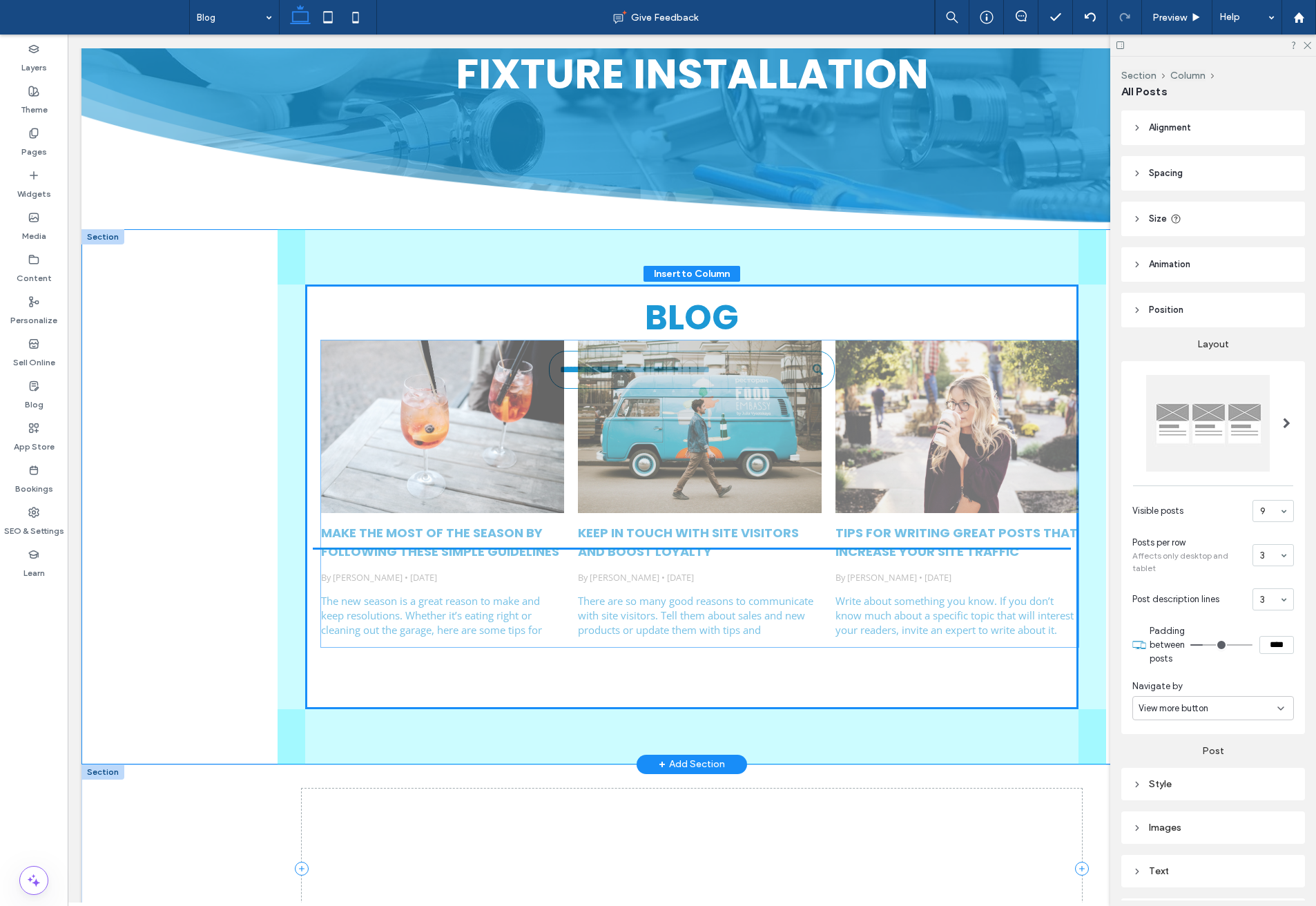
drag, startPoint x: 752, startPoint y: 590, endPoint x: 765, endPoint y: 444, distance: 146.6
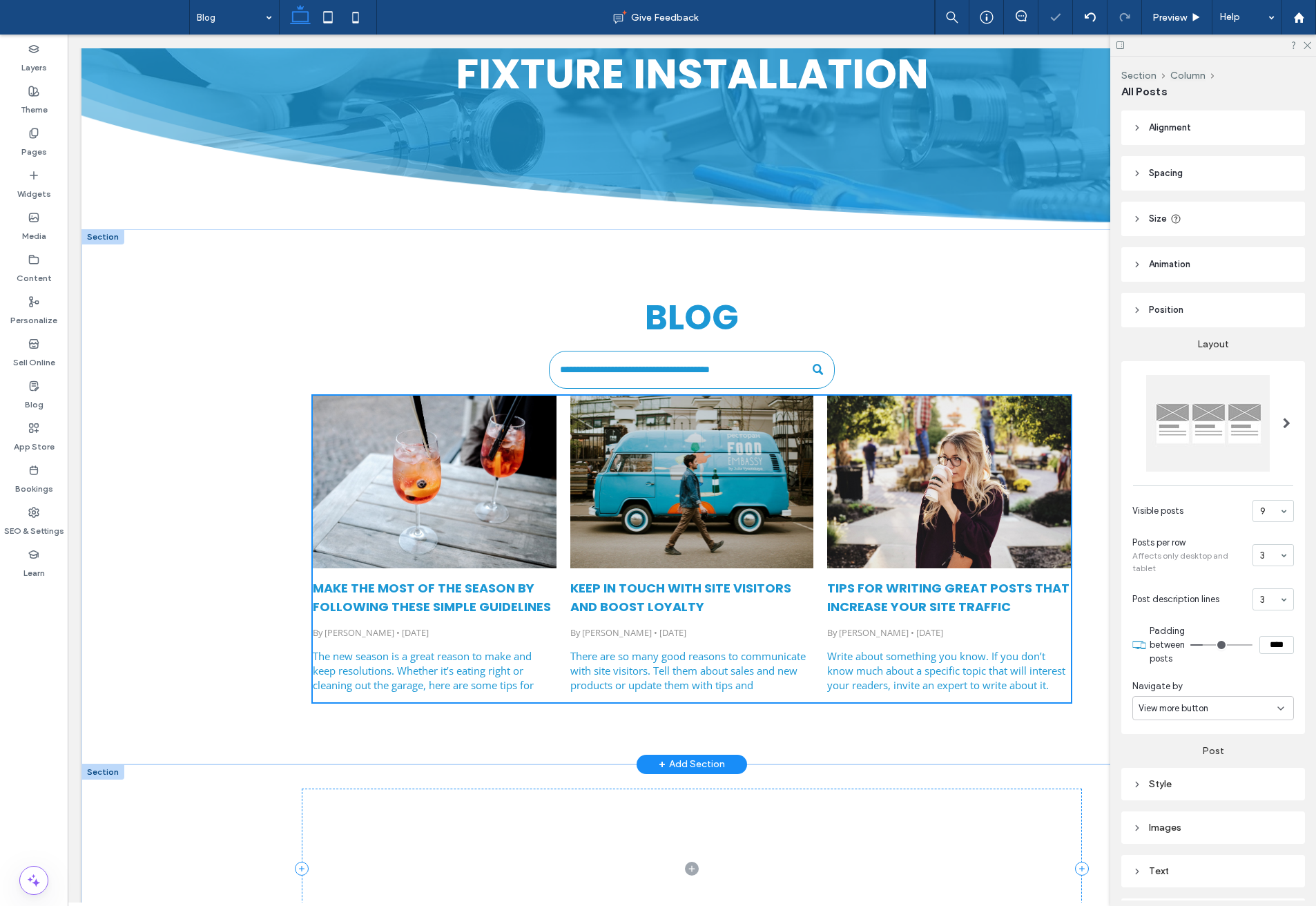
type input "****"
click at [35, 181] on label "Widgets" at bounding box center [34, 190] width 34 height 20
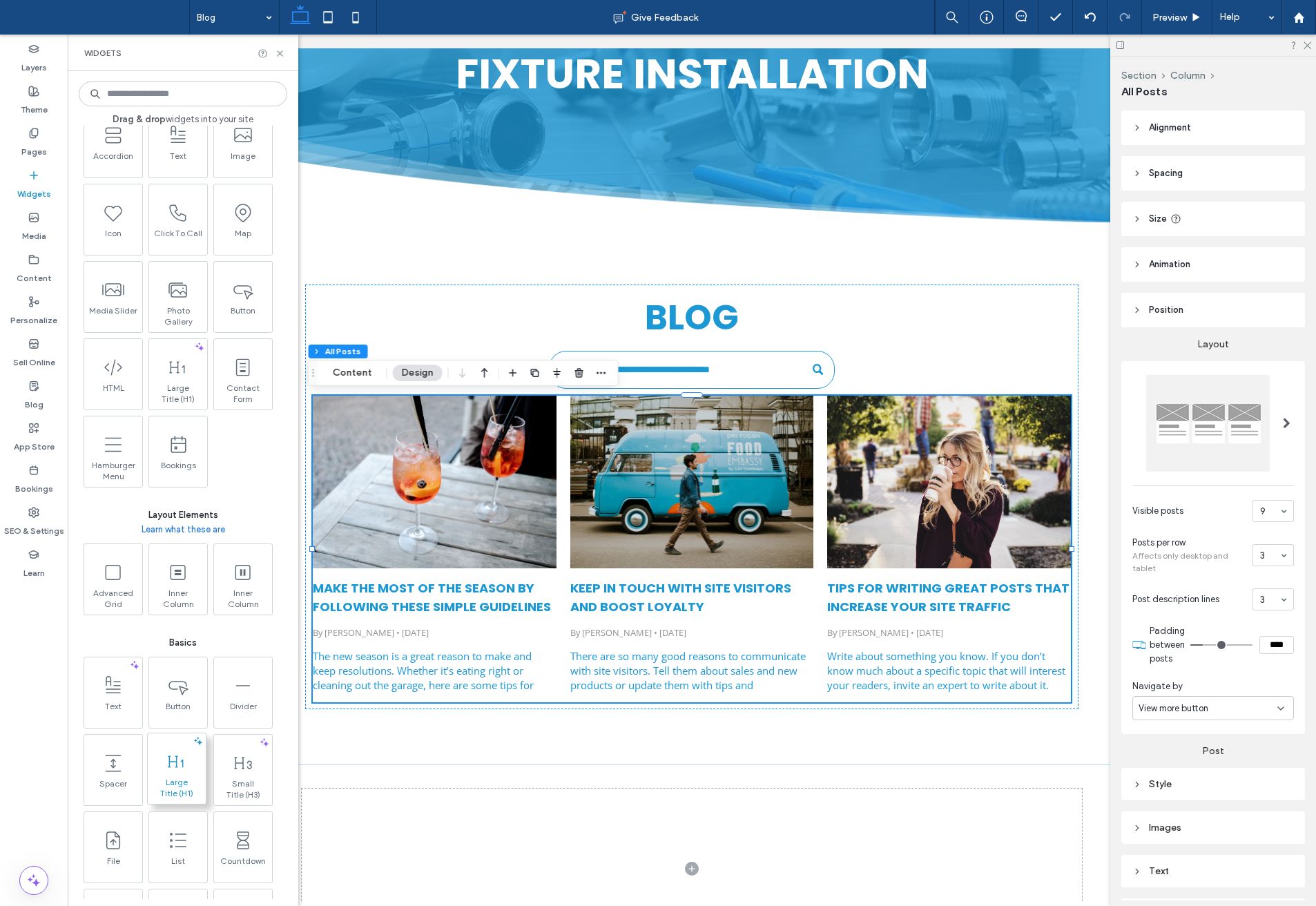
scroll to position [277, 0]
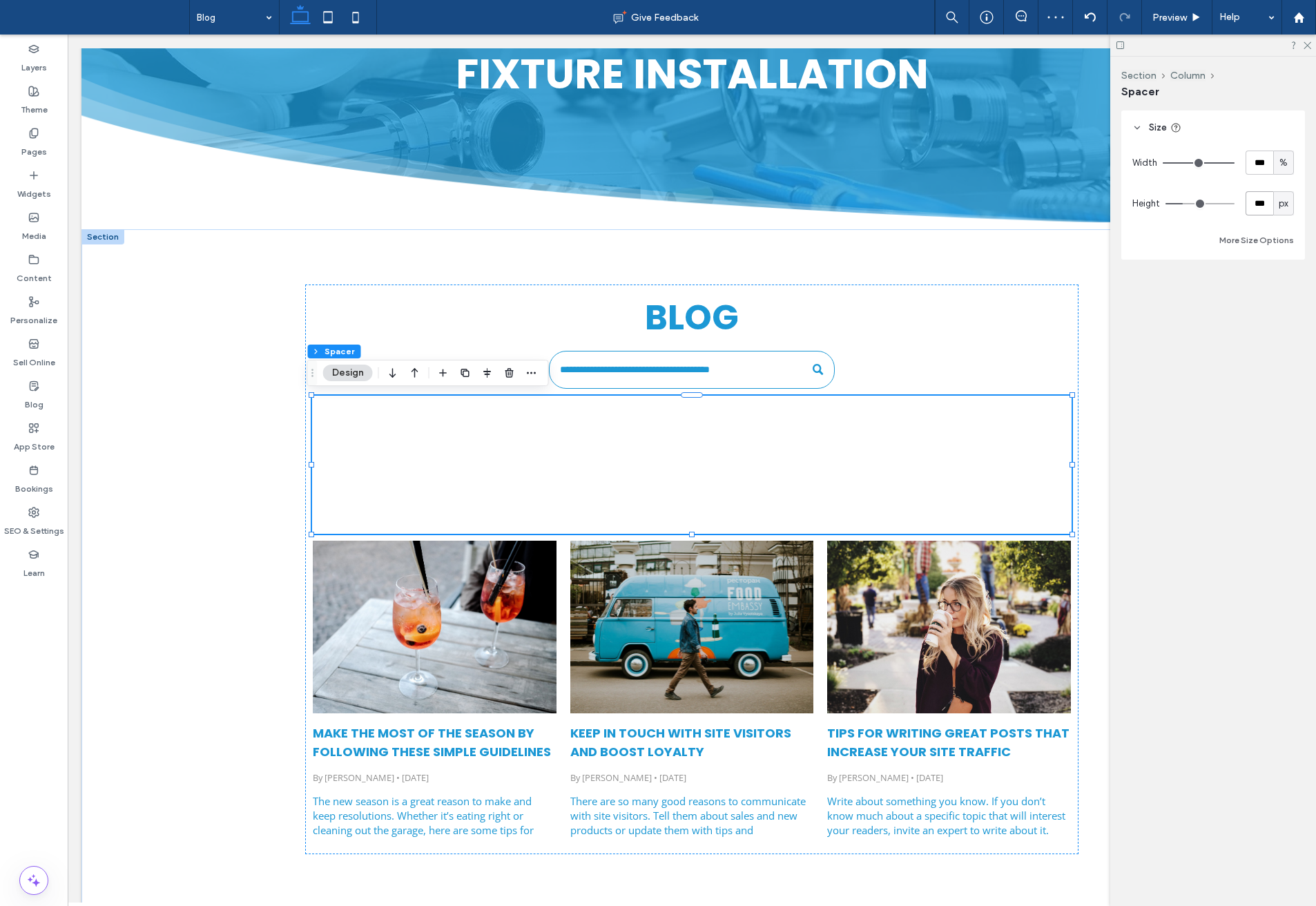
click at [1253, 195] on input "***" at bounding box center [1260, 203] width 28 height 24
type input "**"
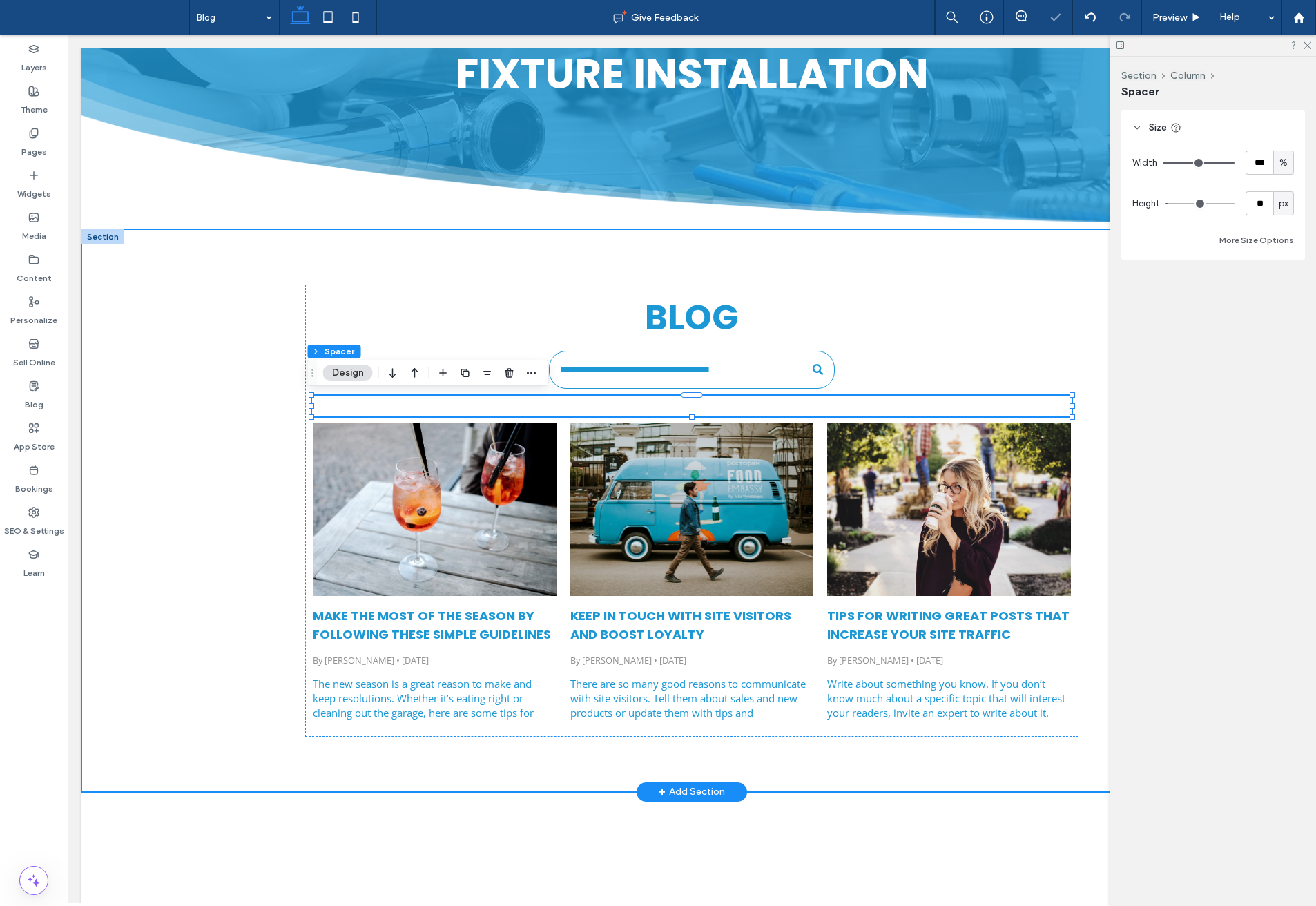
click at [229, 583] on div "Blog Make the most of the season by following these simple guidelines By [PERSO…" at bounding box center [691, 511] width 1221 height 563
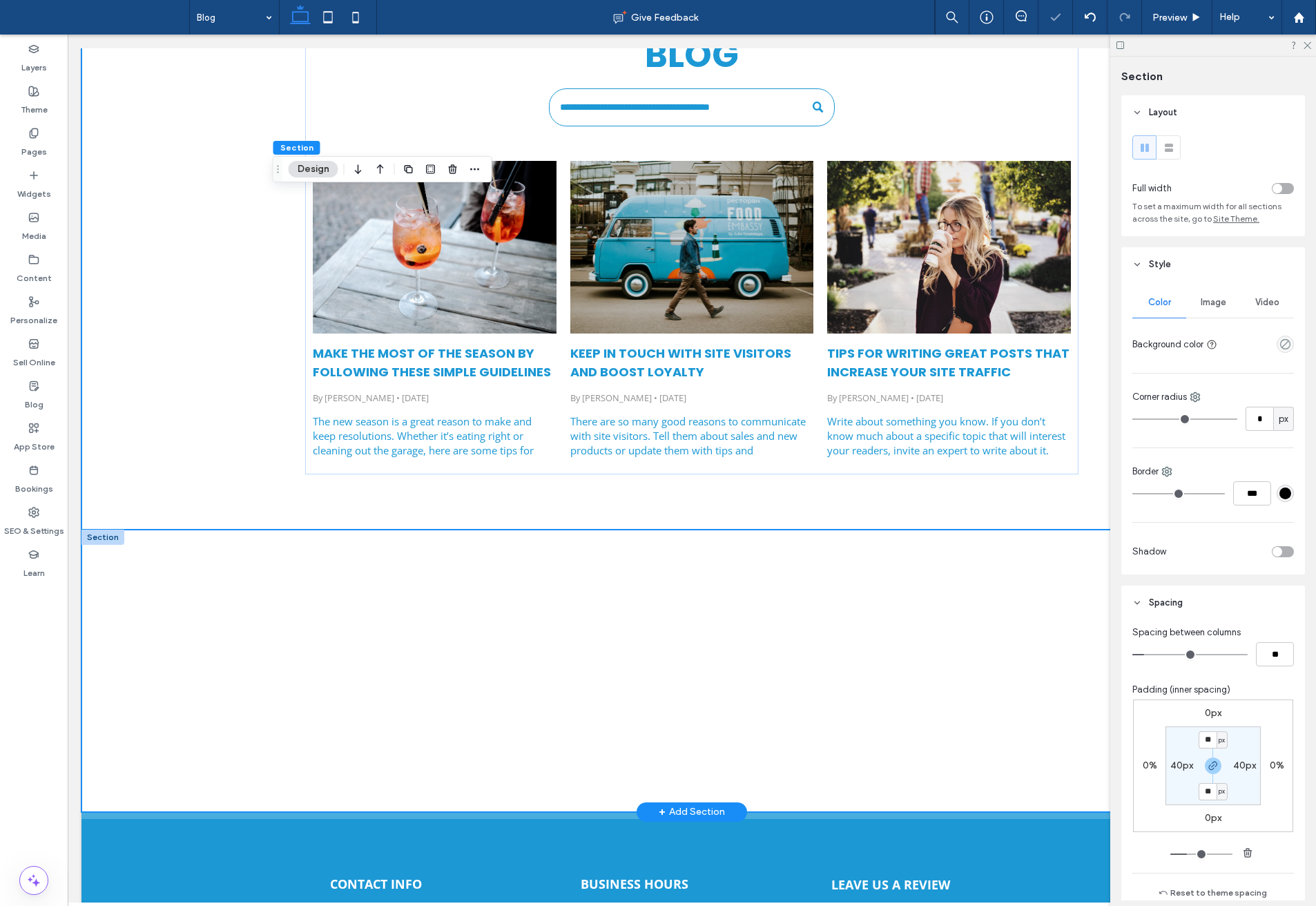
scroll to position [552, 0]
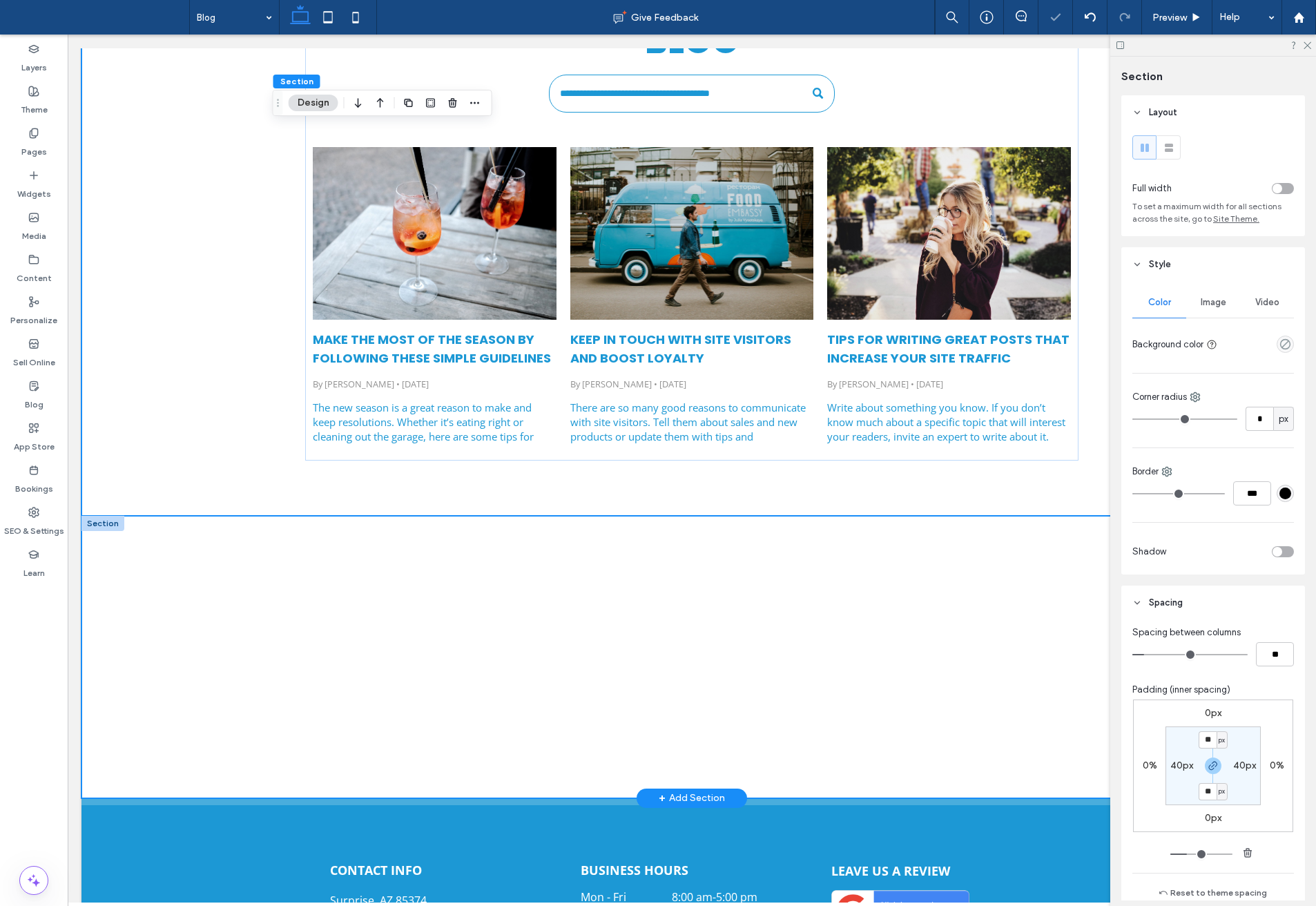
click at [216, 573] on div at bounding box center [691, 656] width 1221 height 282
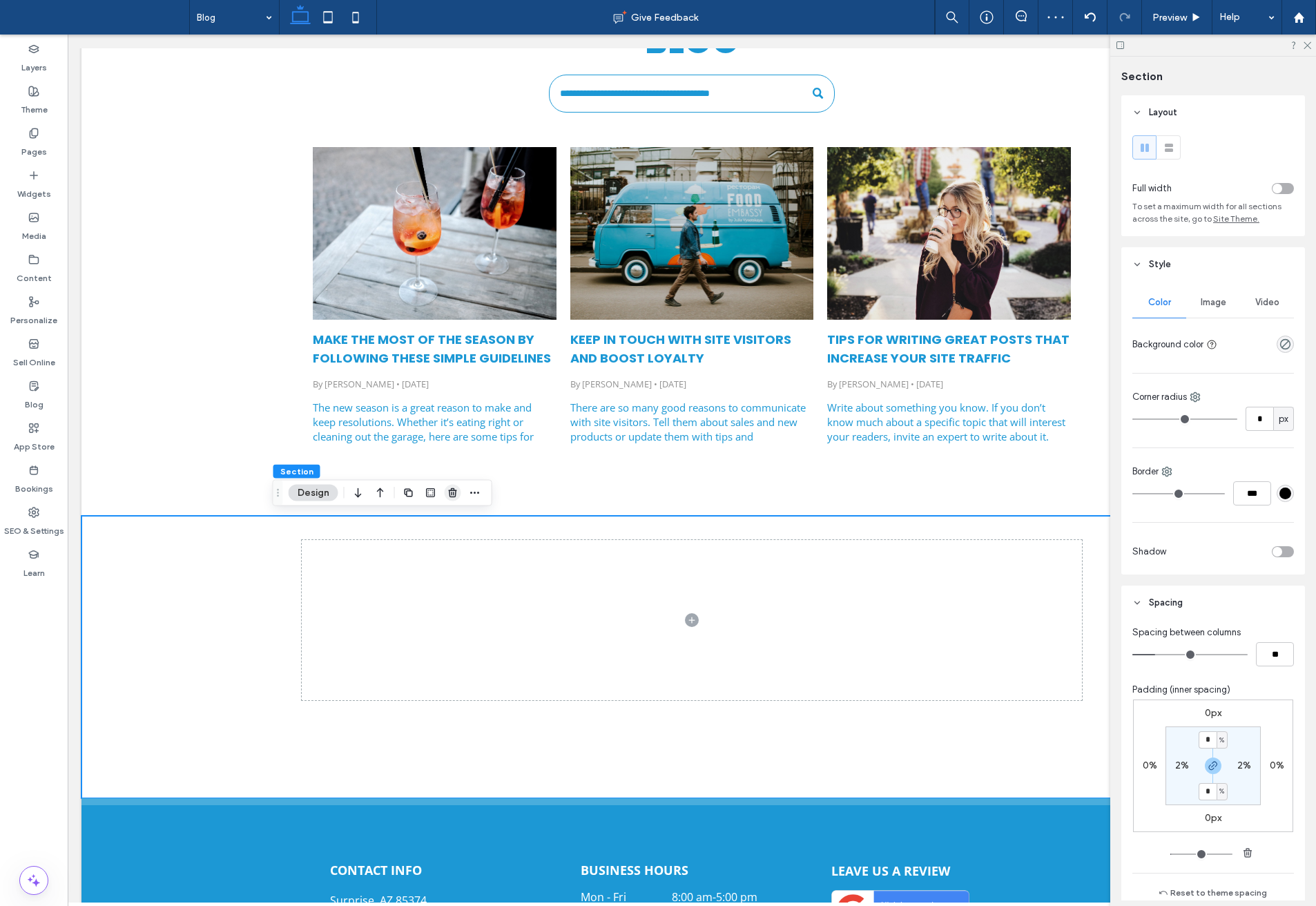
click at [451, 495] on use "button" at bounding box center [452, 492] width 8 height 9
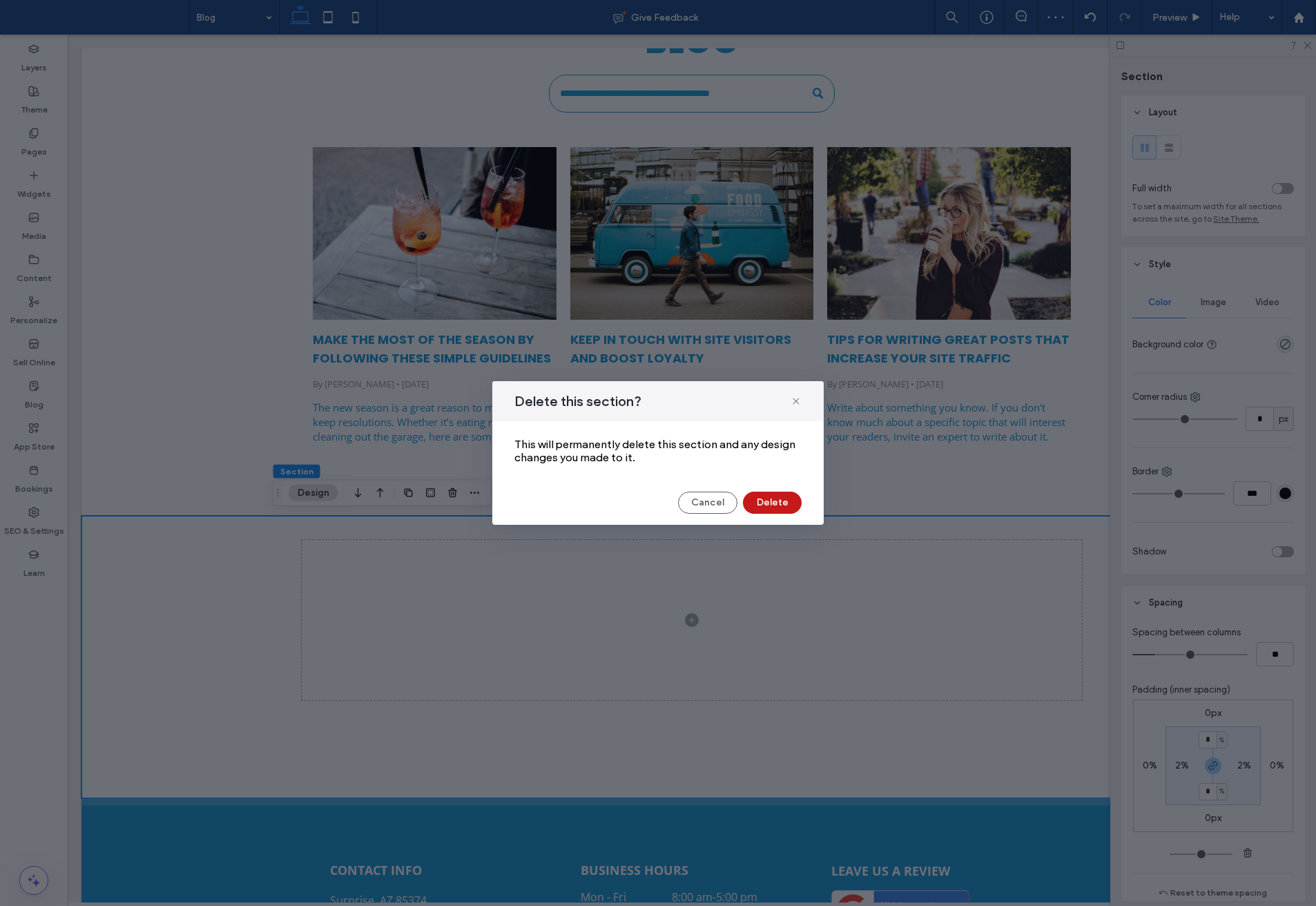
click at [777, 500] on button "Delete" at bounding box center [773, 503] width 59 height 22
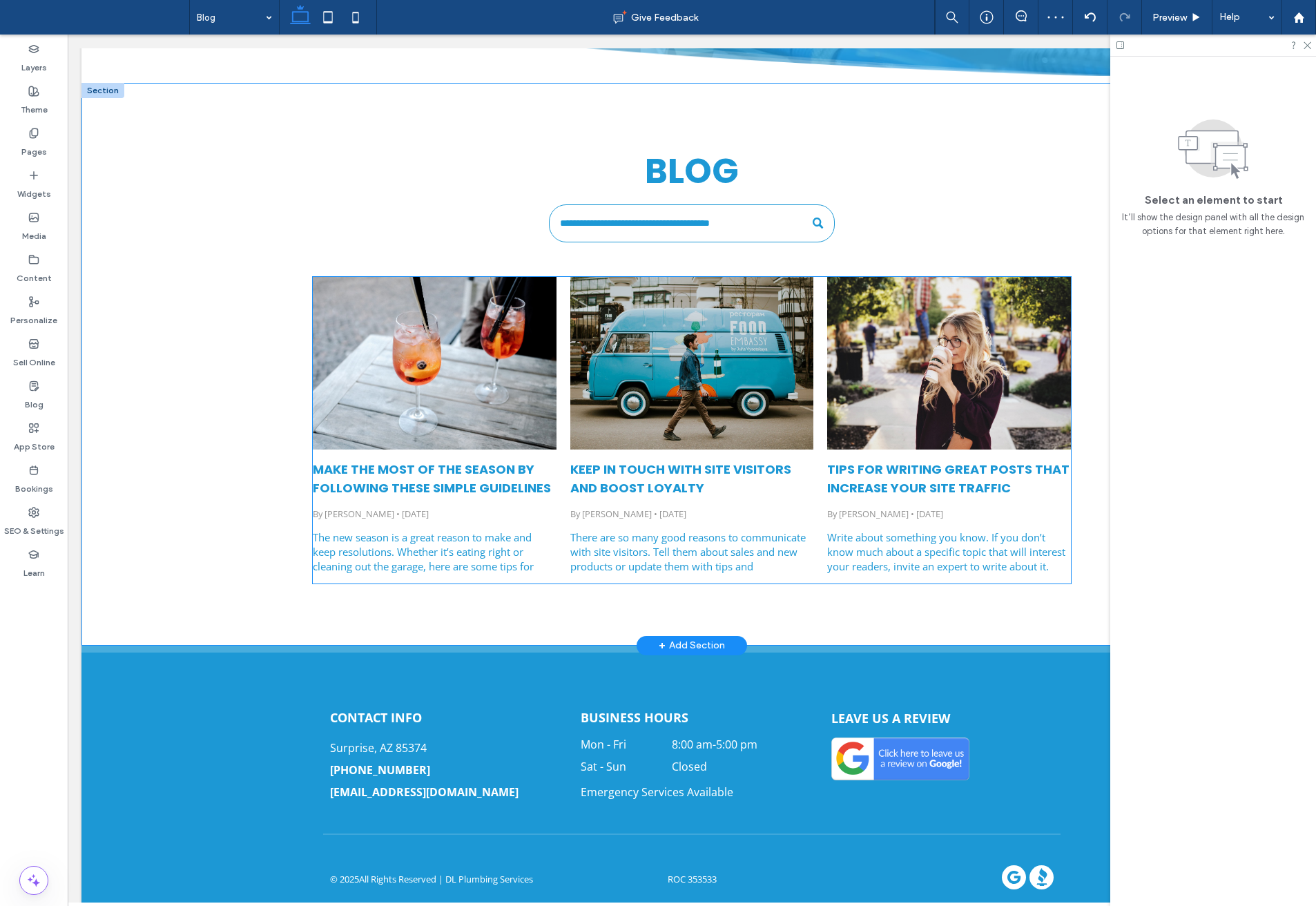
scroll to position [341, 0]
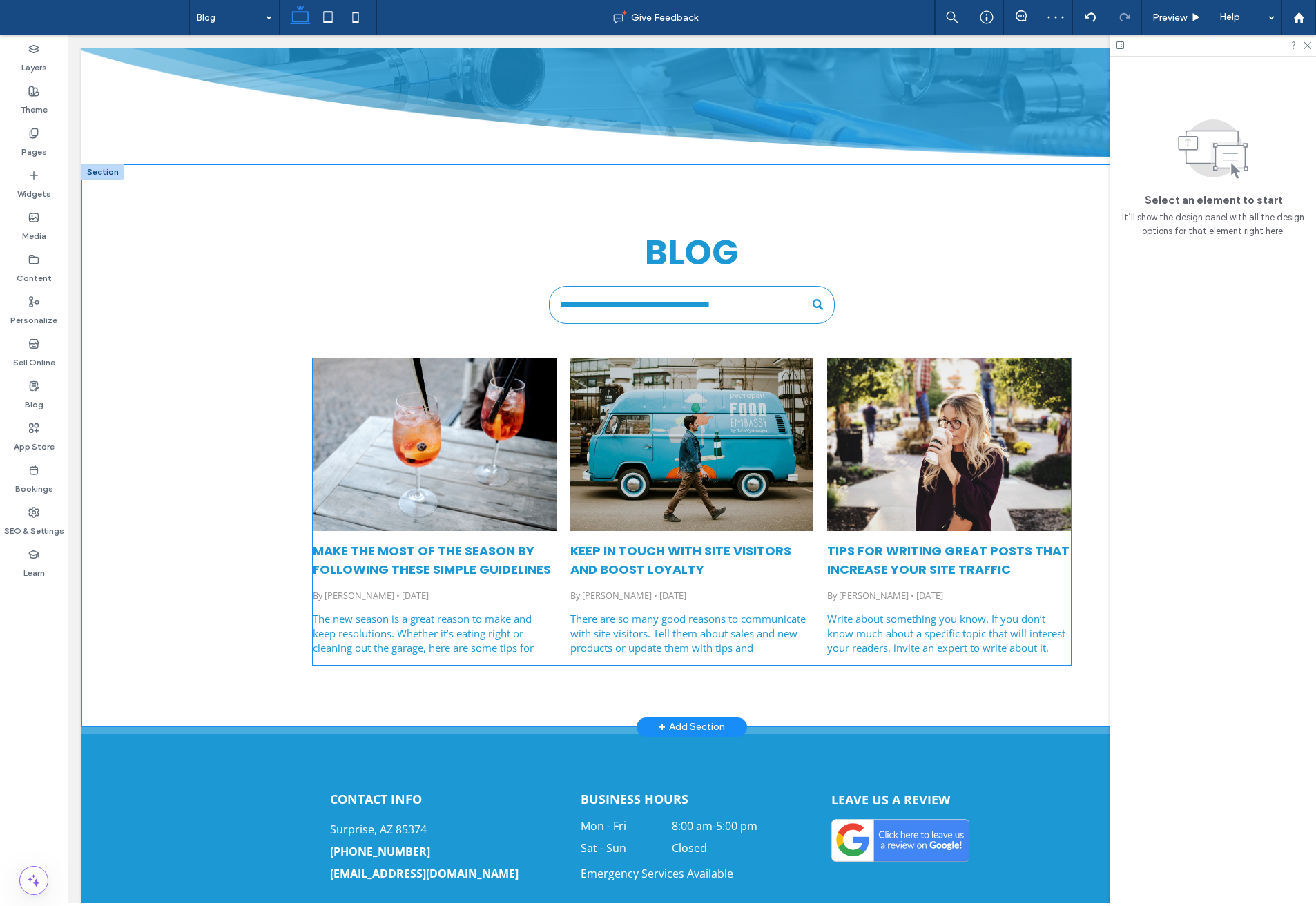
click at [688, 505] on div at bounding box center [692, 445] width 259 height 183
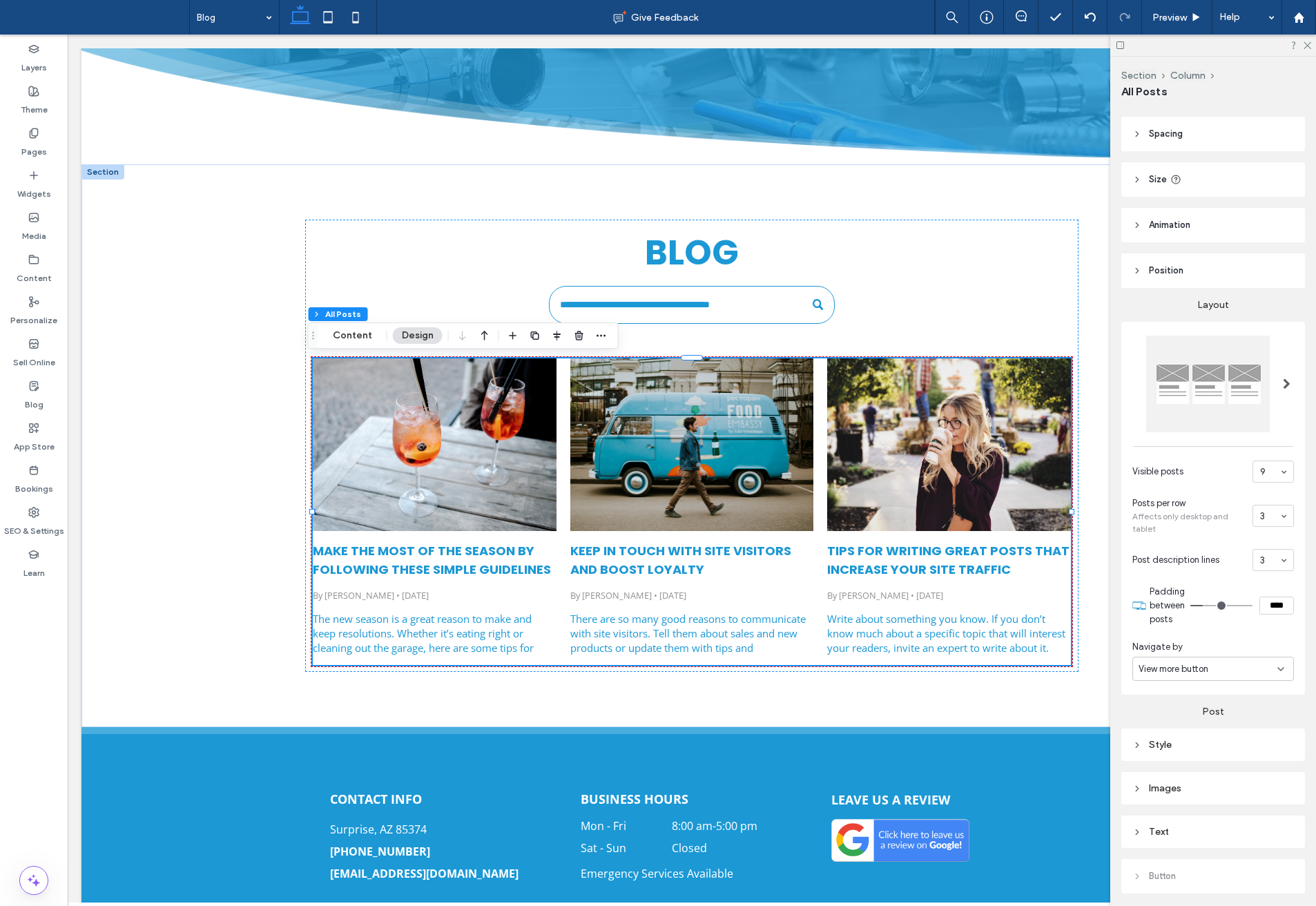
scroll to position [131, 0]
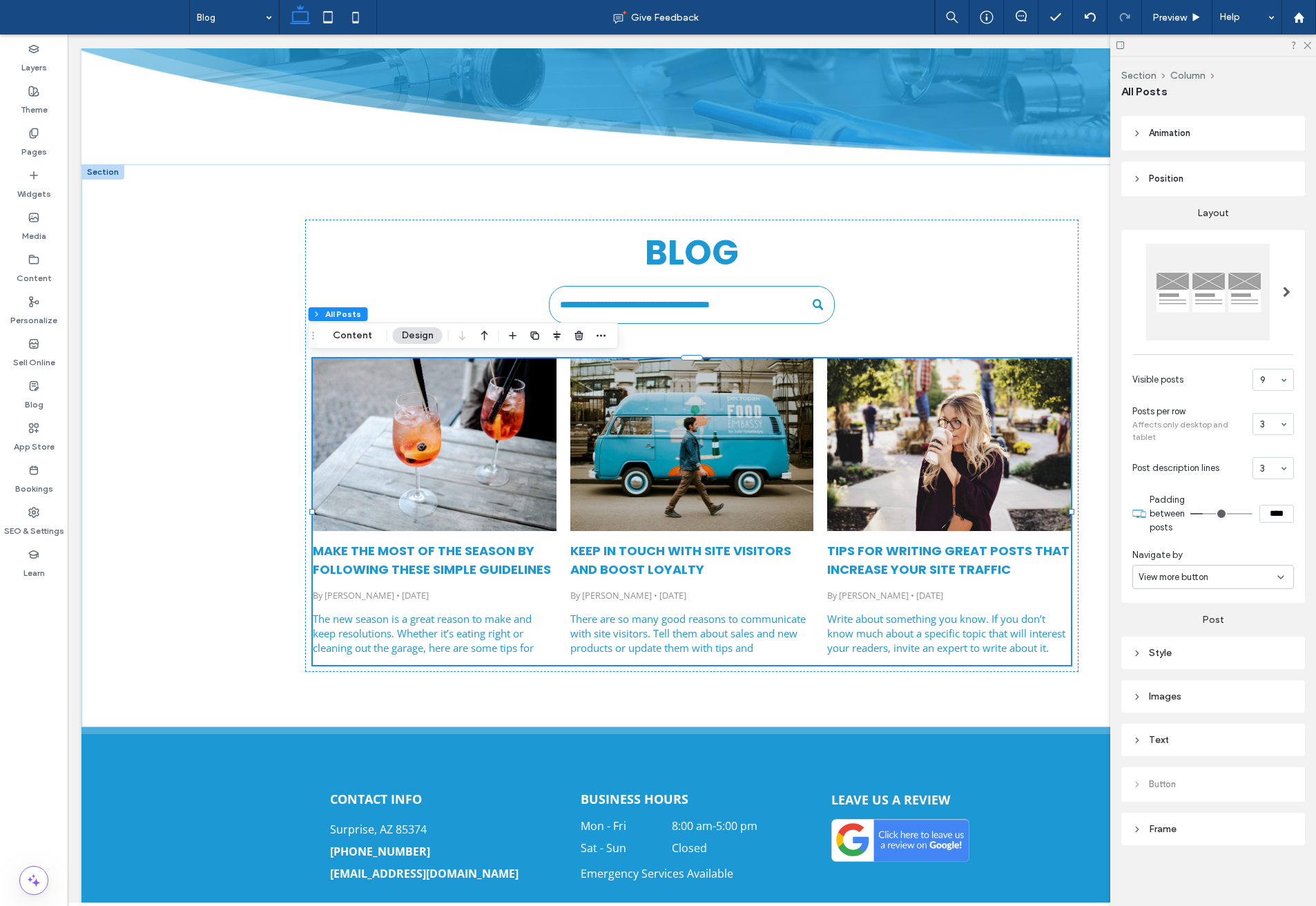
click at [1196, 730] on div "Text" at bounding box center [1214, 739] width 162 height 19
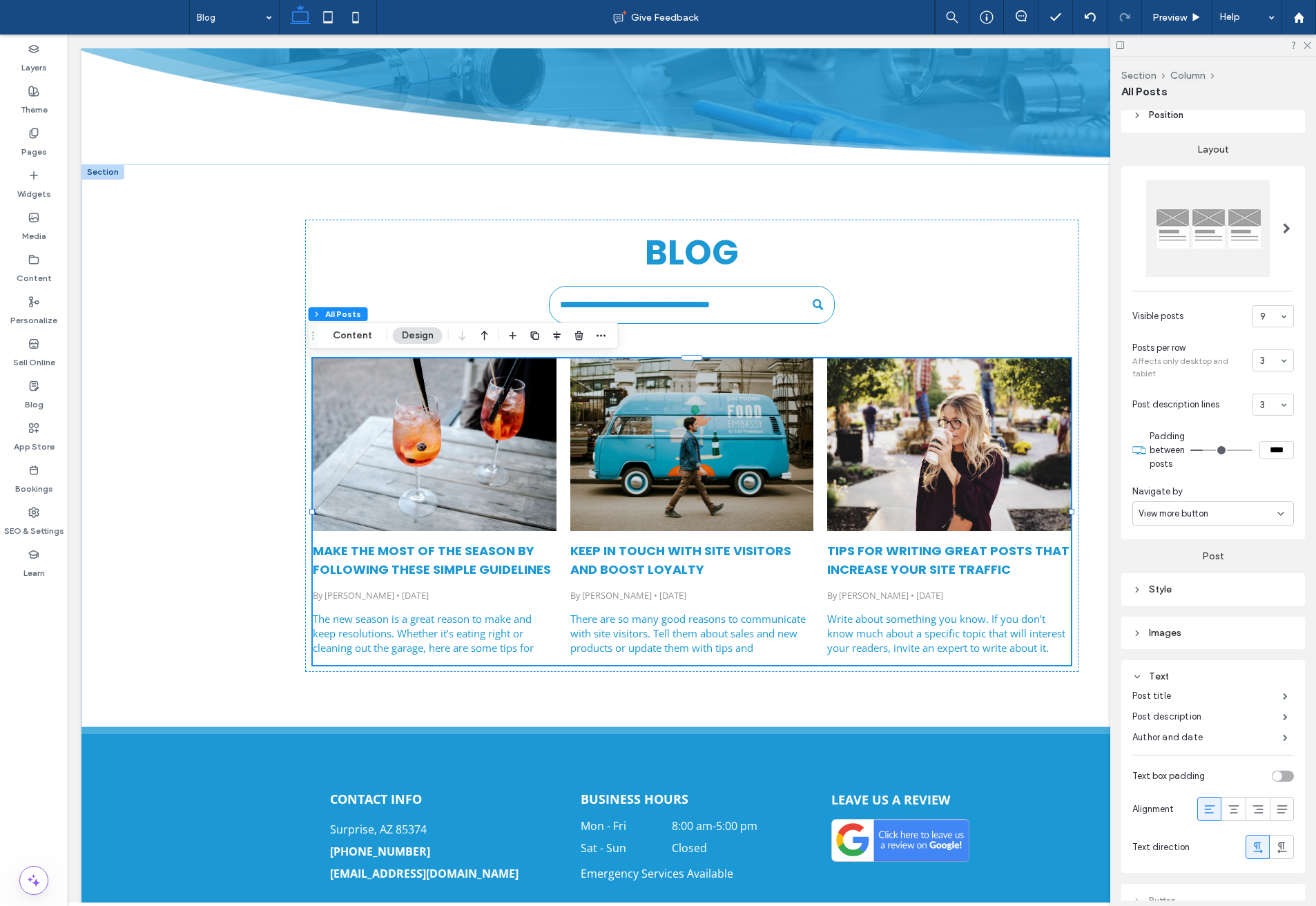
scroll to position [311, 0]
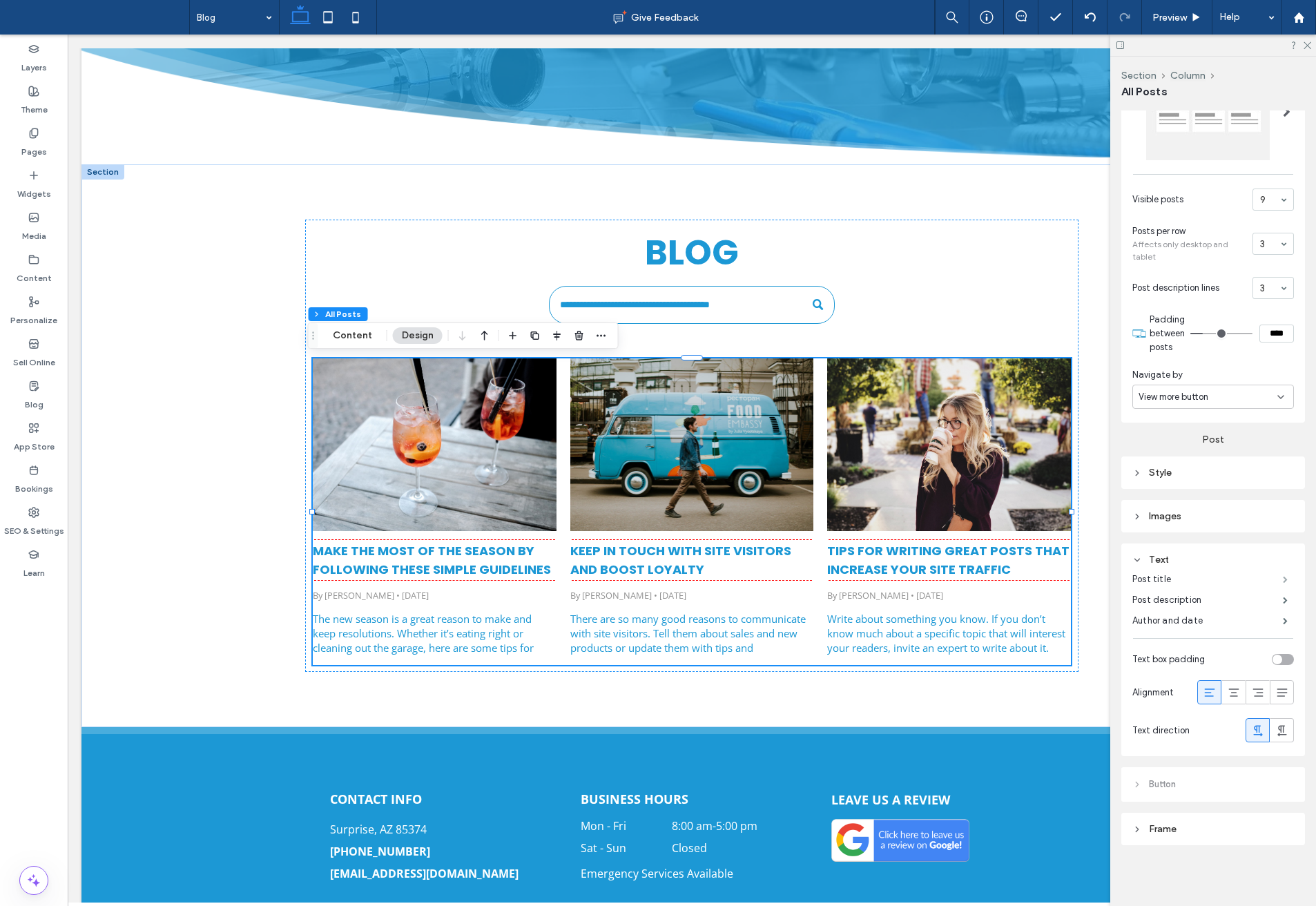
click at [1283, 577] on span at bounding box center [1286, 579] width 5 height 7
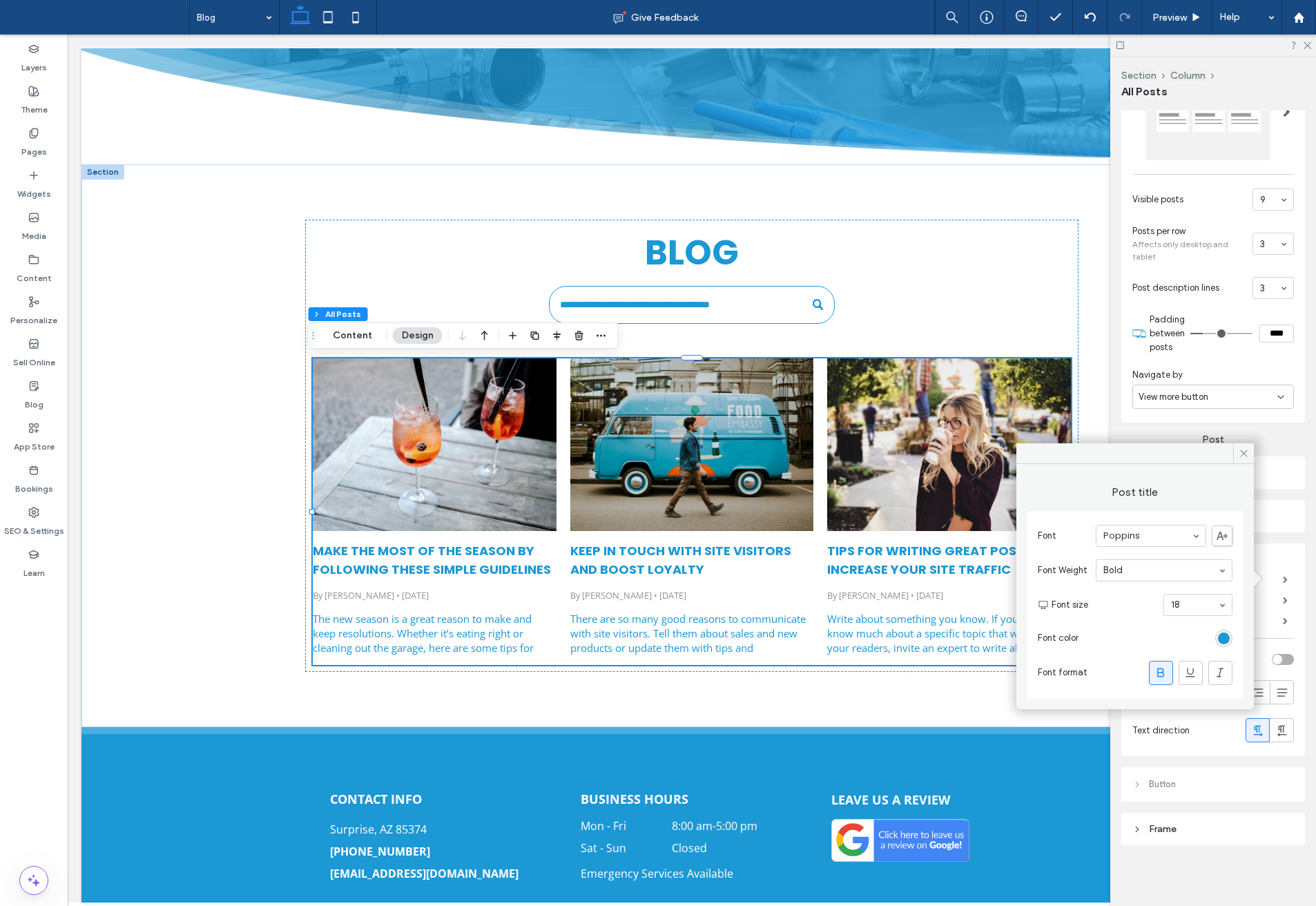
click at [1292, 577] on div "Text Post title Post description Author and date Text box padding Alignment Tex…" at bounding box center [1214, 650] width 184 height 213
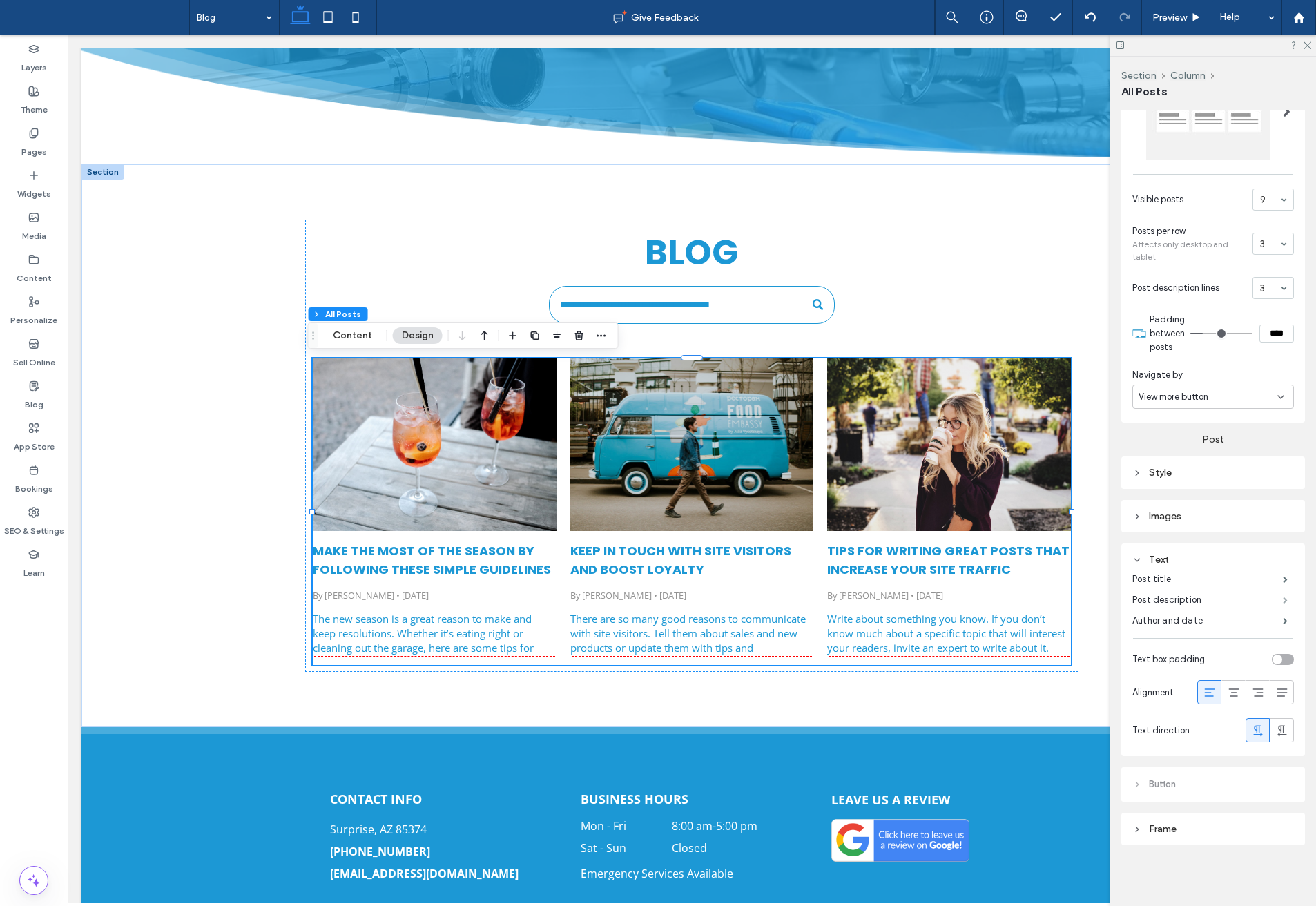
click at [1283, 603] on span at bounding box center [1286, 600] width 5 height 7
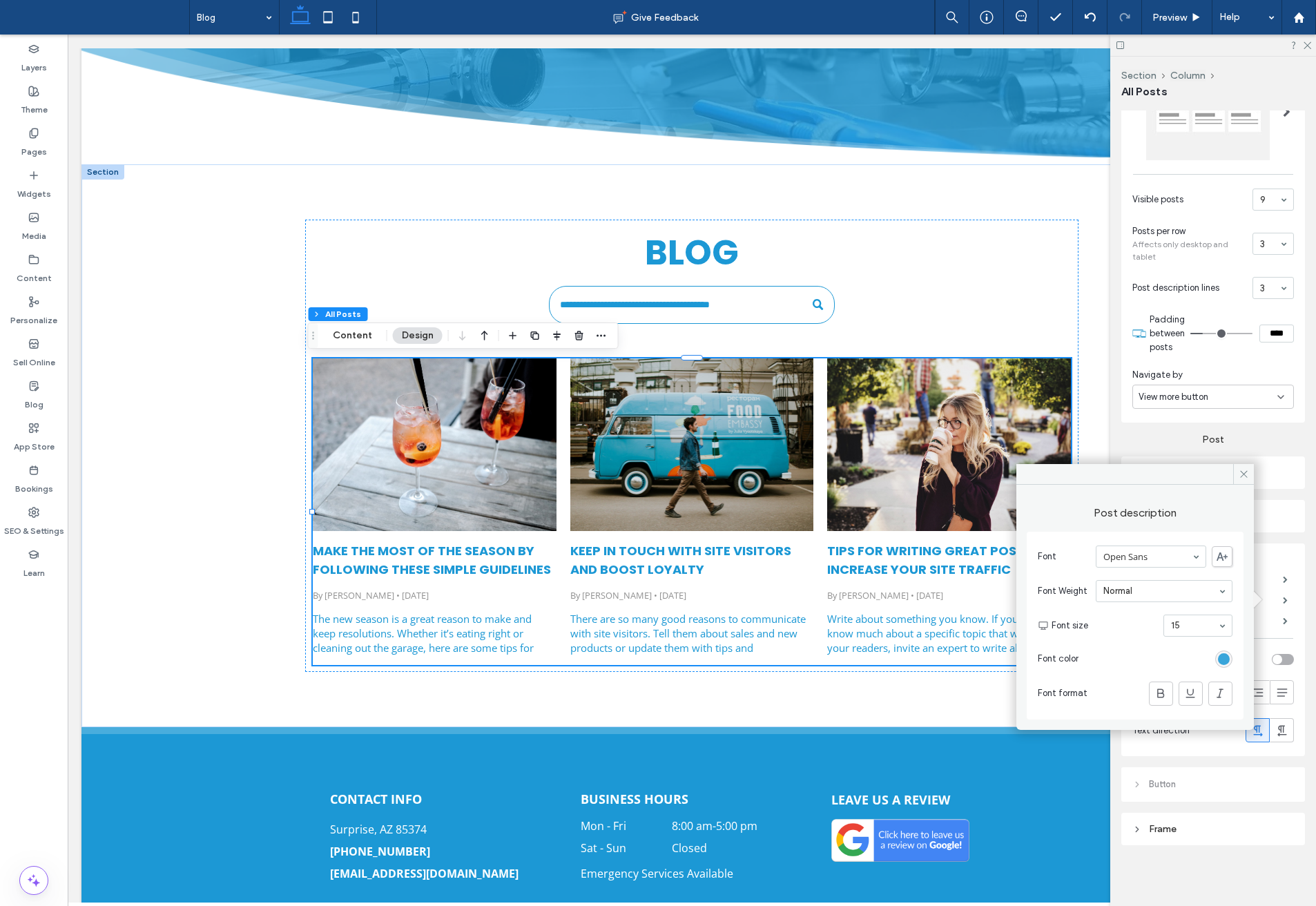
click at [1227, 654] on div "rgb(28, 152, 213)" at bounding box center [1224, 659] width 11 height 11
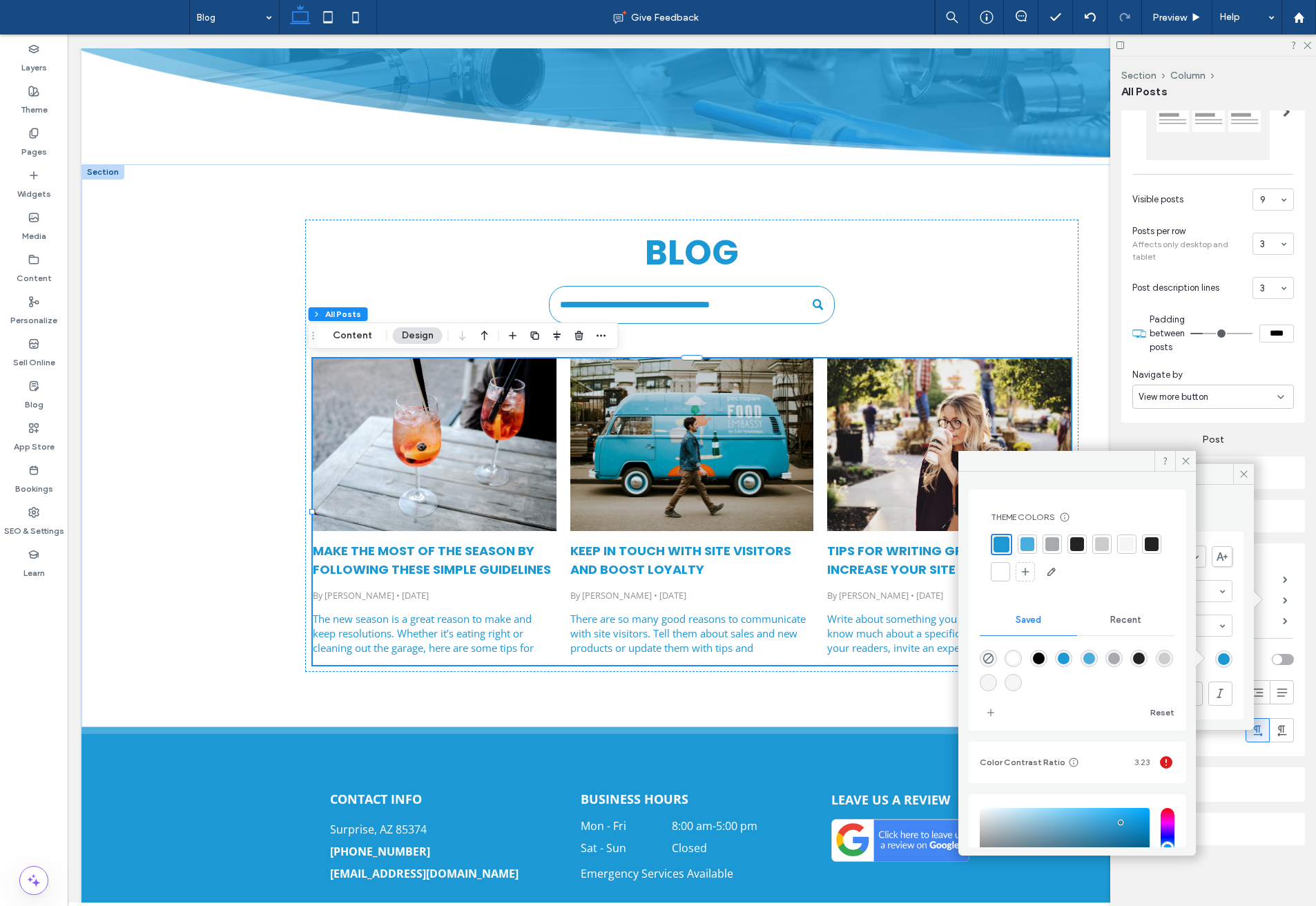
click at [1143, 554] on div at bounding box center [1153, 544] width 20 height 20
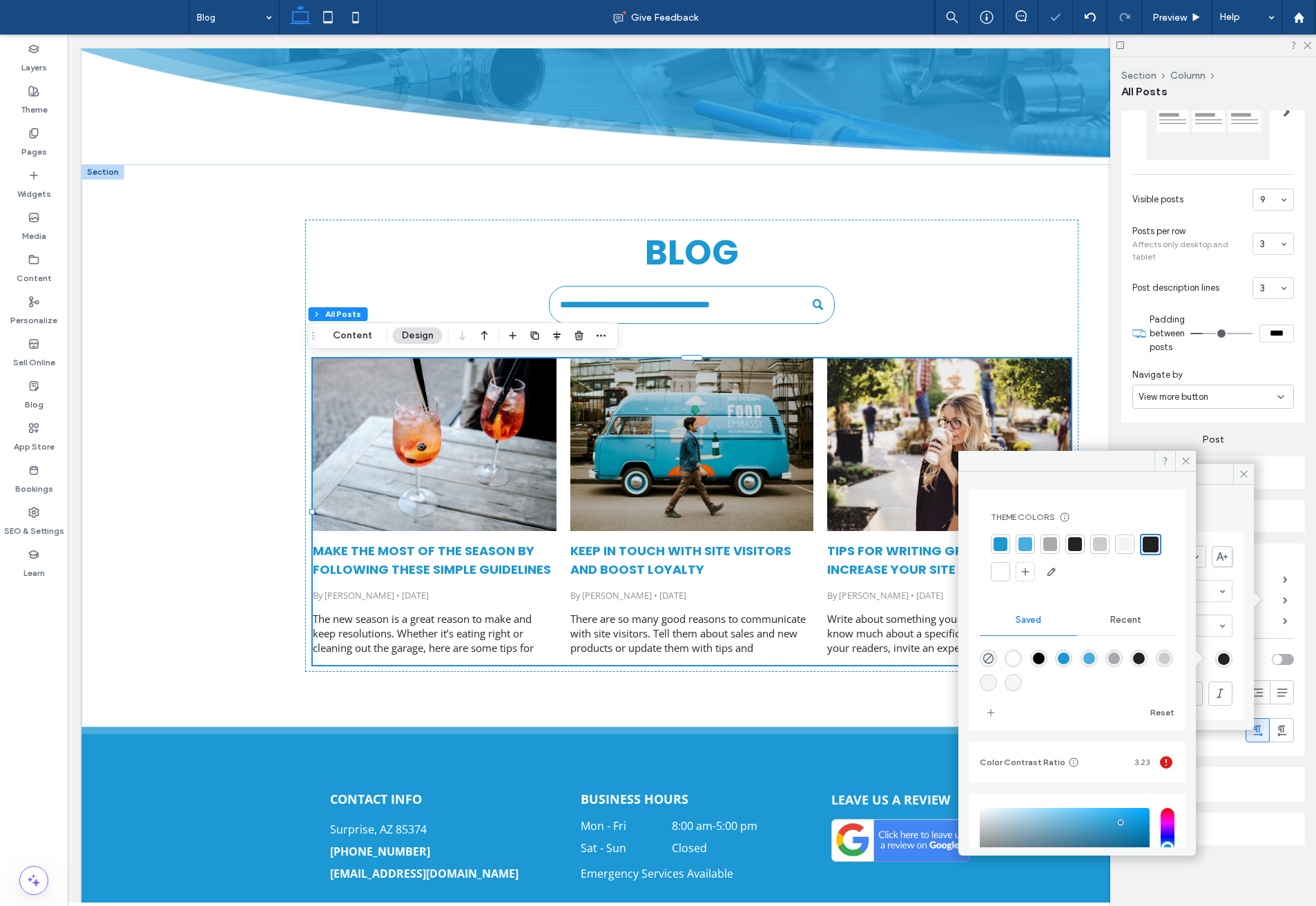
click at [1292, 624] on div "Text Post title Post description Author and date Text box padding Alignment Tex…" at bounding box center [1214, 650] width 184 height 213
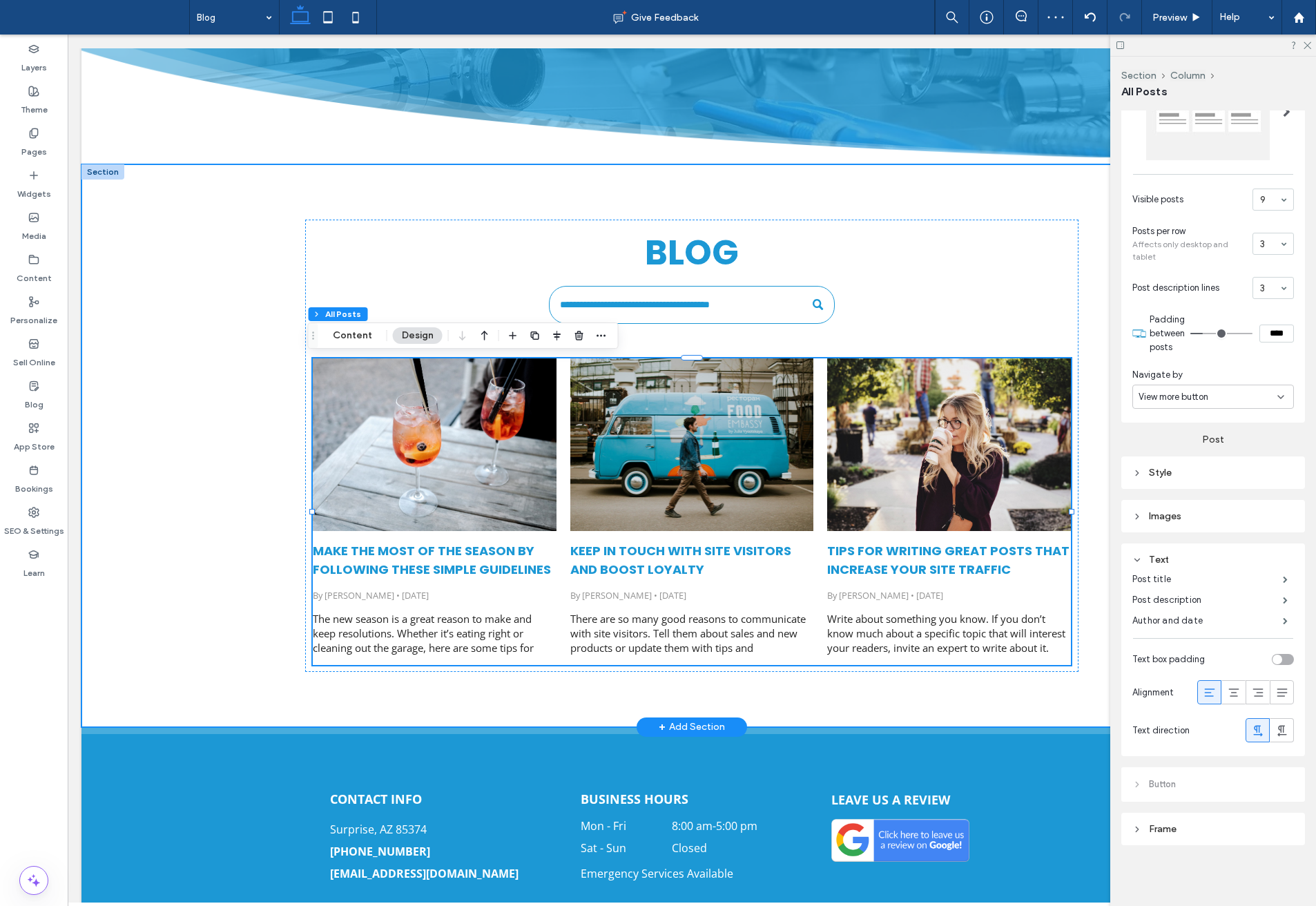
click at [882, 690] on div "Blog Make the most of the season by following these simple guidelines By [PERSO…" at bounding box center [691, 446] width 829 height 563
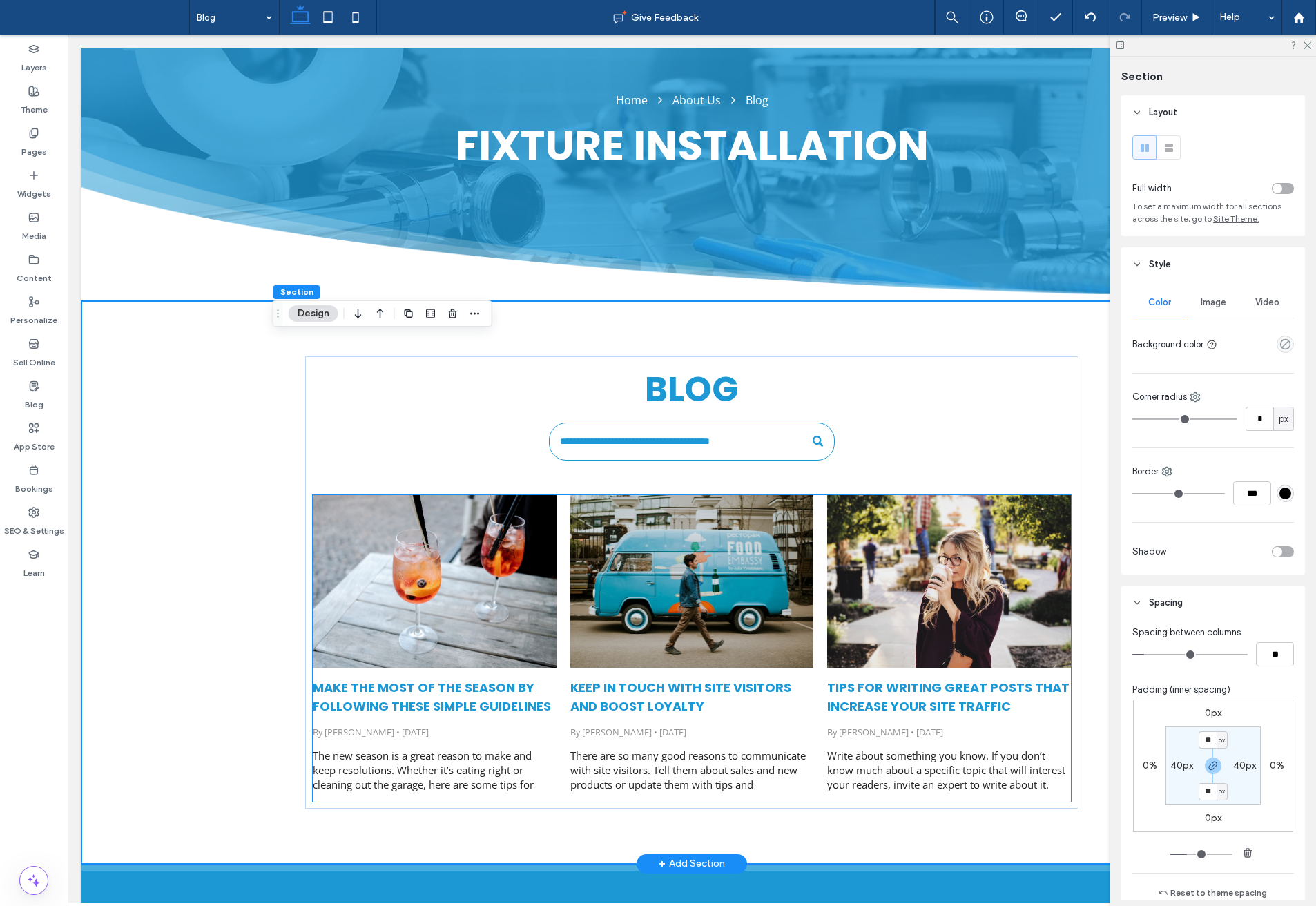
scroll to position [134, 0]
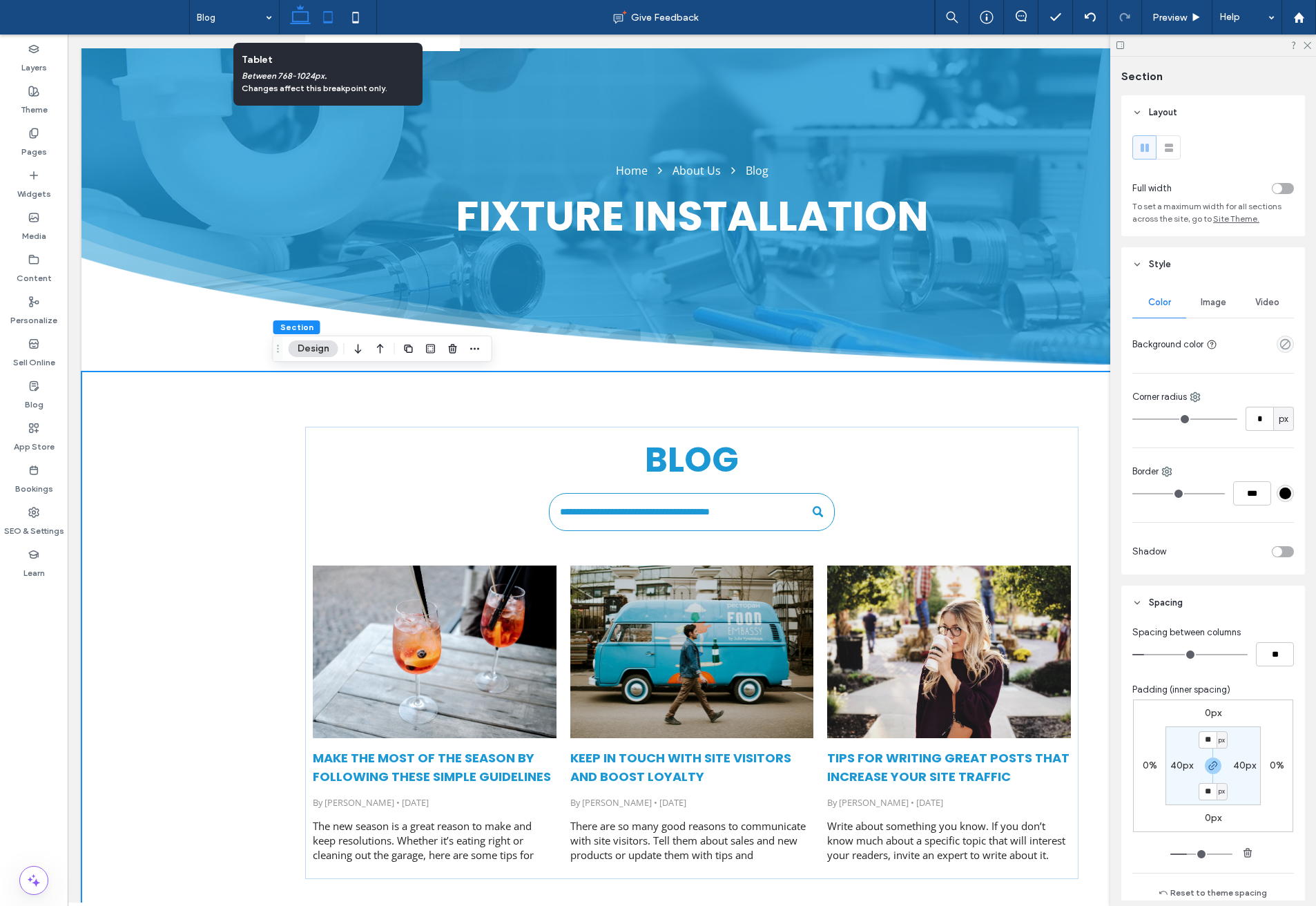
click at [328, 12] on use at bounding box center [328, 17] width 9 height 11
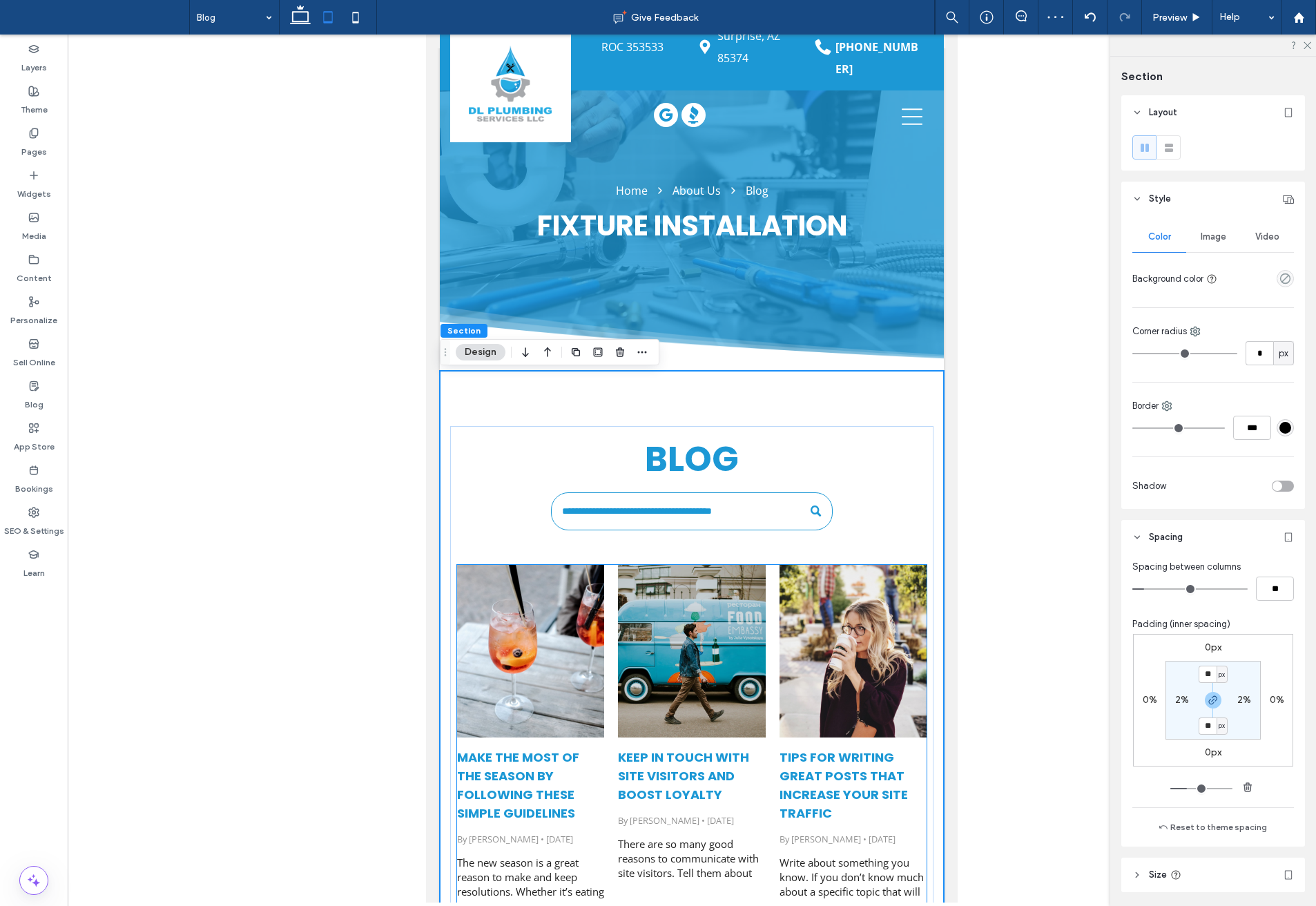
scroll to position [0, 0]
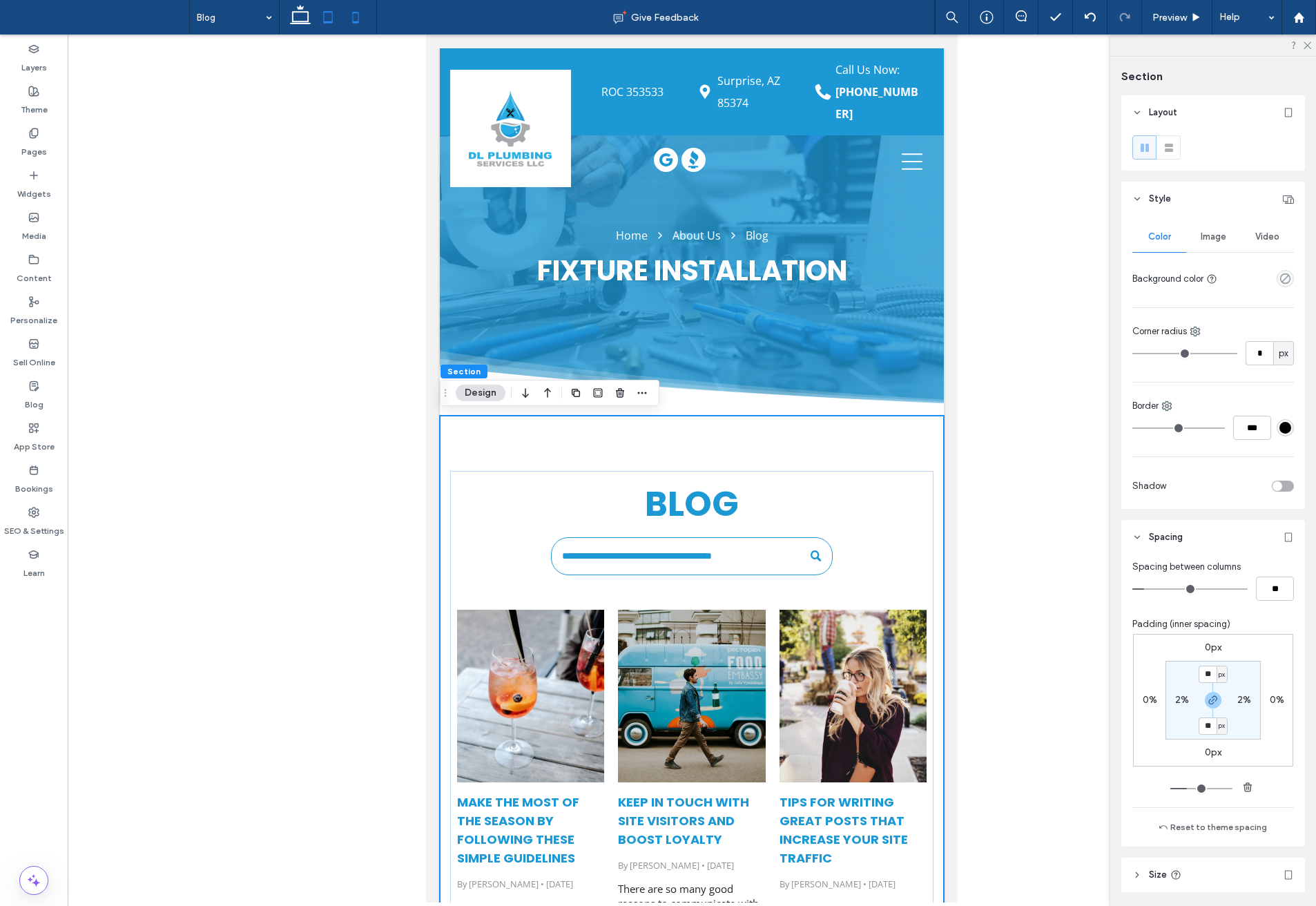
click at [352, 24] on icon at bounding box center [355, 17] width 28 height 28
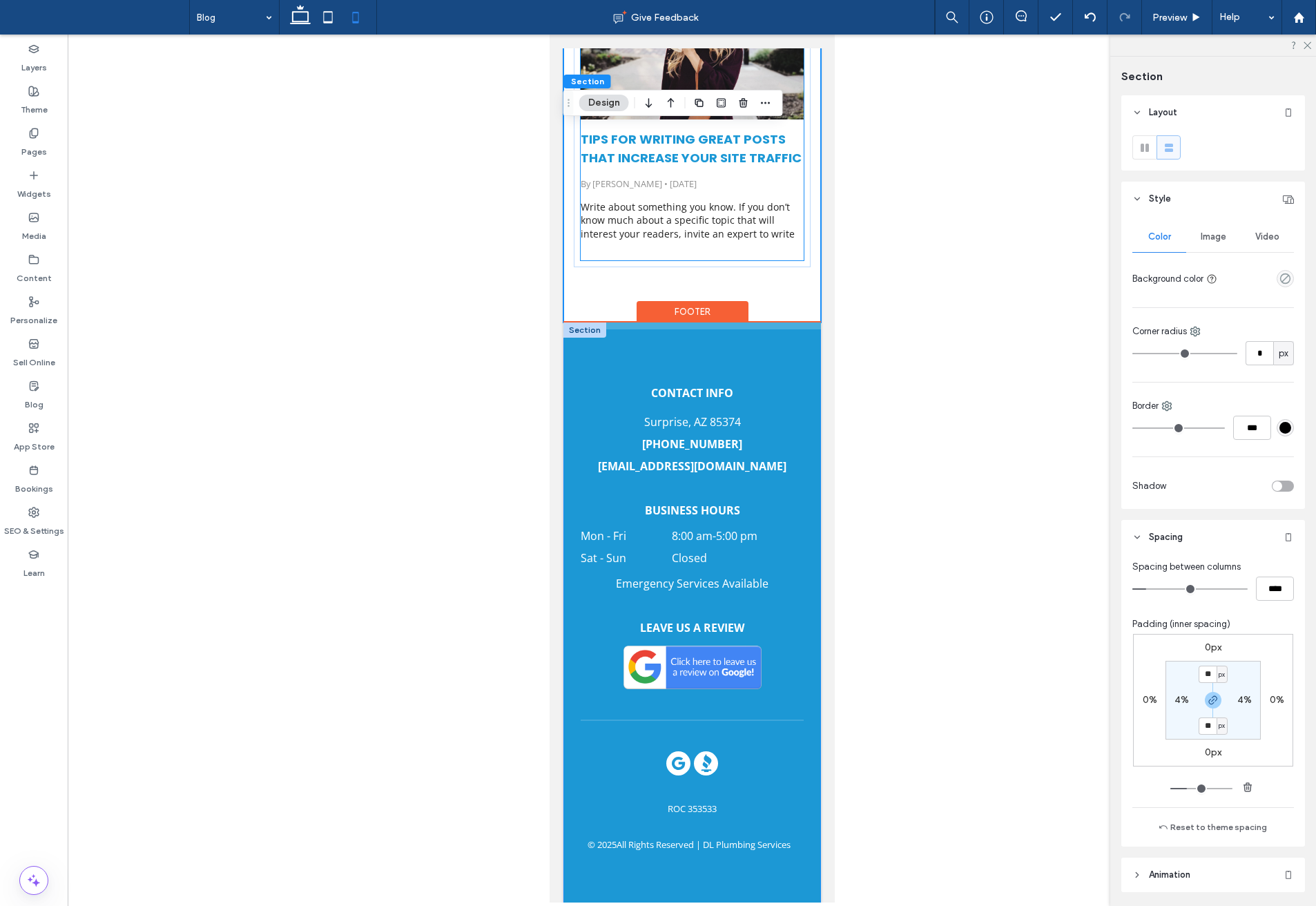
scroll to position [1295, 0]
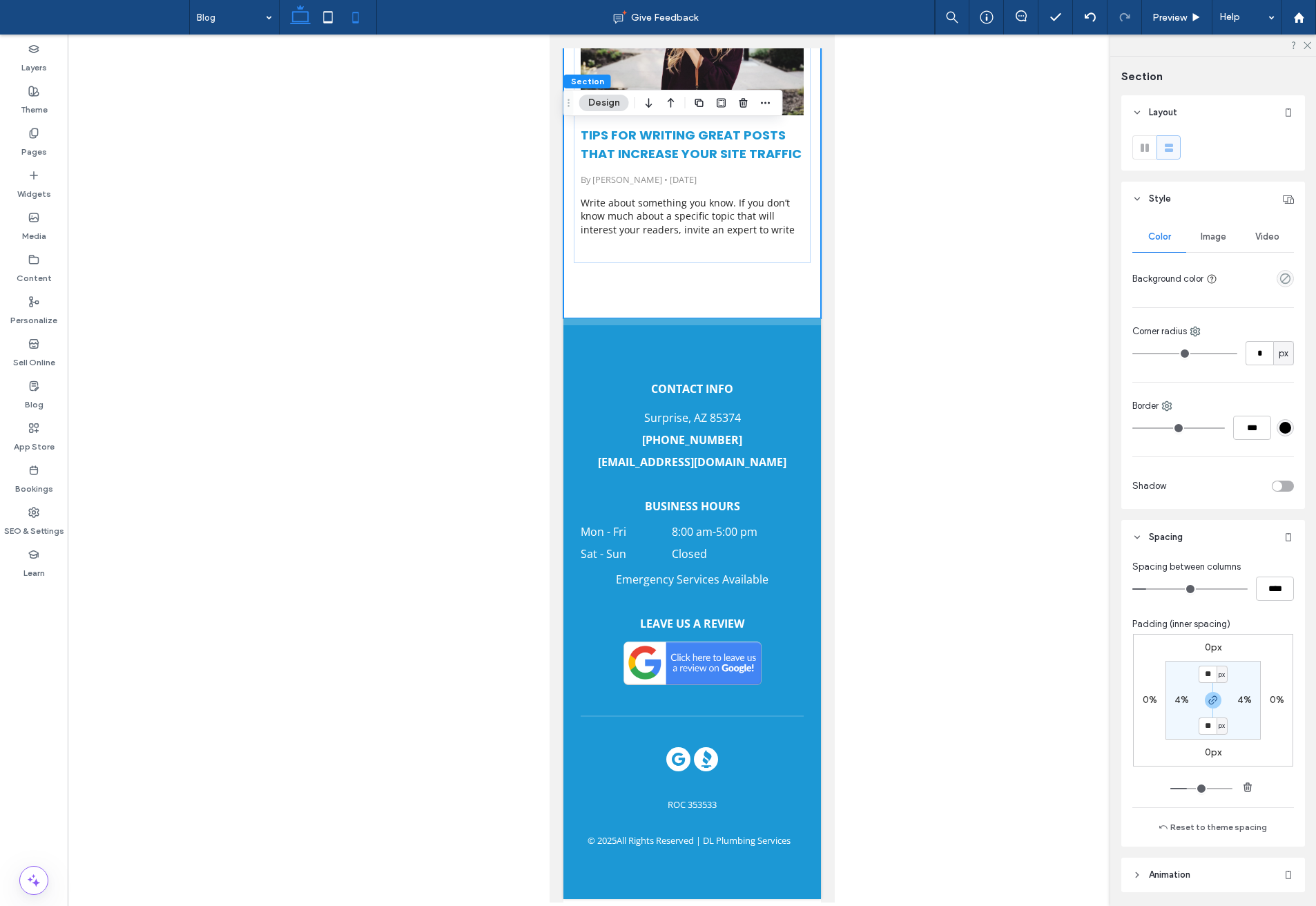
click at [301, 22] on use at bounding box center [300, 15] width 20 height 20
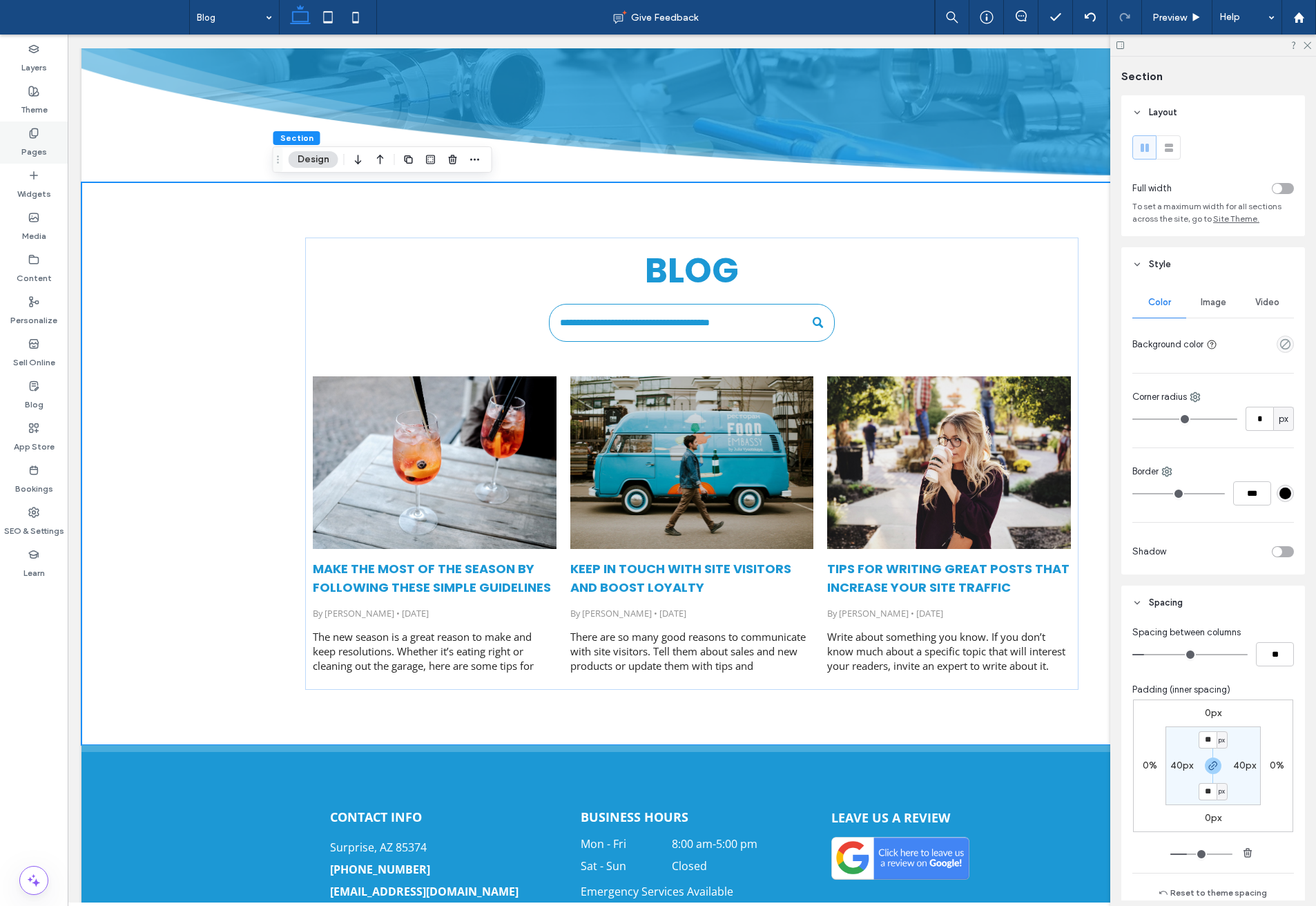
click at [32, 147] on label "Pages" at bounding box center [33, 149] width 25 height 20
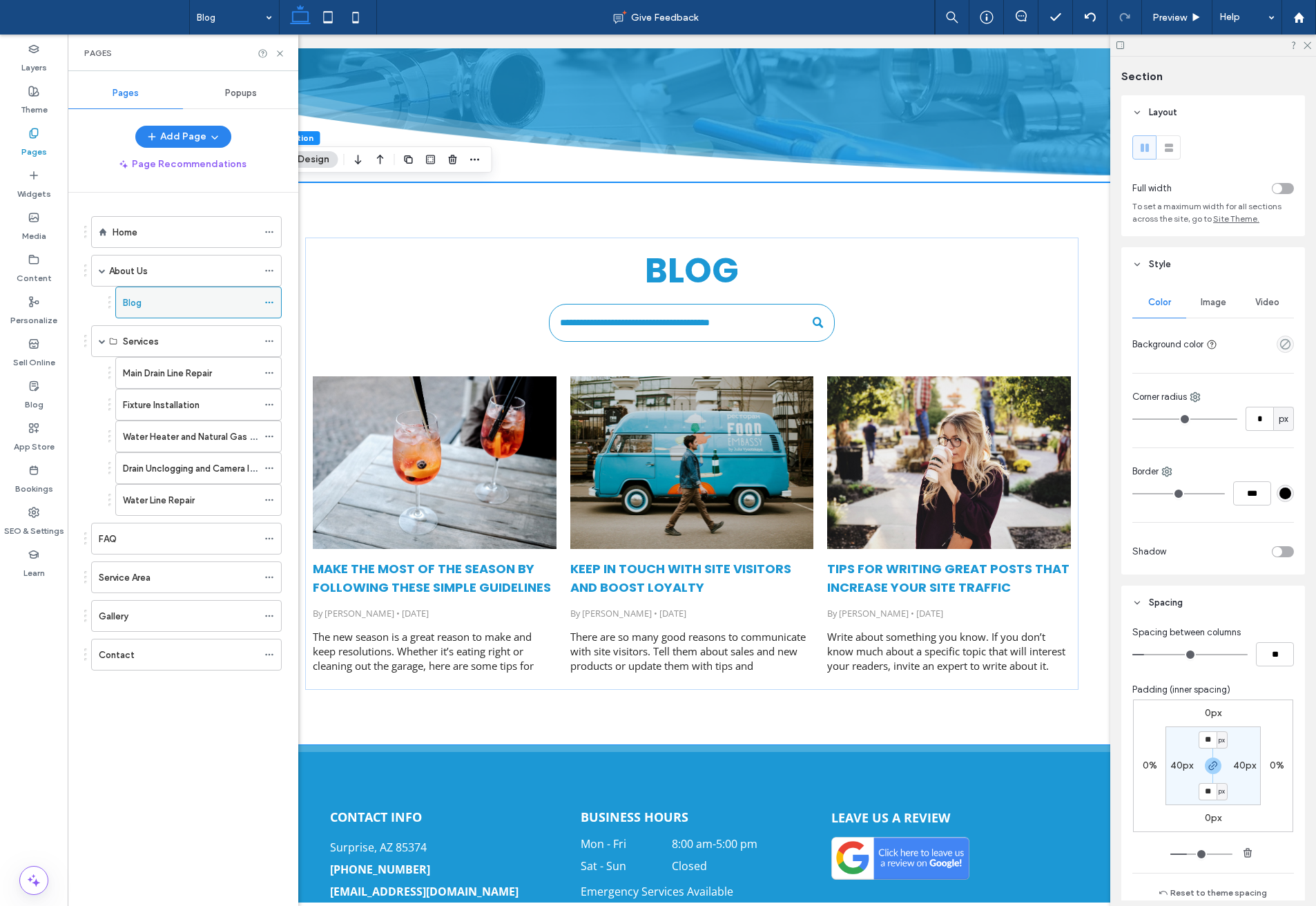
click at [153, 300] on div "Blog" at bounding box center [190, 303] width 135 height 15
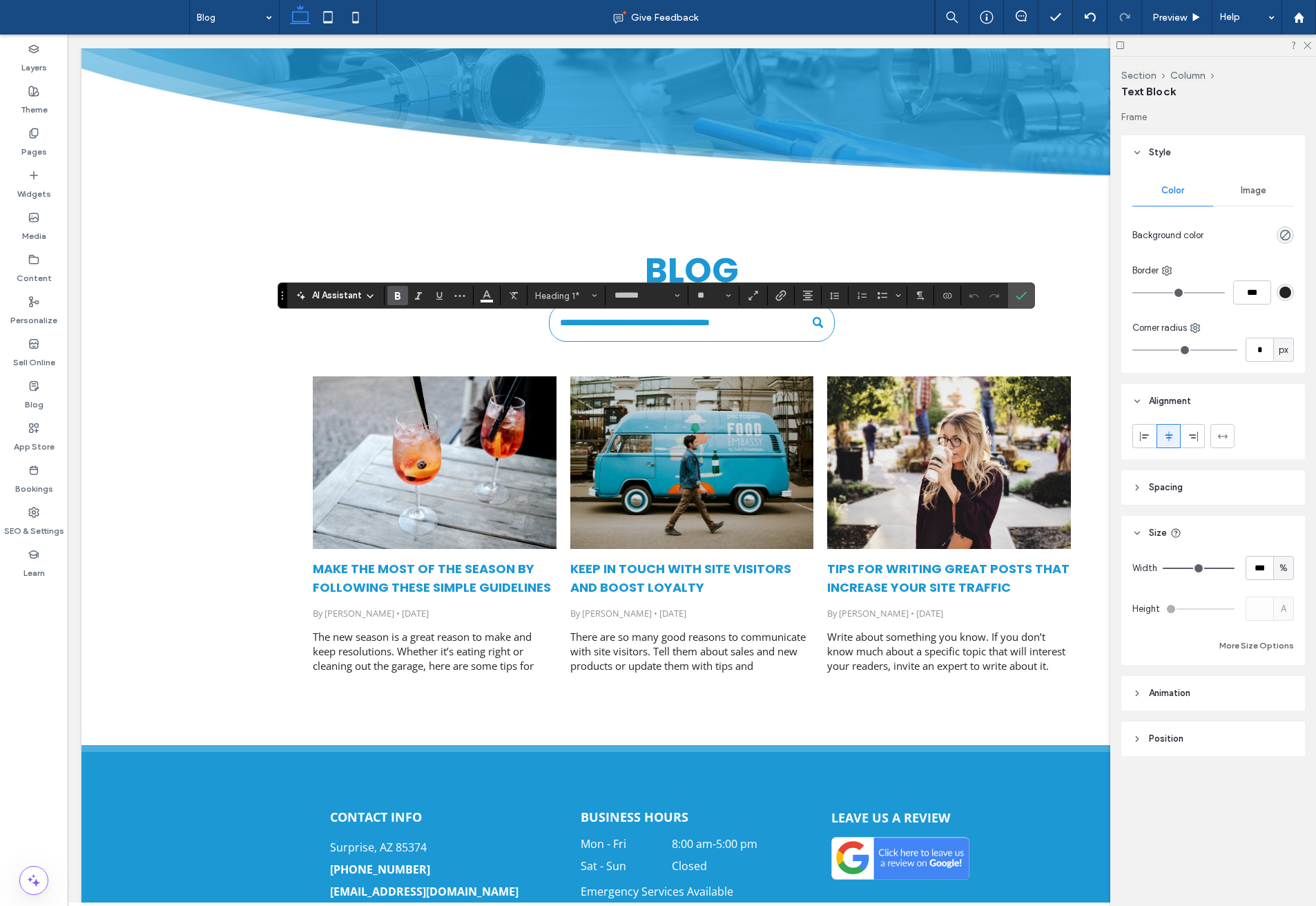
type input "*********"
type input "**"
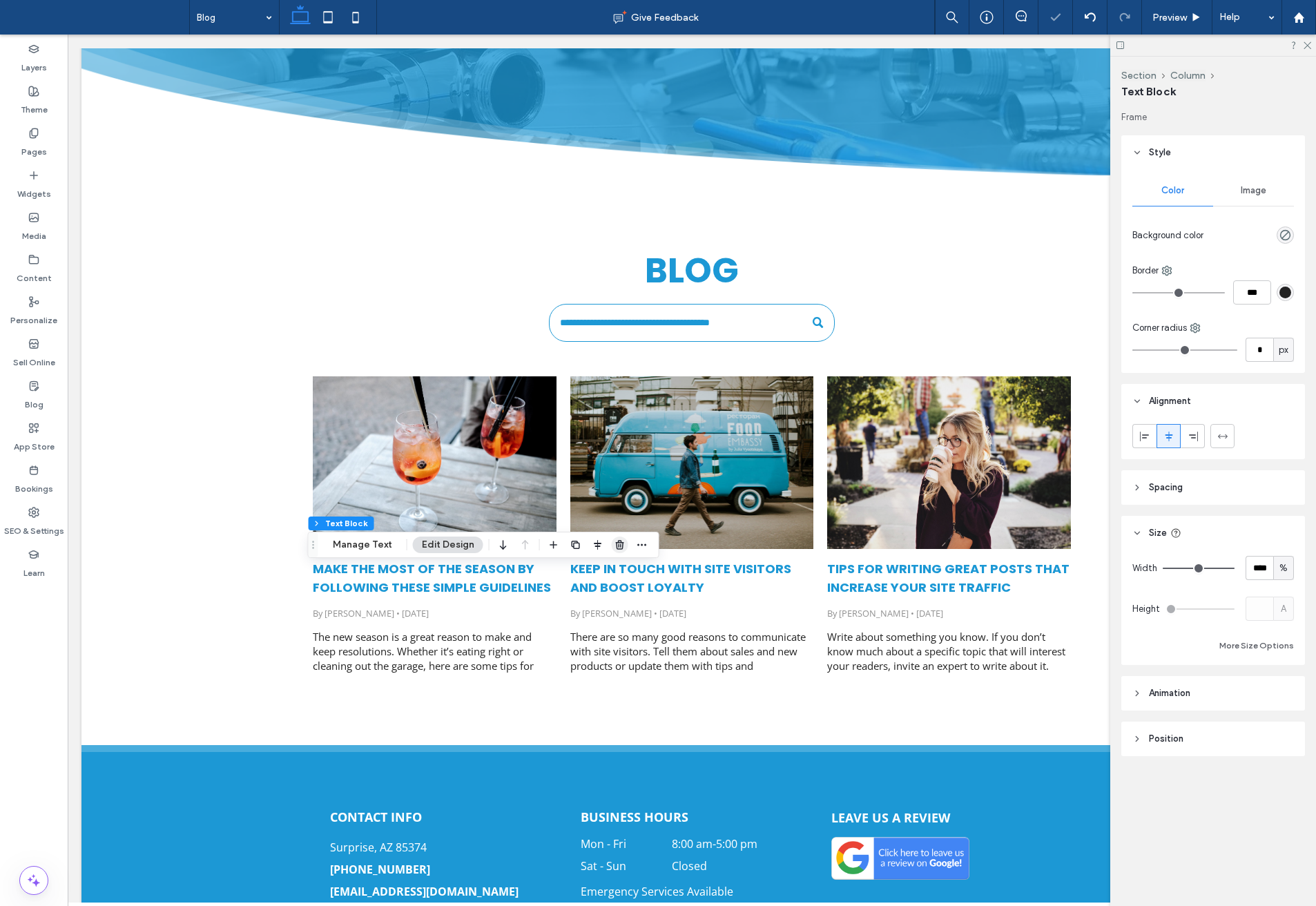
click at [621, 549] on icon "button" at bounding box center [621, 545] width 11 height 11
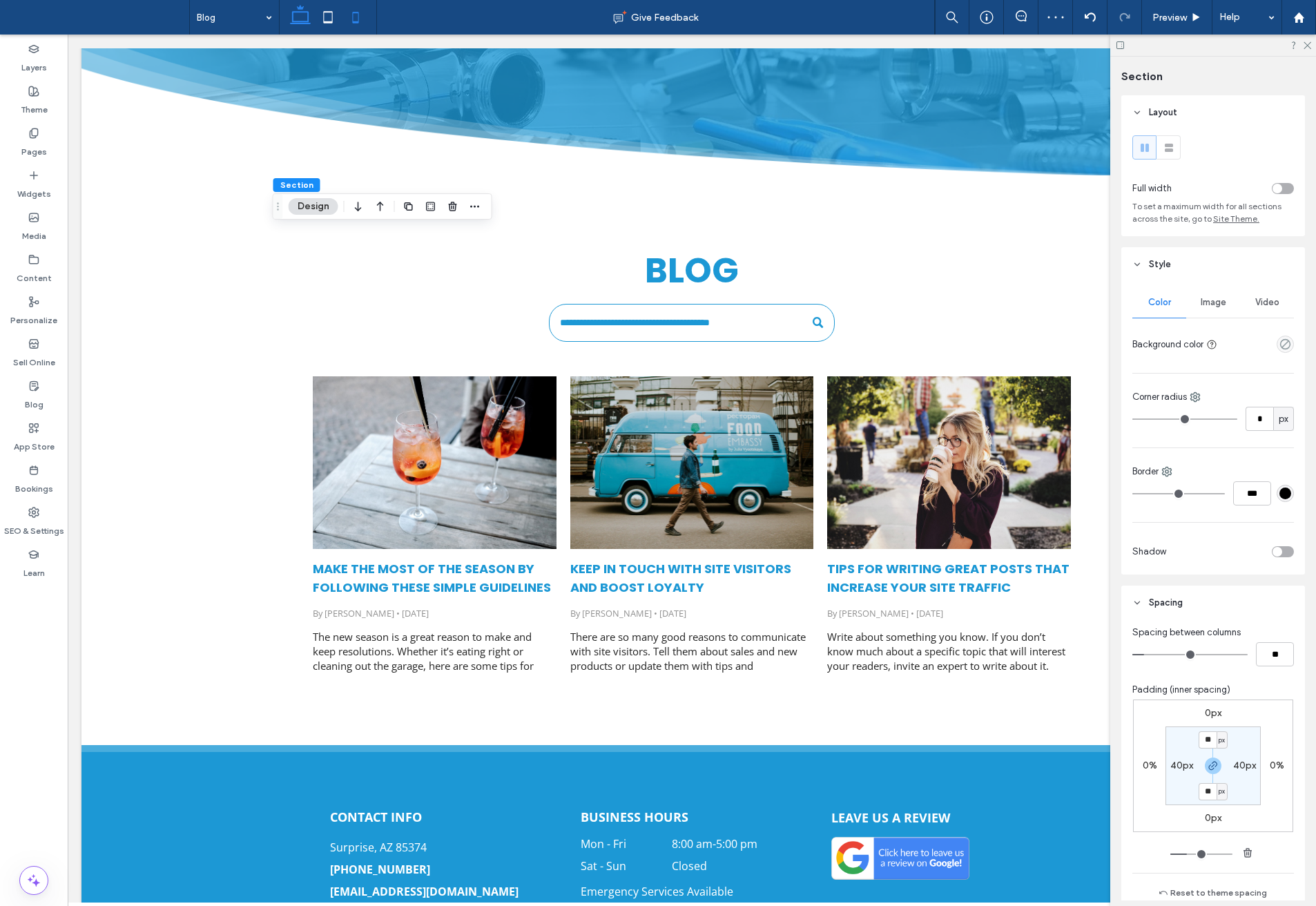
click at [357, 9] on icon at bounding box center [355, 17] width 28 height 28
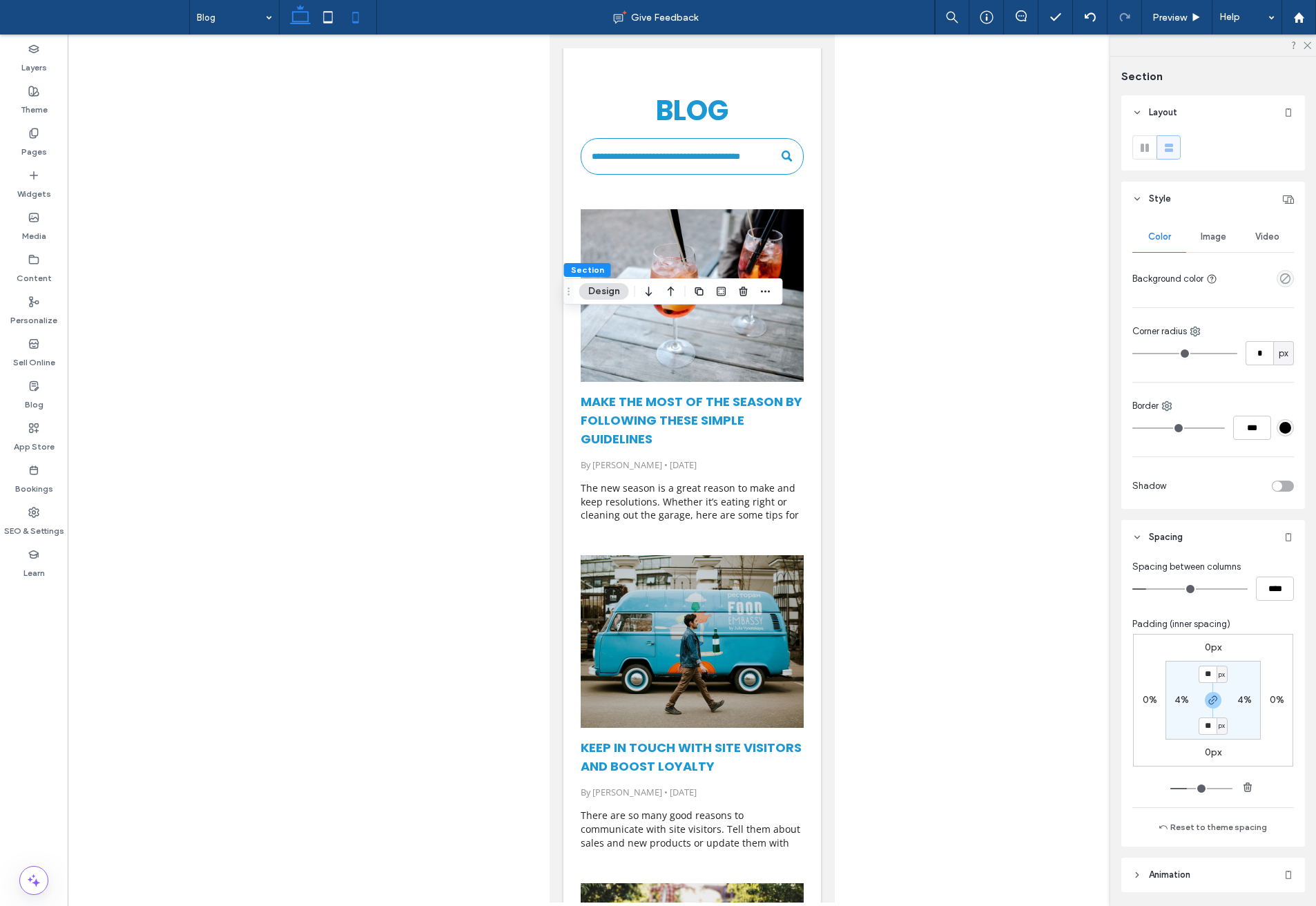
click at [299, 21] on use at bounding box center [300, 15] width 20 height 20
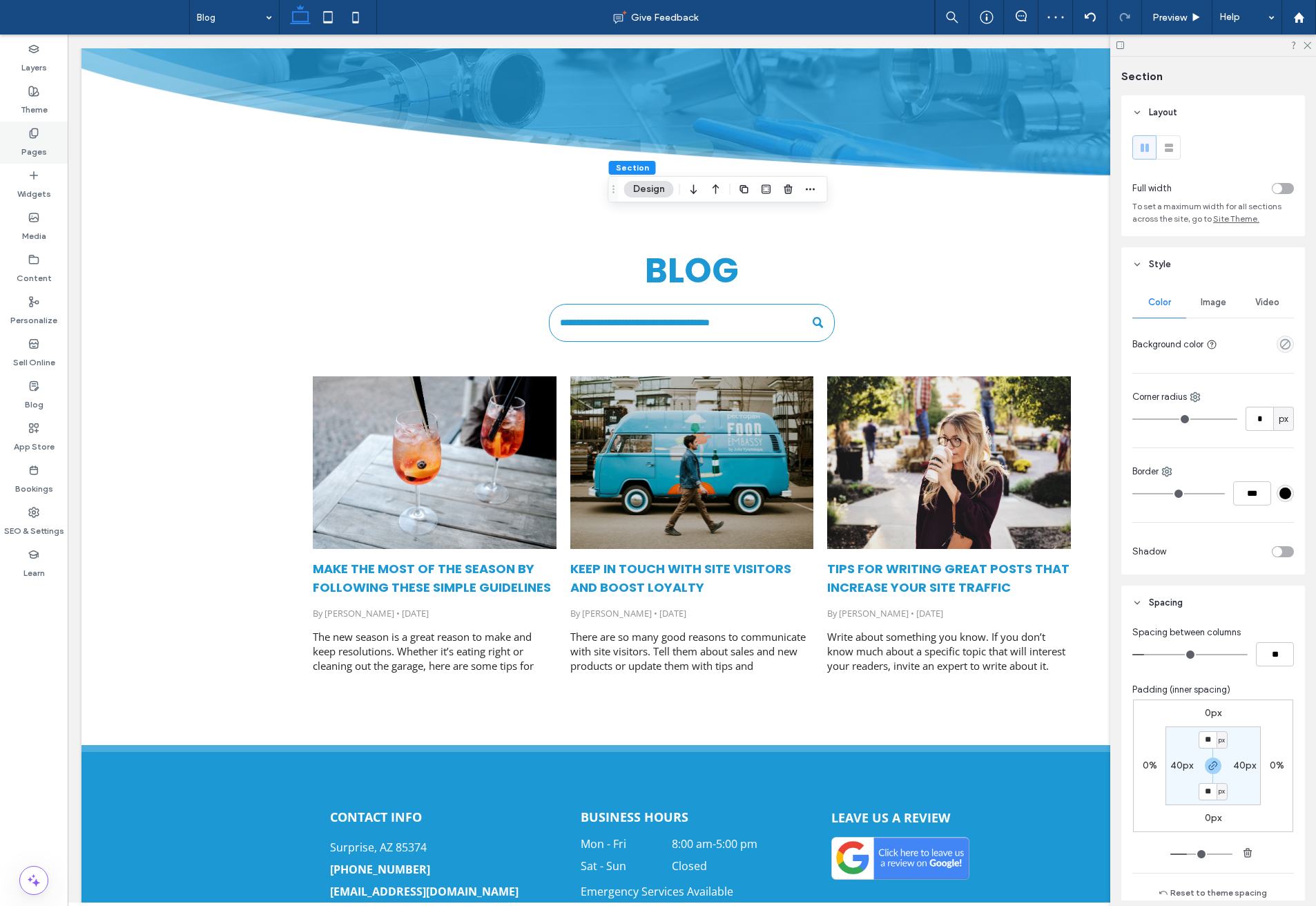
click at [41, 147] on label "Pages" at bounding box center [33, 149] width 25 height 20
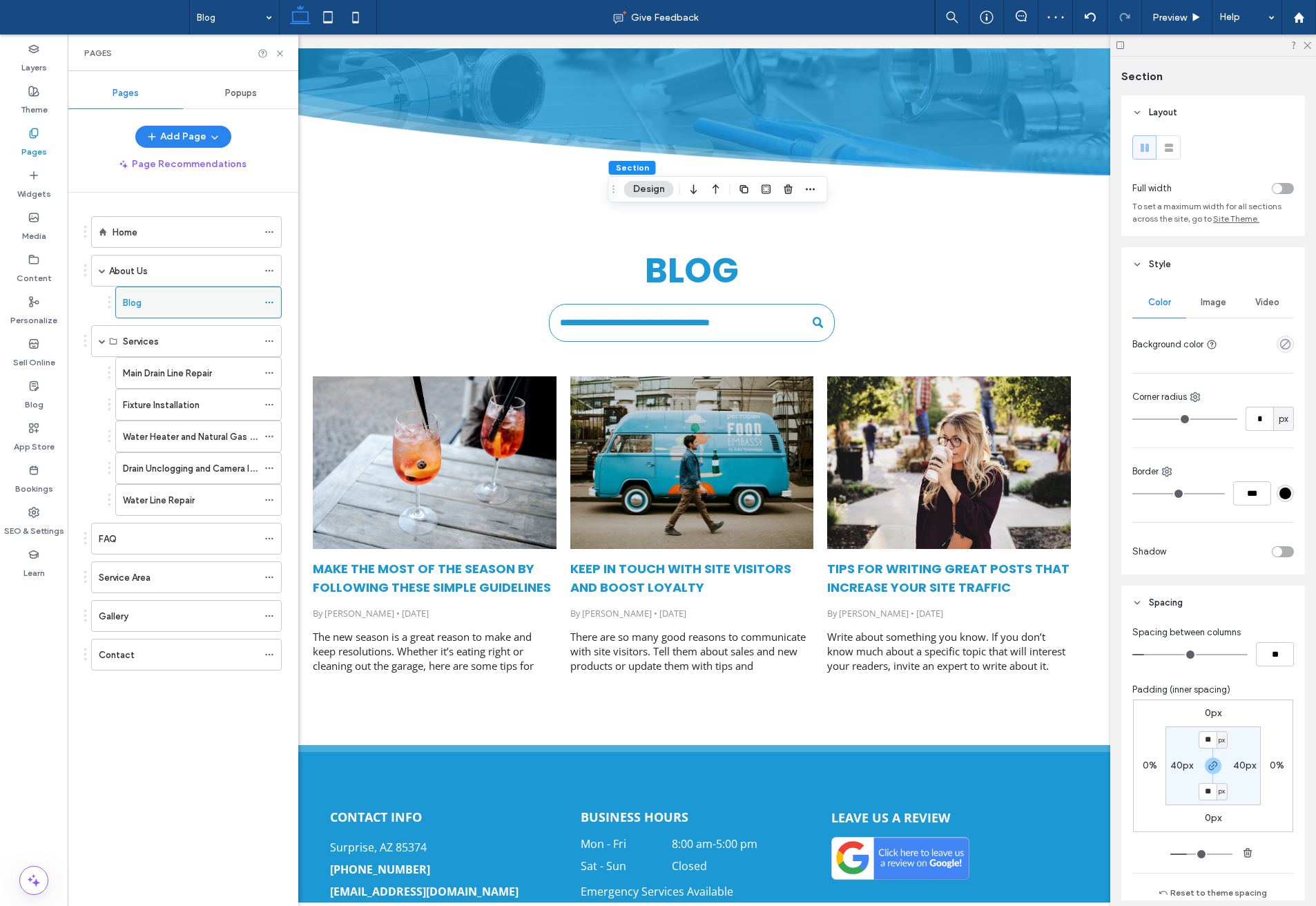
click at [144, 305] on div "Blog" at bounding box center [190, 303] width 135 height 15
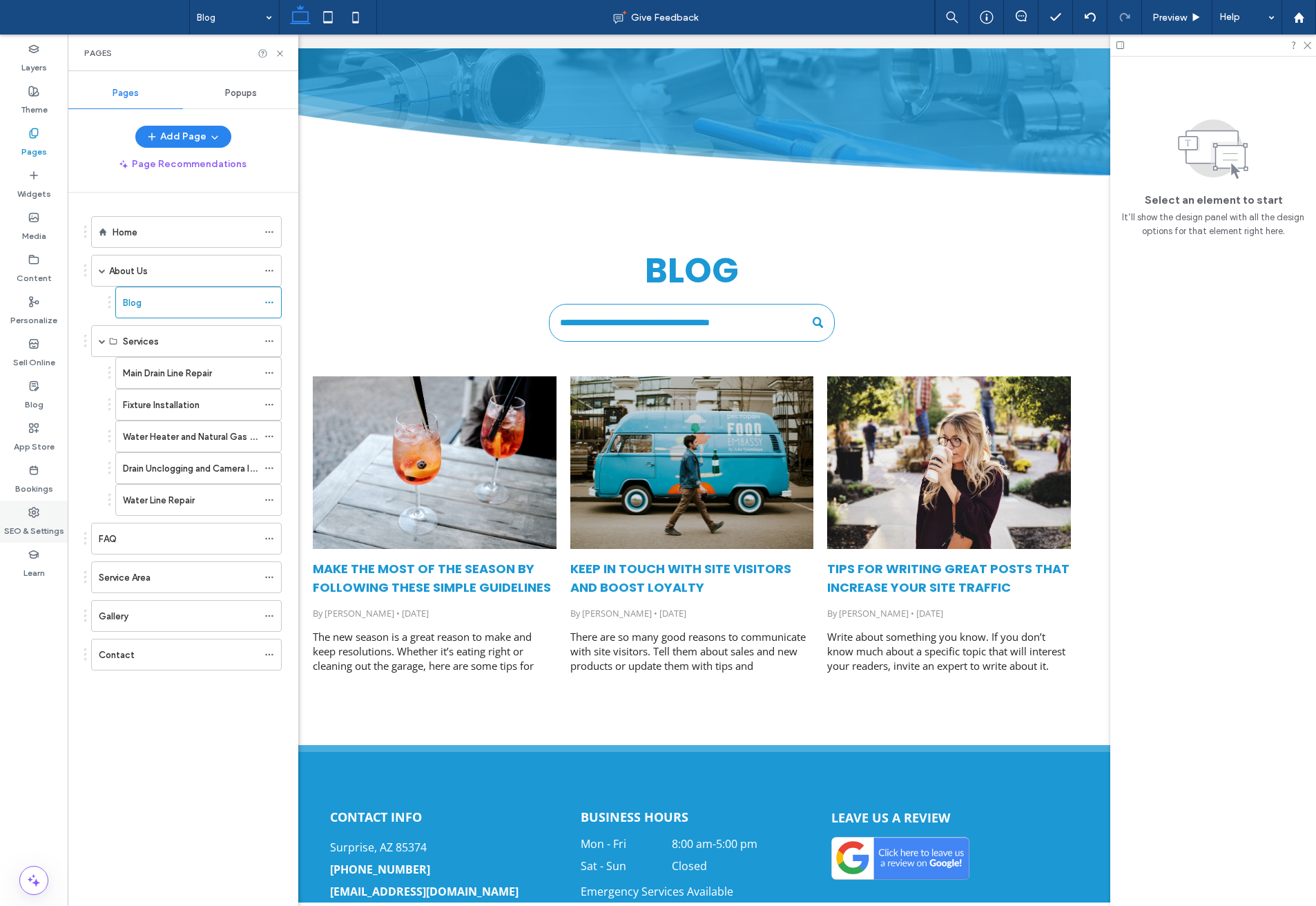
click at [46, 530] on label "SEO & Settings" at bounding box center [34, 528] width 60 height 20
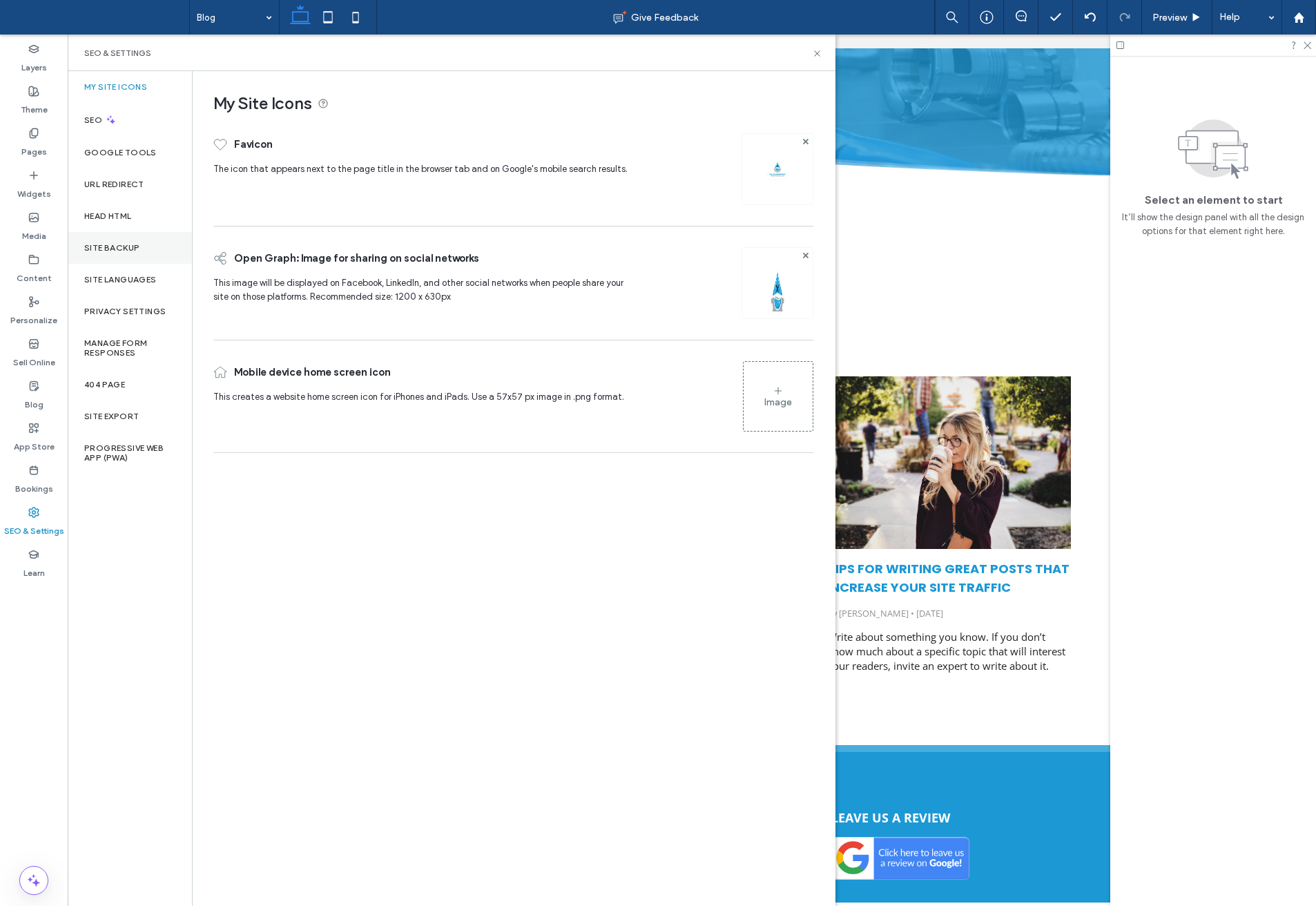
click at [111, 241] on div "Site Backup" at bounding box center [129, 247] width 124 height 32
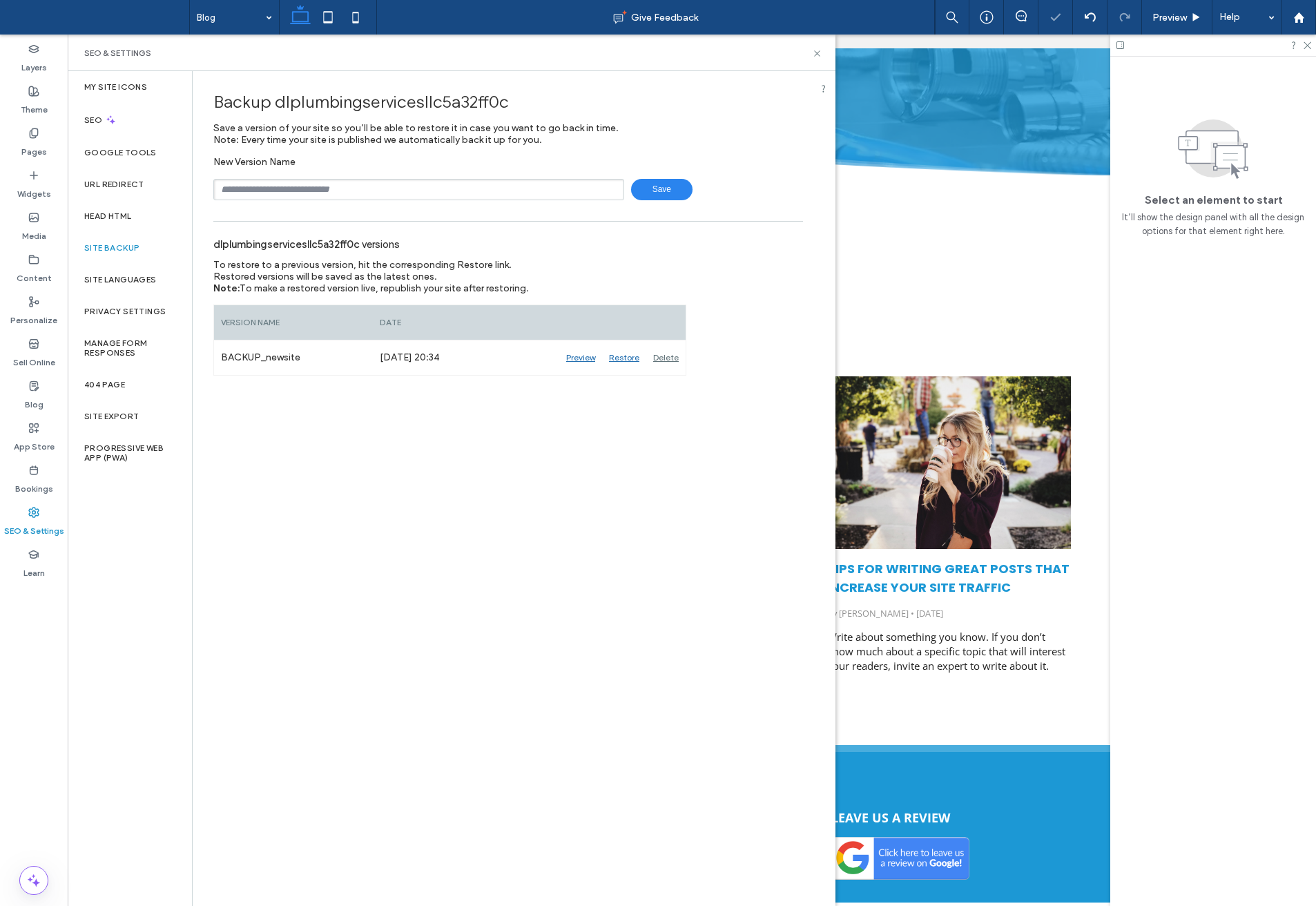
click at [290, 190] on input "text" at bounding box center [418, 189] width 411 height 21
type input "**********"
click at [668, 364] on div "Delete" at bounding box center [666, 358] width 39 height 34
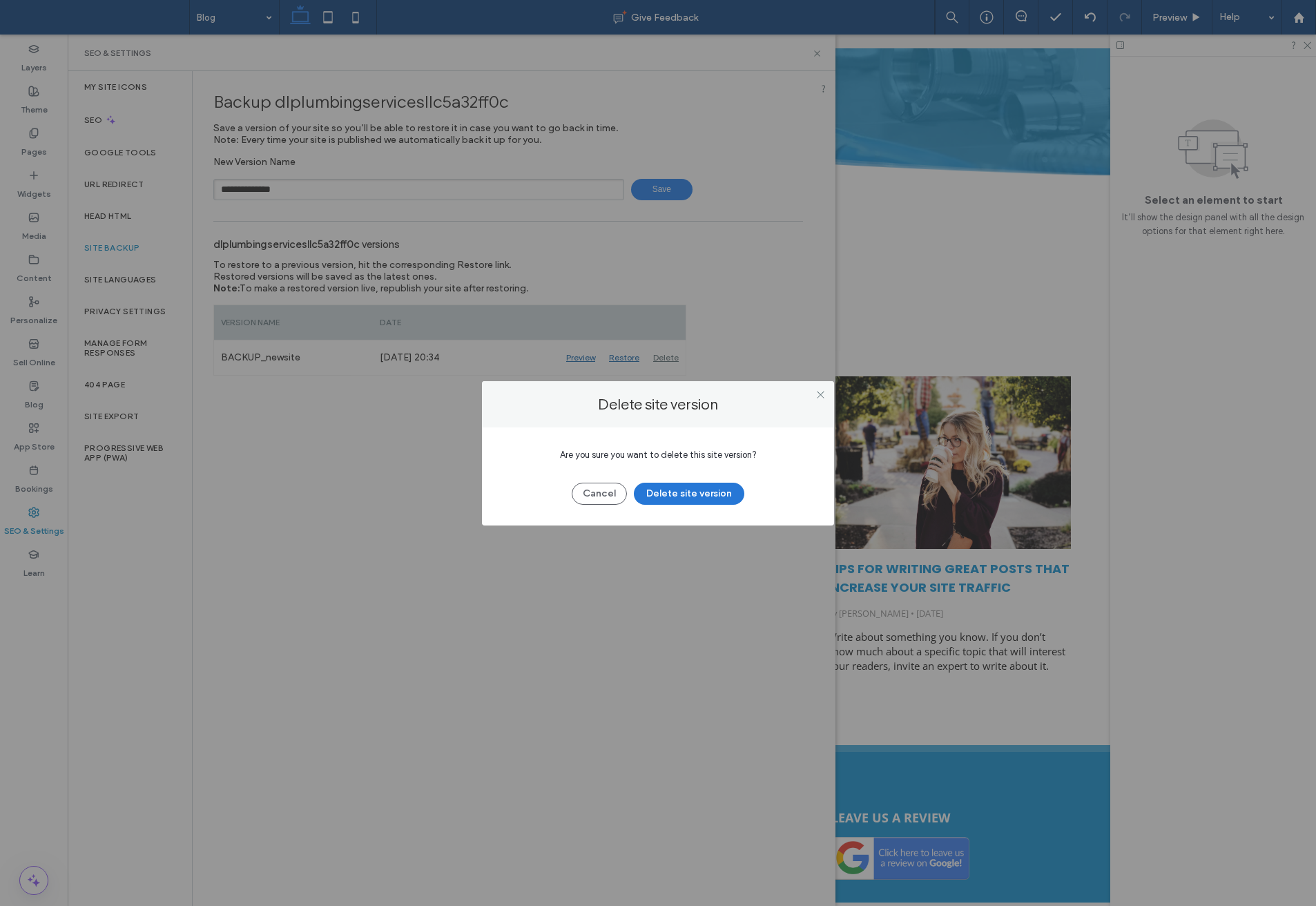
click at [686, 497] on button "Delete site version" at bounding box center [690, 494] width 111 height 22
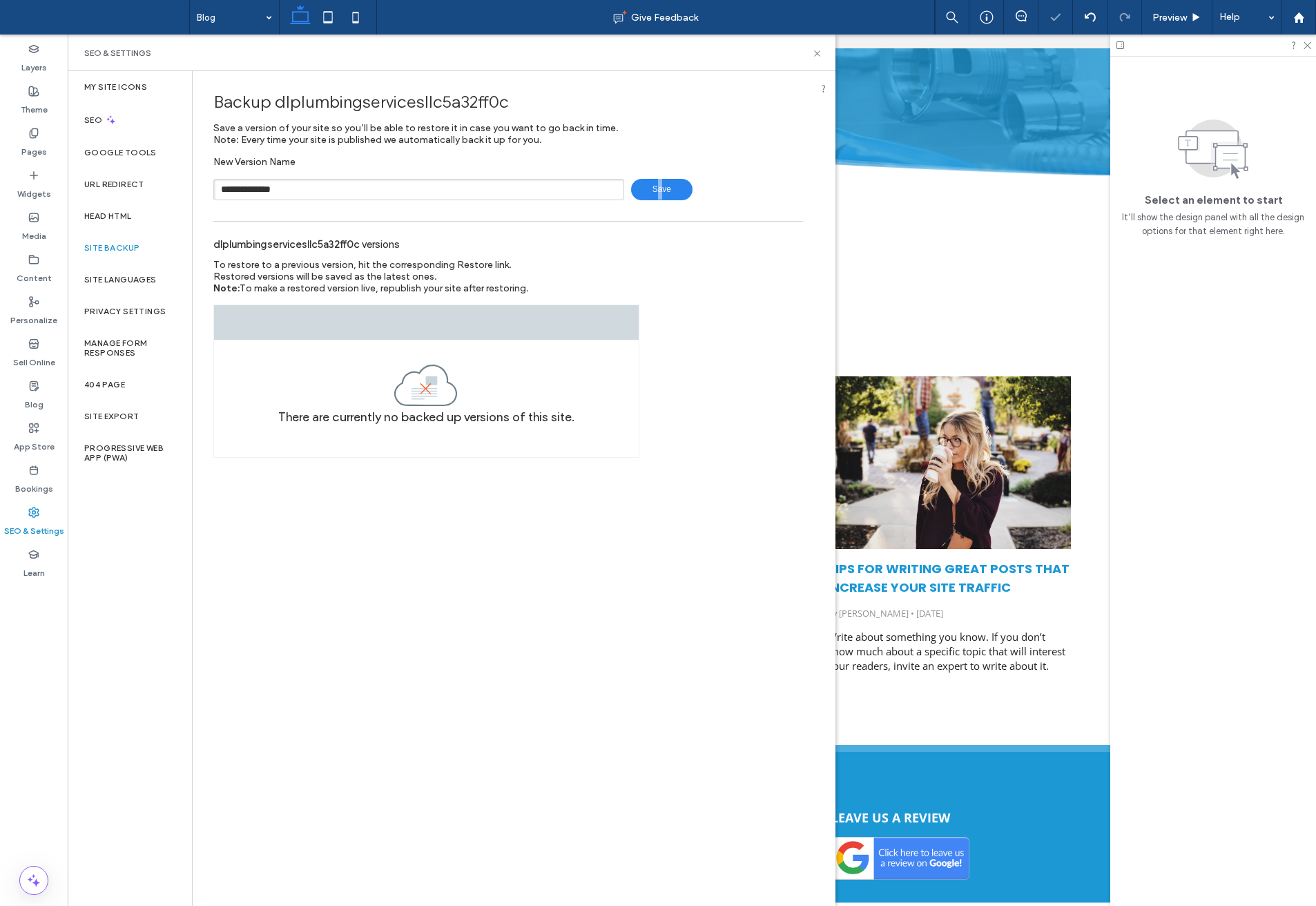
click at [660, 195] on span "Save" at bounding box center [662, 189] width 62 height 21
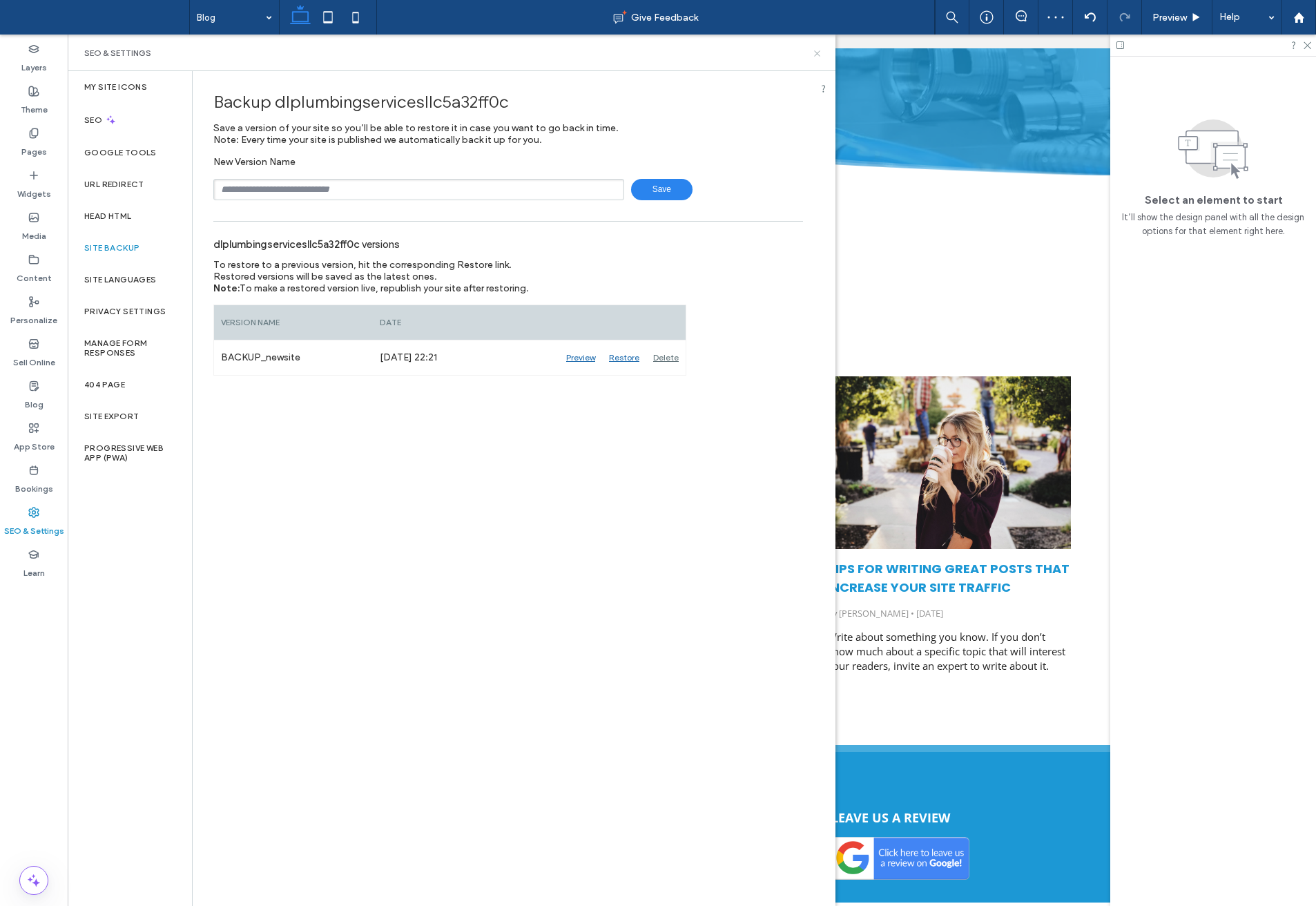
click at [816, 55] on use at bounding box center [817, 53] width 6 height 6
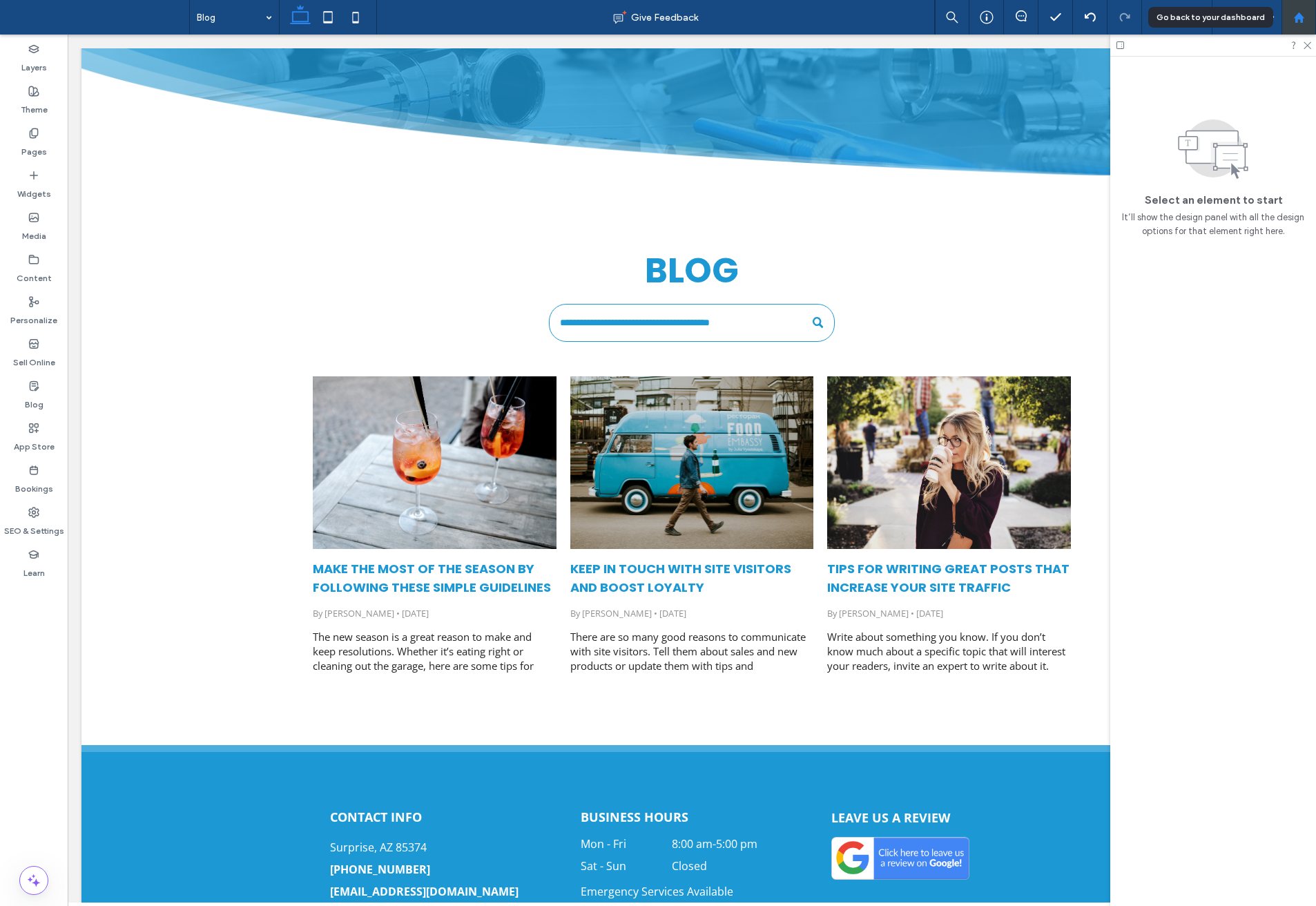
click at [1301, 21] on use at bounding box center [1298, 16] width 11 height 11
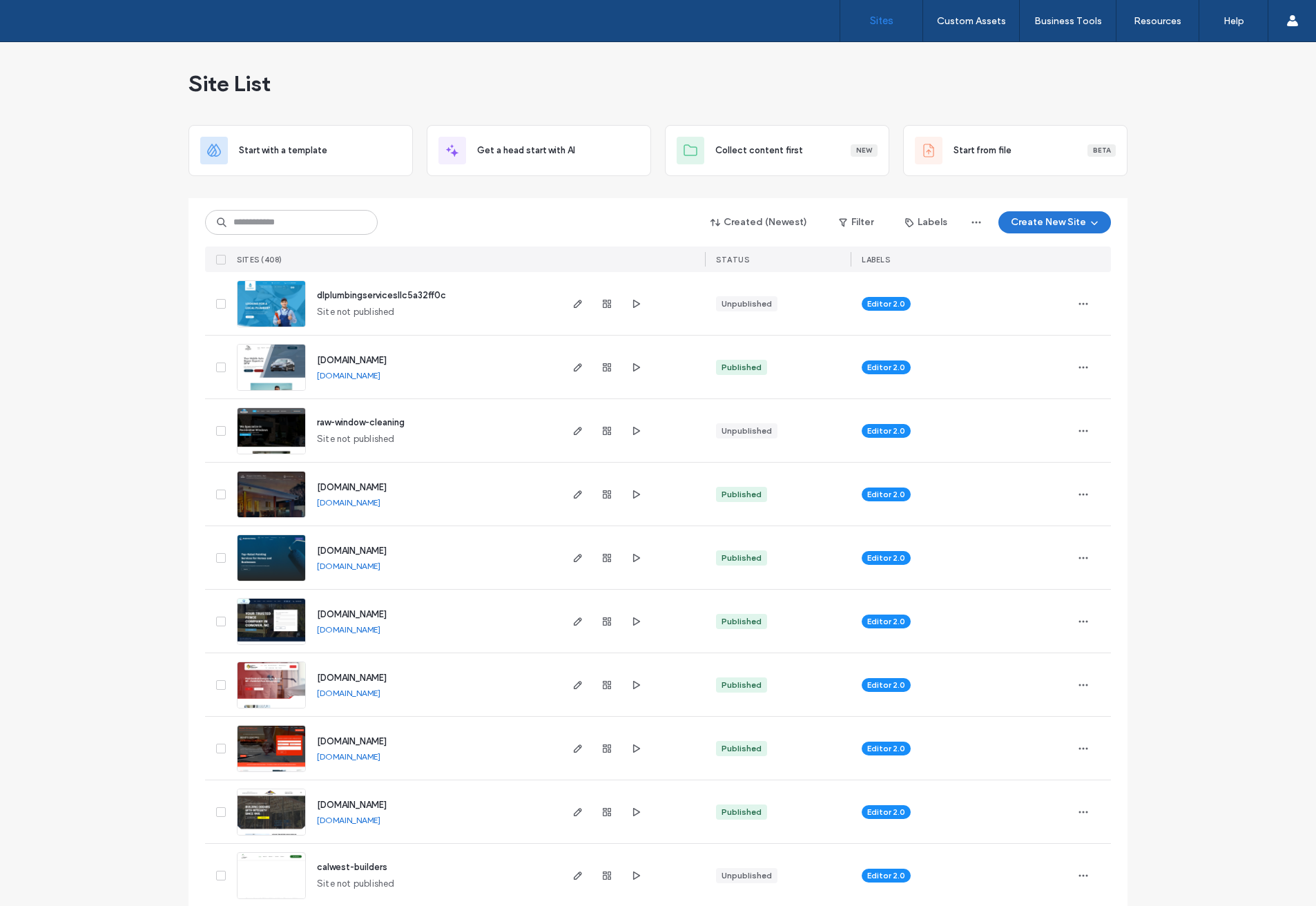
click at [1026, 216] on button "Create New Site" at bounding box center [1055, 222] width 112 height 22
click at [1054, 272] on div "Start with a template" at bounding box center [1091, 269] width 89 height 14
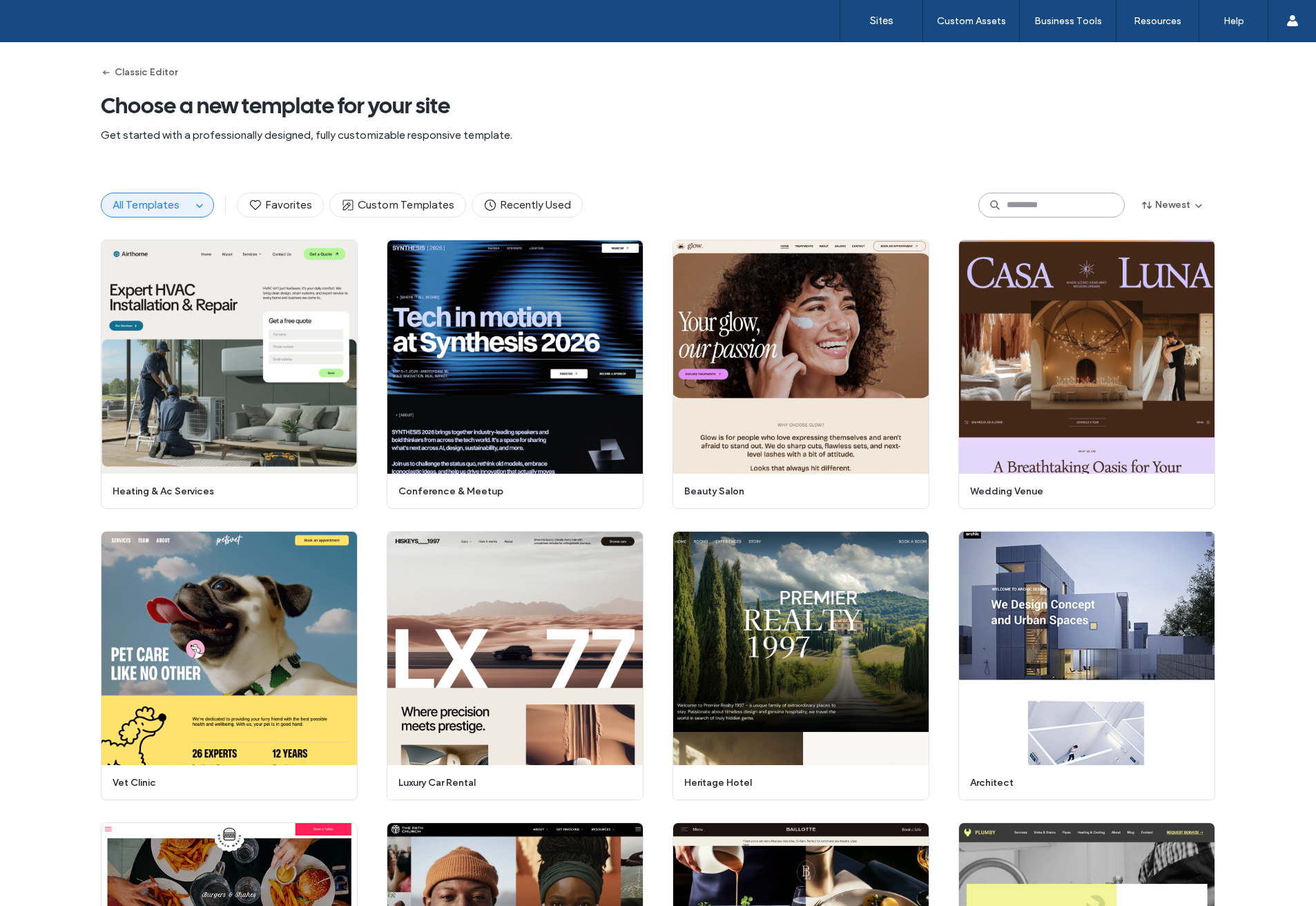
click at [1039, 209] on input at bounding box center [1052, 205] width 146 height 25
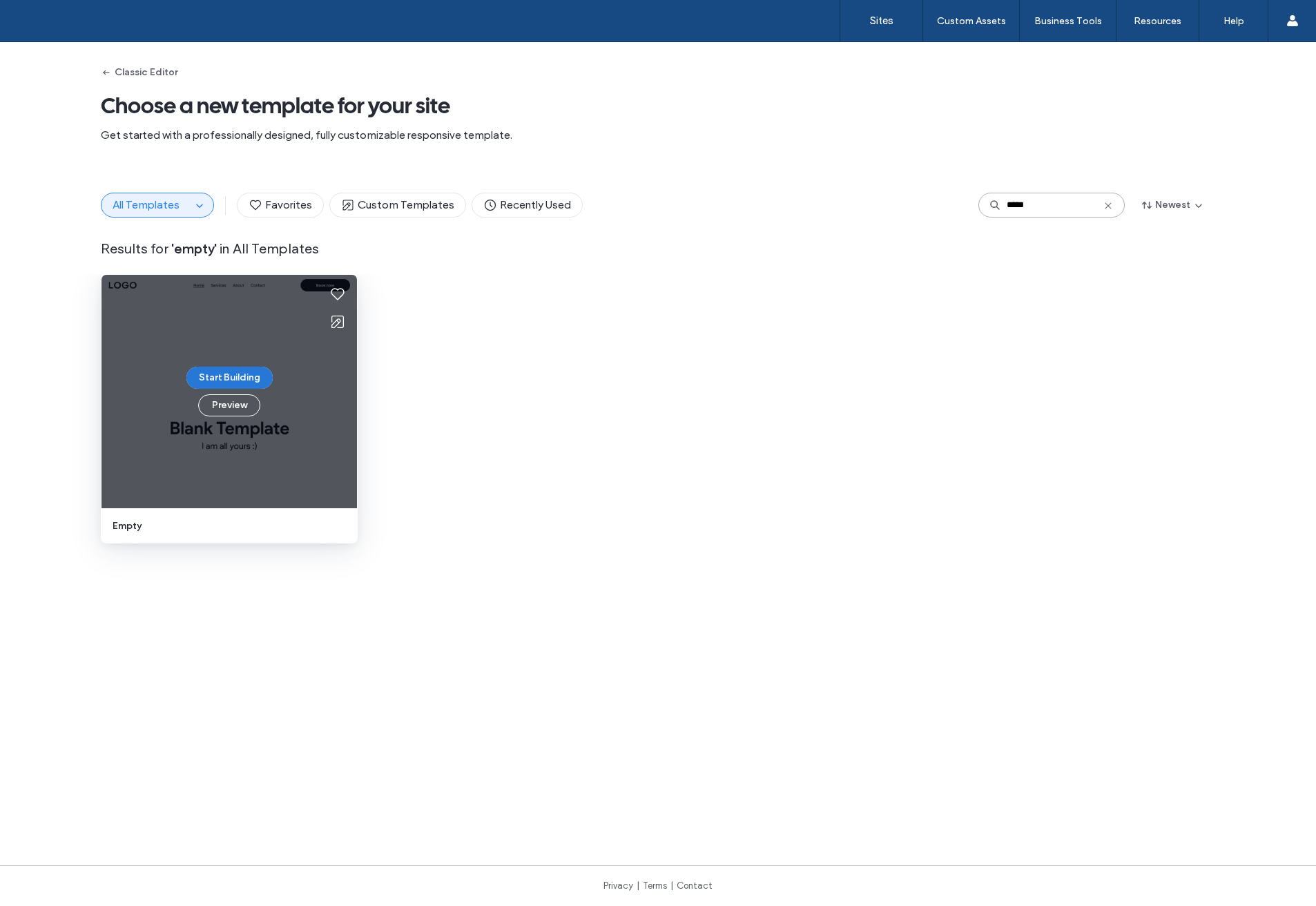
type input "*****"
click at [229, 374] on button "Start Building" at bounding box center [229, 377] width 86 height 22
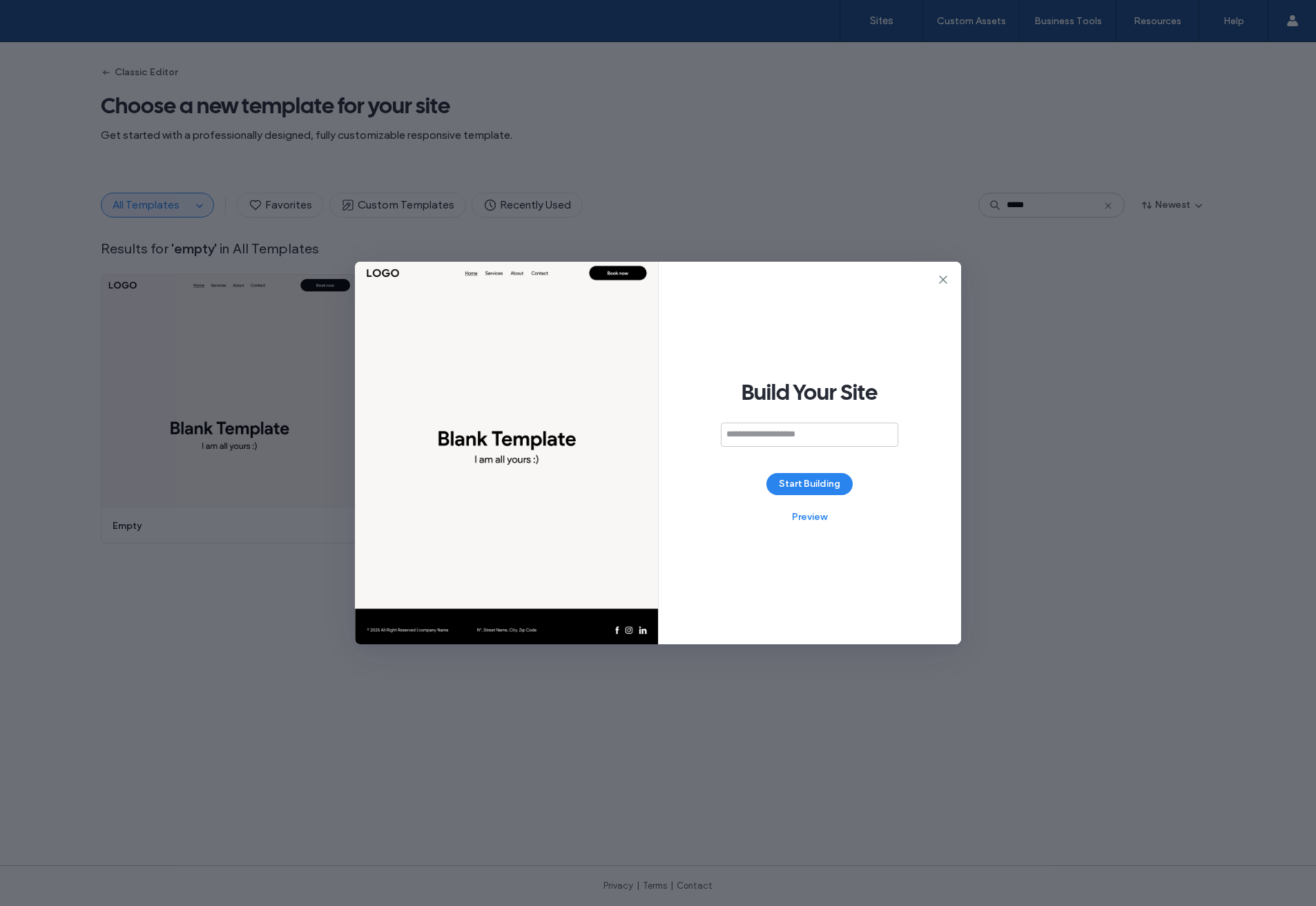
click at [764, 433] on input at bounding box center [810, 435] width 177 height 24
click at [765, 437] on input "**********" at bounding box center [810, 435] width 177 height 24
click at [754, 435] on input "**********" at bounding box center [810, 435] width 177 height 24
click at [730, 434] on input "**********" at bounding box center [810, 435] width 177 height 24
type input "**********"
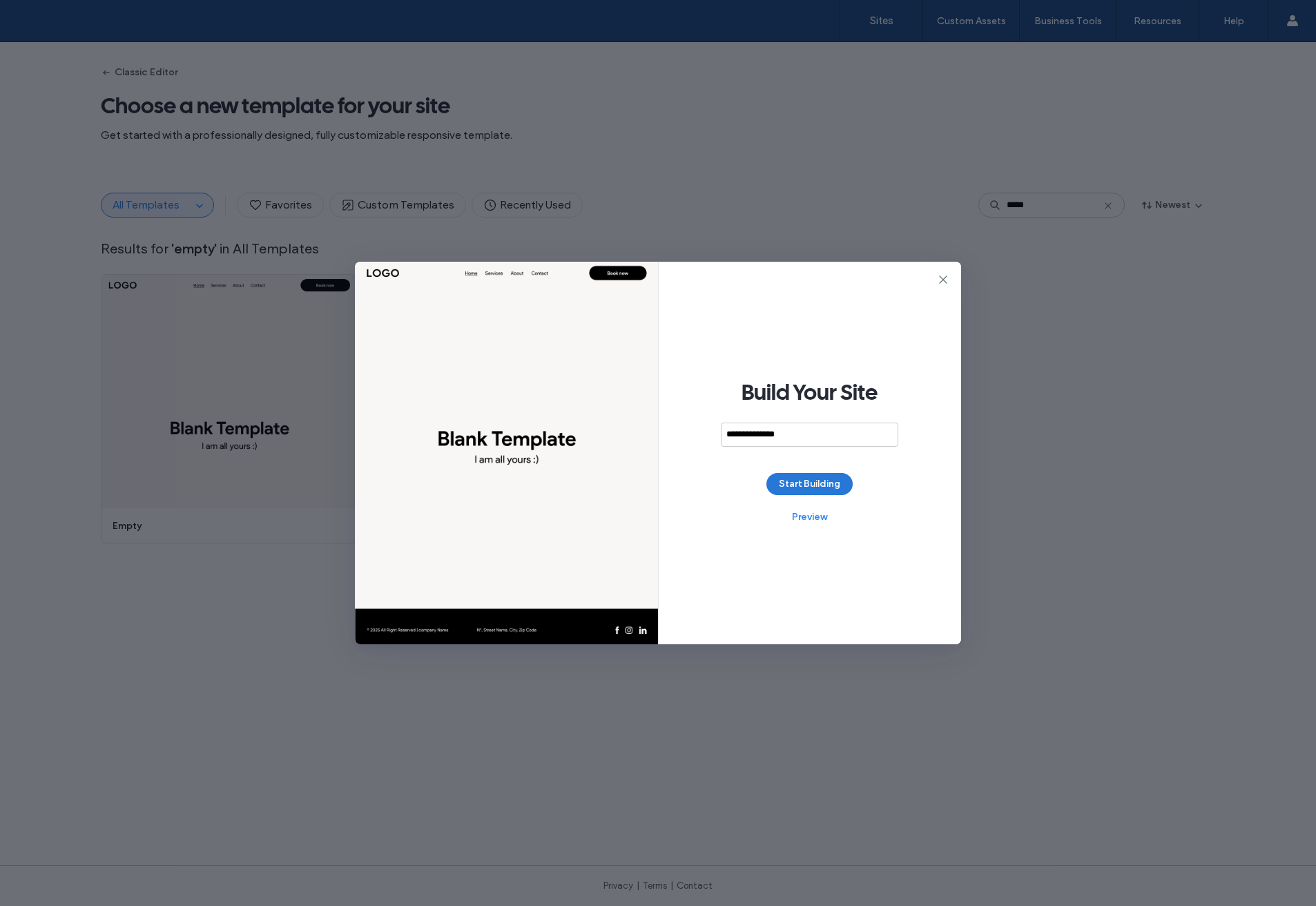
click at [791, 483] on button "Start Building" at bounding box center [810, 484] width 86 height 22
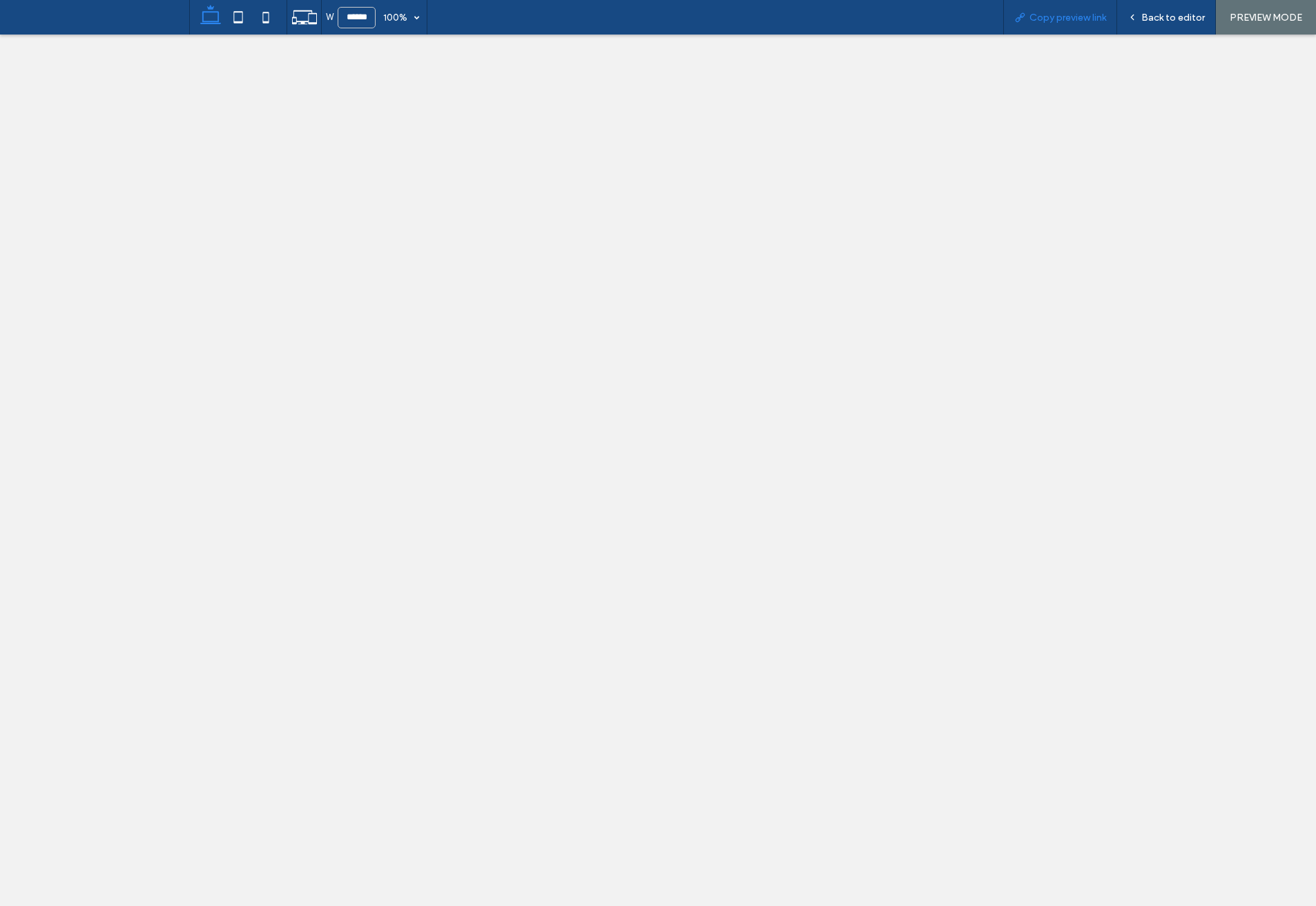
click at [1063, 21] on span "Copy preview link" at bounding box center [1068, 17] width 76 height 11
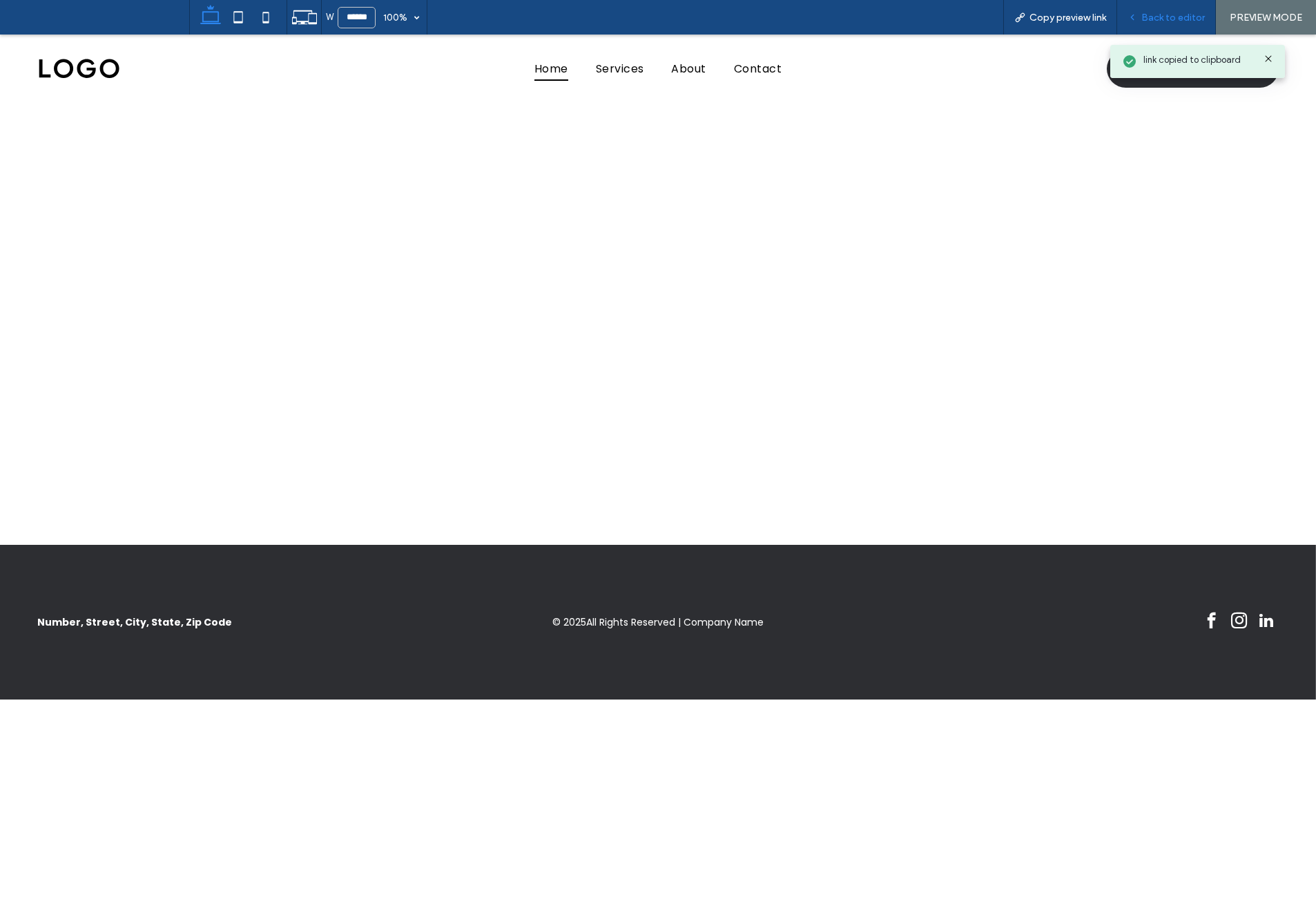
click at [1166, 16] on span "Back to editor" at bounding box center [1174, 17] width 63 height 11
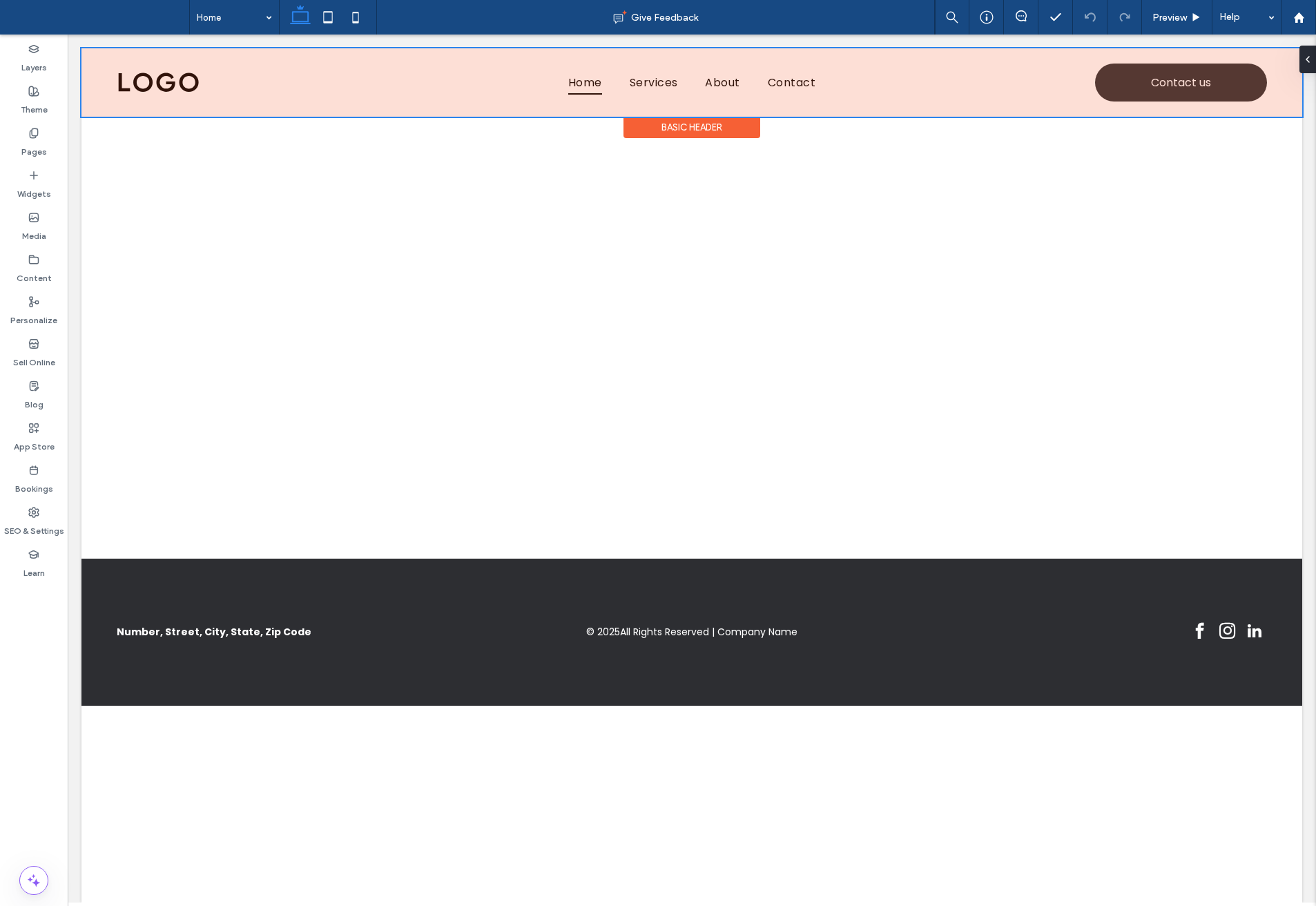
click at [94, 59] on div at bounding box center [691, 82] width 1221 height 68
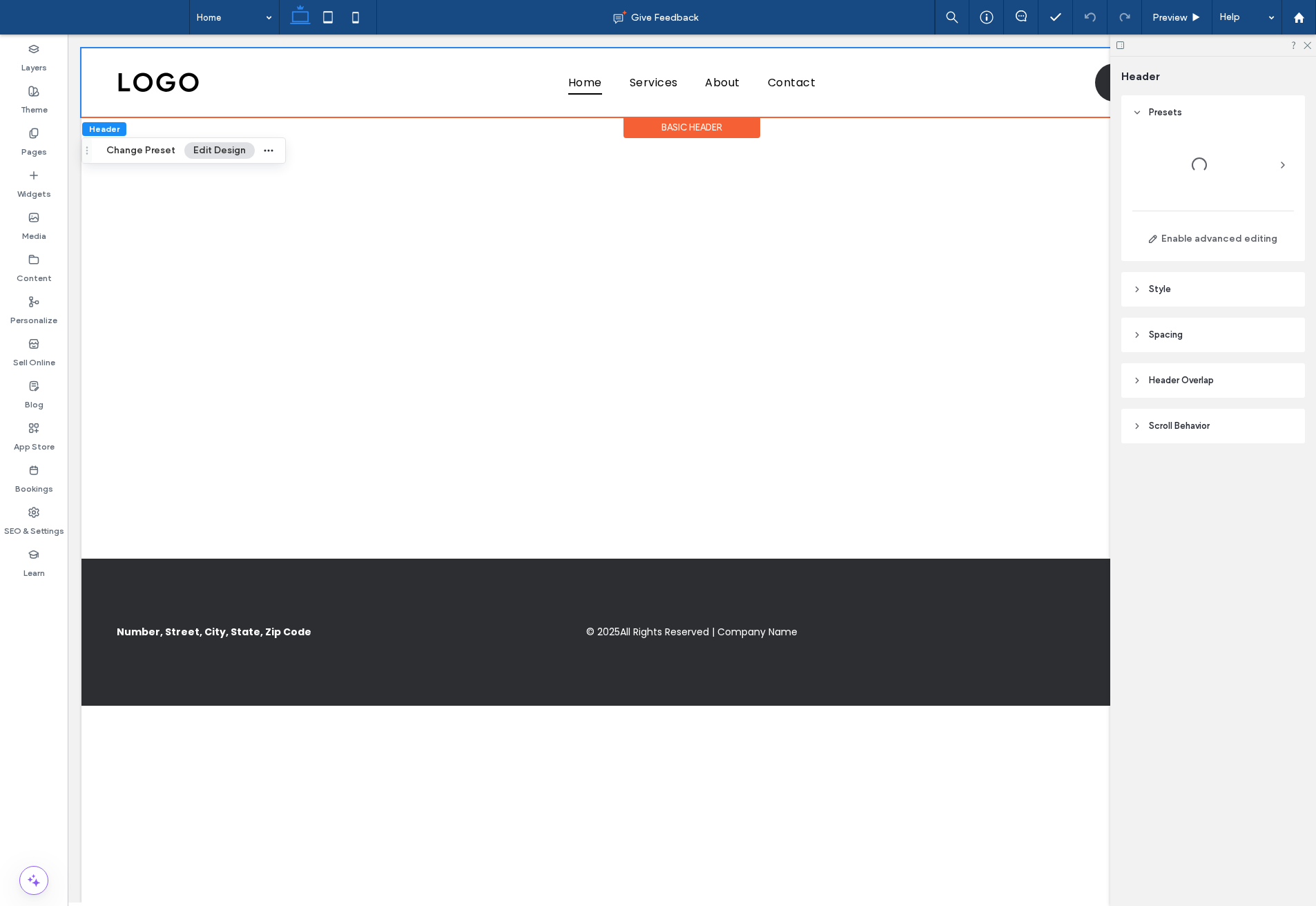
click at [94, 59] on div at bounding box center [102, 63] width 43 height 15
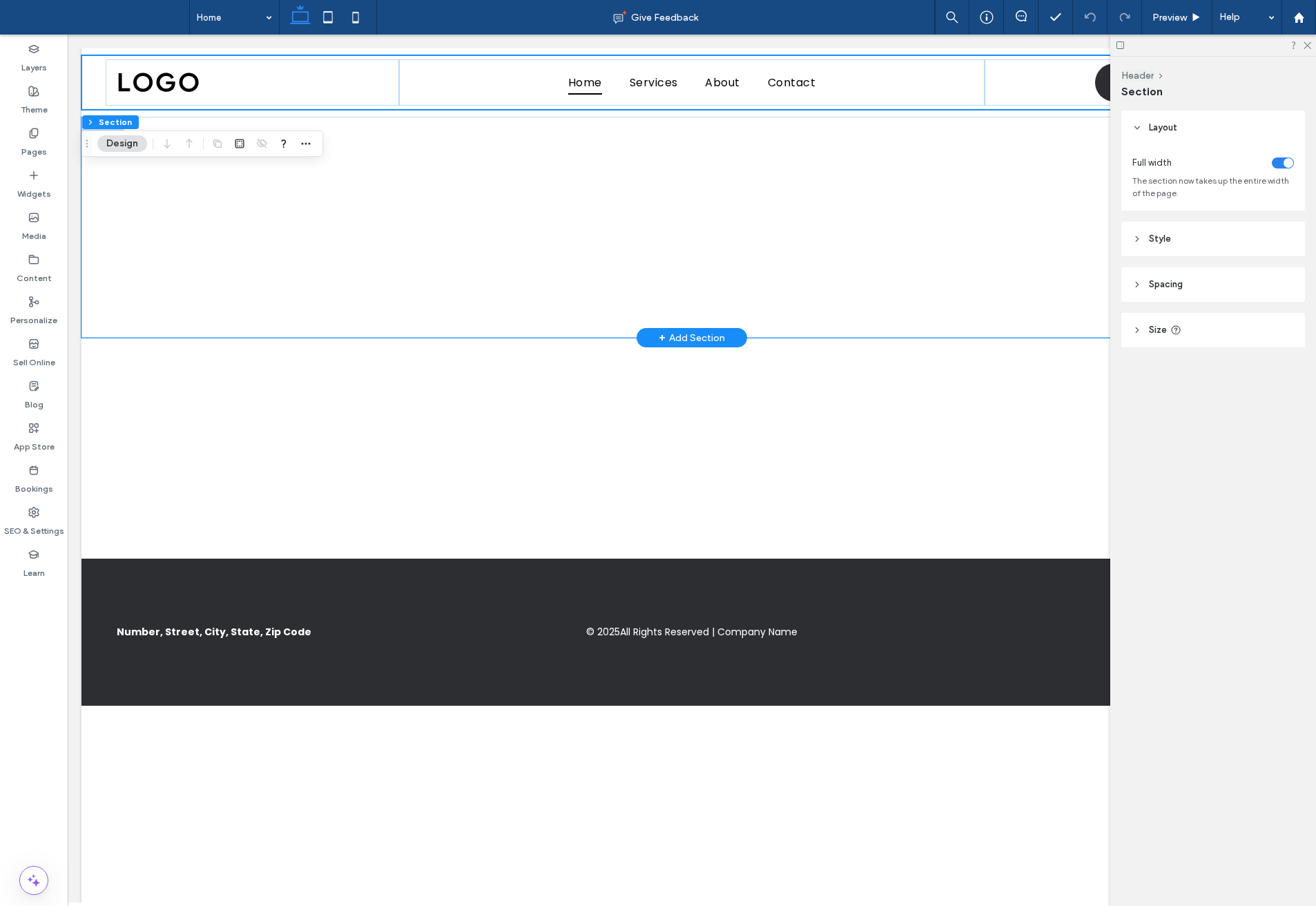
click at [501, 328] on div at bounding box center [691, 228] width 829 height 221
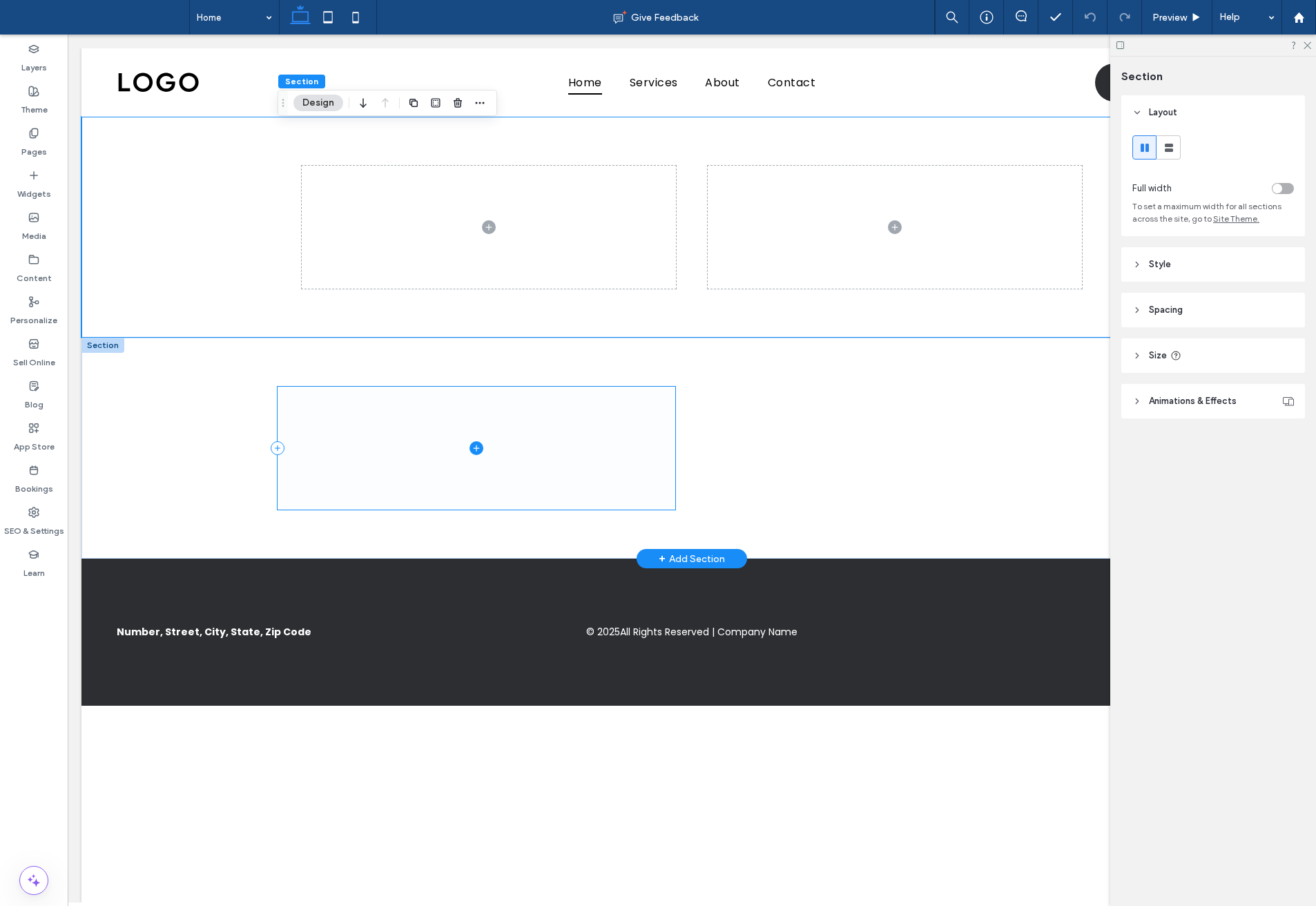
click at [443, 431] on span at bounding box center [476, 449] width 398 height 124
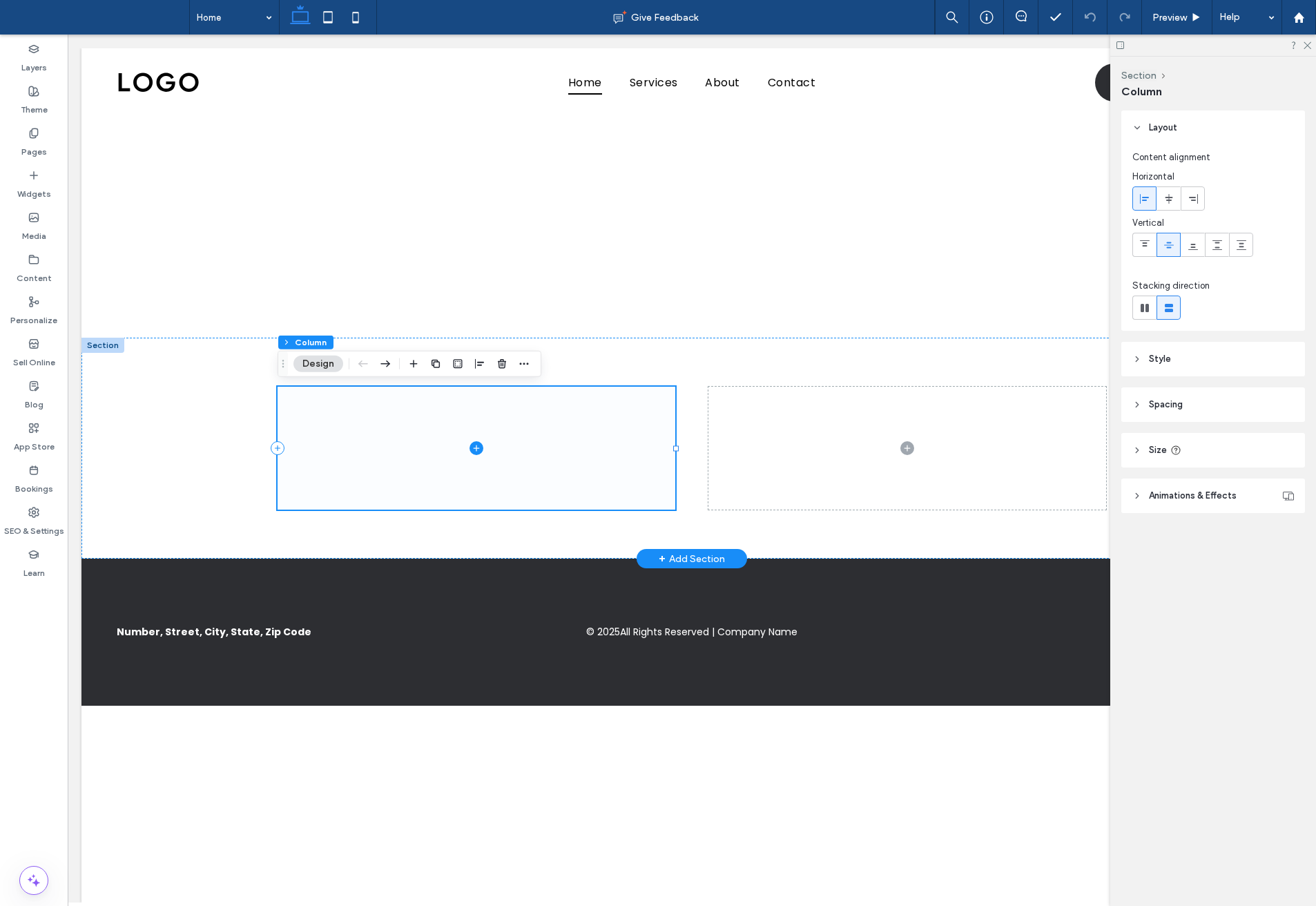
click at [360, 487] on span at bounding box center [476, 449] width 398 height 124
click at [483, 542] on div at bounding box center [691, 448] width 829 height 221
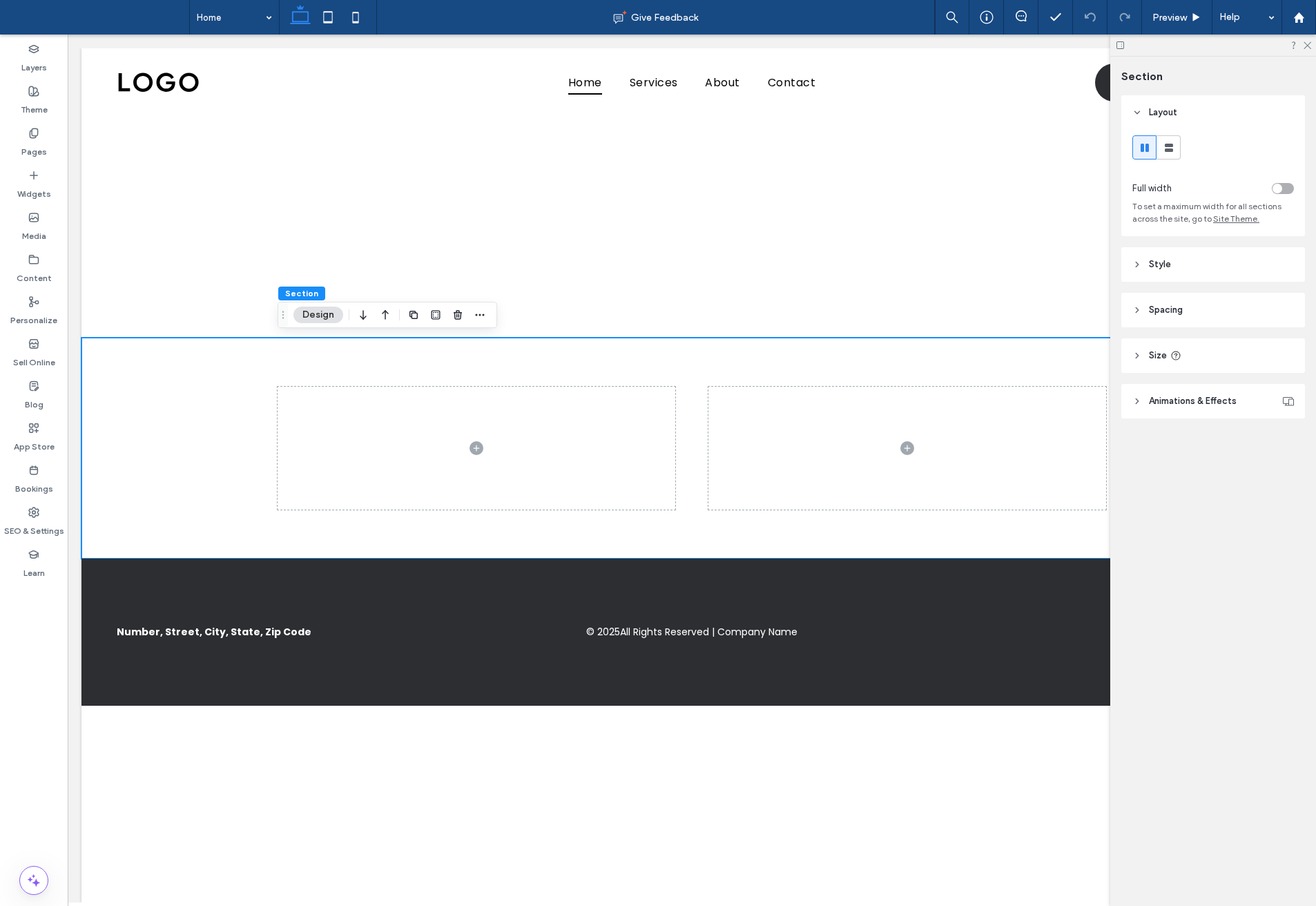
click at [47, 694] on div "Layers Theme Pages Widgets Media Content Personalize Sell Online Blog App Store…" at bounding box center [33, 470] width 68 height 872
click at [170, 359] on div at bounding box center [691, 448] width 1221 height 221
click at [158, 290] on div at bounding box center [691, 228] width 1221 height 221
